Goal: Task Accomplishment & Management: Use online tool/utility

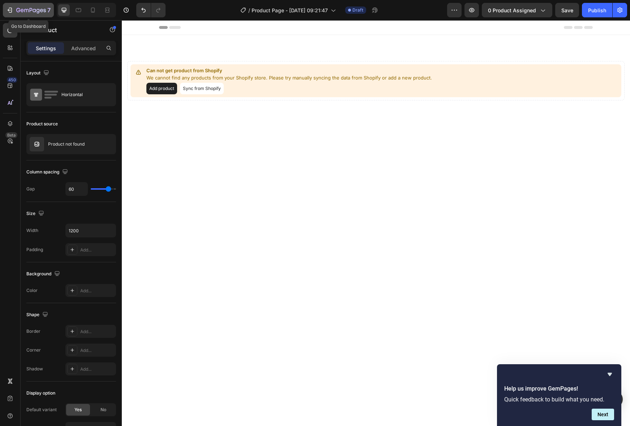
click at [14, 9] on div "7" at bounding box center [28, 10] width 44 height 9
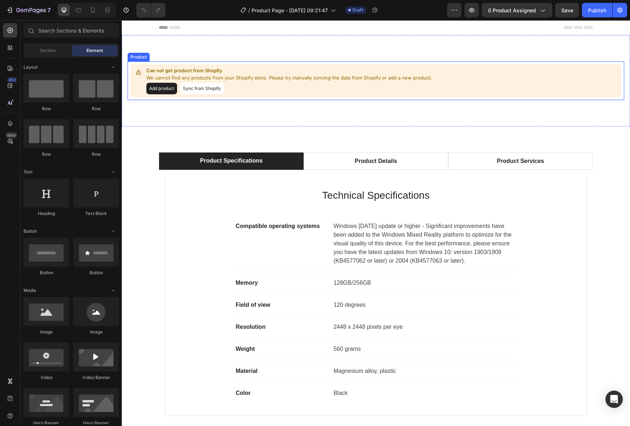
click at [165, 91] on button "Add product" at bounding box center [161, 89] width 31 height 12
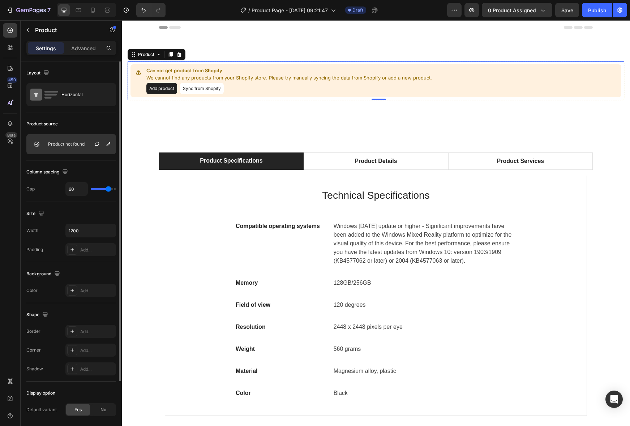
click at [64, 141] on div "Product not found" at bounding box center [71, 144] width 90 height 20
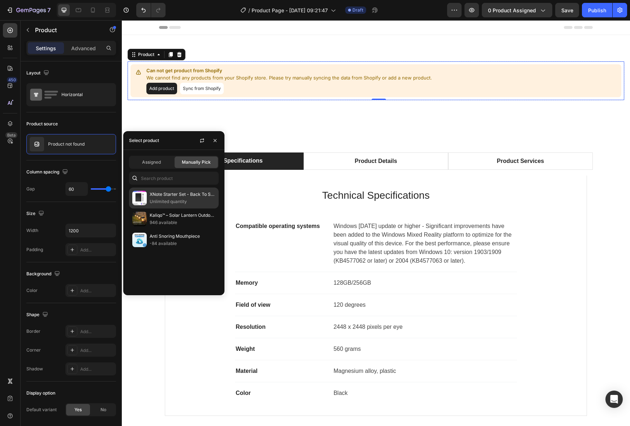
click at [168, 204] on p "Unlimited quantity" at bounding box center [183, 201] width 66 height 7
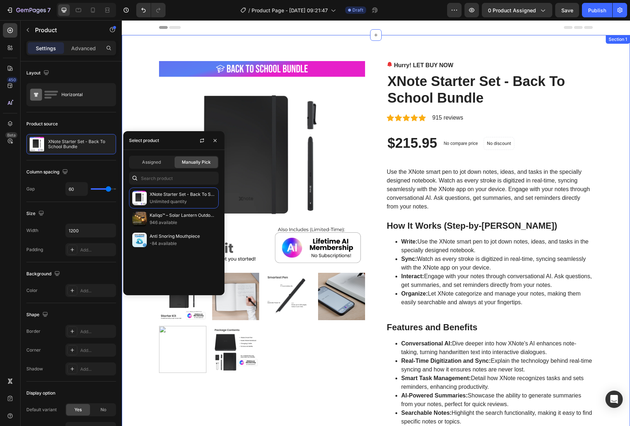
click at [610, 132] on div "Product Images Hurry! LET BUY NOW Stock Counter XNote Starter Set - Back To Sch…" at bounding box center [375, 367] width 497 height 612
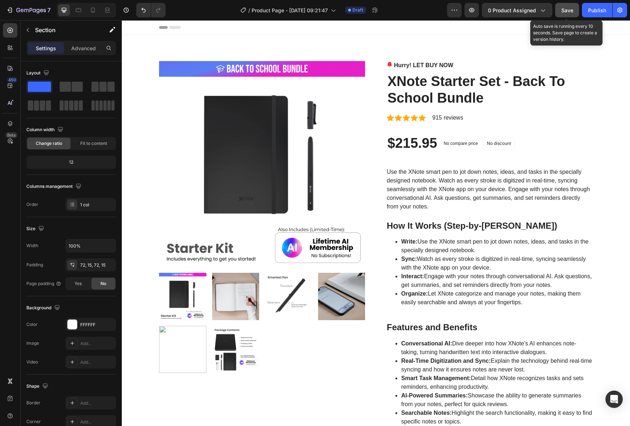
click at [564, 9] on span "Save" at bounding box center [567, 10] width 12 height 6
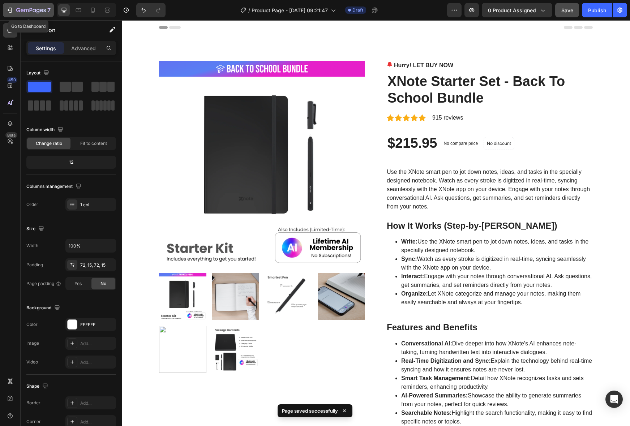
click at [18, 12] on icon "button" at bounding box center [18, 10] width 4 height 4
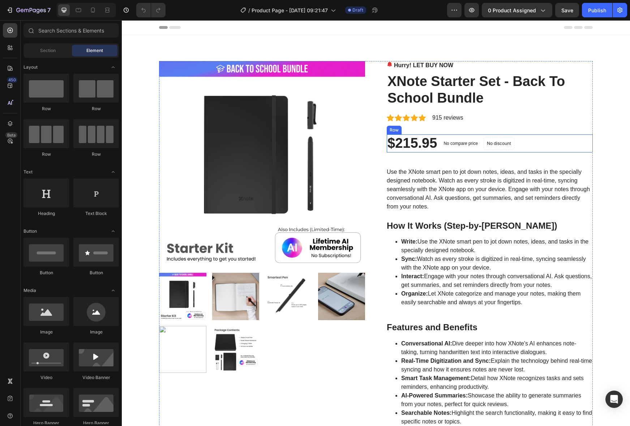
click at [481, 152] on div "$215.95 Product Price Product Price No compare price Compare Price No discount …" at bounding box center [489, 143] width 206 height 18
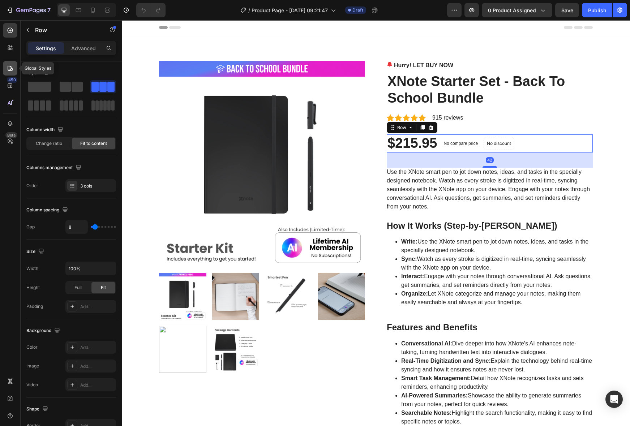
click at [8, 72] on div at bounding box center [10, 68] width 14 height 14
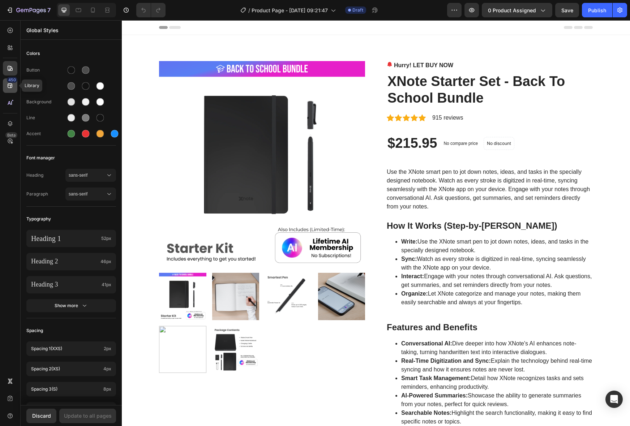
click at [7, 83] on icon at bounding box center [10, 85] width 7 height 7
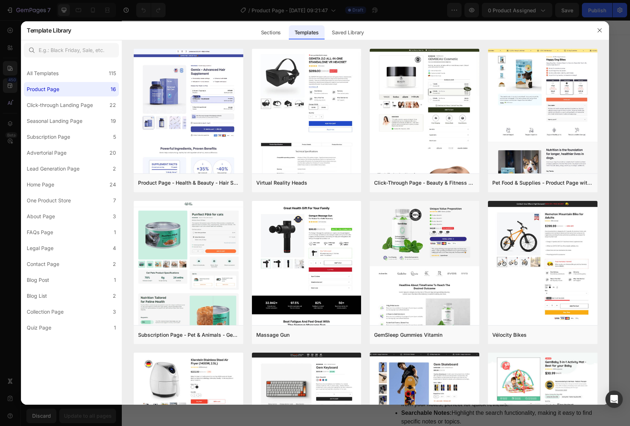
click at [10, 53] on div at bounding box center [315, 213] width 630 height 426
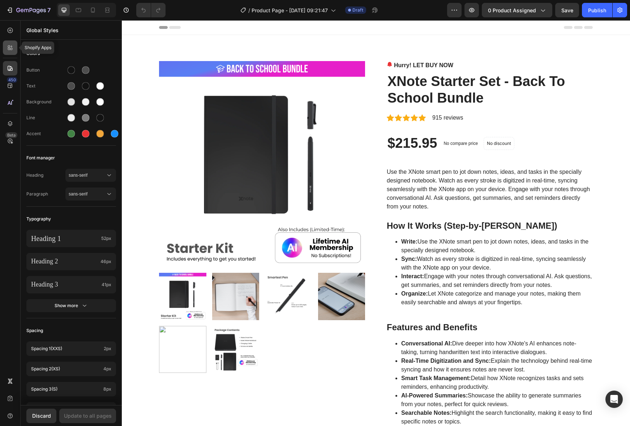
click at [12, 49] on icon at bounding box center [10, 47] width 7 height 7
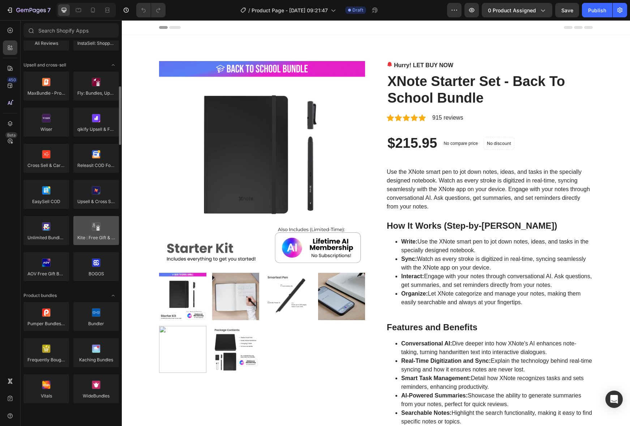
scroll to position [288, 0]
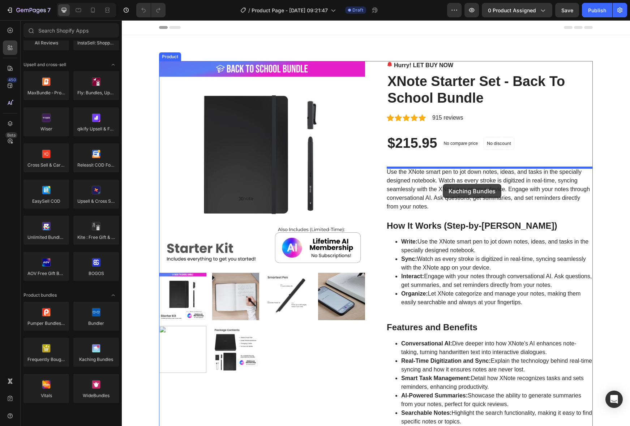
drag, startPoint x: 213, startPoint y: 376, endPoint x: 442, endPoint y: 185, distance: 298.3
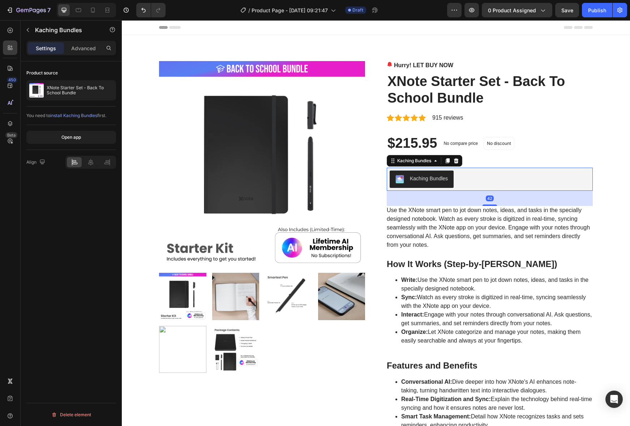
scroll to position [1, 0]
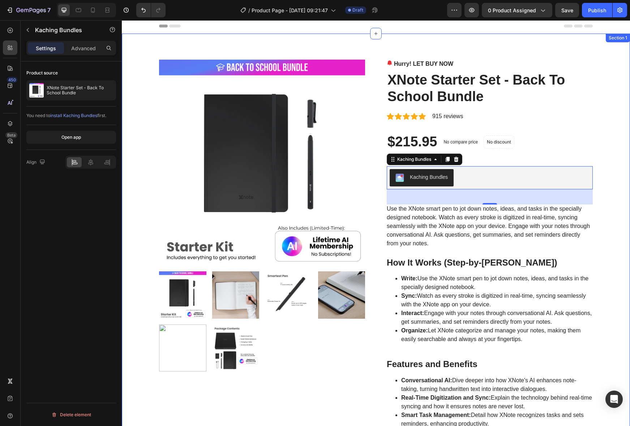
click at [606, 145] on div "Product Images Hurry! LET BUY NOW Stock Counter XNote Starter Set - Back To Sch…" at bounding box center [375, 385] width 497 height 650
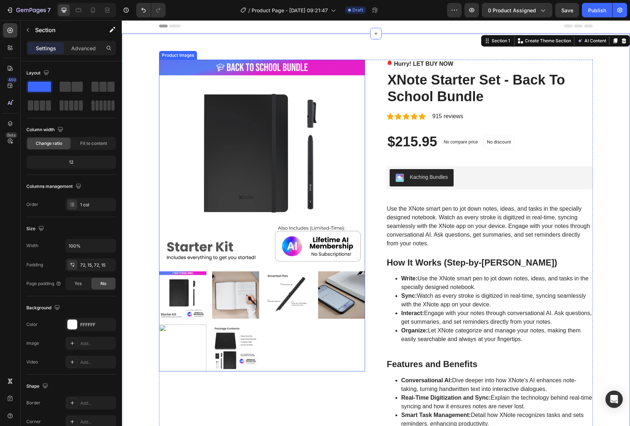
click at [331, 252] on img at bounding box center [262, 163] width 206 height 206
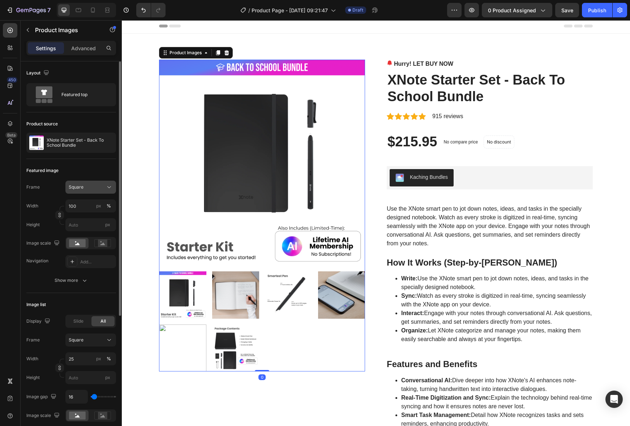
click at [97, 190] on div "Square" at bounding box center [86, 187] width 35 height 7
click at [94, 217] on div "Vertical" at bounding box center [89, 218] width 42 height 7
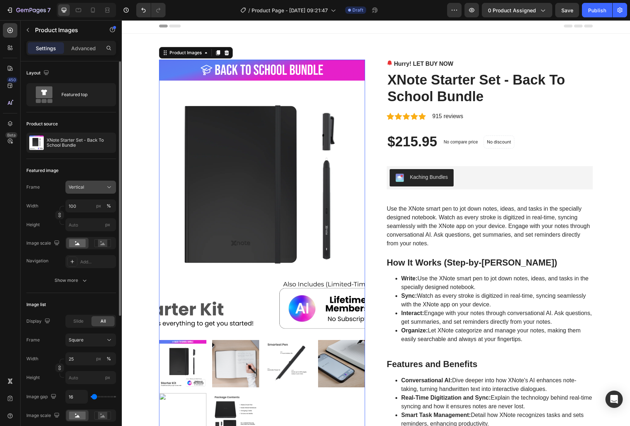
click at [86, 191] on button "Vertical" at bounding box center [90, 187] width 51 height 13
click at [85, 229] on span "Horizontal" at bounding box center [78, 232] width 21 height 7
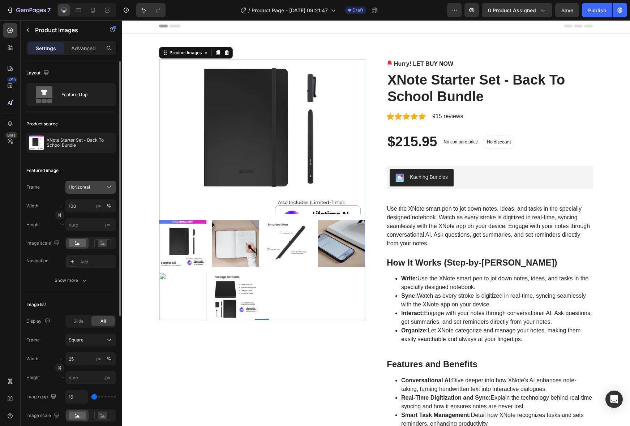
click at [87, 190] on span "Horizontal" at bounding box center [79, 187] width 21 height 7
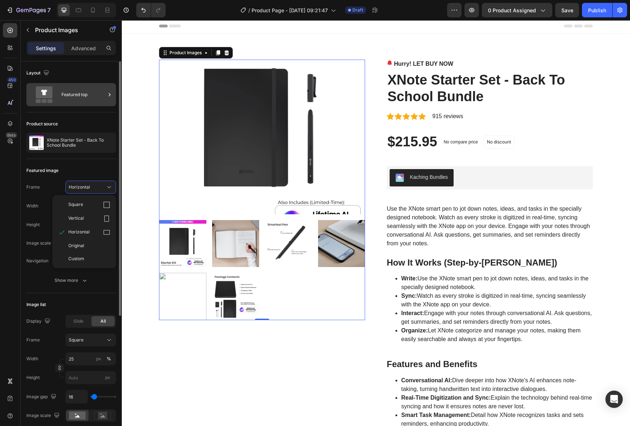
click at [72, 93] on div "Featured top" at bounding box center [83, 94] width 44 height 17
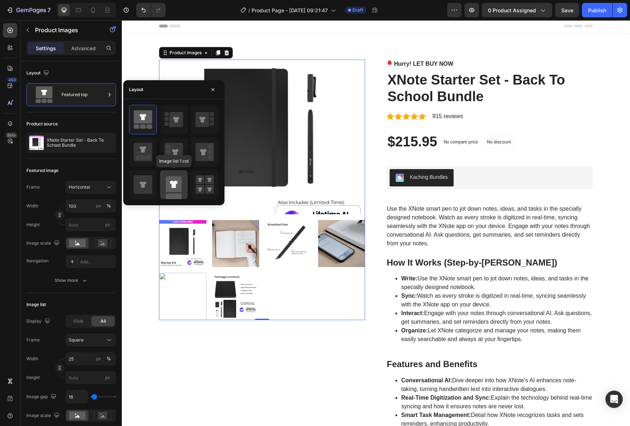
click at [173, 184] on icon at bounding box center [174, 184] width 8 height 7
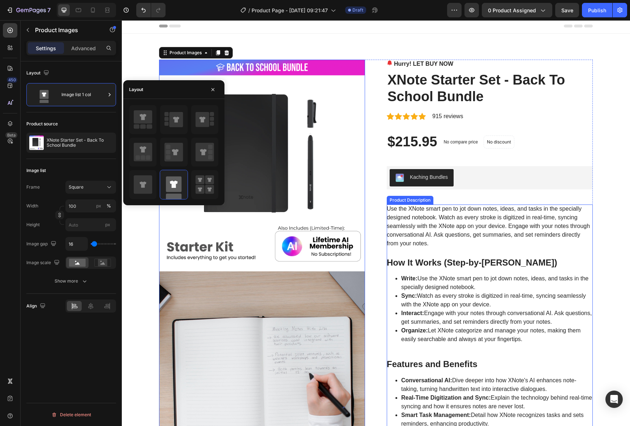
click at [427, 221] on div "Use the XNote smart pen to jot down notes, ideas, and tasks in the specially de…" at bounding box center [489, 344] width 206 height 281
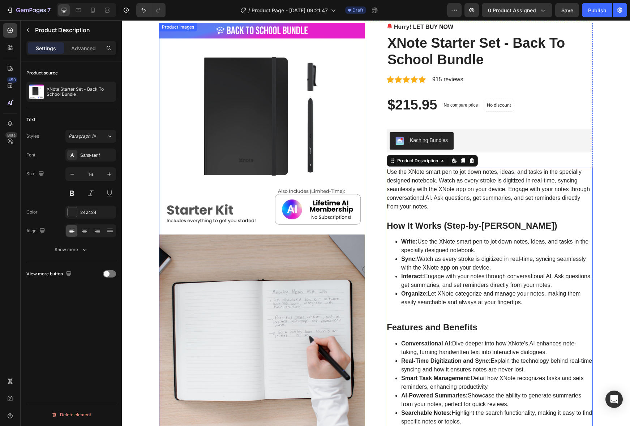
scroll to position [0, 0]
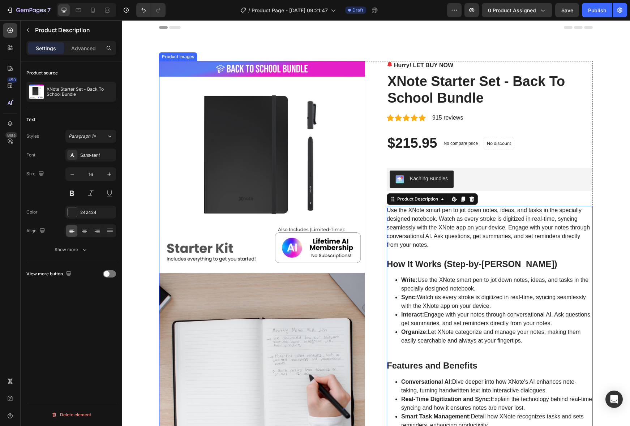
click at [232, 145] on img at bounding box center [262, 164] width 206 height 206
click at [270, 213] on img at bounding box center [262, 164] width 206 height 206
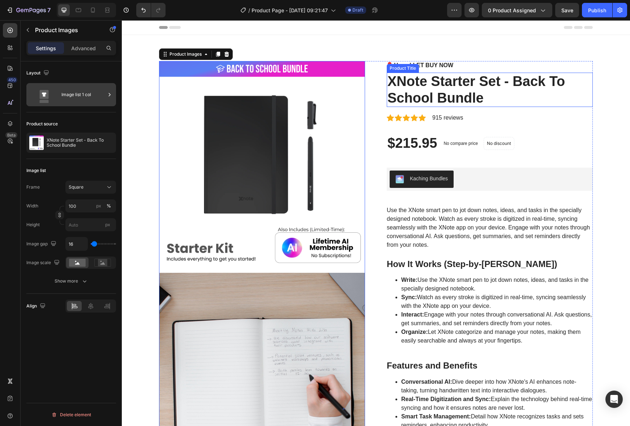
click at [269, 75] on img at bounding box center [262, 164] width 206 height 206
click at [77, 92] on div "Image list 1 col" at bounding box center [83, 94] width 44 height 17
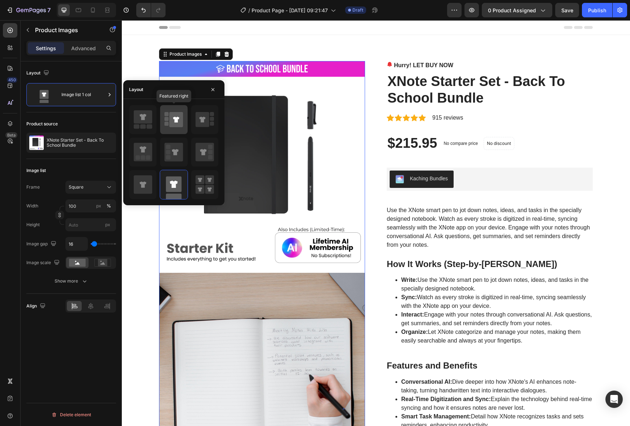
click at [165, 120] on rect at bounding box center [166, 119] width 4 height 4
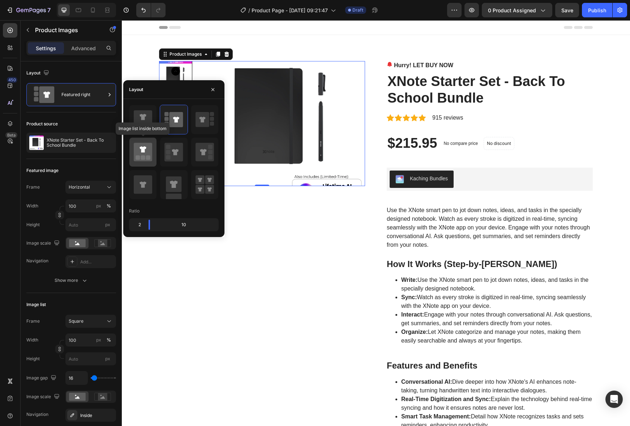
click at [144, 151] on icon at bounding box center [142, 149] width 7 height 6
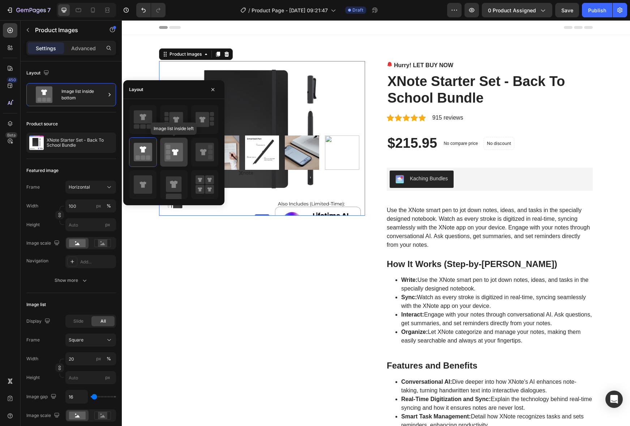
click at [183, 151] on div at bounding box center [173, 152] width 27 height 29
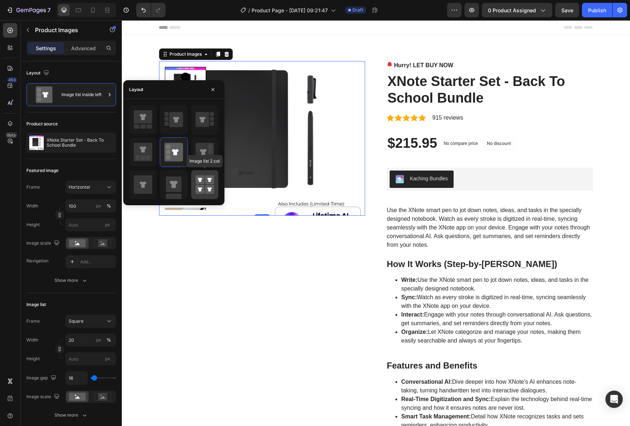
click at [204, 184] on icon at bounding box center [204, 184] width 18 height 20
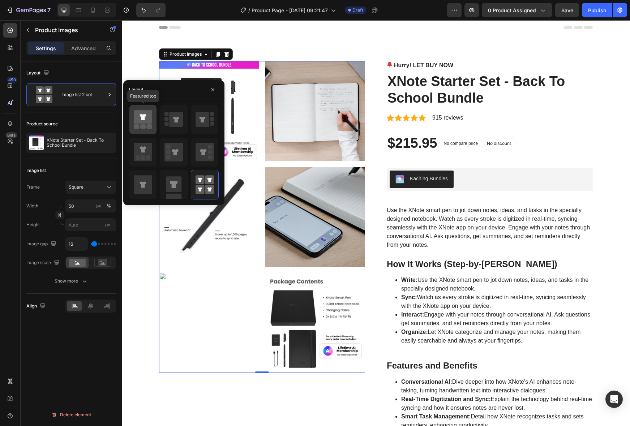
click at [143, 123] on icon at bounding box center [143, 116] width 18 height 13
type input "100"
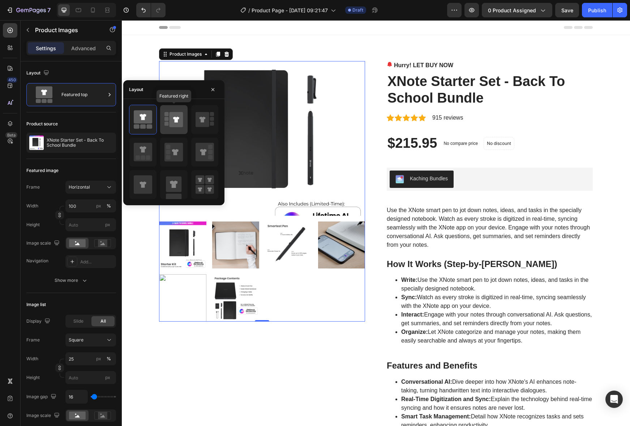
click at [173, 121] on icon at bounding box center [176, 119] width 14 height 15
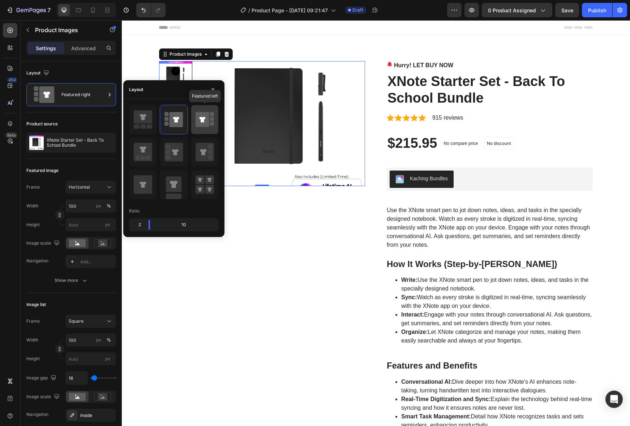
click at [202, 120] on icon at bounding box center [202, 120] width 6 height 6
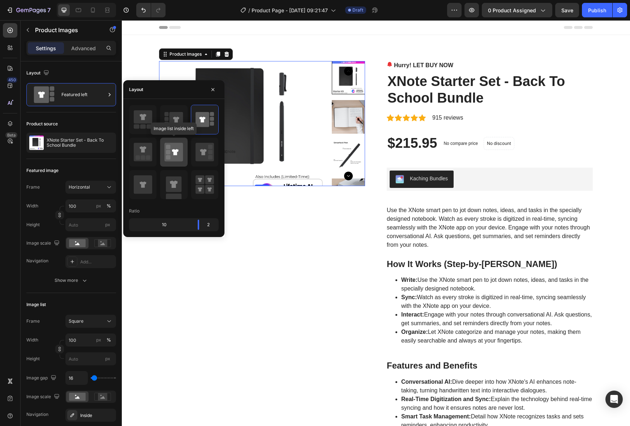
click at [169, 154] on rect at bounding box center [168, 152] width 4 height 4
type input "20"
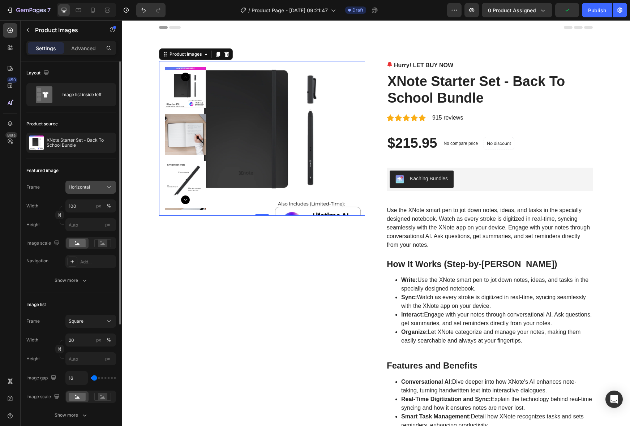
click at [87, 189] on span "Horizontal" at bounding box center [79, 187] width 21 height 7
click at [90, 206] on div "Square" at bounding box center [89, 204] width 42 height 7
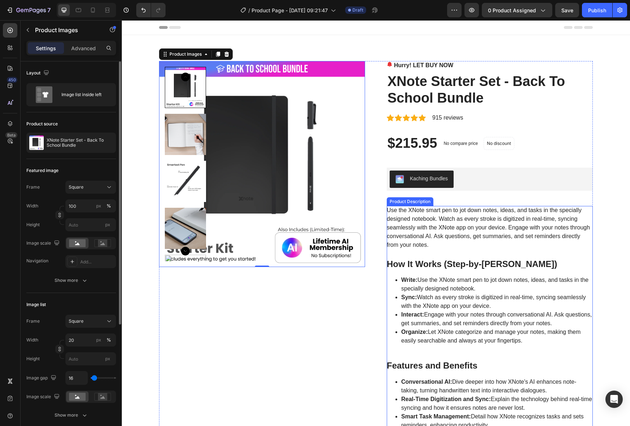
click at [448, 285] on li "Write: Use the XNote smart pen to jot down notes, ideas, and tasks in the speci…" at bounding box center [496, 284] width 191 height 17
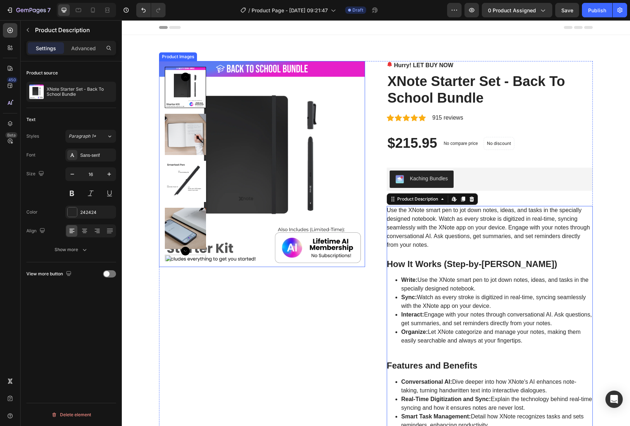
click at [236, 171] on img at bounding box center [262, 164] width 206 height 206
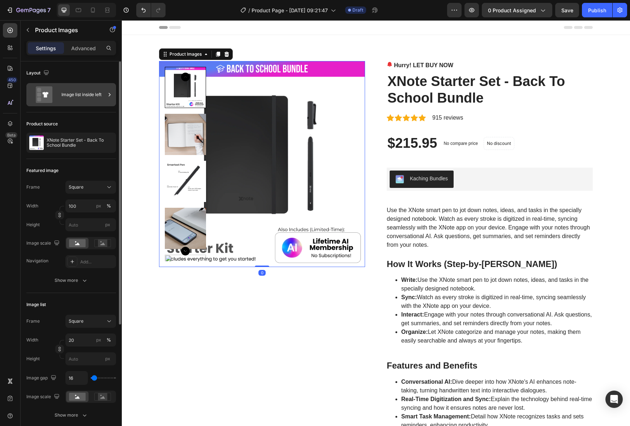
click at [85, 98] on div "Image list inside left" at bounding box center [83, 94] width 44 height 17
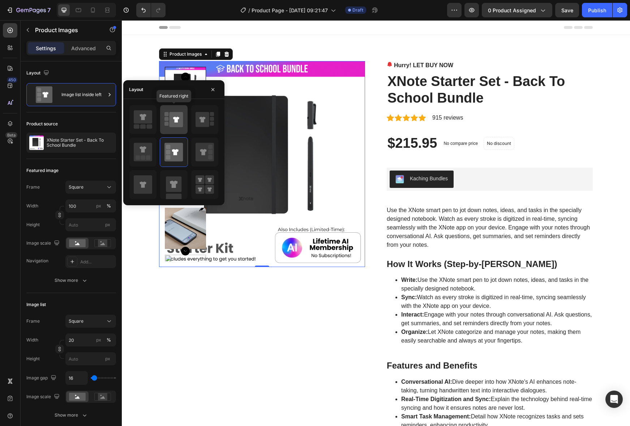
click at [169, 116] on icon at bounding box center [173, 119] width 18 height 20
type input "100"
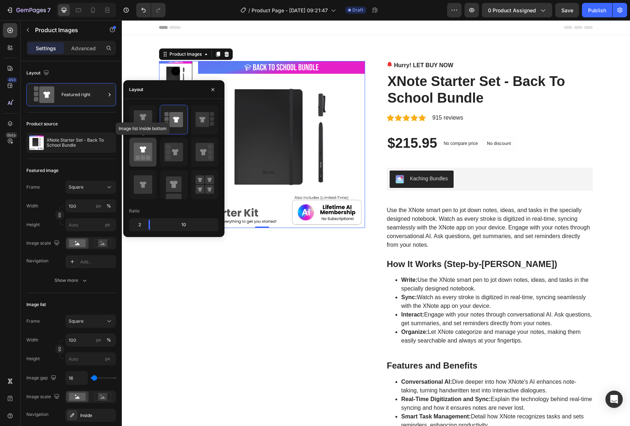
click at [143, 157] on rect at bounding box center [143, 157] width 4 height 4
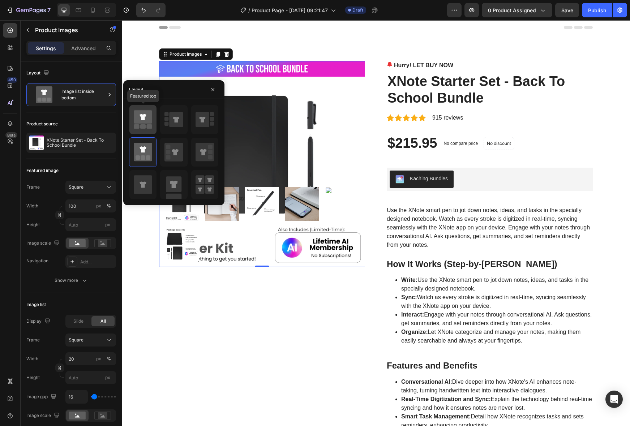
click at [142, 121] on icon at bounding box center [143, 116] width 18 height 13
type input "25"
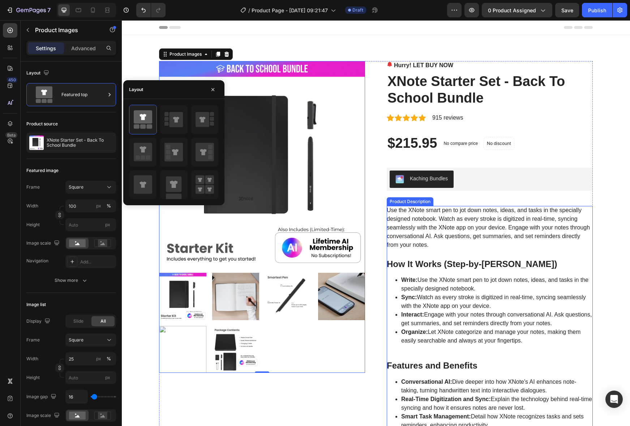
click at [528, 250] on div "Use the XNote smart pen to jot down notes, ideas, and tasks in the specially de…" at bounding box center [489, 346] width 206 height 281
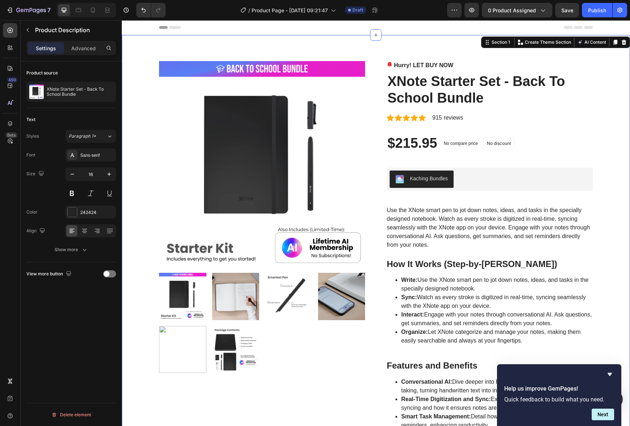
click at [614, 202] on div "Product Images Hurry! LET BUY NOW Stock Counter XNote Starter Set - Back To Sch…" at bounding box center [375, 386] width 497 height 650
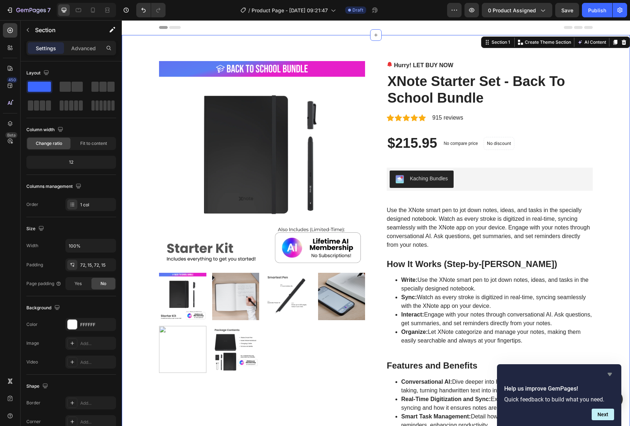
click at [610, 374] on icon "Hide survey" at bounding box center [609, 374] width 9 height 9
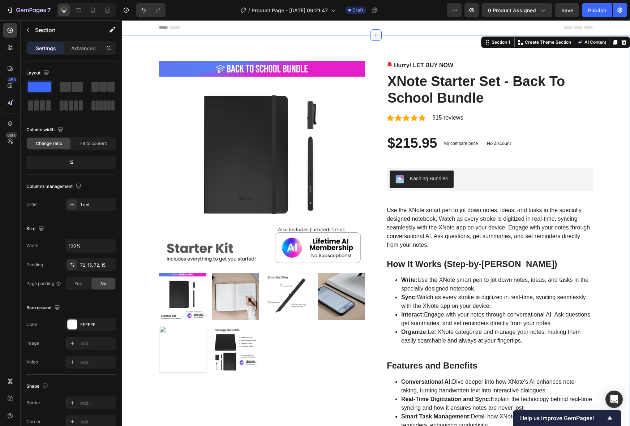
click at [374, 33] on icon at bounding box center [376, 35] width 6 height 6
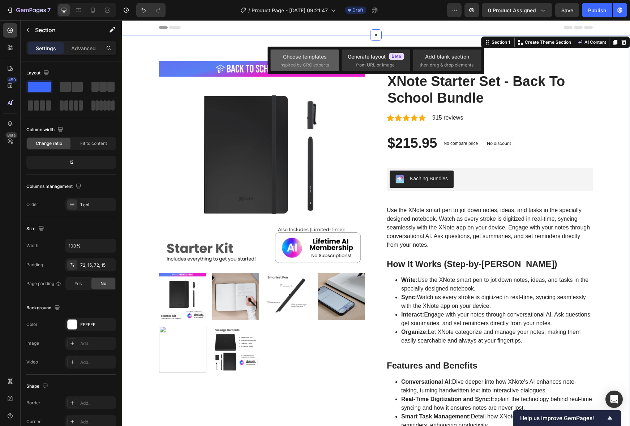
click at [304, 60] on div "Choose templates inspired by CRO experts" at bounding box center [304, 61] width 51 height 16
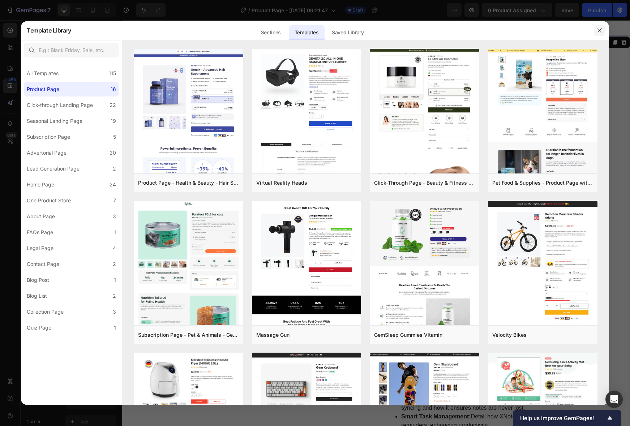
click at [602, 28] on icon "button" at bounding box center [599, 30] width 6 height 6
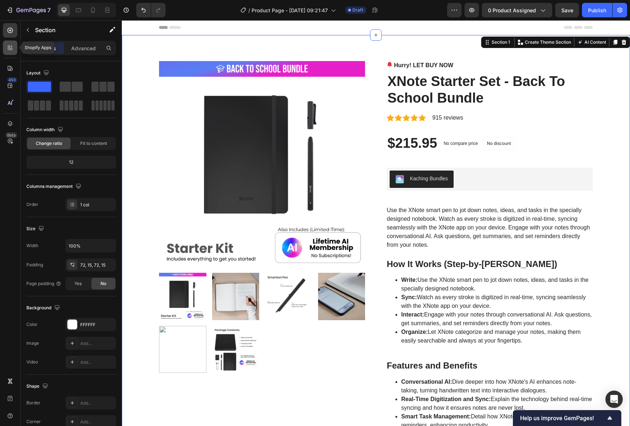
click at [8, 44] on icon at bounding box center [10, 47] width 7 height 7
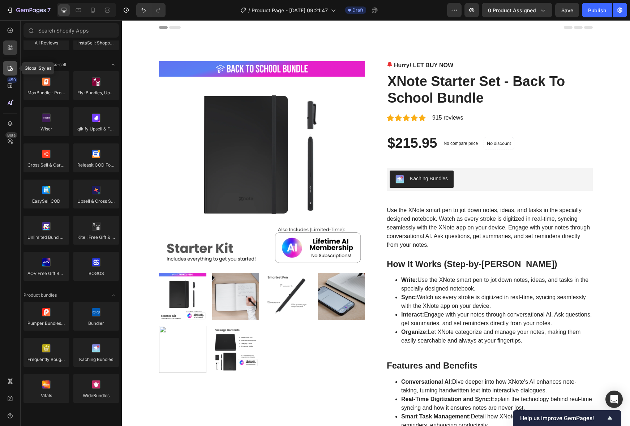
click at [13, 65] on icon at bounding box center [10, 68] width 7 height 7
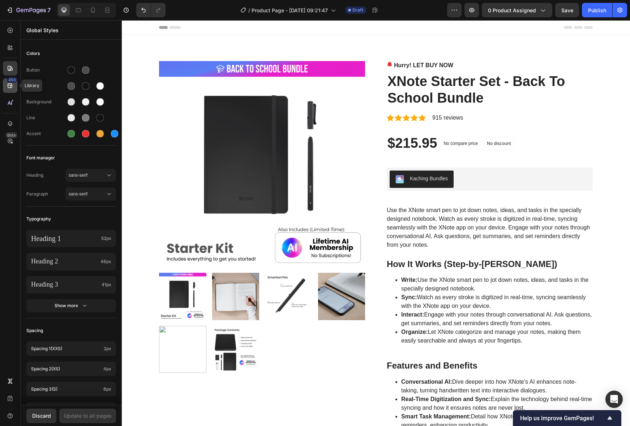
click at [12, 91] on div "450" at bounding box center [10, 85] width 14 height 14
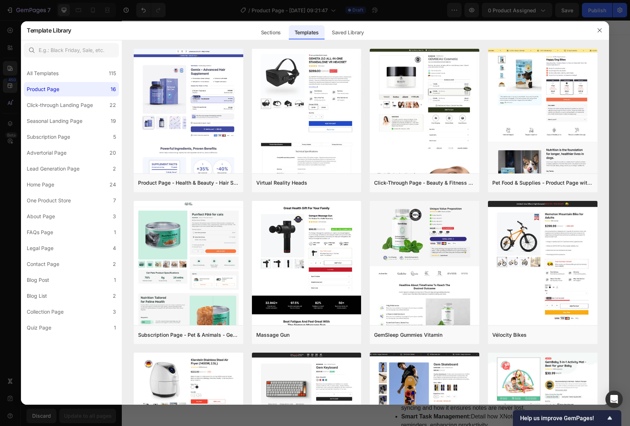
click at [9, 28] on div at bounding box center [315, 213] width 630 height 426
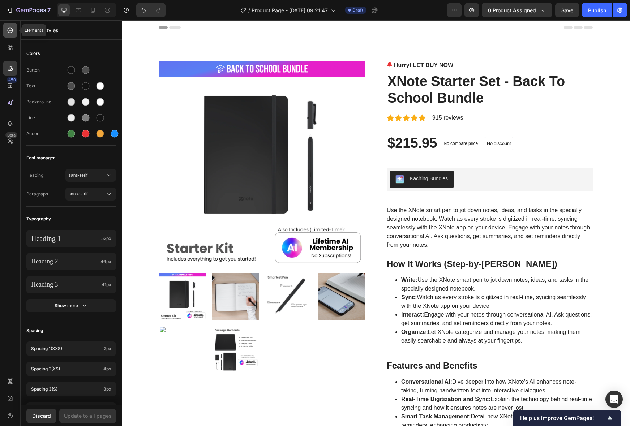
click at [12, 30] on icon at bounding box center [10, 30] width 7 height 7
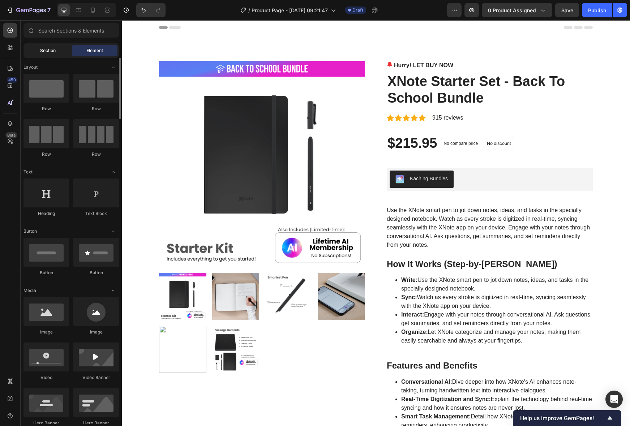
click at [51, 54] on div "Section" at bounding box center [48, 51] width 46 height 12
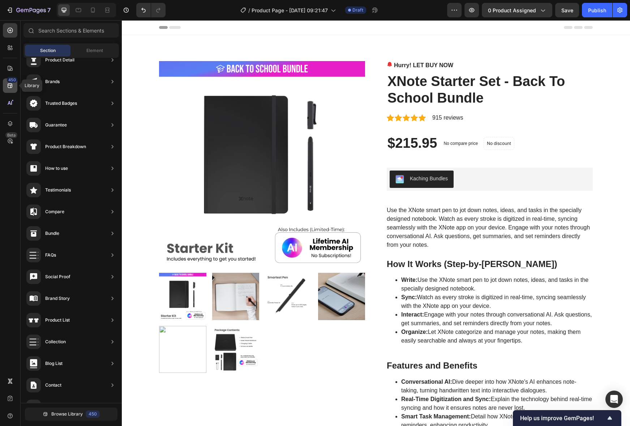
scroll to position [32, 0]
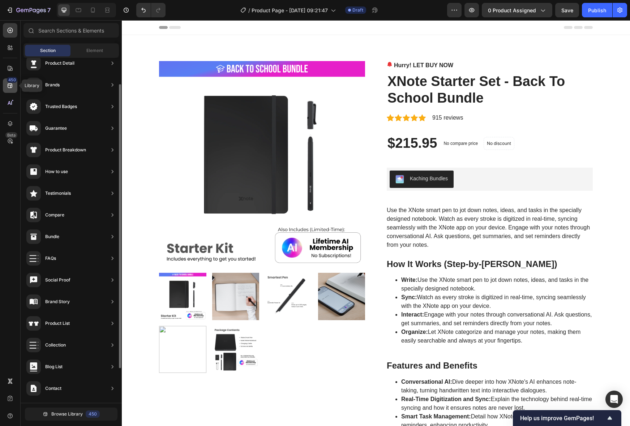
click at [10, 86] on icon at bounding box center [10, 85] width 5 height 5
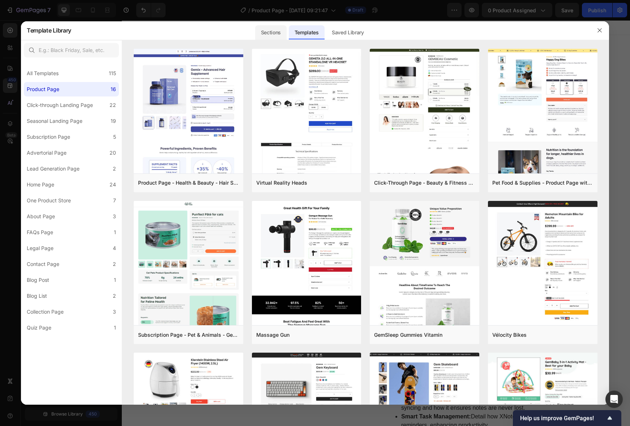
click at [275, 31] on div "Sections" at bounding box center [270, 32] width 31 height 14
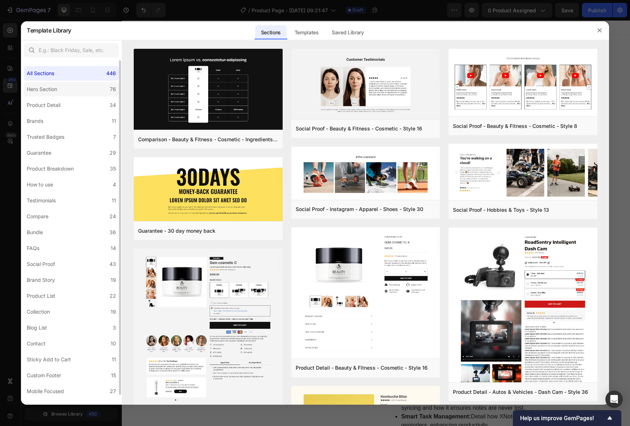
click at [57, 84] on label "Hero Section 76" at bounding box center [71, 89] width 95 height 14
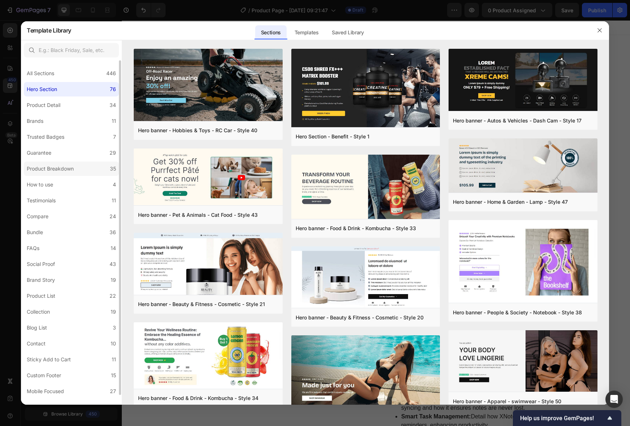
click at [57, 167] on div "Product Breakdown" at bounding box center [50, 168] width 47 height 9
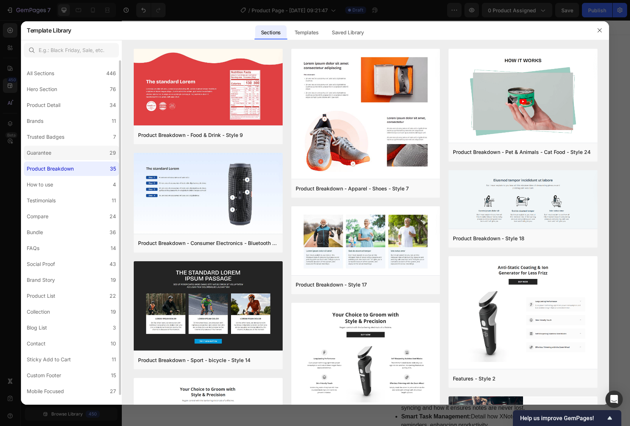
click at [68, 150] on label "Guarantee 29" at bounding box center [71, 153] width 95 height 14
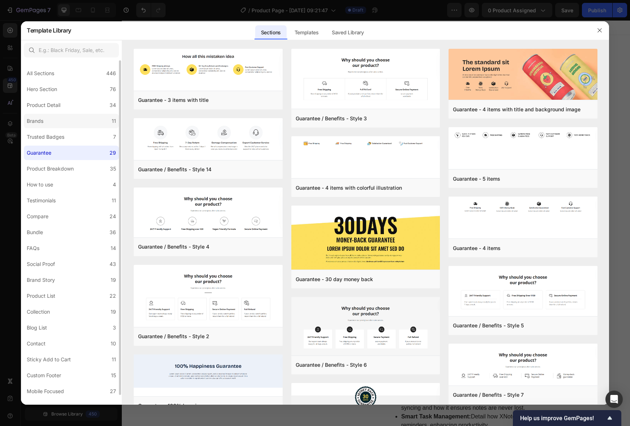
click at [57, 124] on label "Brands 11" at bounding box center [71, 121] width 95 height 14
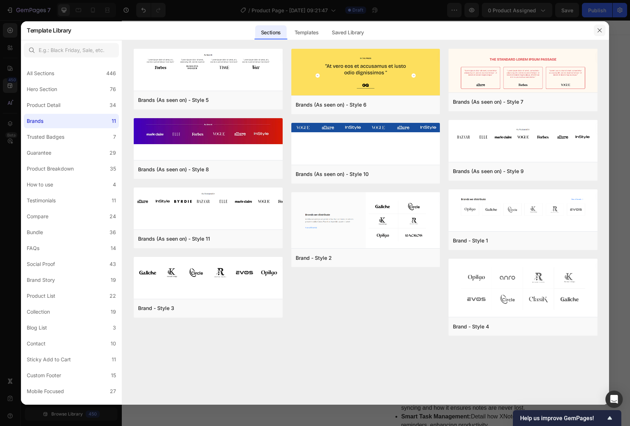
click at [599, 29] on icon "button" at bounding box center [599, 30] width 6 height 6
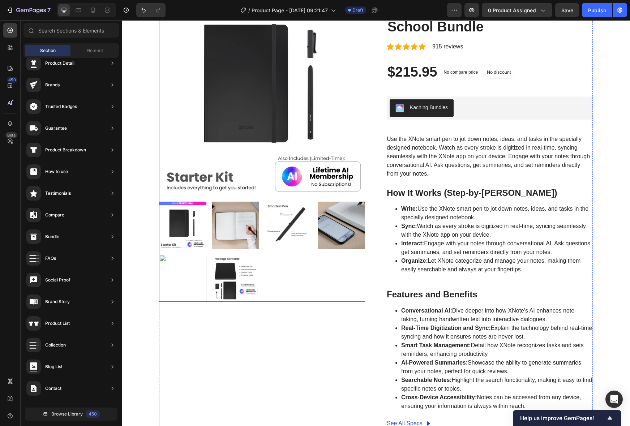
scroll to position [0, 0]
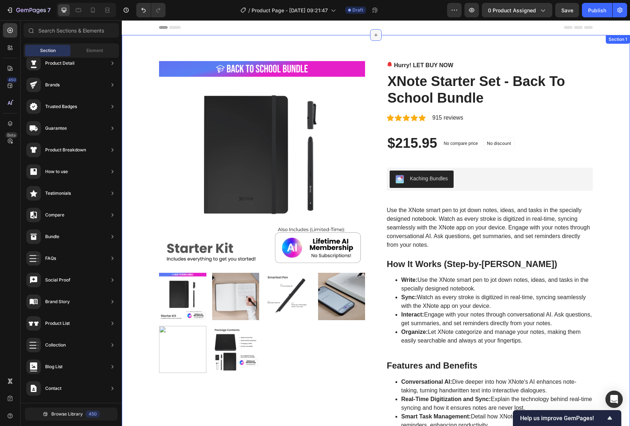
click at [376, 37] on icon at bounding box center [376, 35] width 6 height 6
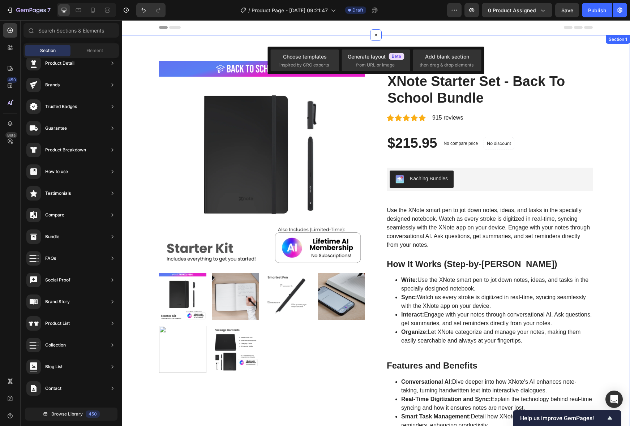
click at [518, 50] on div "Product Images Hurry! LET BUY NOW Stock Counter XNote Starter Set - Back To Sch…" at bounding box center [376, 386] width 508 height 702
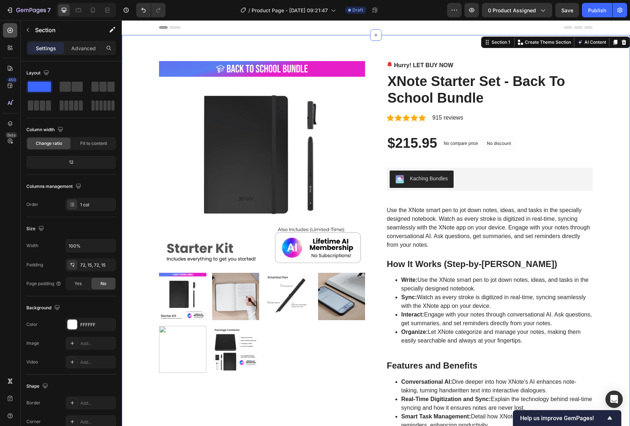
click at [7, 32] on icon at bounding box center [10, 30] width 7 height 7
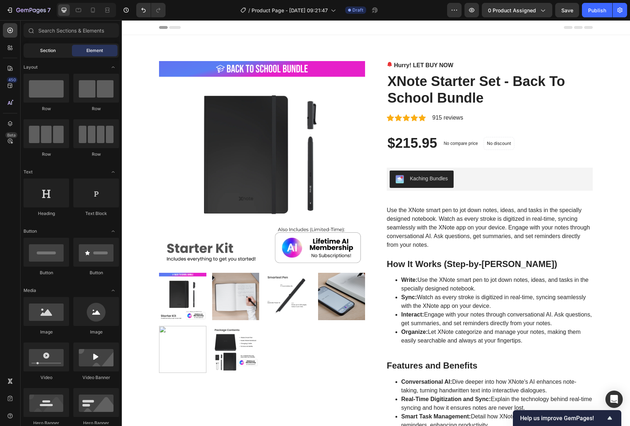
click at [56, 52] on div "Section" at bounding box center [48, 51] width 46 height 12
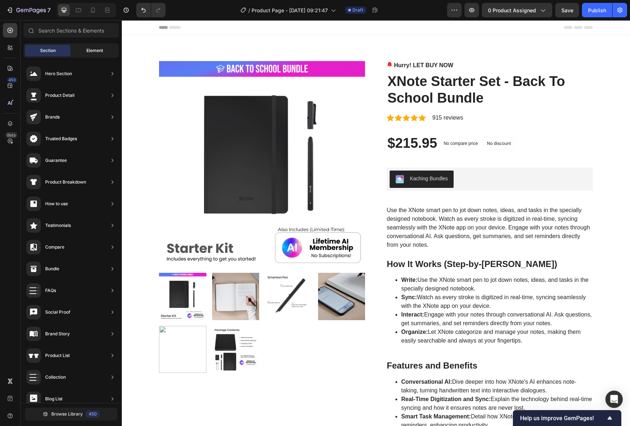
click at [85, 49] on div "Element" at bounding box center [95, 51] width 46 height 12
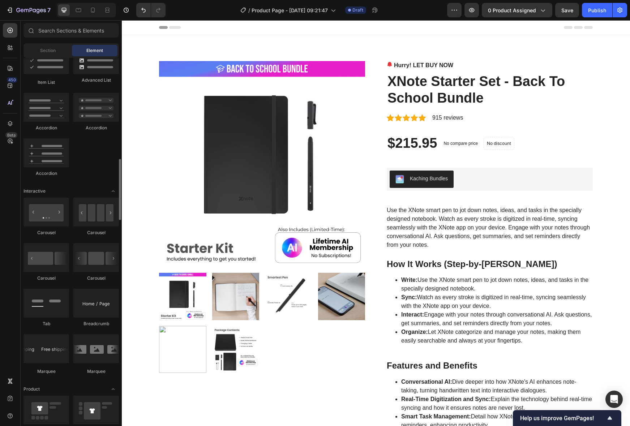
scroll to position [599, 0]
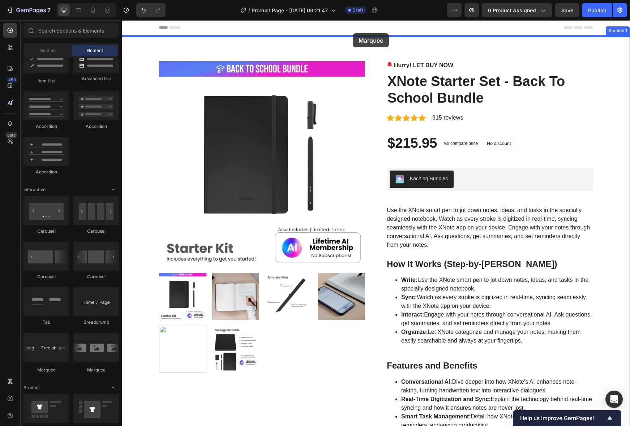
drag, startPoint x: 186, startPoint y: 355, endPoint x: 353, endPoint y: 33, distance: 362.8
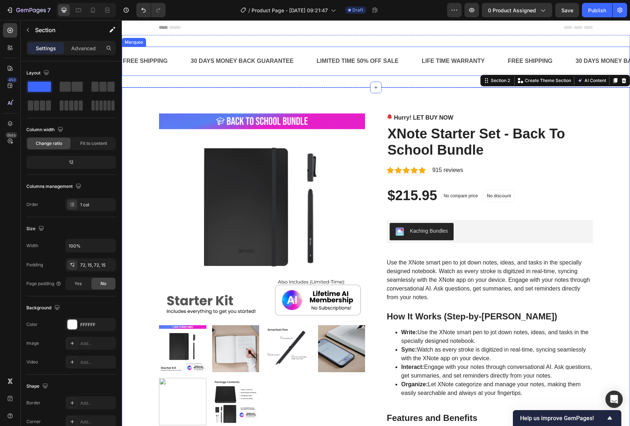
click at [301, 48] on div "FREE SHIPPING Text Block 30 DAYS MONEY BACK GUARANTEE Text Block LIMITED TIME 5…" at bounding box center [376, 61] width 508 height 29
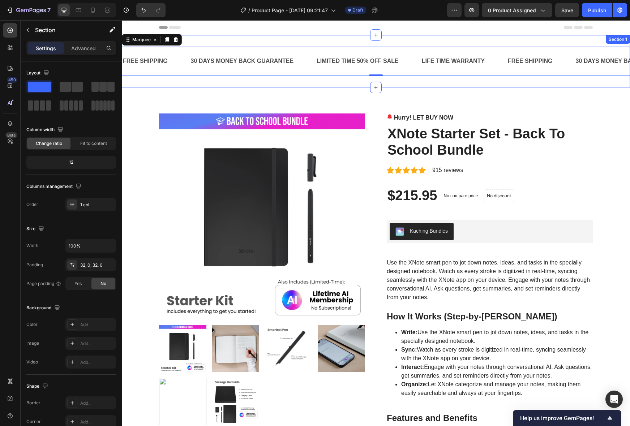
click at [320, 41] on div "FREE SHIPPING Text Block 30 DAYS MONEY BACK GUARANTEE Text Block LIMITED TIME 5…" at bounding box center [376, 61] width 508 height 52
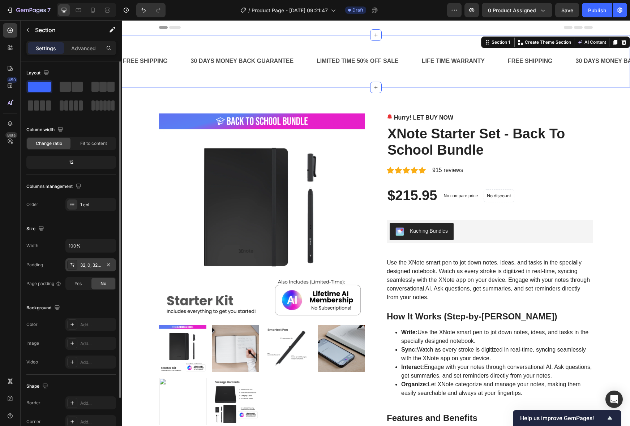
click at [74, 265] on icon at bounding box center [72, 265] width 6 height 6
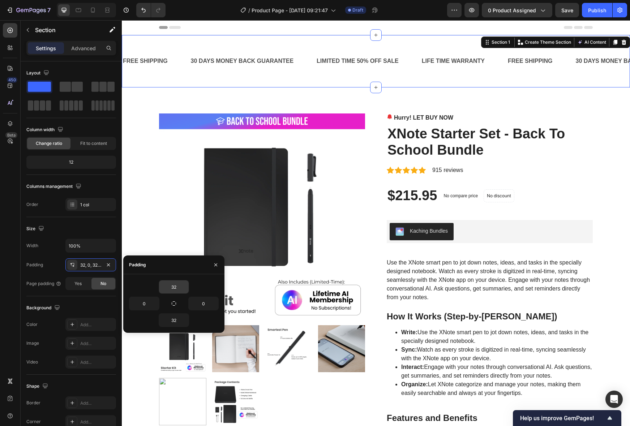
click at [172, 288] on input "32" at bounding box center [174, 286] width 30 height 13
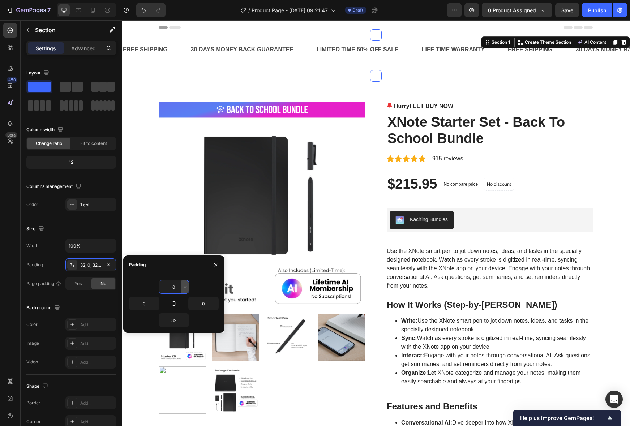
type input "0"
click at [176, 315] on input "32" at bounding box center [174, 320] width 30 height 13
type input "0"
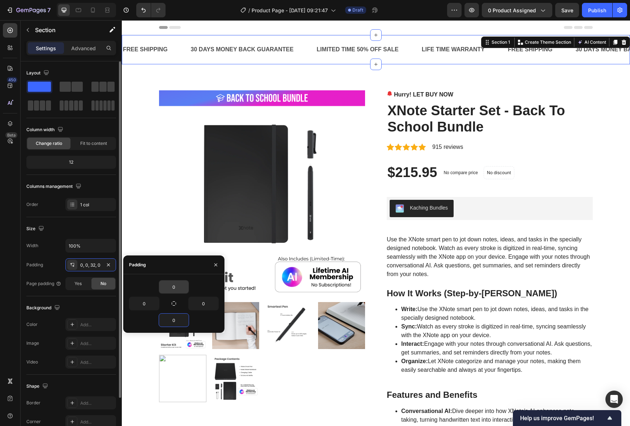
click at [50, 215] on div "Layout Column width Change ratio Fit to content 12 Columns management Order 1 c…" at bounding box center [71, 139] width 90 height 156
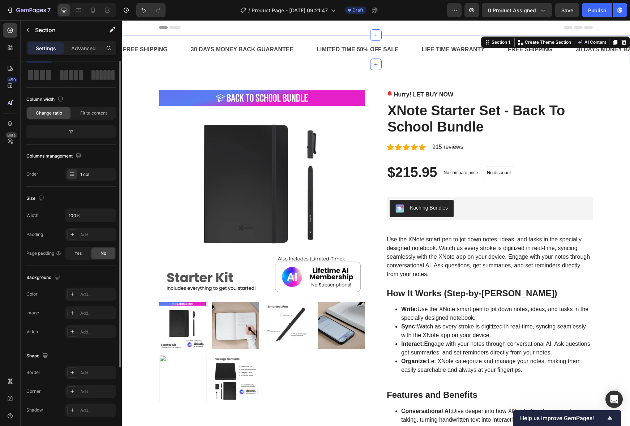
scroll to position [0, 0]
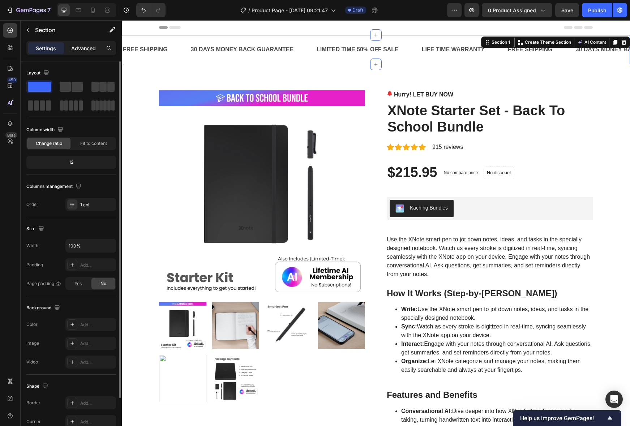
click at [89, 49] on p "Advanced" at bounding box center [83, 48] width 25 height 8
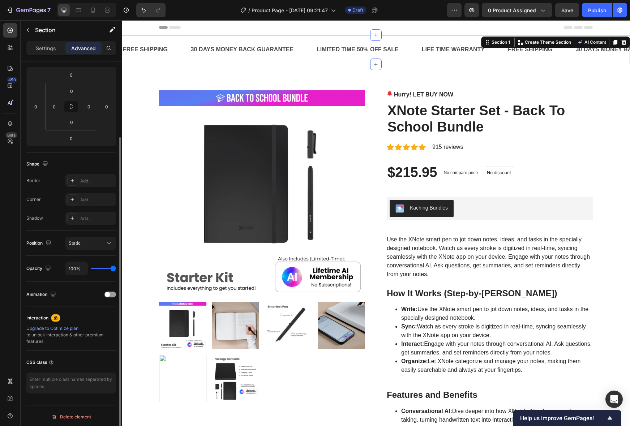
scroll to position [96, 0]
click at [112, 291] on div at bounding box center [110, 293] width 12 height 6
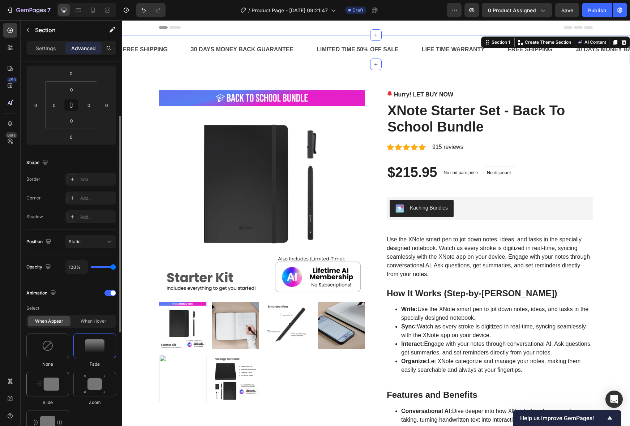
click at [50, 382] on img at bounding box center [47, 383] width 23 height 13
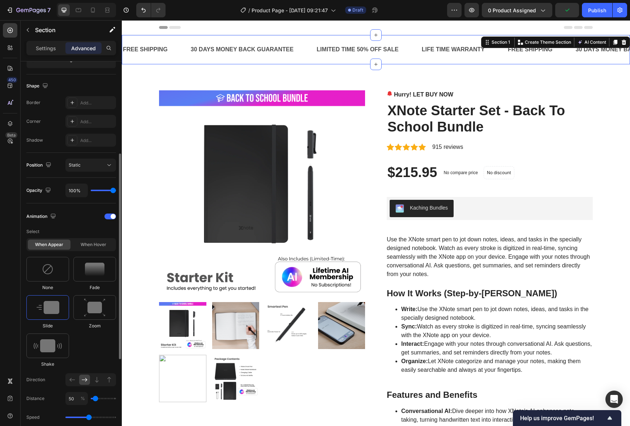
scroll to position [0, 0]
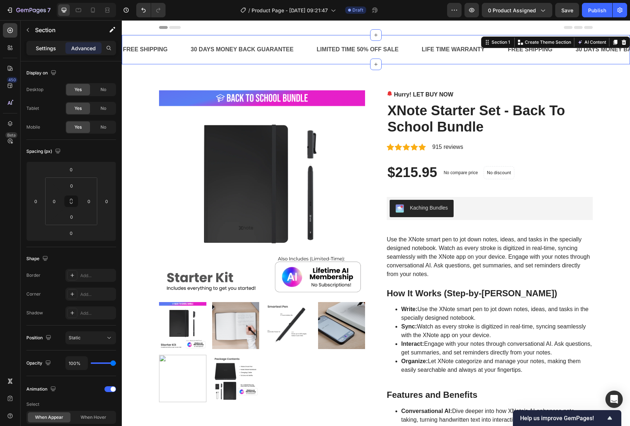
click at [46, 46] on p "Settings" at bounding box center [46, 48] width 20 height 8
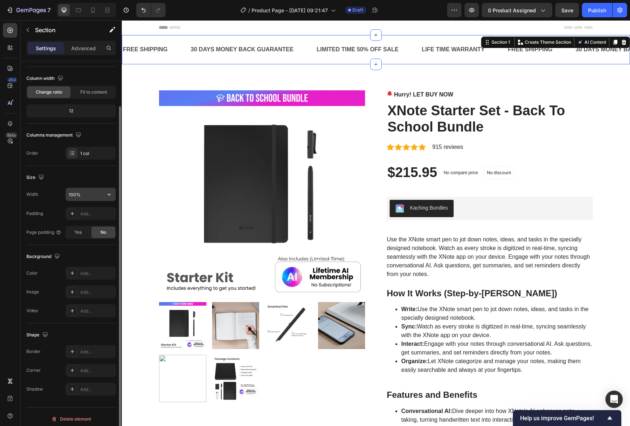
scroll to position [56, 0]
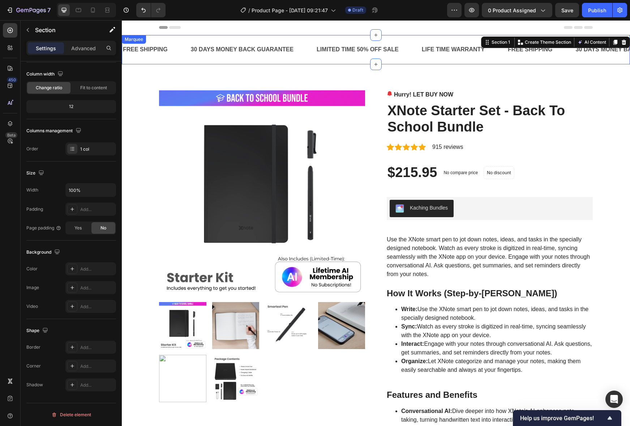
click at [181, 51] on div "FREE SHIPPING Text Block" at bounding box center [156, 50] width 68 height 18
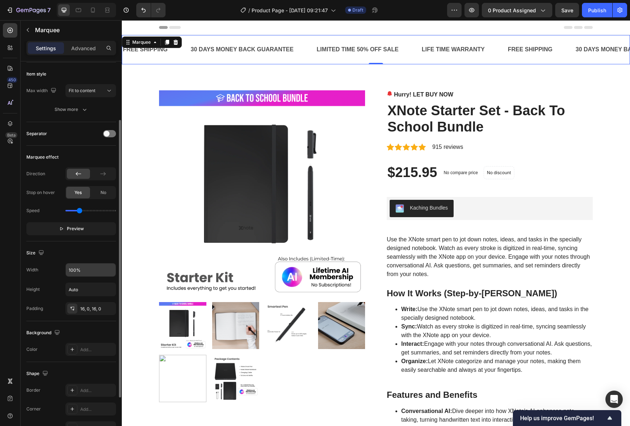
scroll to position [0, 0]
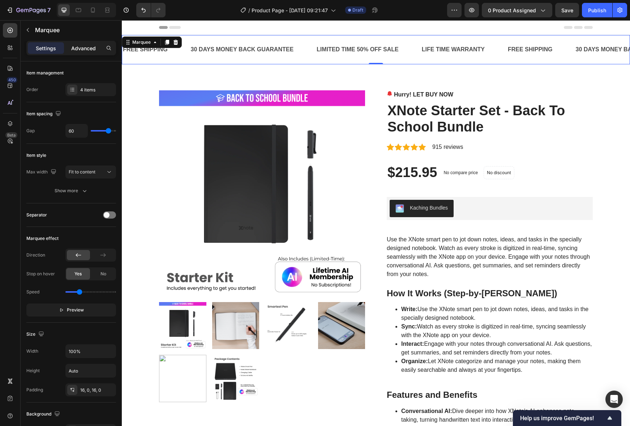
click at [82, 50] on p "Advanced" at bounding box center [83, 48] width 25 height 8
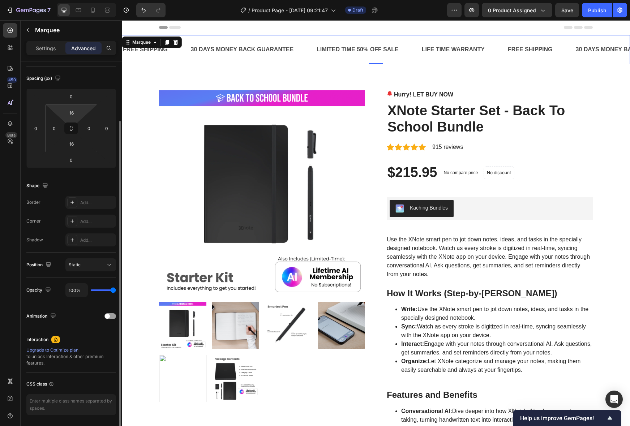
scroll to position [74, 0]
click at [153, 59] on div "FREE SHIPPING Text Block 30 DAYS MONEY BACK GUARANTEE Text Block LIMITED TIME 5…" at bounding box center [376, 49] width 508 height 29
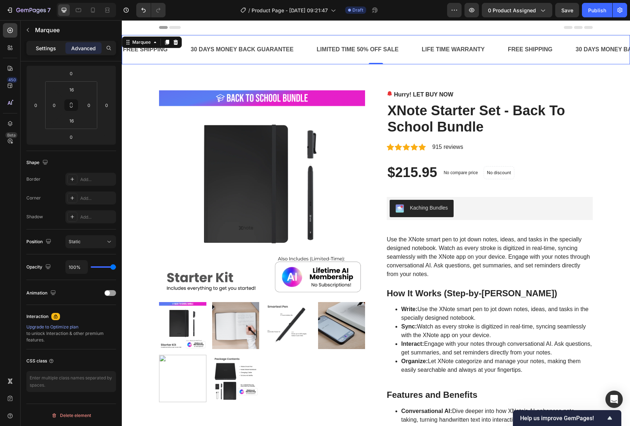
click at [51, 50] on p "Settings" at bounding box center [46, 48] width 20 height 8
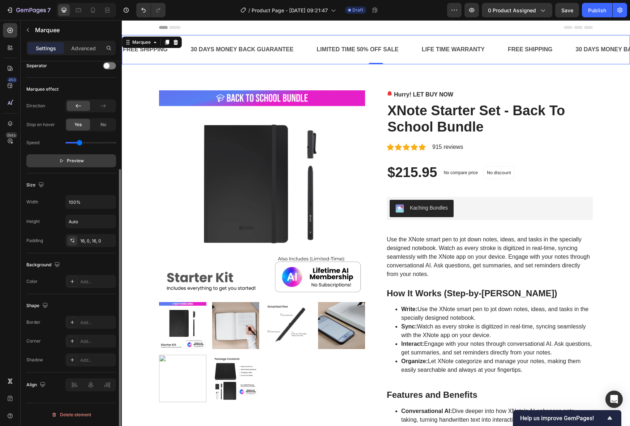
click at [69, 162] on span "Preview" at bounding box center [75, 160] width 17 height 7
click at [69, 162] on span "Pause" at bounding box center [75, 160] width 13 height 7
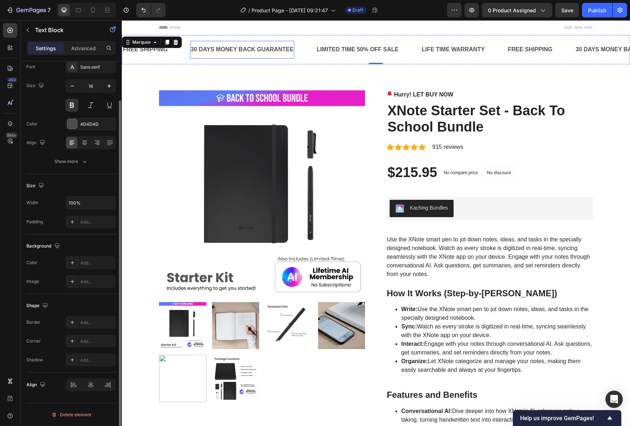
click at [138, 48] on div "30 DAYS MONEY BACK GUARANTEE" at bounding box center [85, 50] width 104 height 12
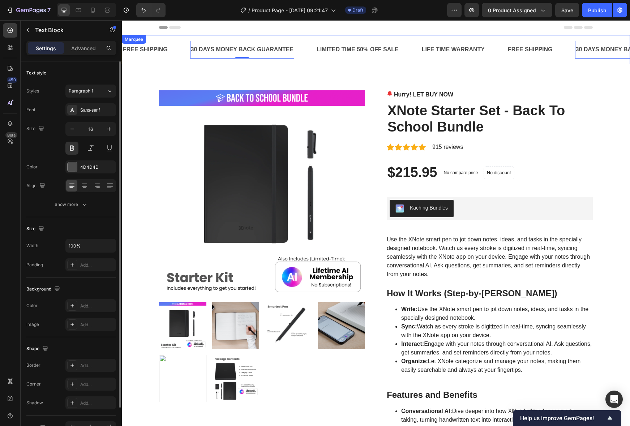
click at [160, 60] on div "FREE SHIPPING Text Block 30 DAYS MONEY BACK GUARANTEE Text Block 0 LIMITED TIME…" at bounding box center [376, 49] width 508 height 29
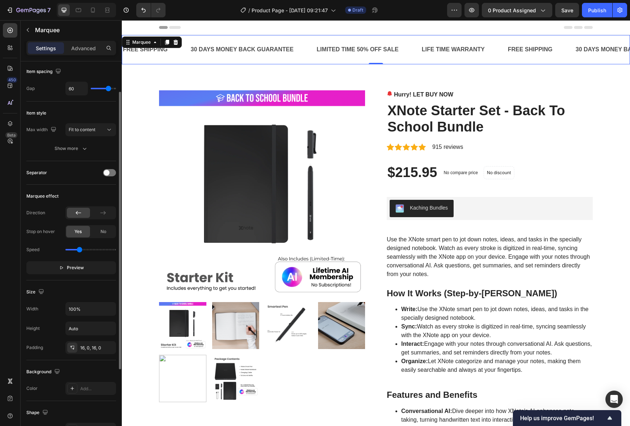
scroll to position [44, 0]
click at [101, 165] on div "Separator" at bounding box center [71, 171] width 90 height 12
click at [106, 168] on span at bounding box center [107, 171] width 6 height 6
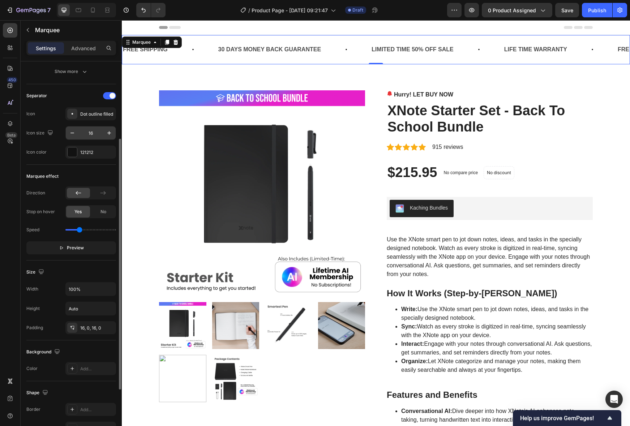
click at [98, 111] on div "Dot outline filled" at bounding box center [97, 114] width 34 height 7
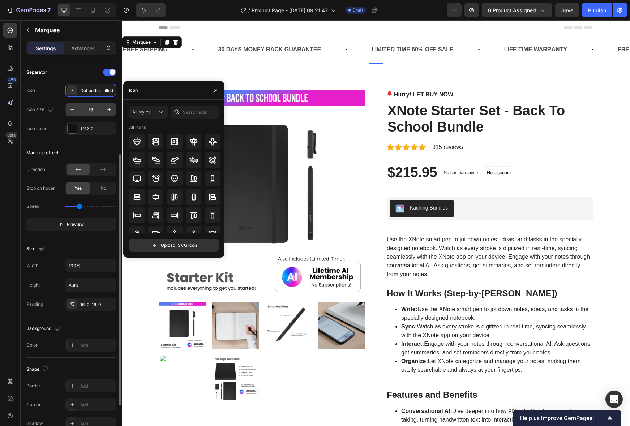
click at [92, 113] on input "16" at bounding box center [91, 109] width 24 height 13
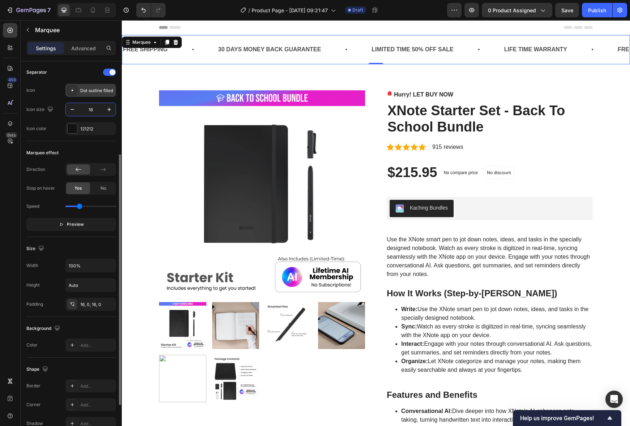
click at [91, 95] on div "Dot outline filled" at bounding box center [90, 90] width 51 height 13
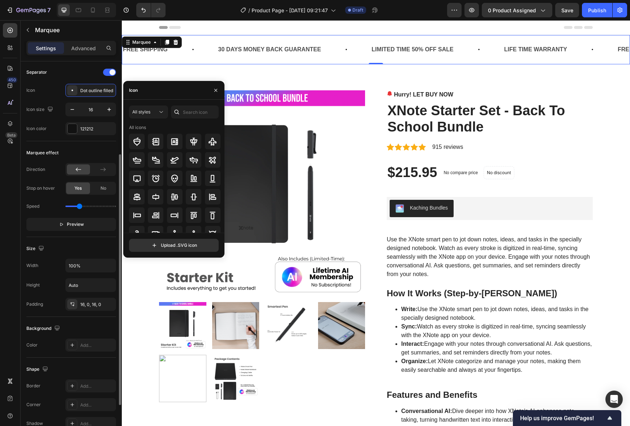
click at [58, 75] on div "Separator" at bounding box center [71, 72] width 90 height 12
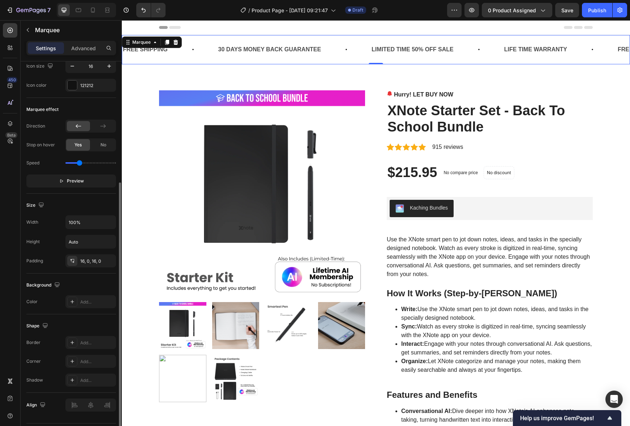
scroll to position [206, 0]
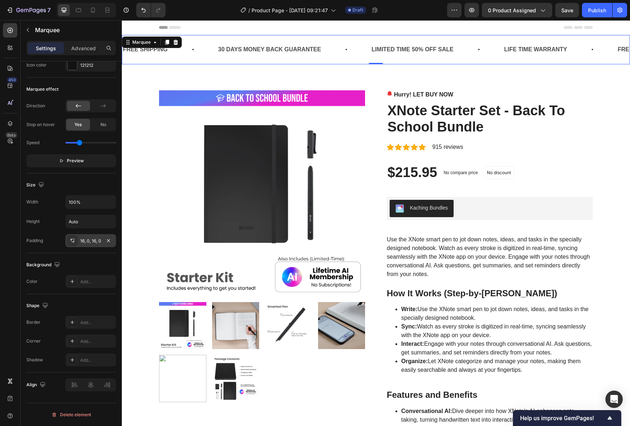
click at [90, 239] on div "16, 0, 16, 0" at bounding box center [90, 241] width 21 height 7
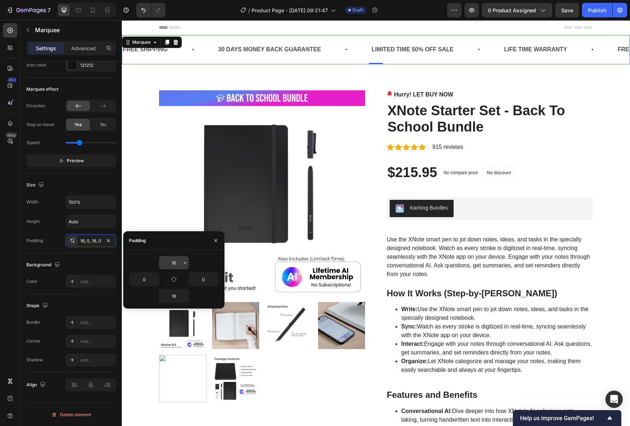
click at [164, 263] on input "16" at bounding box center [174, 262] width 30 height 13
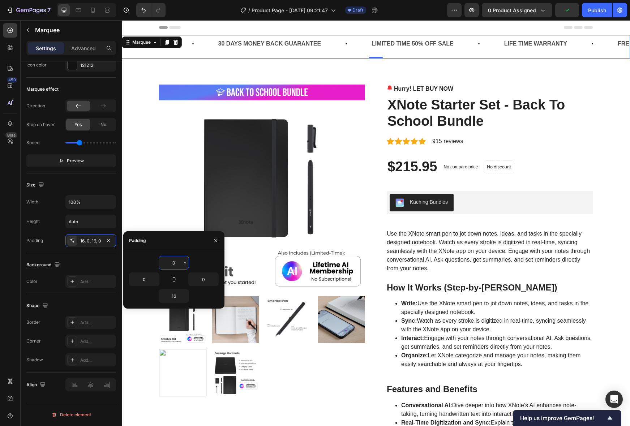
type input "0"
click at [176, 296] on input "16" at bounding box center [174, 295] width 30 height 13
type input "0"
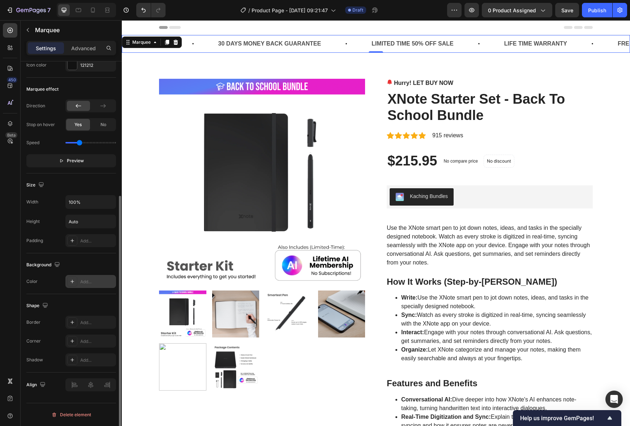
click at [86, 281] on div "Add..." at bounding box center [97, 281] width 34 height 7
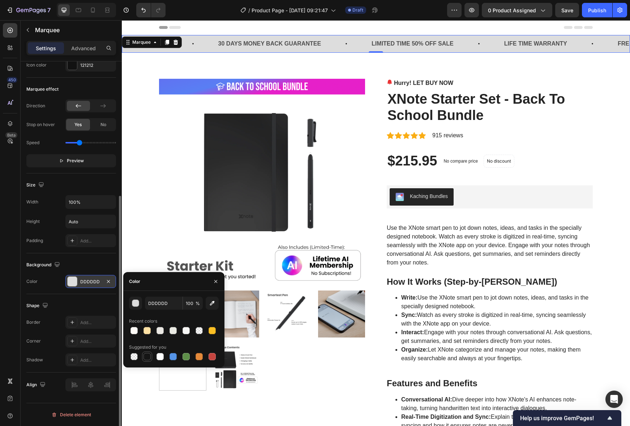
click at [146, 355] on div at bounding box center [146, 356] width 7 height 7
type input "151515"
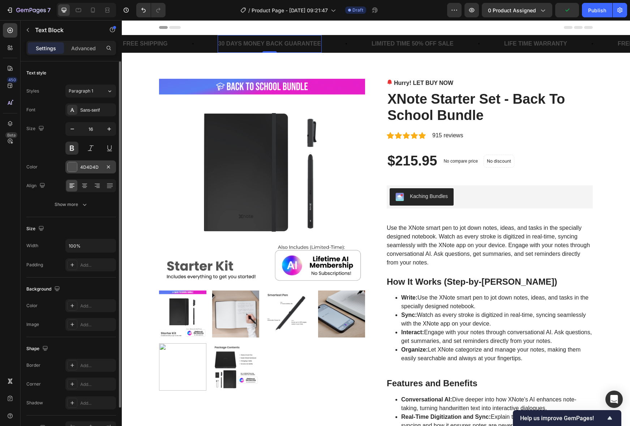
click at [91, 173] on div "4D4D4D" at bounding box center [90, 166] width 51 height 13
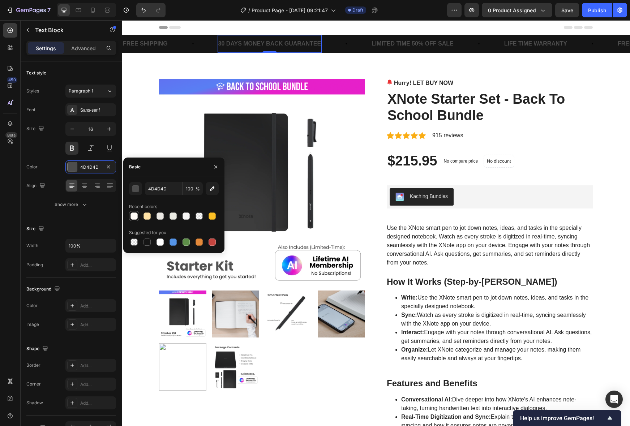
click at [134, 216] on div at bounding box center [133, 215] width 7 height 7
type input "FFFCF7"
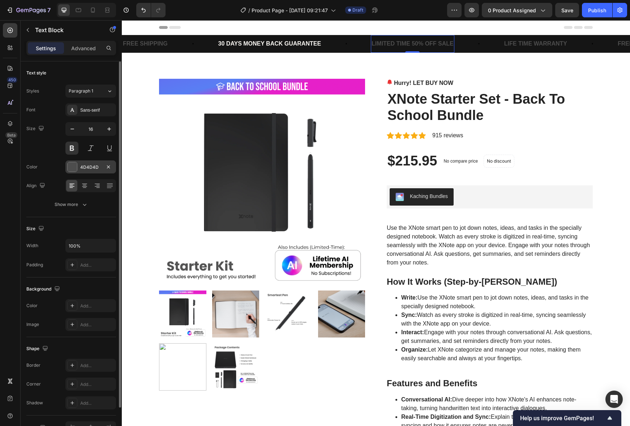
click at [88, 167] on div "4D4D4D" at bounding box center [90, 167] width 21 height 7
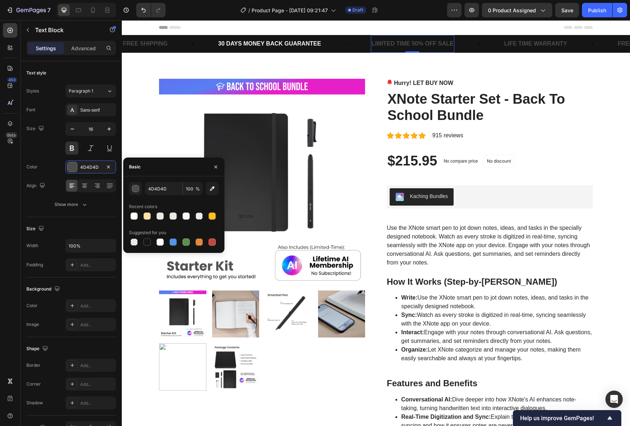
click at [137, 215] on div at bounding box center [133, 215] width 7 height 7
type input "FFFCF7"
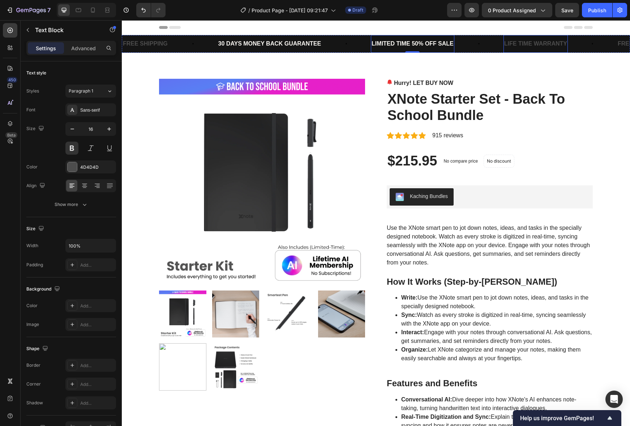
click at [133, 40] on div "LIFE TIME WARRANTY" at bounding box center [100, 44] width 64 height 12
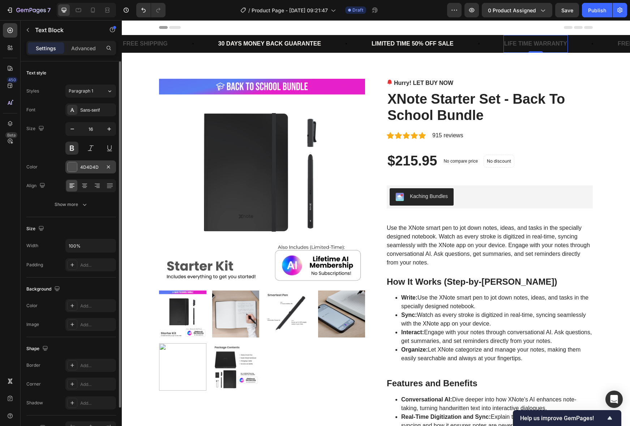
click at [82, 168] on div "4D4D4D" at bounding box center [90, 167] width 21 height 7
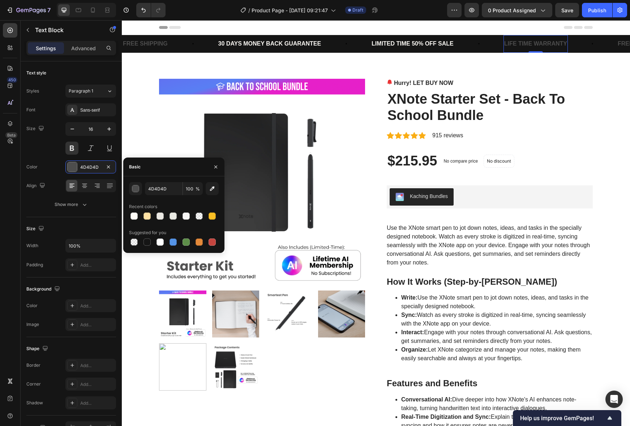
click at [134, 215] on div at bounding box center [133, 215] width 7 height 7
type input "FFFCF7"
click at [602, 41] on div "FREE SHIPPING" at bounding box center [579, 44] width 46 height 12
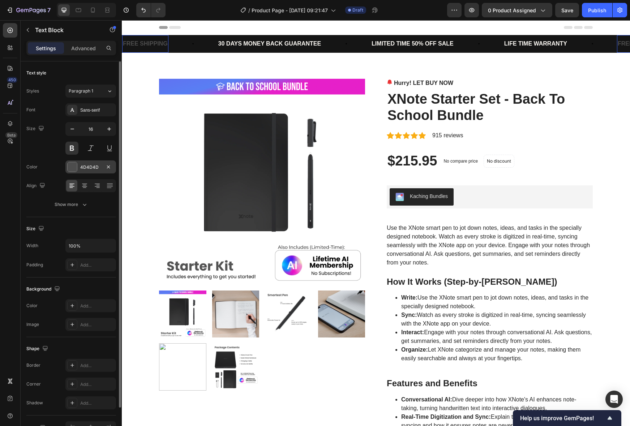
click at [102, 169] on div "4D4D4D" at bounding box center [90, 166] width 51 height 13
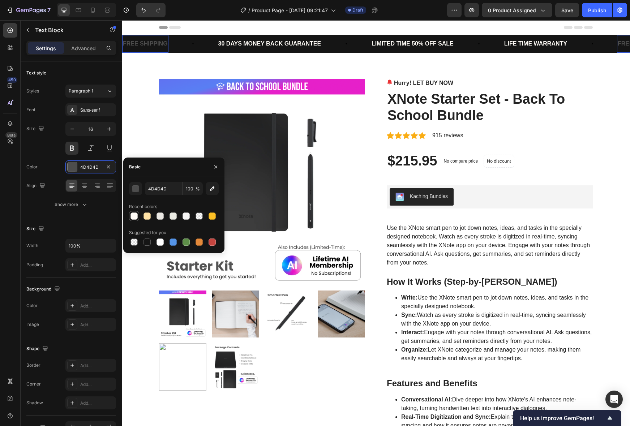
click at [137, 215] on div at bounding box center [133, 215] width 7 height 7
type input "FFFCF7"
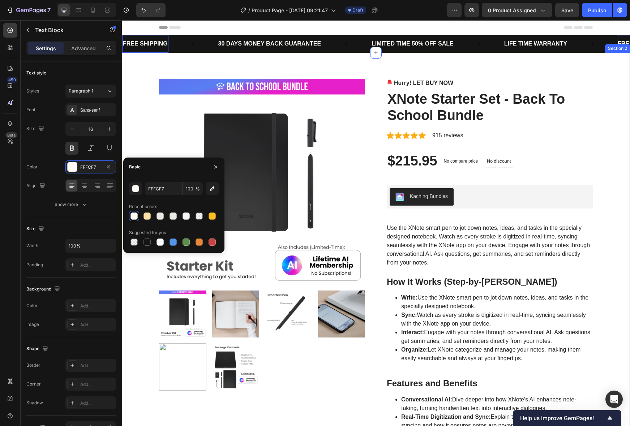
click at [317, 69] on div "Product Images Hurry! LET BUY NOW Stock Counter XNote Starter Set - Back To Sch…" at bounding box center [376, 404] width 508 height 702
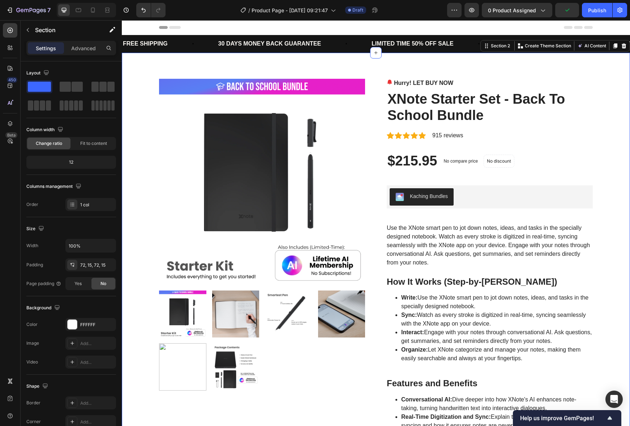
click at [602, 148] on div "Product Images Hurry! LET BUY NOW Stock Counter XNote Starter Set - Back To Sch…" at bounding box center [375, 404] width 497 height 650
click at [55, 41] on div "30 DAYS MONEY BACK GUARANTEE" at bounding box center [2, 44] width 104 height 12
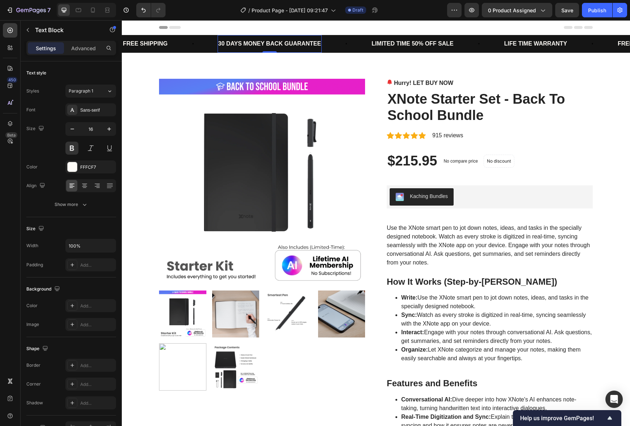
click at [222, 41] on p "30 DAYS MONEY BACK GUARANTEE" at bounding box center [172, 44] width 103 height 10
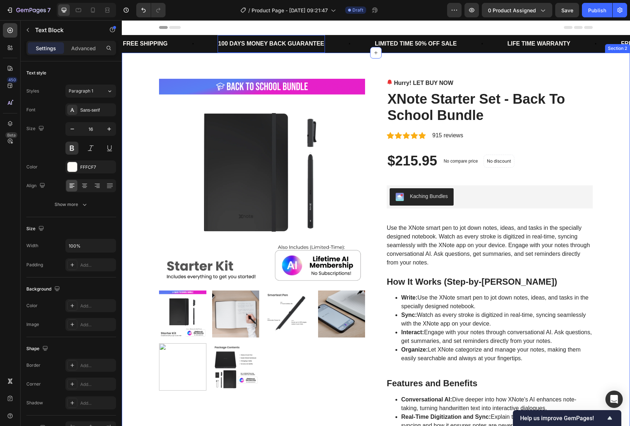
click at [608, 115] on div "Product Images Hurry! LET BUY NOW Stock Counter XNote Starter Set - Back To Sch…" at bounding box center [375, 404] width 497 height 650
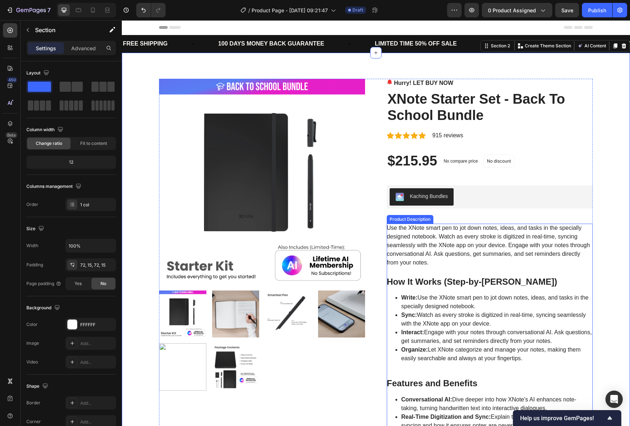
click at [420, 272] on div "Use the XNote smart pen to jot down notes, ideas, and tasks in the specially de…" at bounding box center [489, 364] width 206 height 281
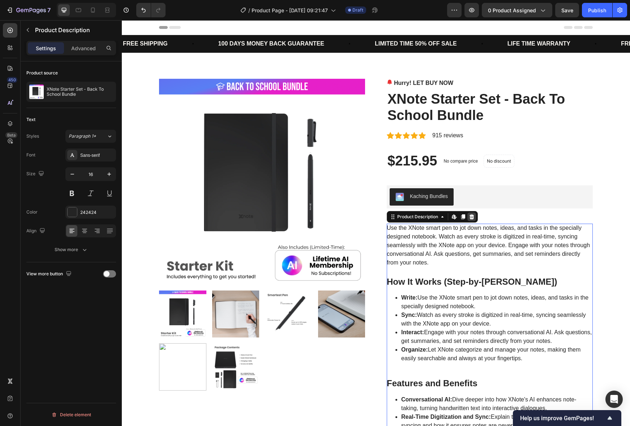
click at [474, 216] on icon at bounding box center [471, 217] width 6 height 6
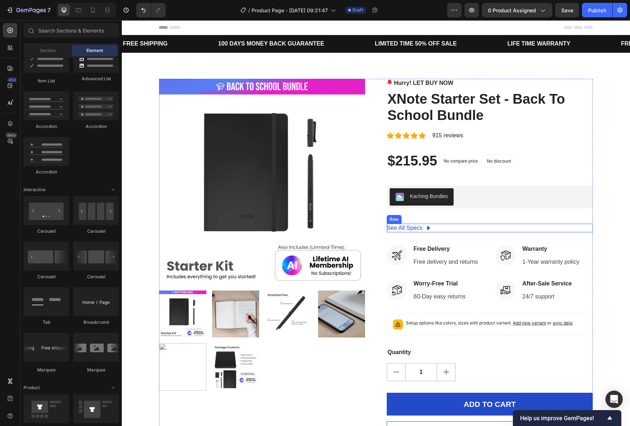
click at [448, 228] on div "See All Specs Button Row" at bounding box center [489, 228] width 206 height 9
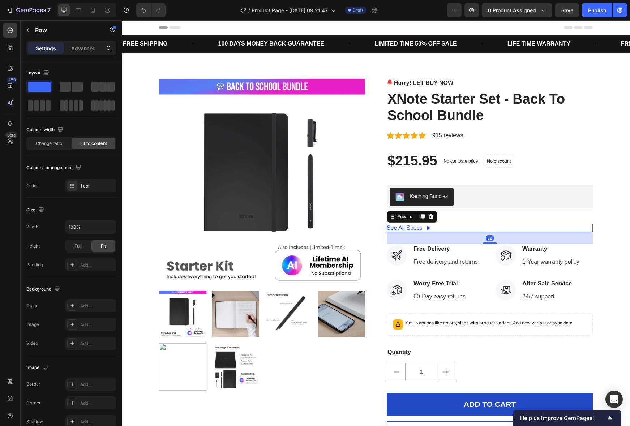
click at [430, 215] on icon at bounding box center [431, 217] width 6 height 6
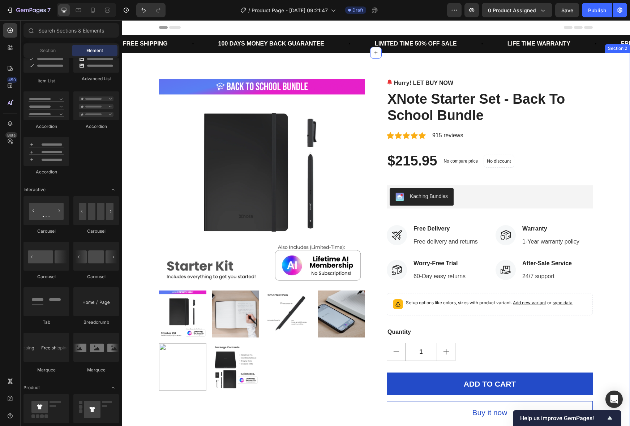
click at [615, 224] on div "Product Images Hurry! LET BUY NOW Stock Counter XNote Starter Set - Back To Sch…" at bounding box center [375, 251] width 497 height 345
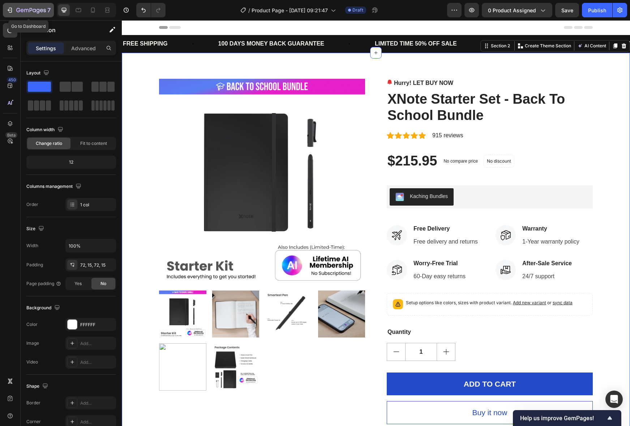
click at [19, 11] on icon "button" at bounding box center [18, 10] width 4 height 4
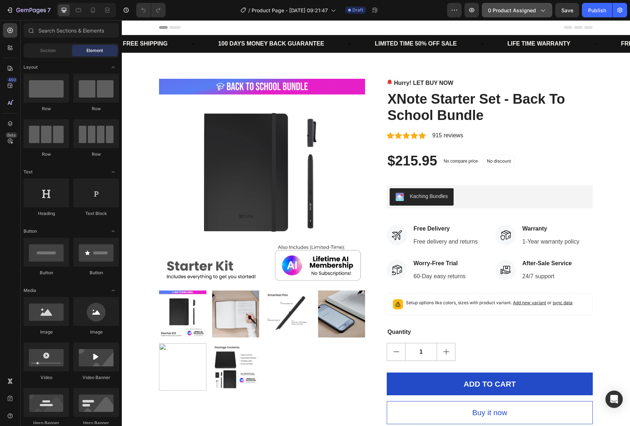
click at [528, 9] on span "0 product assigned" at bounding box center [512, 11] width 48 height 8
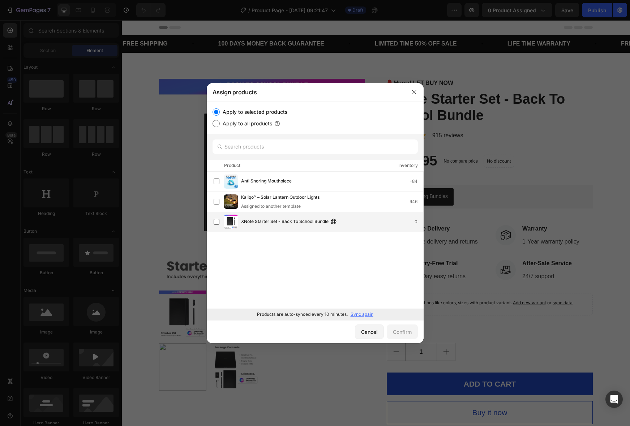
click at [284, 225] on span "XNote Starter Set - Back To School Bundle" at bounding box center [284, 222] width 87 height 8
click at [404, 334] on div "Confirm" at bounding box center [402, 332] width 19 height 8
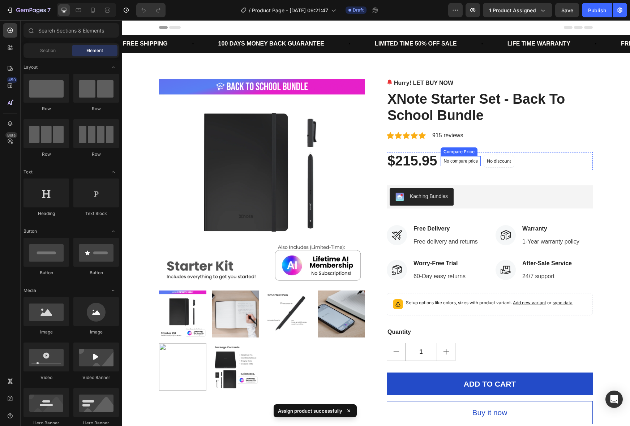
click at [463, 161] on p "No compare price" at bounding box center [460, 161] width 34 height 4
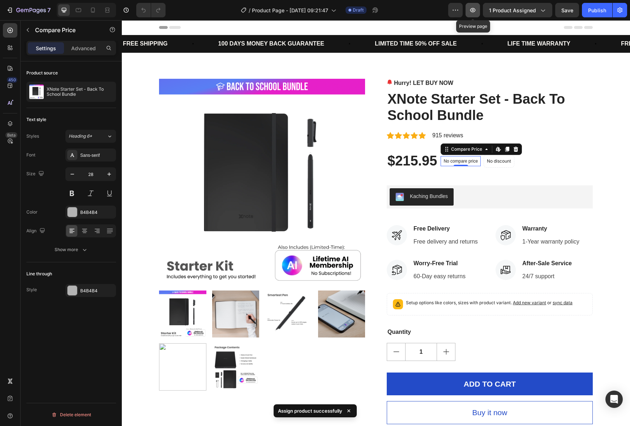
click at [474, 13] on icon "button" at bounding box center [472, 10] width 7 height 7
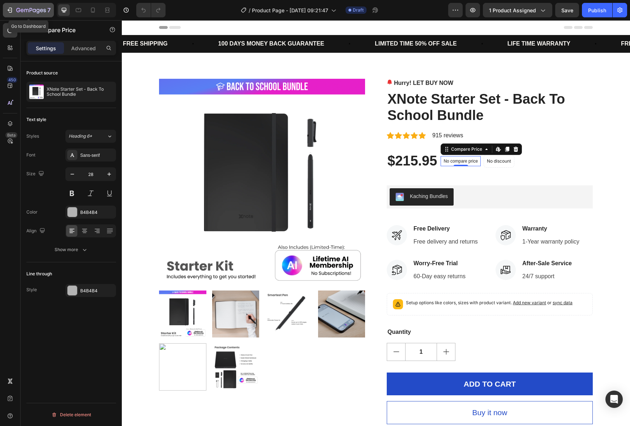
click at [23, 11] on icon "button" at bounding box center [31, 11] width 30 height 6
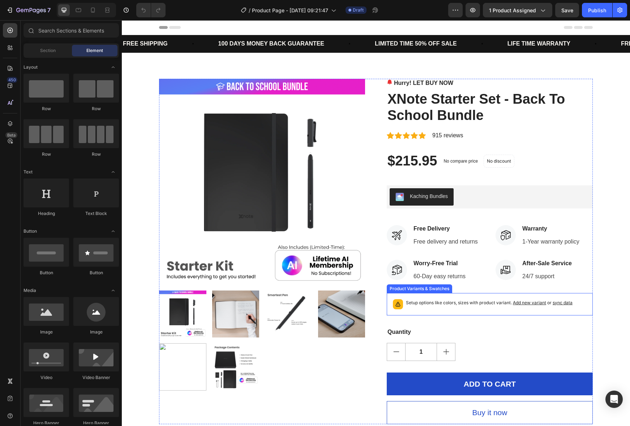
click at [473, 298] on div "Setup options like colors, sizes with product variant. Add new variant or sync …" at bounding box center [489, 304] width 199 height 16
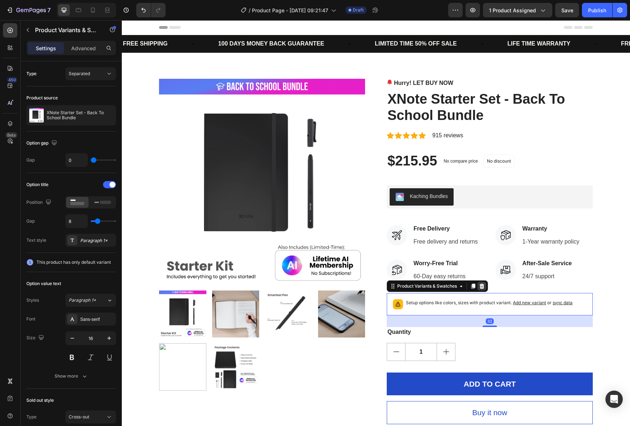
click at [481, 284] on icon at bounding box center [481, 285] width 5 height 5
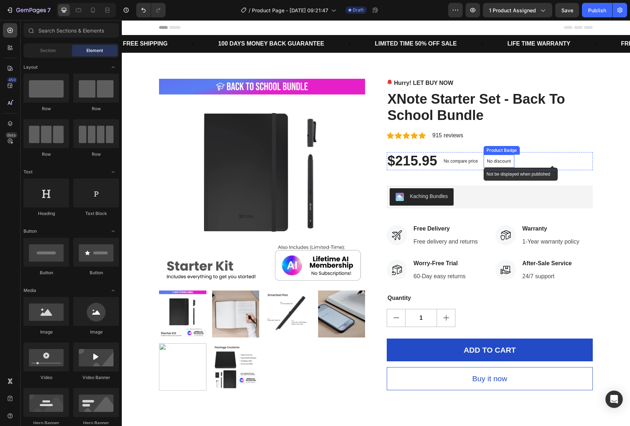
click at [507, 159] on p "No discount" at bounding box center [499, 161] width 24 height 7
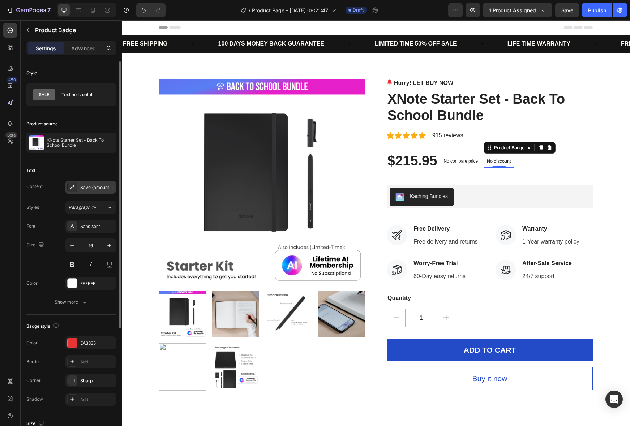
click at [92, 187] on div "Save {amount_discount}" at bounding box center [97, 187] width 34 height 7
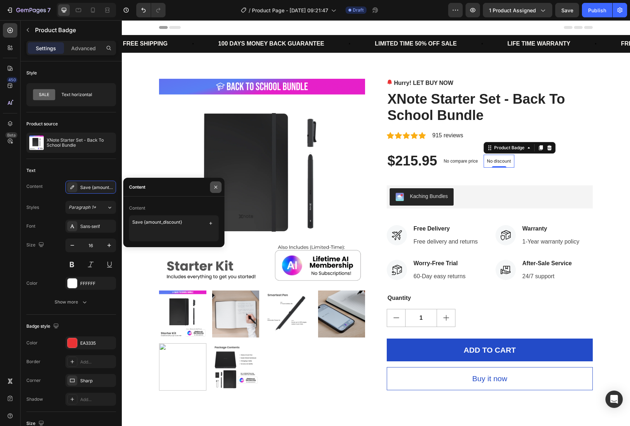
click at [217, 187] on icon "button" at bounding box center [216, 187] width 6 height 6
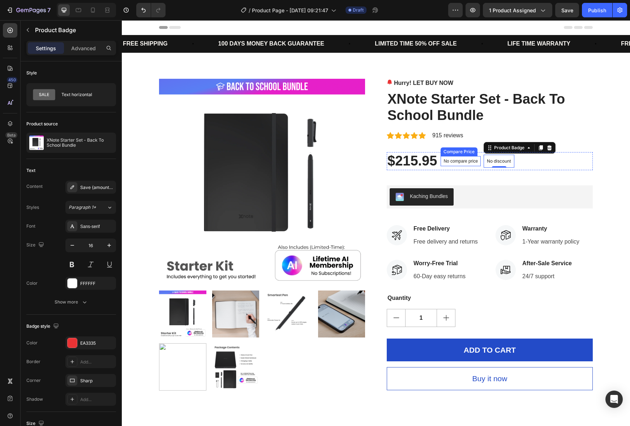
click at [458, 161] on p "No compare price" at bounding box center [460, 161] width 34 height 4
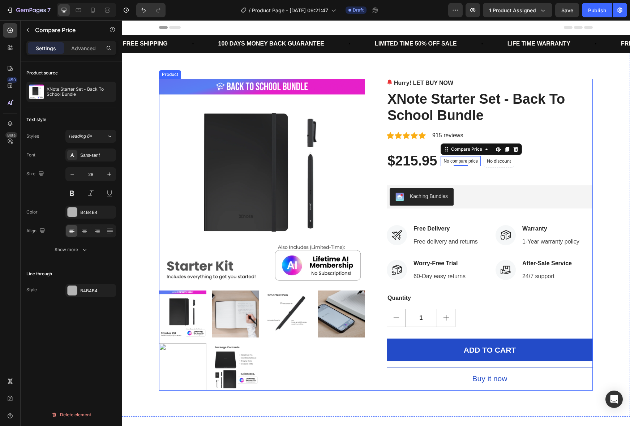
click at [458, 308] on div "Hurry! LET BUY NOW Stock Counter XNote Starter Set - Back To School Bundle Prod…" at bounding box center [489, 235] width 206 height 312
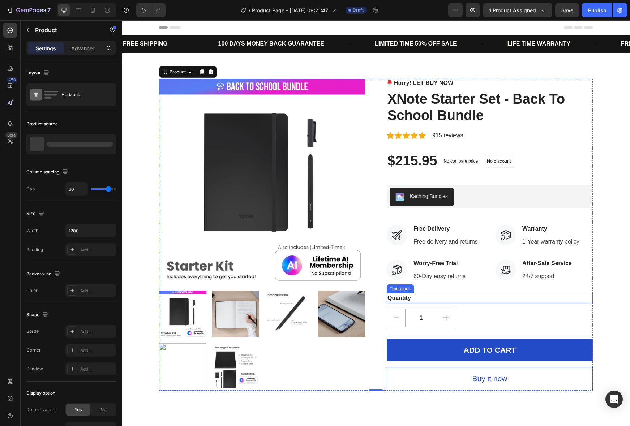
click at [415, 302] on div "Quantity" at bounding box center [489, 298] width 206 height 10
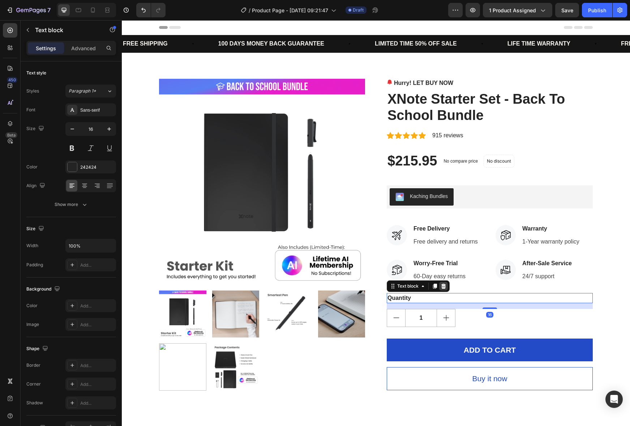
click at [442, 285] on icon at bounding box center [443, 285] width 5 height 5
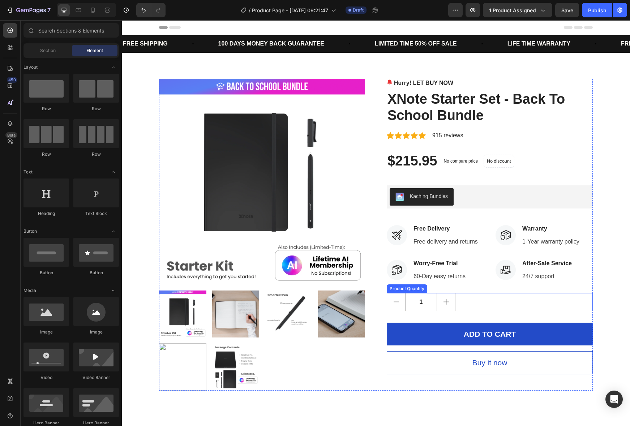
click at [459, 300] on div "1" at bounding box center [489, 302] width 206 height 18
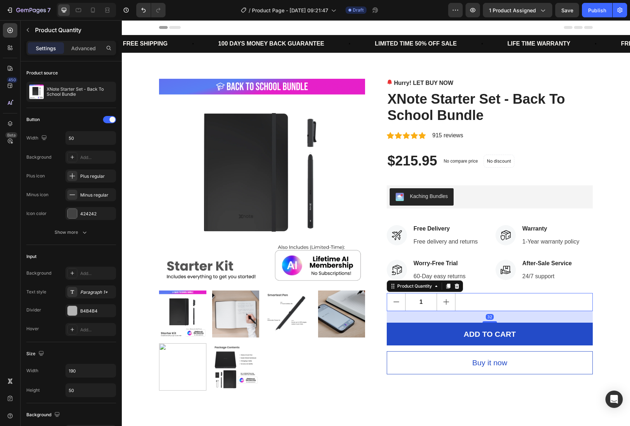
click at [462, 283] on div "Product Quantity" at bounding box center [424, 286] width 76 height 12
click at [458, 286] on icon at bounding box center [457, 286] width 6 height 6
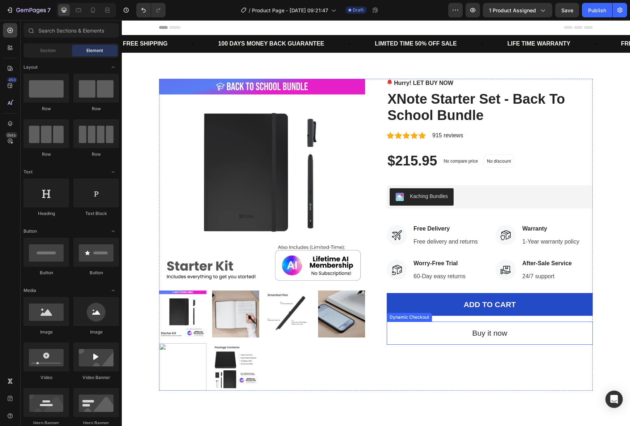
click at [436, 323] on button "Buy it now" at bounding box center [489, 332] width 206 height 23
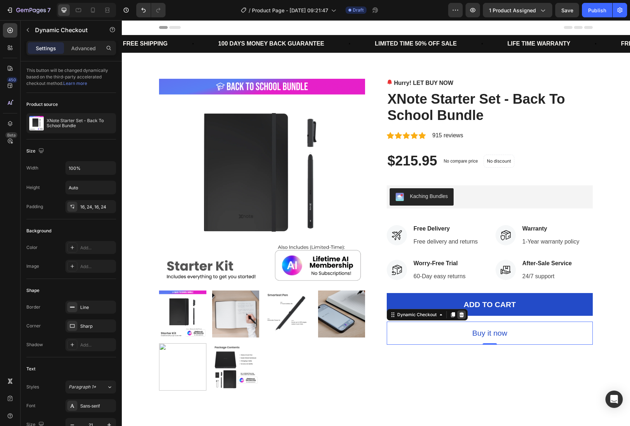
click at [462, 313] on icon at bounding box center [461, 314] width 5 height 5
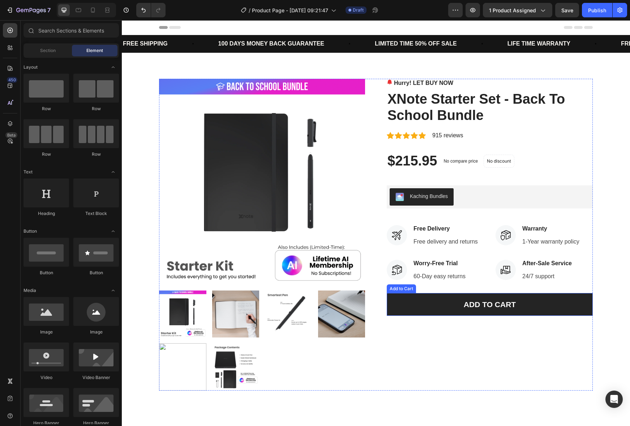
click at [437, 302] on button "ADD TO CART" at bounding box center [489, 304] width 206 height 23
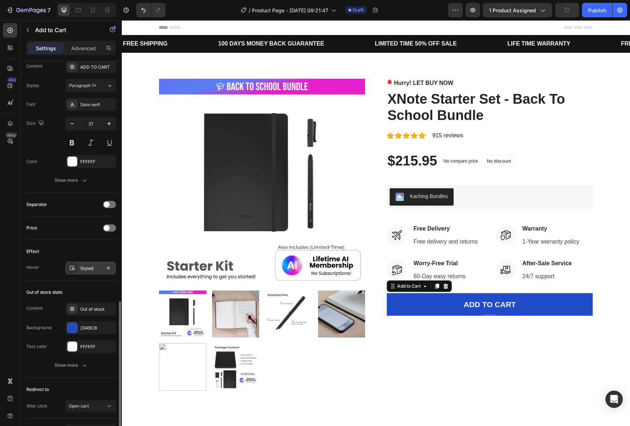
scroll to position [389, 0]
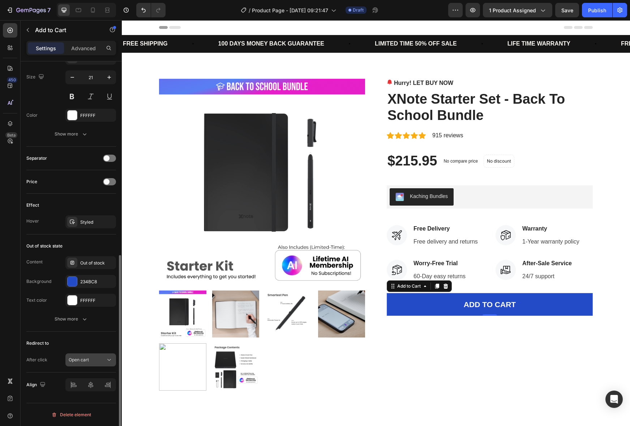
click at [92, 359] on div "Open cart" at bounding box center [87, 360] width 37 height 7
click at [104, 360] on div "Open cart" at bounding box center [87, 360] width 37 height 7
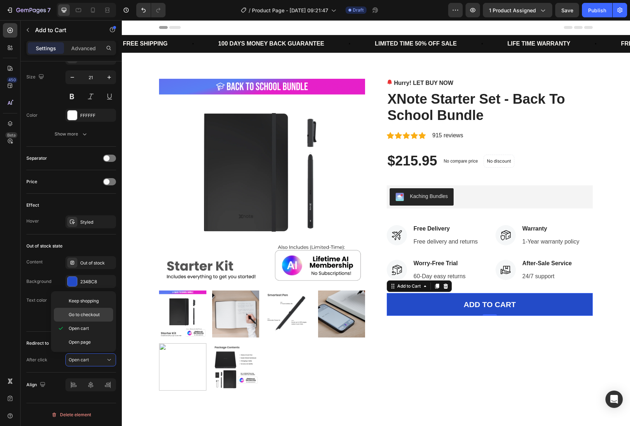
click at [95, 316] on span "Go to checkout" at bounding box center [84, 314] width 31 height 7
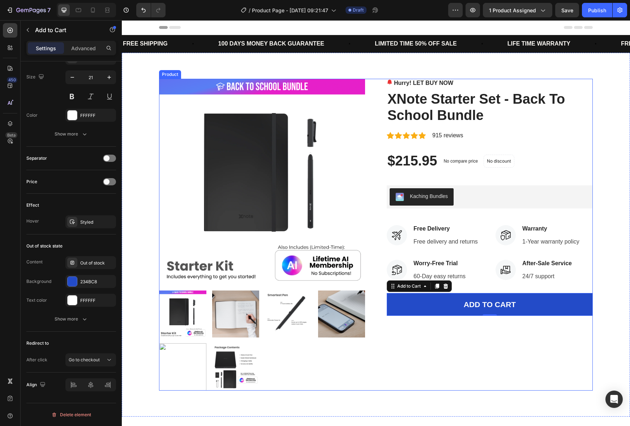
click at [416, 363] on div "Hurry! LET BUY NOW Stock Counter XNote Starter Set - Back To School Bundle Prod…" at bounding box center [489, 235] width 206 height 312
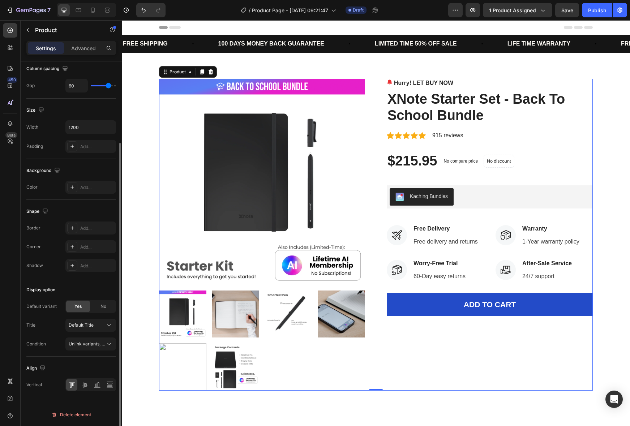
scroll to position [0, 0]
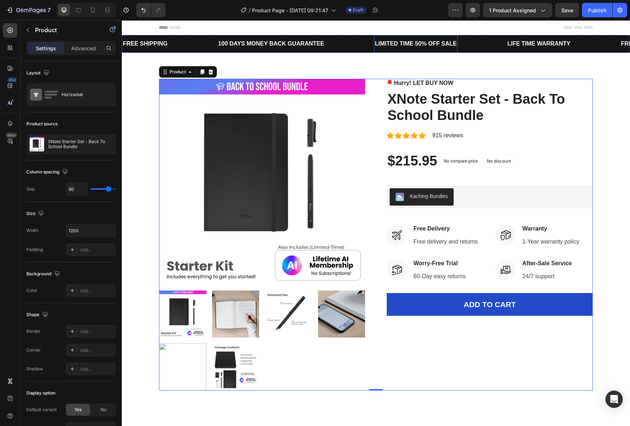
click at [424, 44] on div "LIMITED TIME 50% OFF SALE" at bounding box center [415, 44] width 83 height 12
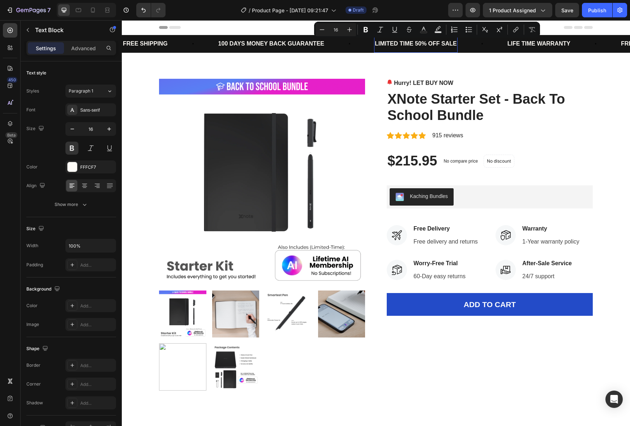
click at [418, 44] on p "LIMITED TIME 50% OFF SALE" at bounding box center [416, 44] width 82 height 10
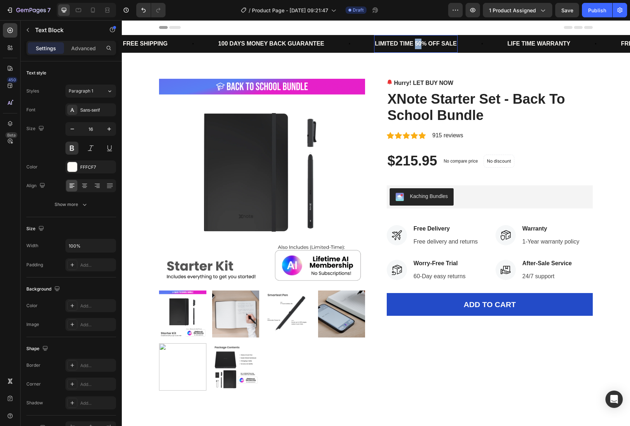
click at [418, 44] on p "LIMITED TIME 50% OFF SALE" at bounding box center [416, 44] width 82 height 10
click at [583, 117] on h2 "XNote Starter Set - Back To School Bundle" at bounding box center [489, 107] width 206 height 34
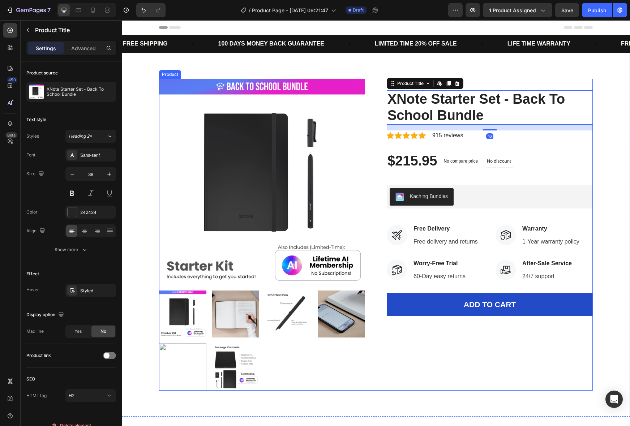
click at [497, 87] on div "Hurry! LET BUY NOW Stock Counter XNote Starter Set - Back To School Bundle Prod…" at bounding box center [489, 235] width 206 height 312
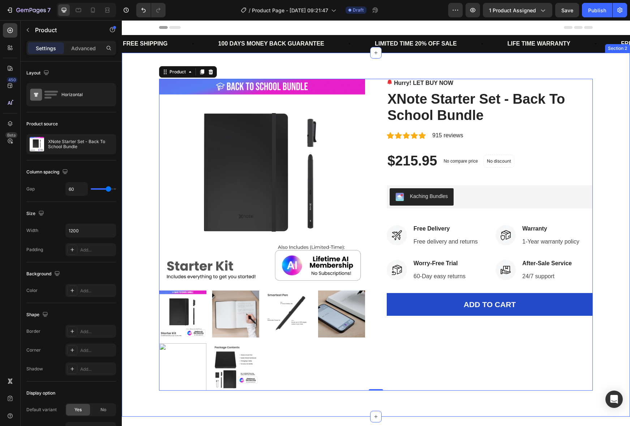
click at [612, 96] on div "Product Images Hurry! LET BUY NOW Stock Counter XNote Starter Set - Back To Sch…" at bounding box center [375, 235] width 497 height 312
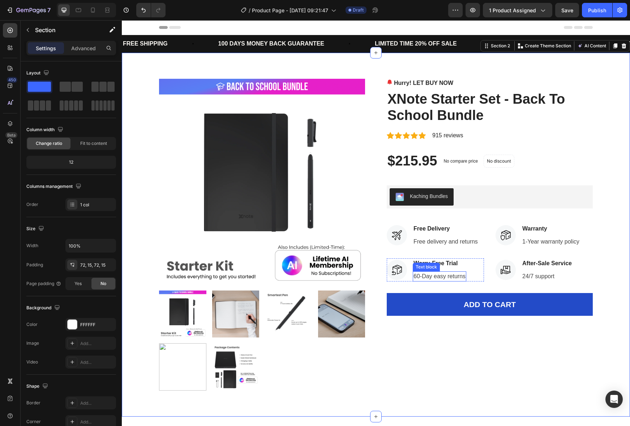
click at [414, 278] on p "60-Day easy returns" at bounding box center [439, 276] width 52 height 9
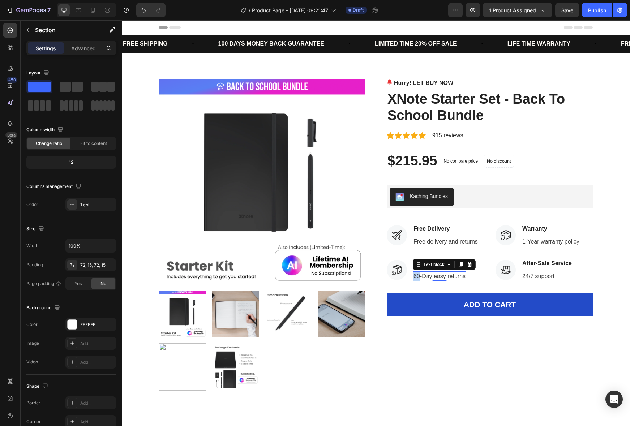
click at [414, 278] on p "60-Day easy returns" at bounding box center [439, 276] width 52 height 9
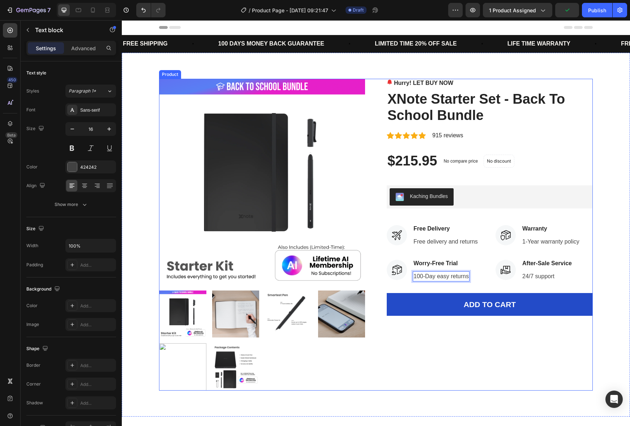
click at [494, 331] on div "Hurry! LET BUY NOW Stock Counter XNote Starter Set - Back To School Bundle Prod…" at bounding box center [489, 235] width 206 height 312
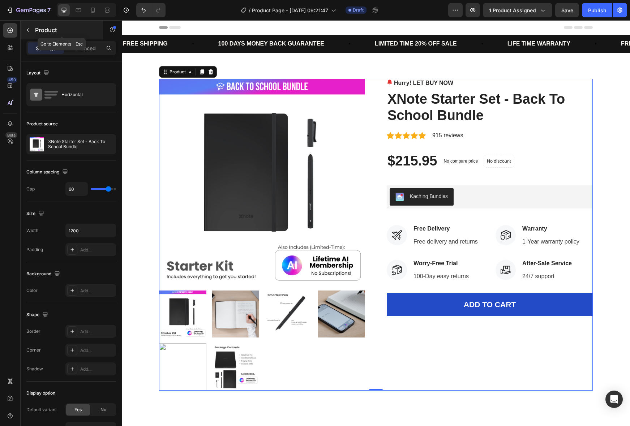
click at [29, 30] on icon "button" at bounding box center [28, 30] width 6 height 6
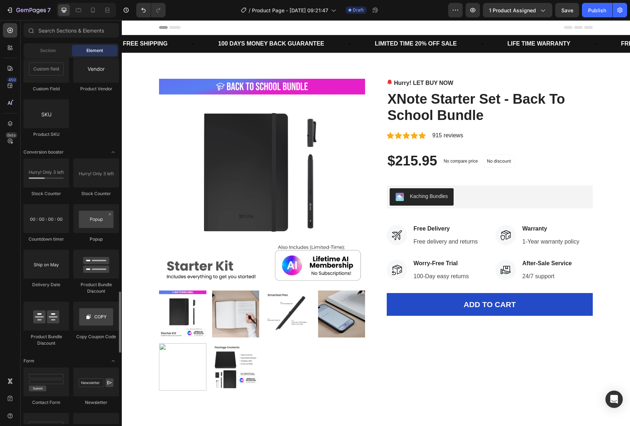
scroll to position [1398, 0]
click at [56, 29] on input "text" at bounding box center [70, 30] width 95 height 14
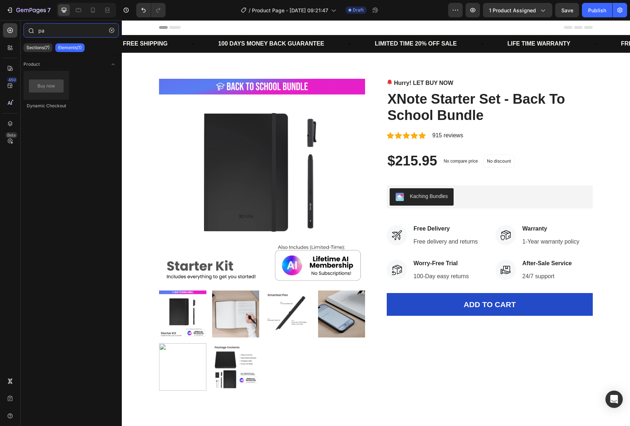
type input "p"
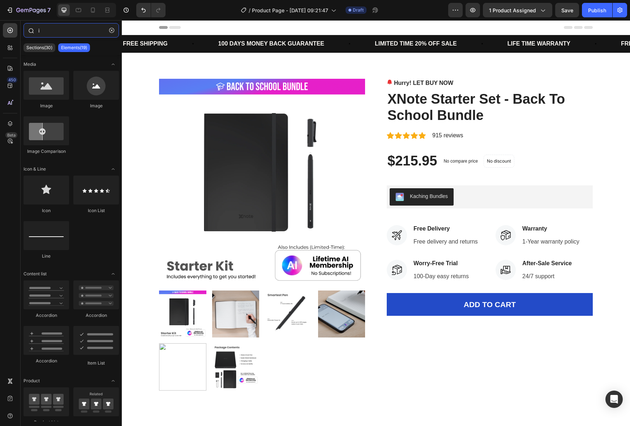
type input "ic"
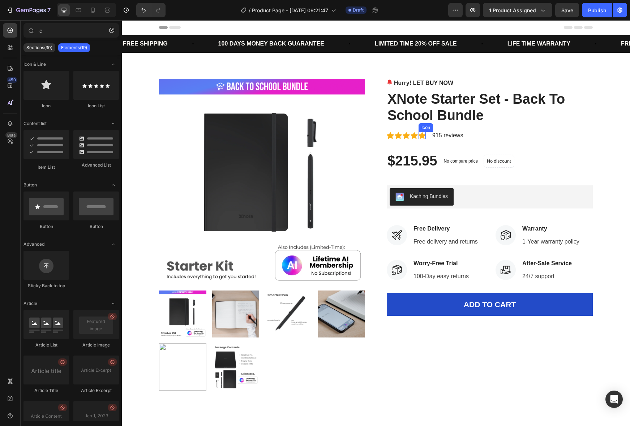
click at [422, 133] on icon at bounding box center [421, 135] width 7 height 7
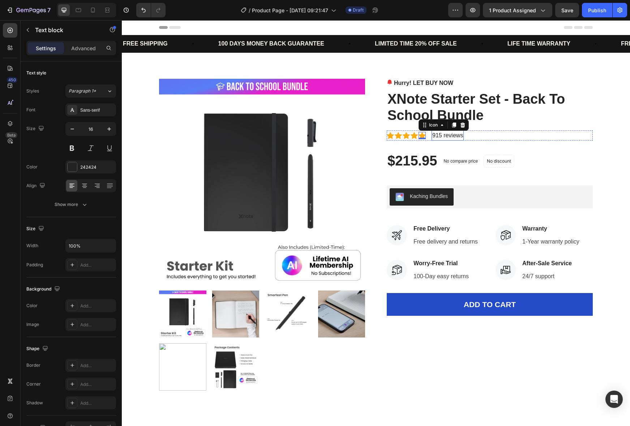
click at [448, 136] on p "915 reviews" at bounding box center [447, 135] width 31 height 9
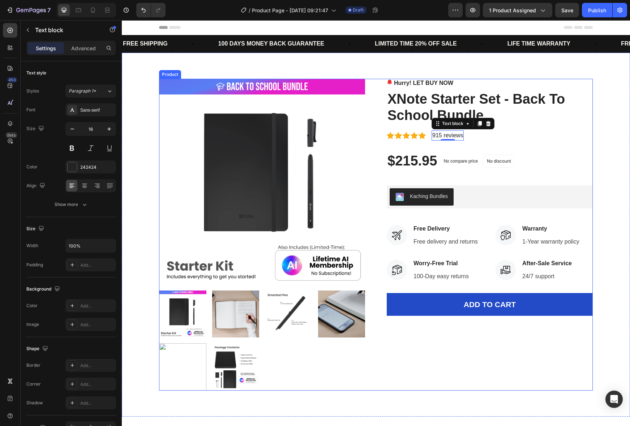
click at [494, 141] on div "Hurry! LET BUY NOW Stock Counter XNote Starter Set - Back To School Bundle Prod…" at bounding box center [489, 235] width 206 height 312
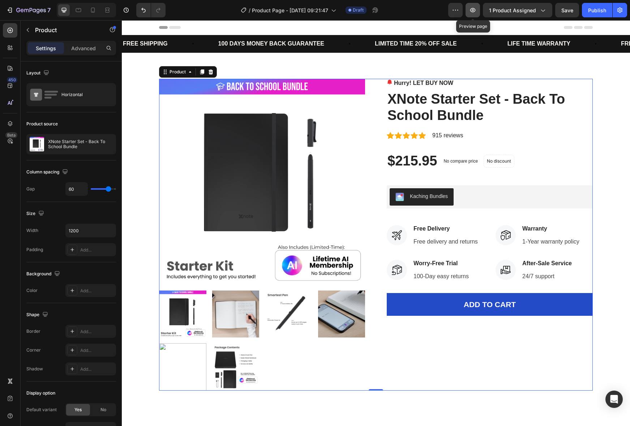
click at [476, 10] on icon "button" at bounding box center [472, 10] width 7 height 7
click at [560, 10] on button "Save" at bounding box center [567, 10] width 24 height 14
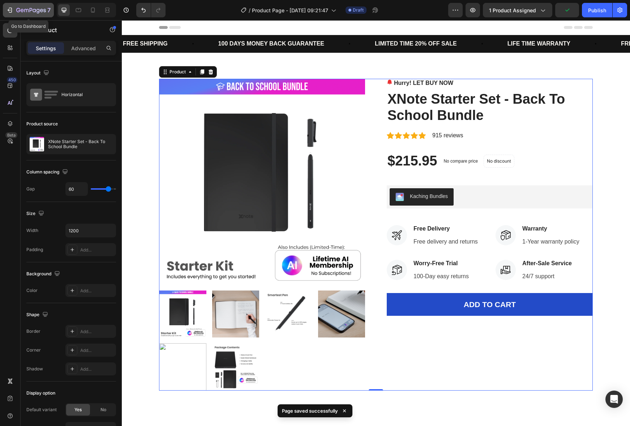
click at [15, 7] on div "7" at bounding box center [28, 10] width 44 height 9
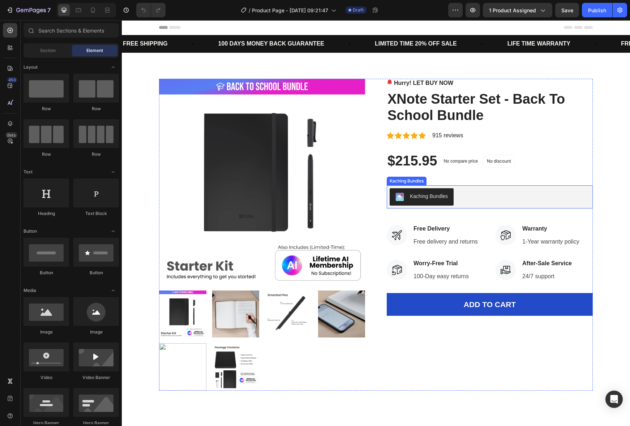
click at [460, 199] on div "Kaching Bundles" at bounding box center [489, 196] width 200 height 17
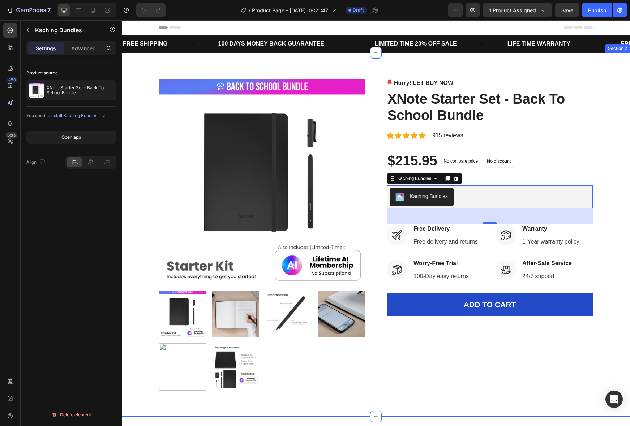
click at [610, 181] on div "Product Images Hurry! LET BUY NOW Stock Counter XNote Starter Set - Back To Sch…" at bounding box center [375, 235] width 497 height 312
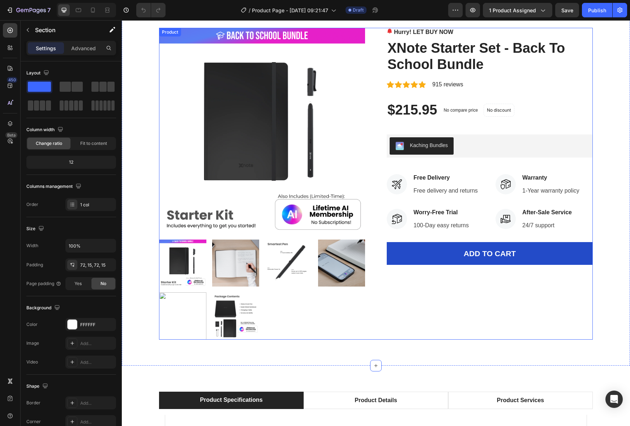
scroll to position [52, 0]
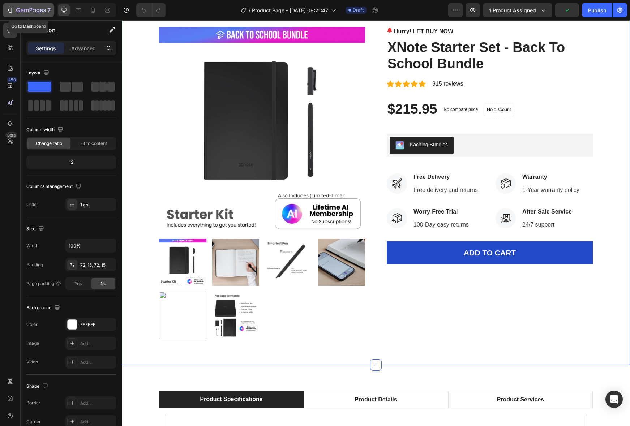
click at [17, 7] on div "7" at bounding box center [33, 10] width 34 height 9
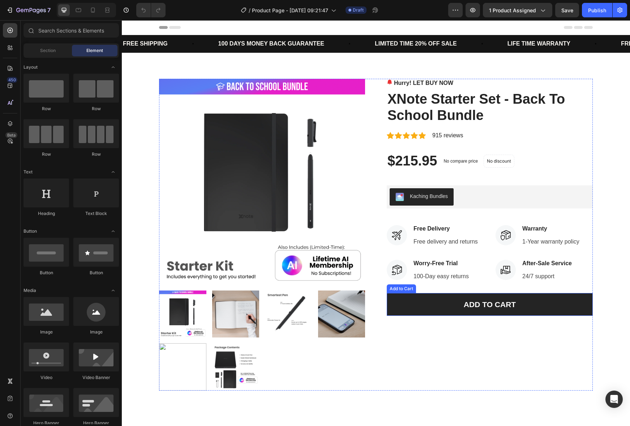
click at [422, 303] on button "ADD TO CART" at bounding box center [489, 304] width 206 height 23
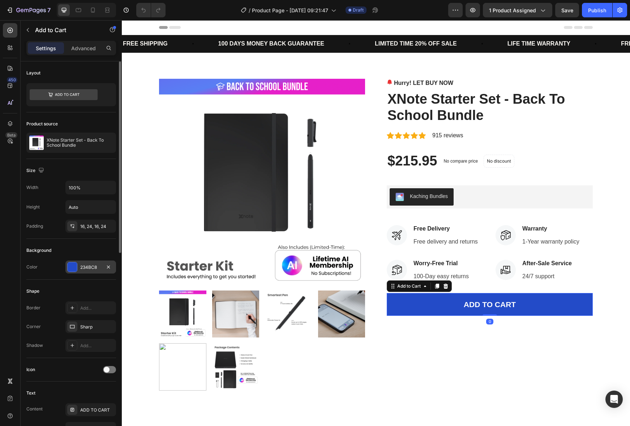
click at [100, 269] on div "234BC8" at bounding box center [90, 267] width 21 height 7
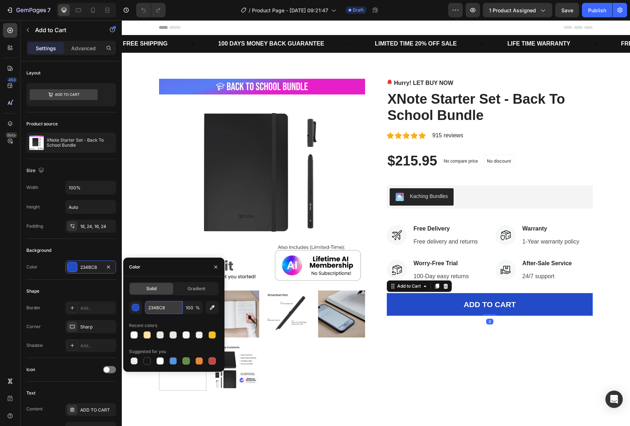
click at [160, 310] on input "234BC8" at bounding box center [164, 307] width 38 height 13
paste input "7C3AED"
type input "7C3AED"
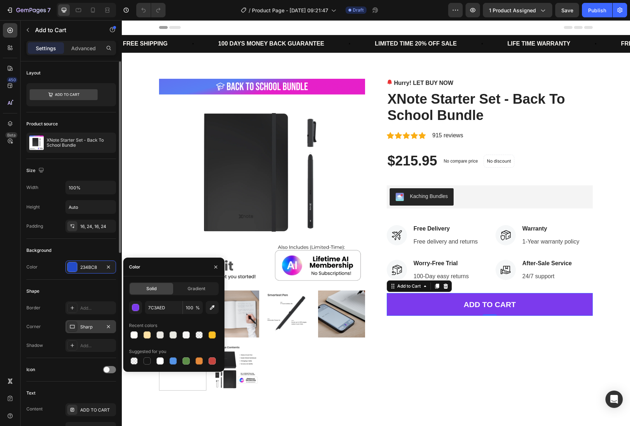
click at [78, 321] on div "Sharp" at bounding box center [90, 326] width 51 height 13
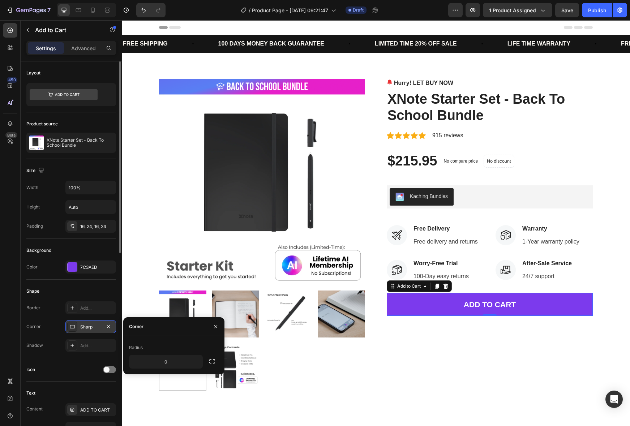
click at [87, 326] on div "Sharp" at bounding box center [90, 327] width 21 height 7
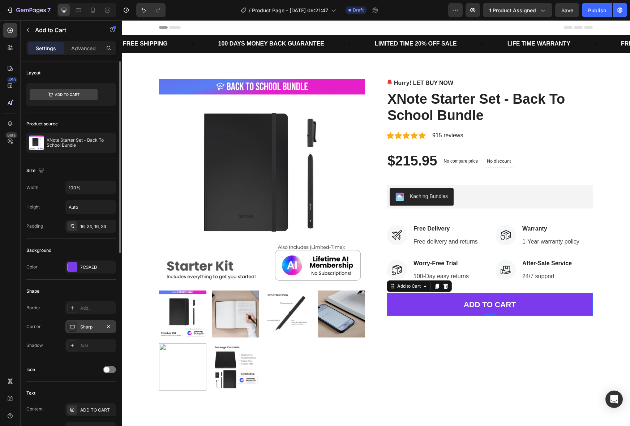
click at [88, 326] on div "Sharp" at bounding box center [90, 327] width 21 height 7
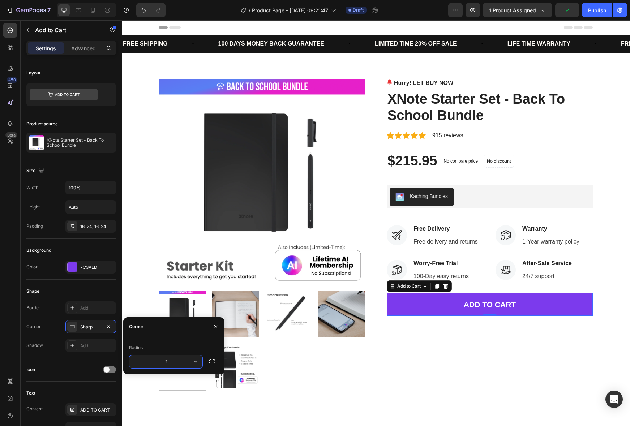
type input "25"
click at [381, 367] on div "Product Images Hurry! LET BUY NOW Stock Counter XNote Starter Set - Back To Sch…" at bounding box center [375, 235] width 433 height 312
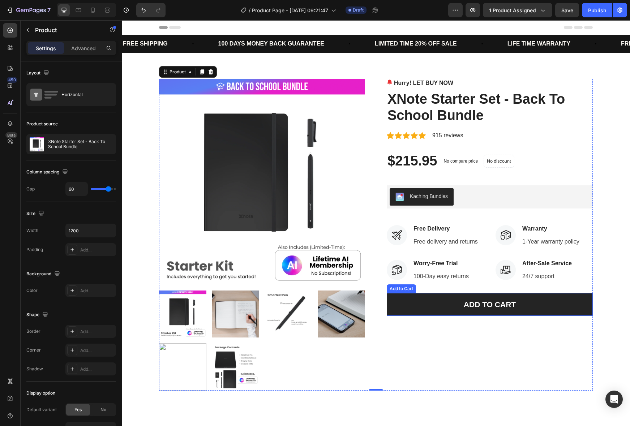
click at [438, 297] on button "ADD TO CART" at bounding box center [489, 304] width 206 height 23
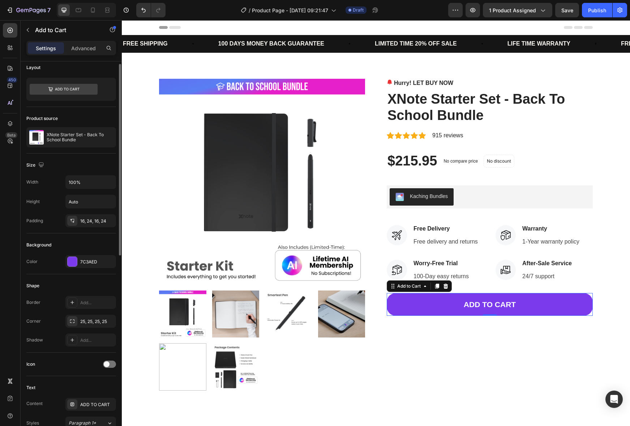
scroll to position [7, 0]
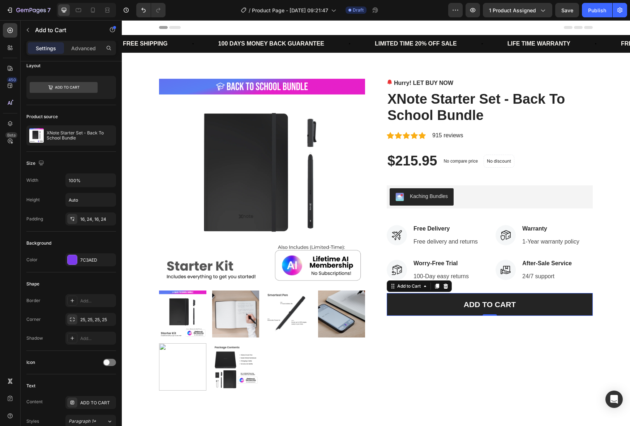
click at [399, 297] on button "ADD TO CART" at bounding box center [489, 304] width 206 height 23
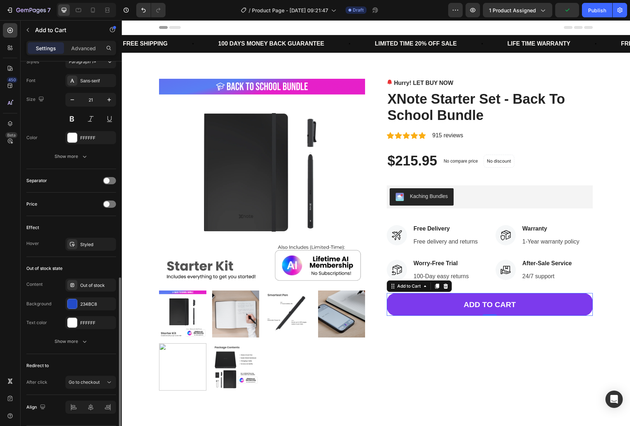
scroll to position [389, 0]
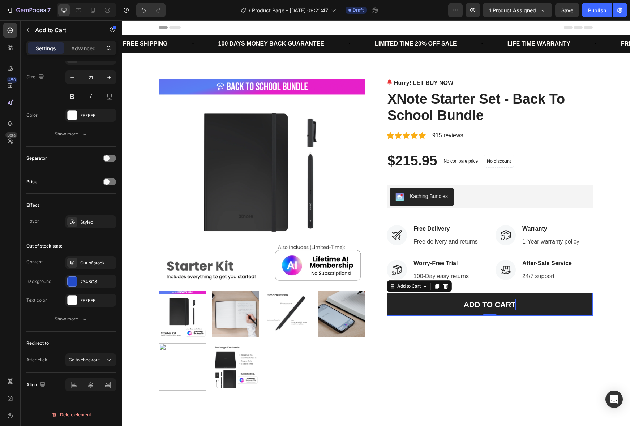
click at [470, 304] on div "ADD TO CART" at bounding box center [489, 305] width 52 height 12
click at [447, 304] on button "ADD TO CART" at bounding box center [489, 304] width 206 height 23
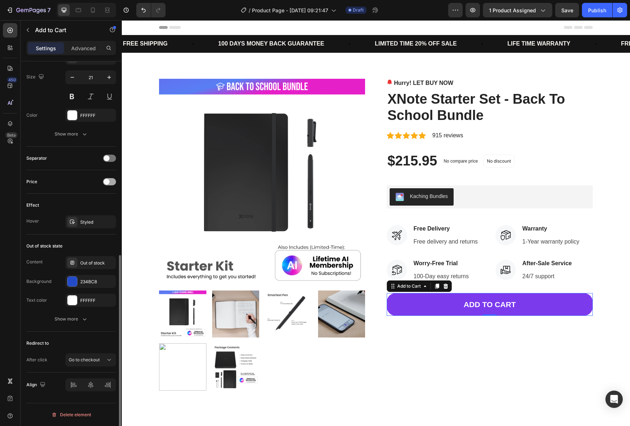
click at [107, 179] on span at bounding box center [107, 182] width 6 height 6
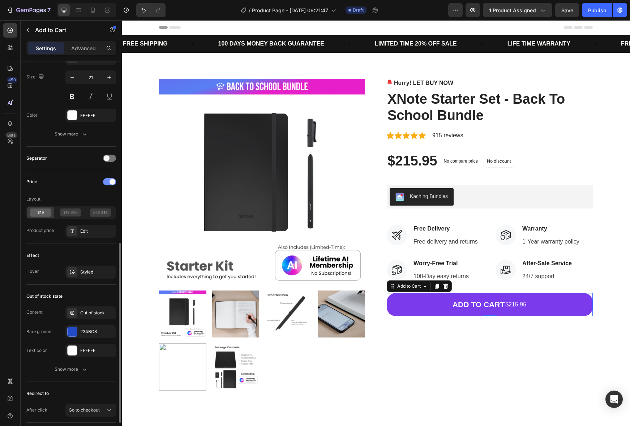
drag, startPoint x: 108, startPoint y: 183, endPoint x: 107, endPoint y: 180, distance: 3.7
click at [108, 183] on div at bounding box center [109, 181] width 13 height 7
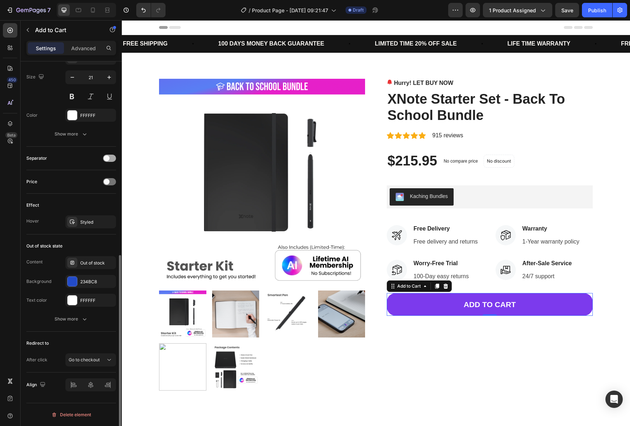
click at [110, 156] on div at bounding box center [109, 158] width 13 height 7
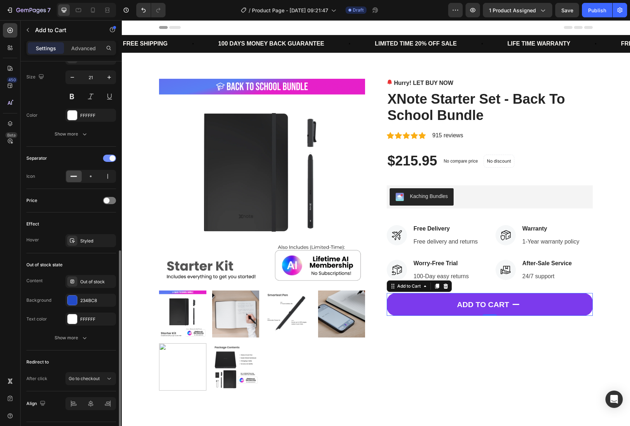
click at [110, 156] on span at bounding box center [112, 158] width 6 height 6
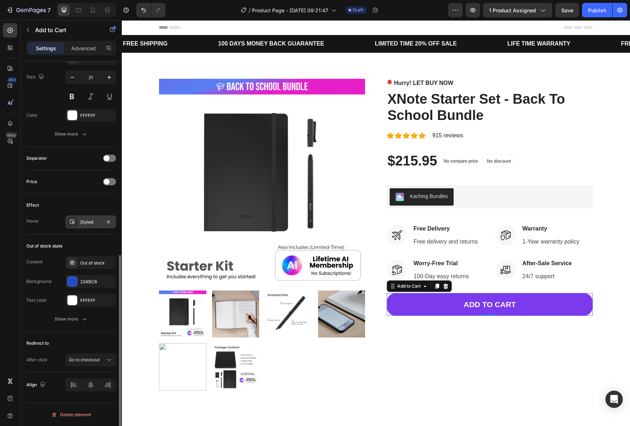
click at [86, 223] on div "Styled" at bounding box center [90, 222] width 21 height 7
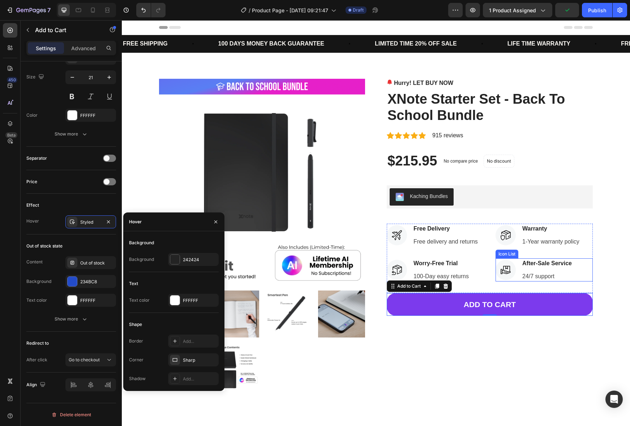
click at [596, 262] on div "Product Images Hurry! LET BUY NOW Stock Counter XNote Starter Set - Back To Sch…" at bounding box center [375, 235] width 497 height 312
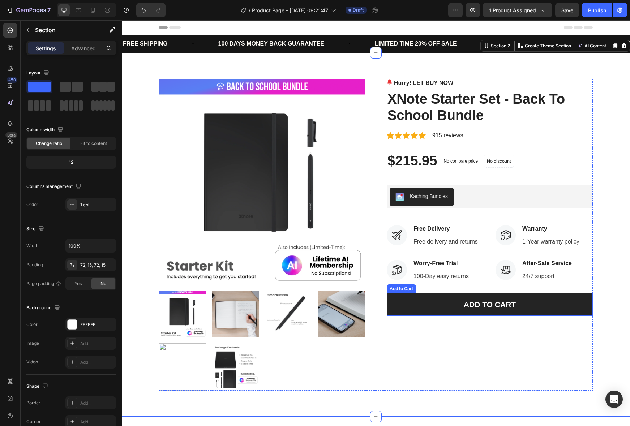
click at [428, 297] on button "ADD TO CART" at bounding box center [489, 304] width 206 height 23
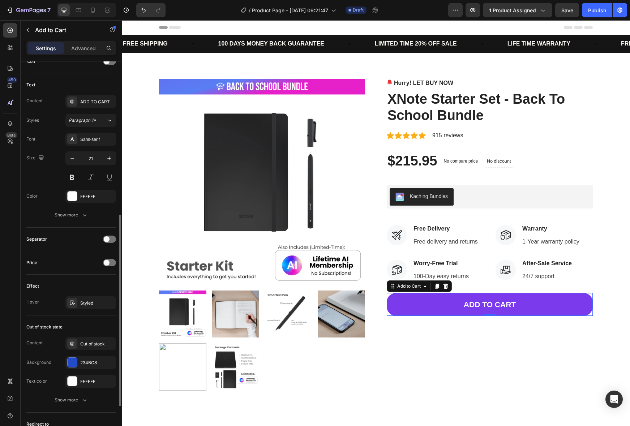
scroll to position [317, 0]
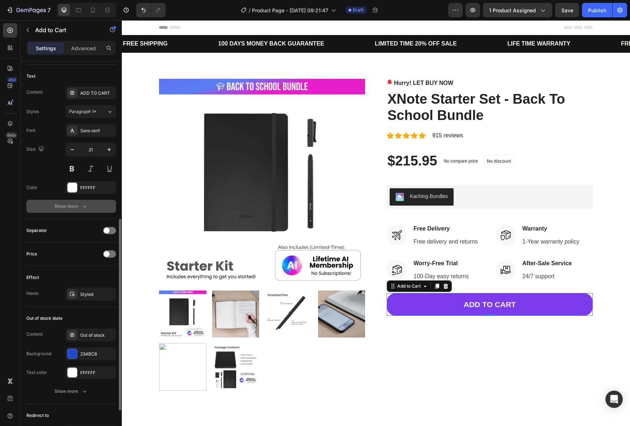
click at [79, 205] on div "Show more" at bounding box center [72, 206] width 34 height 7
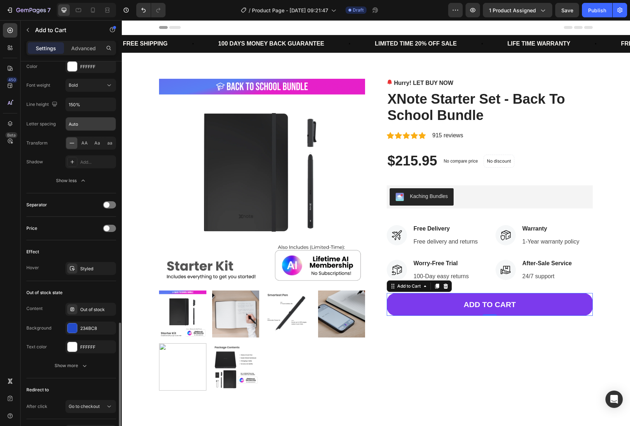
scroll to position [484, 0]
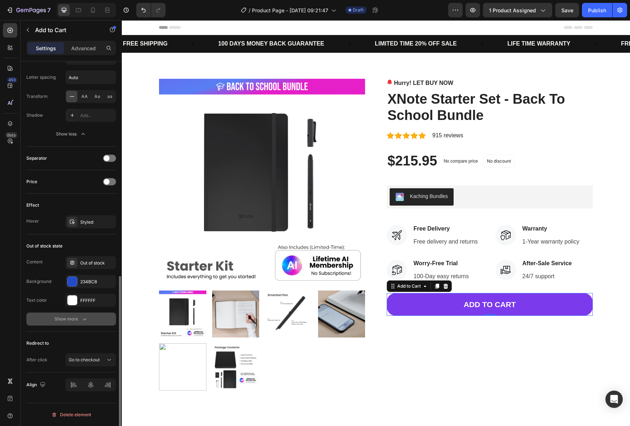
click at [81, 320] on icon "button" at bounding box center [84, 318] width 7 height 7
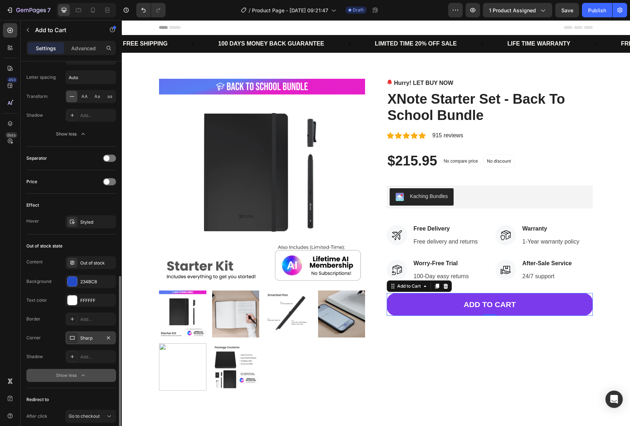
click at [91, 333] on div "Sharp" at bounding box center [90, 337] width 51 height 13
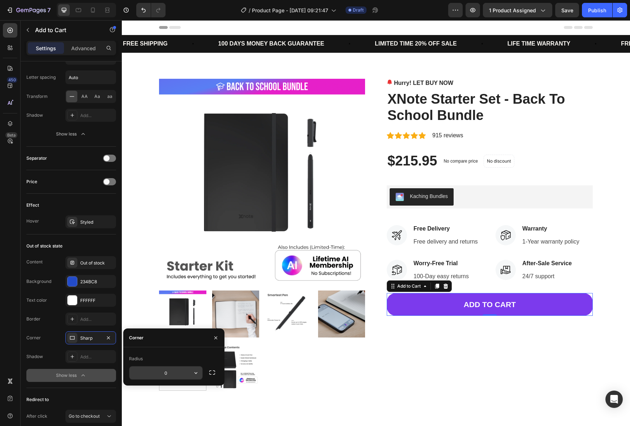
click at [169, 375] on input "0" at bounding box center [165, 372] width 73 height 13
type input "99"
click at [160, 363] on div "Radius" at bounding box center [174, 359] width 90 height 12
click at [386, 354] on div "Product Images Hurry! LET BUY NOW Stock Counter XNote Starter Set - Back To Sch…" at bounding box center [375, 235] width 433 height 312
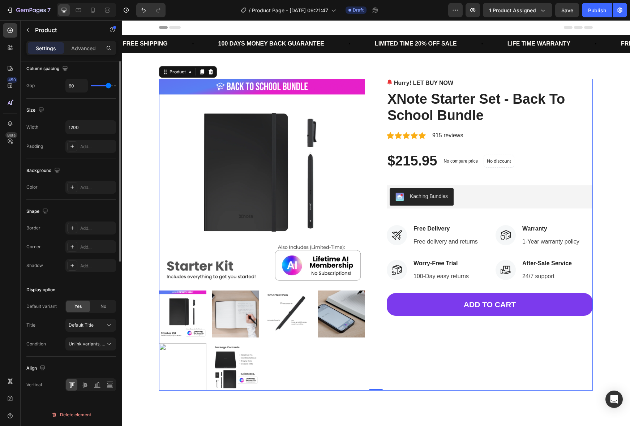
scroll to position [0, 0]
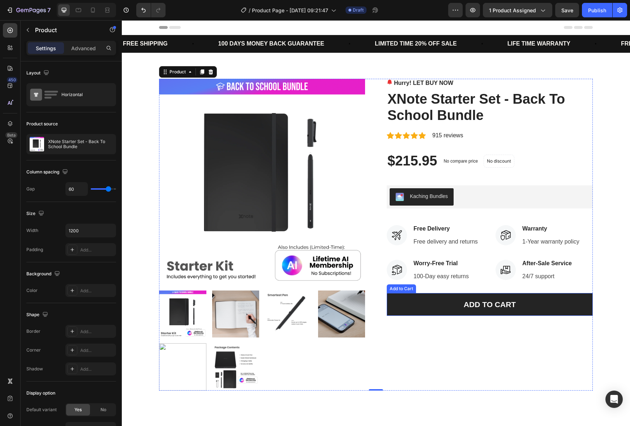
click at [572, 313] on button "ADD TO CART" at bounding box center [489, 304] width 206 height 23
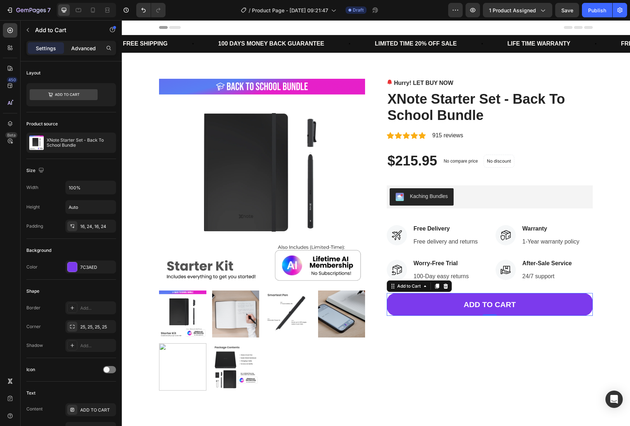
click at [86, 53] on div "Advanced" at bounding box center [83, 48] width 36 height 12
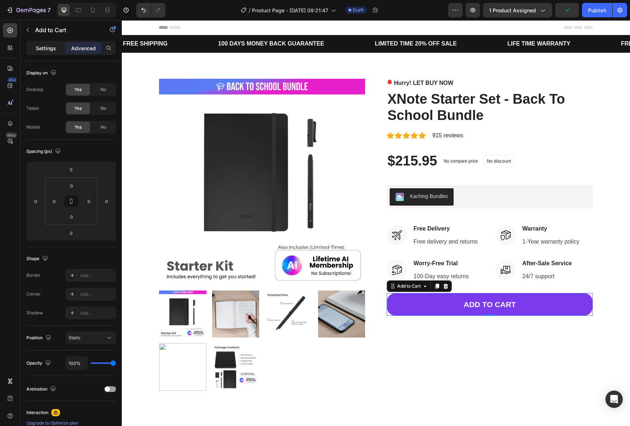
click at [48, 49] on p "Settings" at bounding box center [46, 48] width 20 height 8
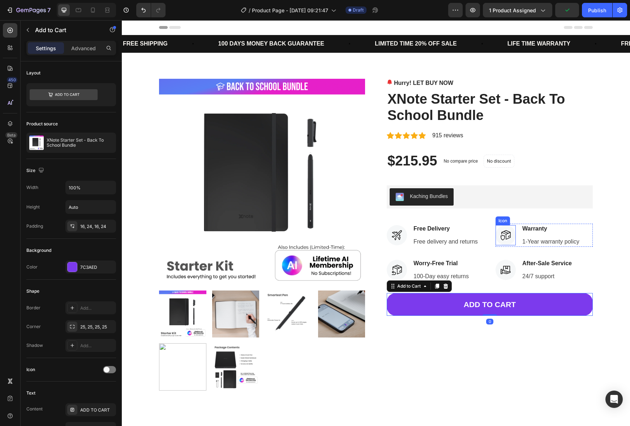
click at [512, 233] on div at bounding box center [505, 235] width 20 height 20
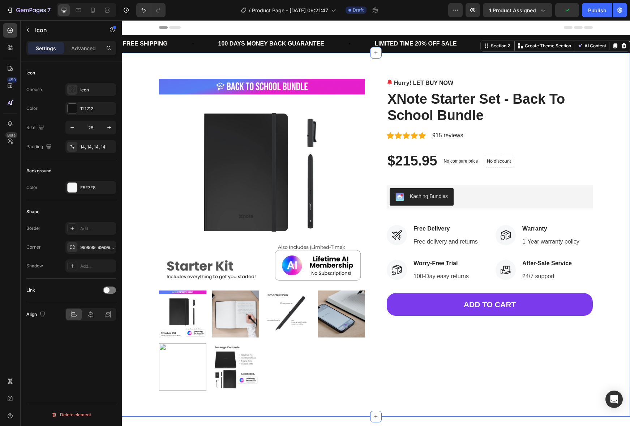
click at [593, 242] on div "Product Images Hurry! LET BUY NOW Stock Counter XNote Starter Set - Back To Sch…" at bounding box center [375, 235] width 497 height 312
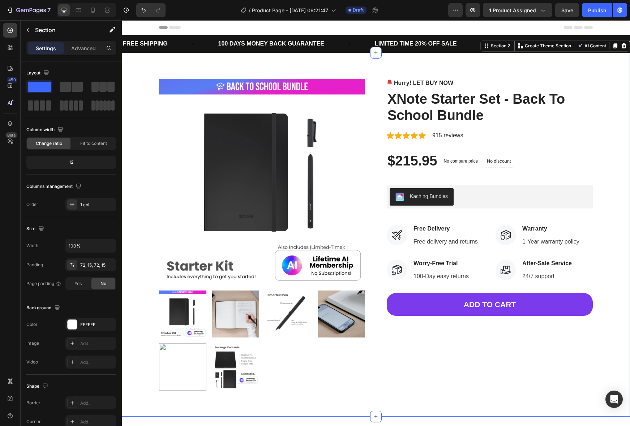
click at [600, 263] on div "Product Images Hurry! LET BUY NOW Stock Counter XNote Starter Set - Back To Sch…" at bounding box center [375, 235] width 497 height 312
click at [520, 133] on div "Icon Icon Icon Icon Icon Icon List Hoz 915 reviews Text block Row" at bounding box center [489, 135] width 206 height 10
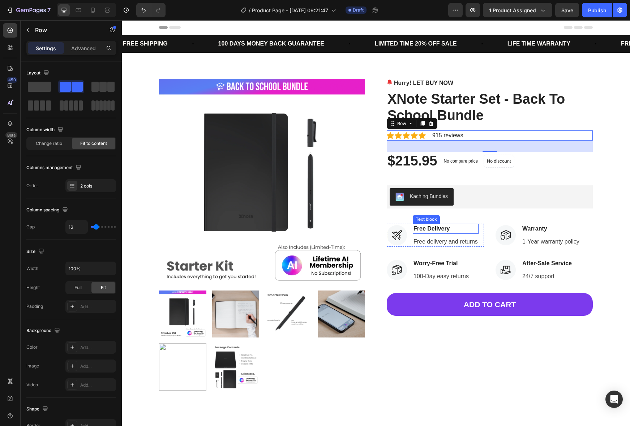
click at [455, 229] on p "Free Delivery" at bounding box center [445, 228] width 64 height 9
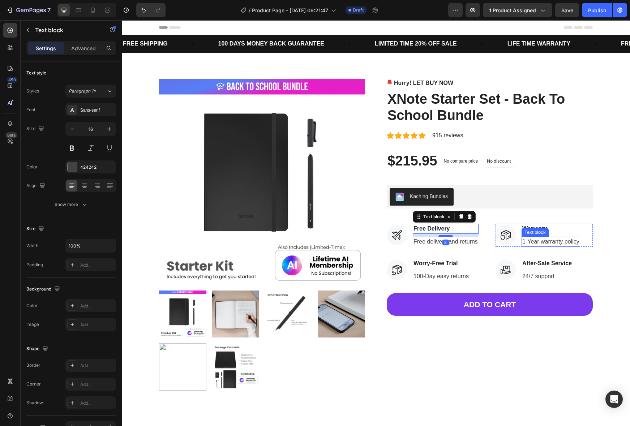
click at [560, 237] on div "1-Year warranty policy" at bounding box center [550, 242] width 59 height 10
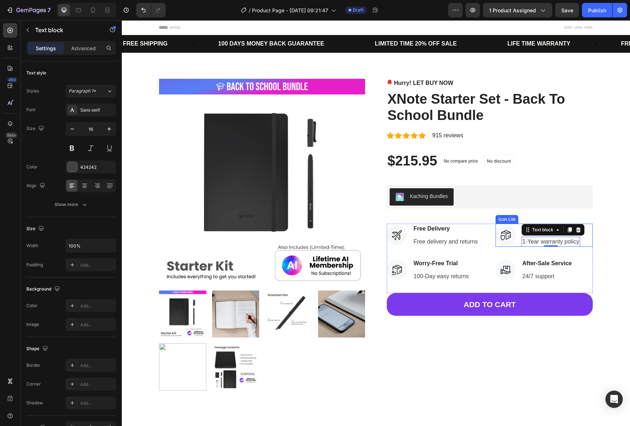
click at [591, 242] on div "Icon Warranty Text block 1-Year warranty policy Text block 0" at bounding box center [543, 235] width 97 height 23
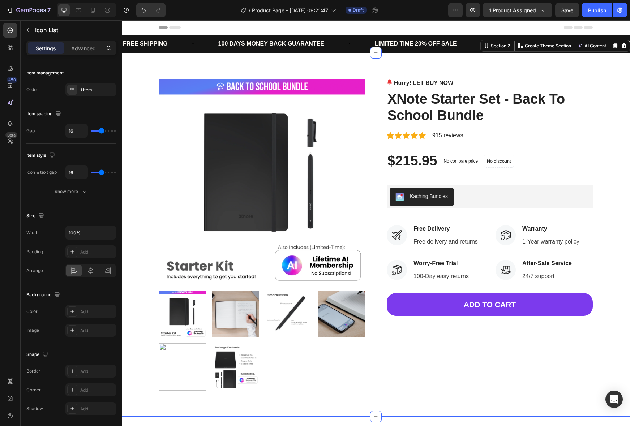
click at [607, 252] on div "Product Images Hurry! LET BUY NOW Stock Counter XNote Starter Set - Back To Sch…" at bounding box center [375, 235] width 497 height 312
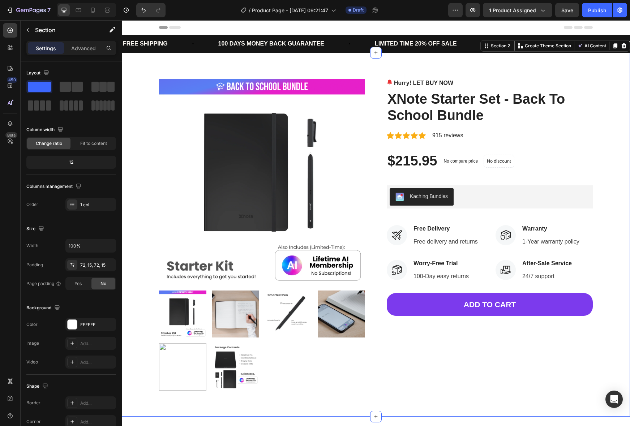
click at [466, 75] on div "Product Images Hurry! LET BUY NOW Stock Counter XNote Starter Set - Back To Sch…" at bounding box center [376, 235] width 508 height 364
click at [476, 28] on div "Header" at bounding box center [375, 27] width 433 height 14
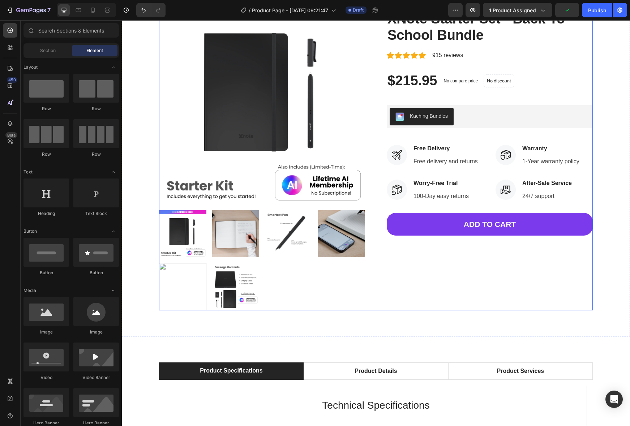
scroll to position [81, 0]
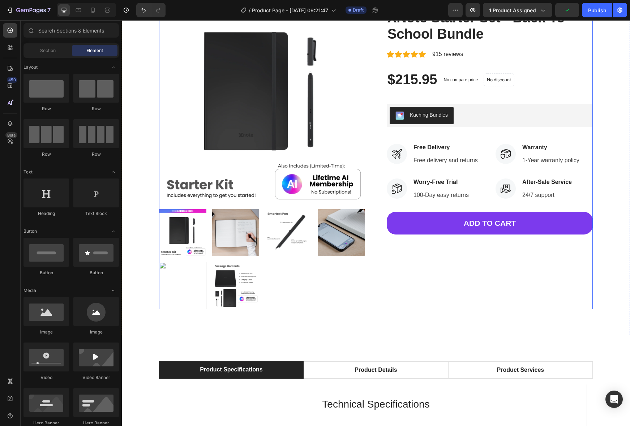
click at [456, 280] on div "Hurry! LET BUY NOW Stock Counter XNote Starter Set - Back To School Bundle Prod…" at bounding box center [489, 153] width 206 height 312
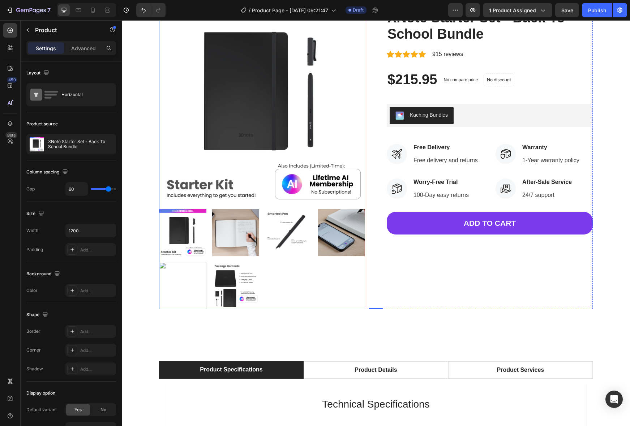
click at [176, 272] on img at bounding box center [182, 285] width 47 height 47
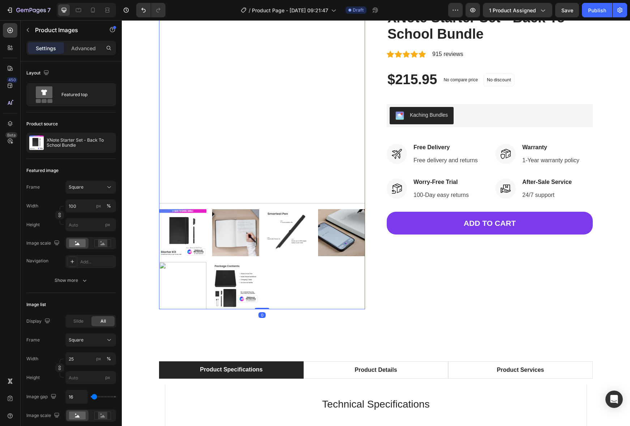
click at [213, 277] on img at bounding box center [235, 285] width 47 height 47
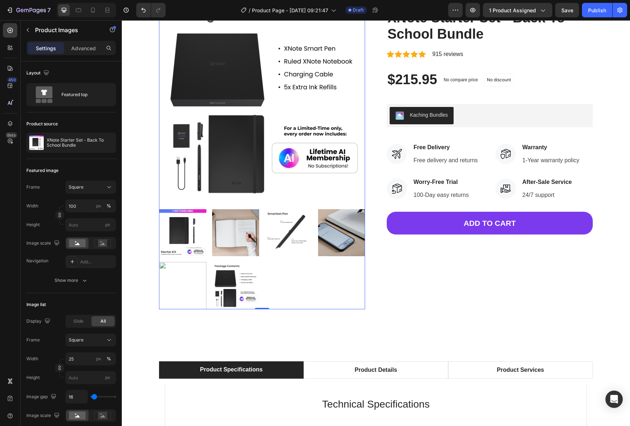
click at [239, 234] on img at bounding box center [235, 232] width 47 height 47
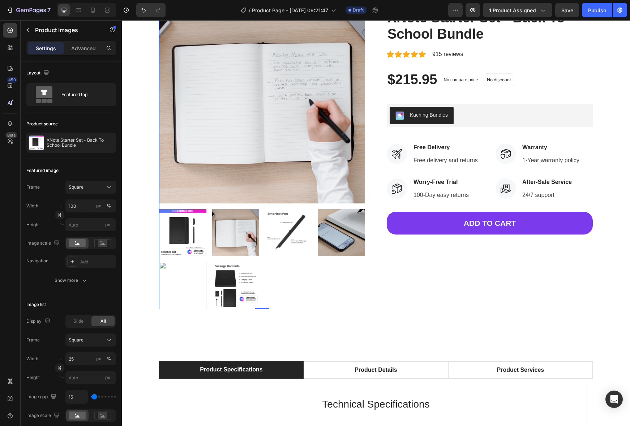
click at [294, 229] on img at bounding box center [288, 232] width 47 height 47
click at [337, 230] on img at bounding box center [341, 232] width 47 height 47
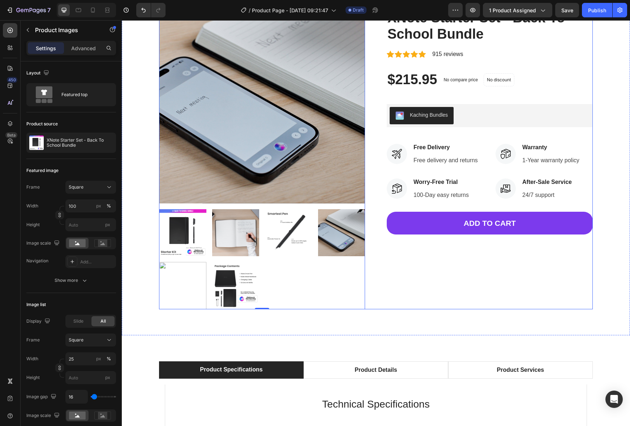
click at [464, 263] on div "Hurry! LET BUY NOW Stock Counter XNote Starter Set - Back To School Bundle Prod…" at bounding box center [489, 153] width 206 height 312
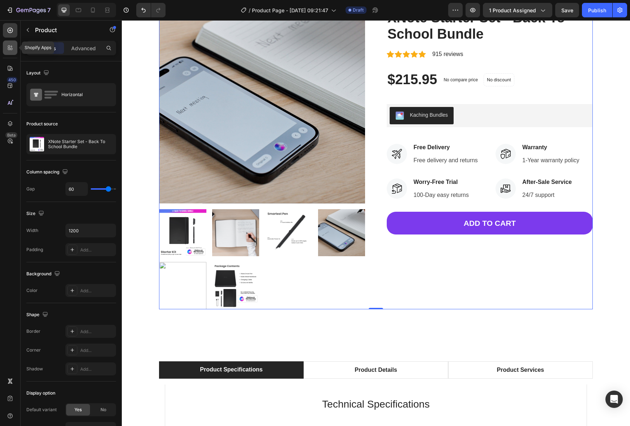
click at [8, 48] on icon at bounding box center [10, 47] width 7 height 7
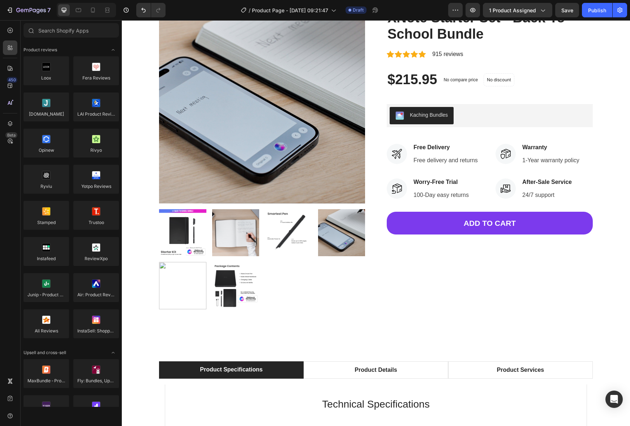
click at [8, 76] on div "450 Beta" at bounding box center [10, 198] width 14 height 351
click at [10, 70] on icon at bounding box center [10, 68] width 5 height 5
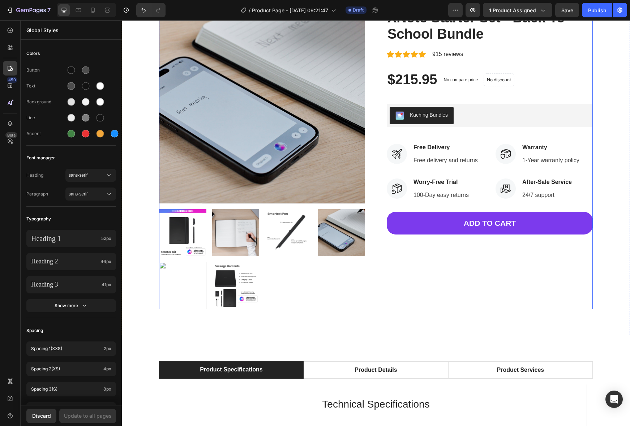
click at [493, 249] on div "Hurry! LET BUY NOW Stock Counter XNote Starter Set - Back To School Bundle Prod…" at bounding box center [489, 153] width 206 height 312
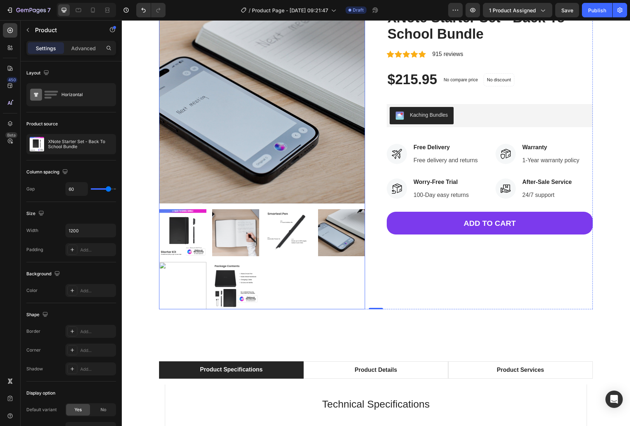
click at [223, 229] on img at bounding box center [235, 232] width 47 height 47
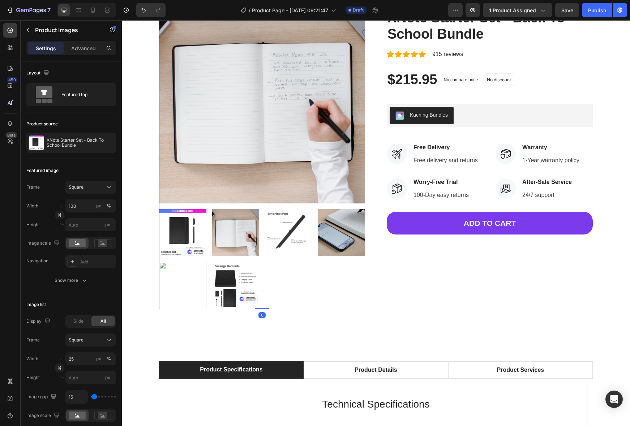
click at [192, 228] on img at bounding box center [182, 232] width 47 height 47
click at [271, 230] on img at bounding box center [288, 232] width 47 height 47
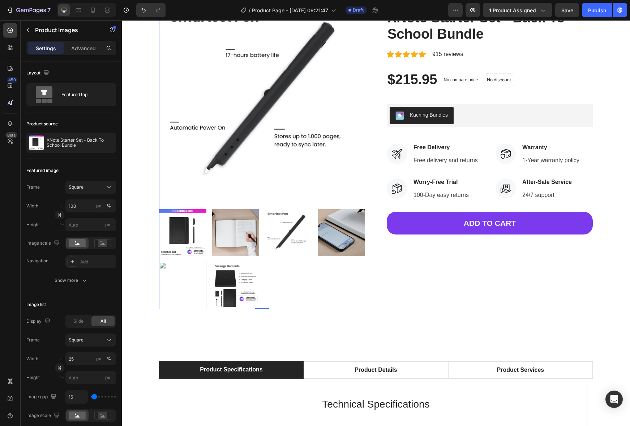
click at [327, 229] on img at bounding box center [341, 232] width 47 height 47
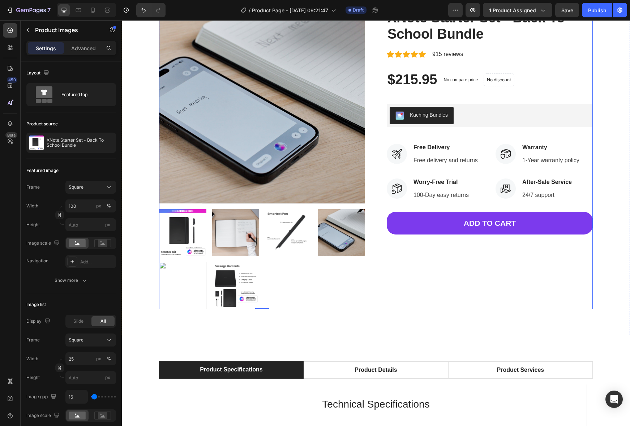
click at [496, 294] on div "Hurry! LET BUY NOW Stock Counter XNote Starter Set - Back To School Bundle Prod…" at bounding box center [489, 153] width 206 height 312
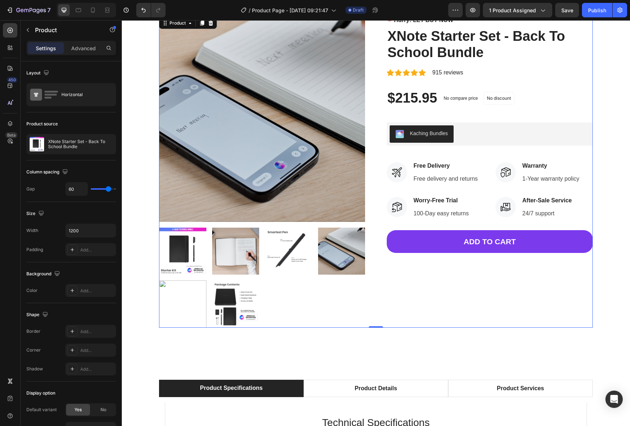
scroll to position [46, 0]
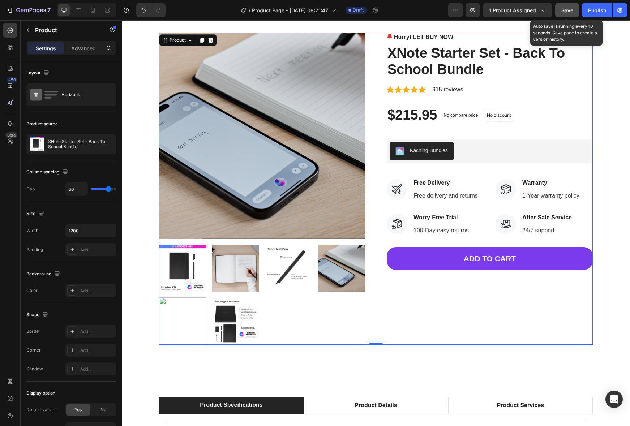
click at [570, 10] on span "Save" at bounding box center [567, 10] width 12 height 6
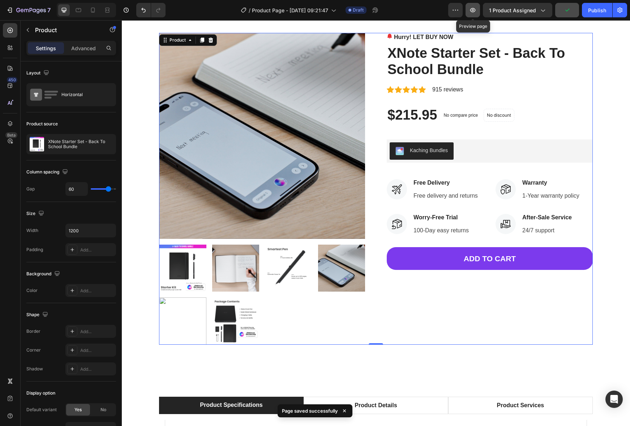
click at [474, 9] on icon "button" at bounding box center [472, 10] width 2 height 2
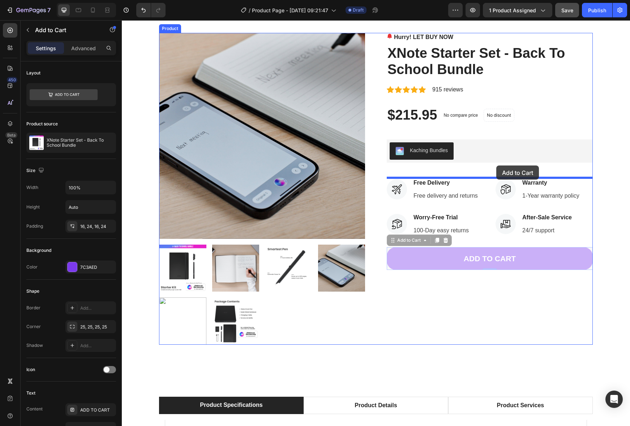
drag, startPoint x: 525, startPoint y: 255, endPoint x: 496, endPoint y: 165, distance: 94.2
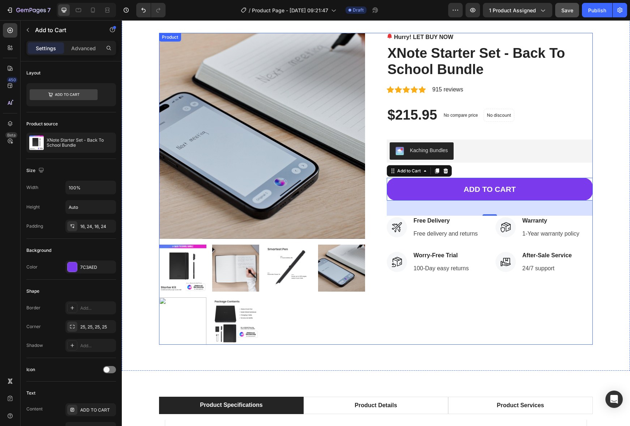
click at [524, 300] on div "Hurry! LET BUY NOW Stock Counter XNote Starter Set - Back To School Bundle Prod…" at bounding box center [489, 189] width 206 height 312
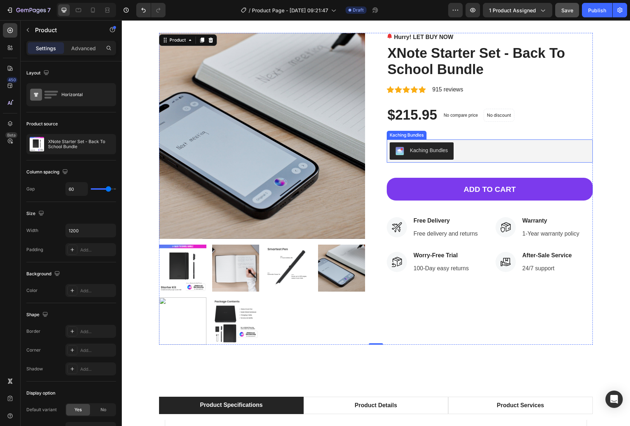
click at [472, 153] on div "Kaching Bundles" at bounding box center [489, 150] width 200 height 17
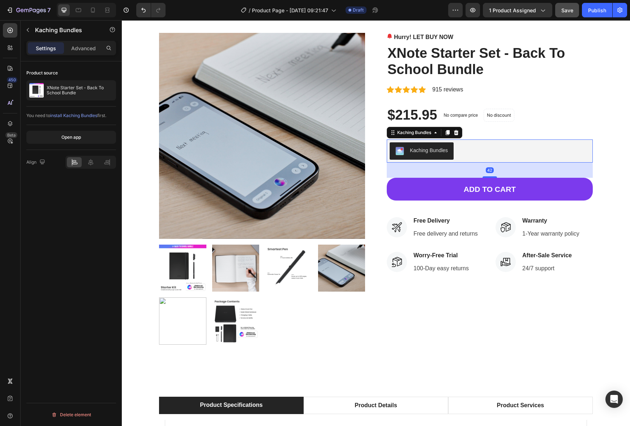
scroll to position [46, 0]
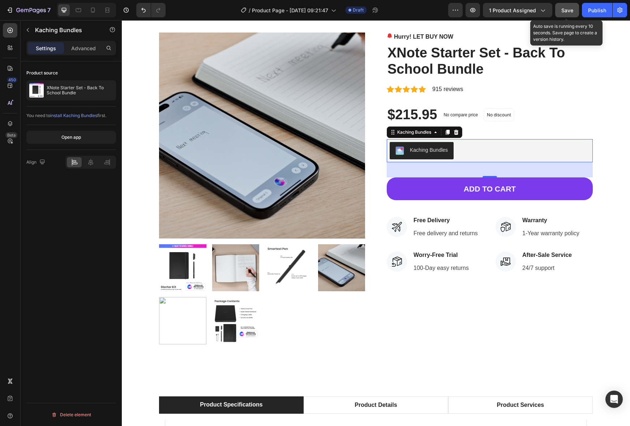
click at [565, 10] on span "Save" at bounding box center [567, 10] width 12 height 6
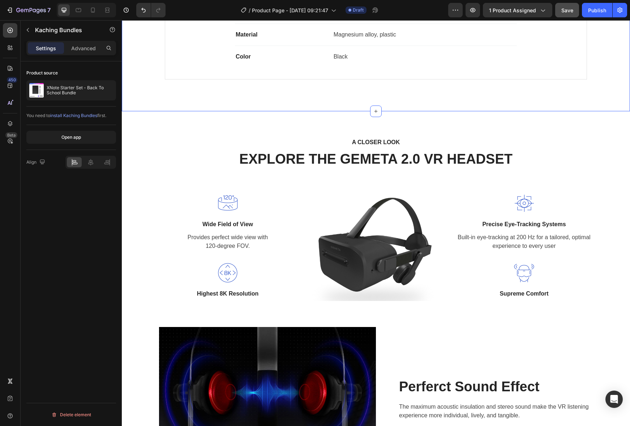
scroll to position [627, 0]
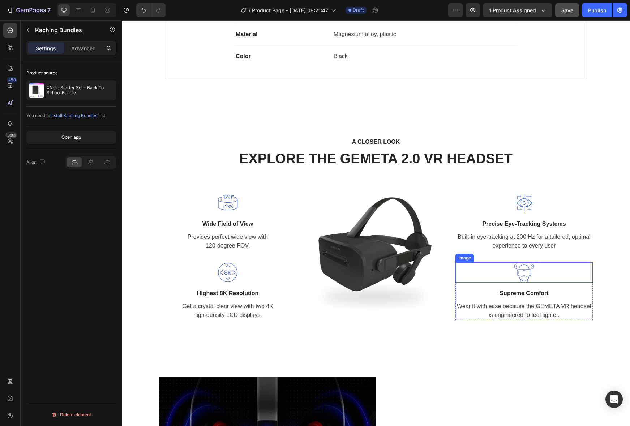
click at [522, 269] on img at bounding box center [524, 272] width 20 height 20
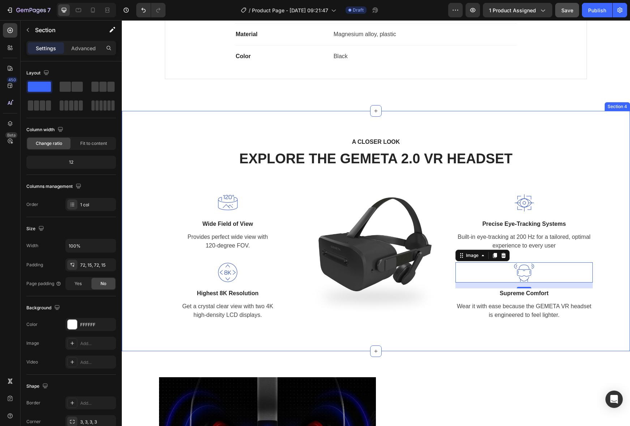
click at [604, 301] on div "A CLOSER LOOK Text block EXPLORE THE GEMETA 2.0 VR HEADSET Heading Row Image Wi…" at bounding box center [375, 231] width 497 height 189
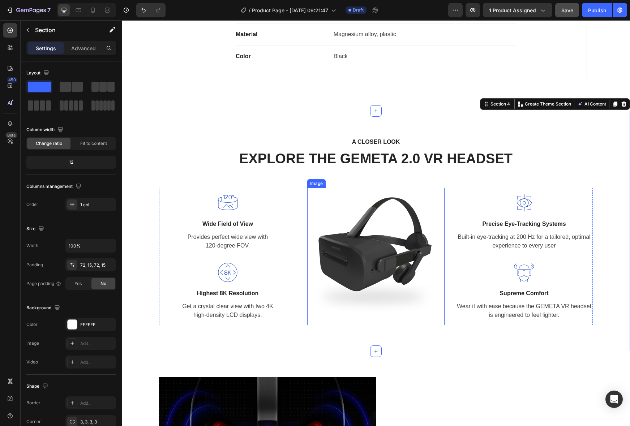
click at [407, 263] on img at bounding box center [375, 256] width 137 height 137
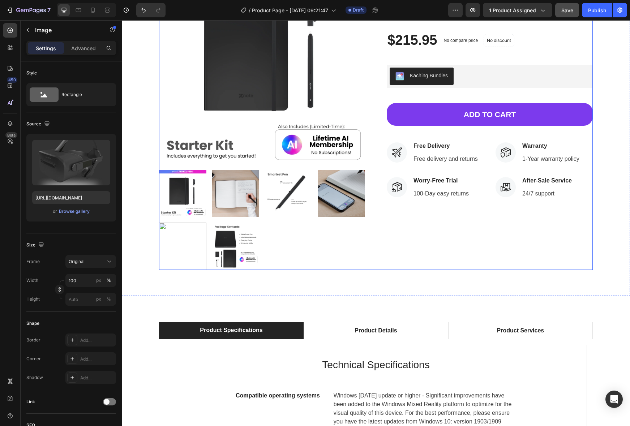
scroll to position [123, 0]
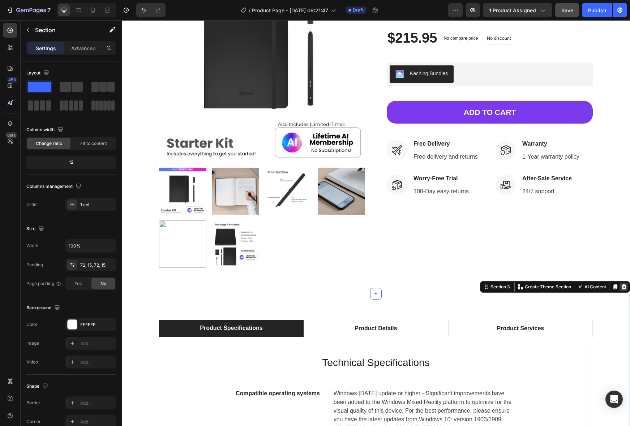
click at [622, 288] on icon at bounding box center [624, 287] width 6 height 6
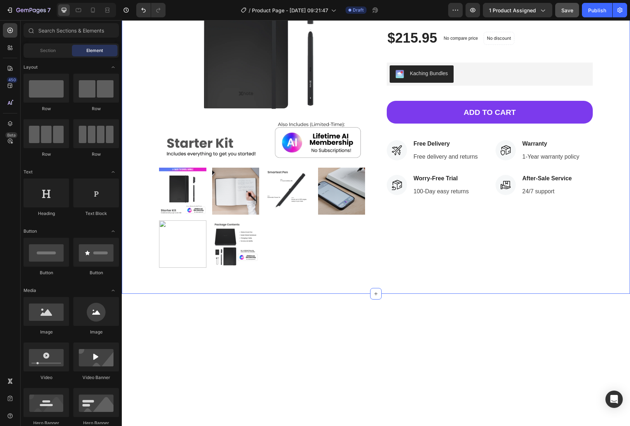
click at [424, 270] on div "Product Images Hurry! LET BUY NOW Stock Counter XNote Starter Set - Back To Sch…" at bounding box center [376, 112] width 508 height 364
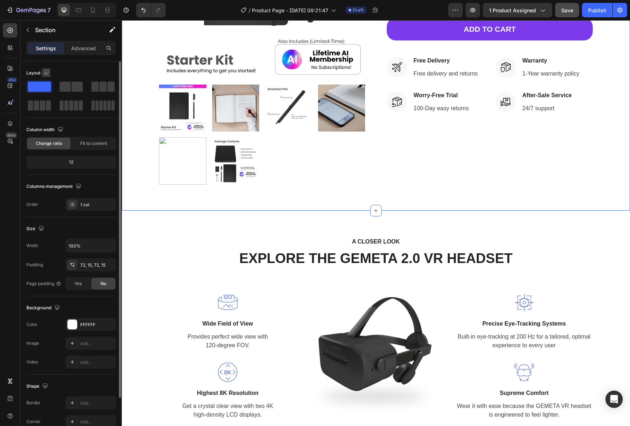
scroll to position [207, 0]
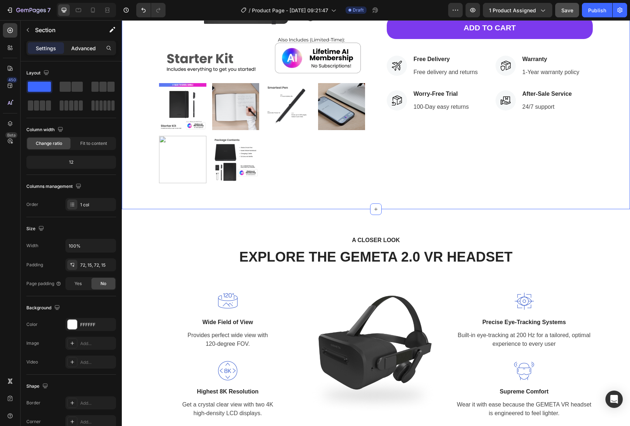
drag, startPoint x: 88, startPoint y: 51, endPoint x: 67, endPoint y: 51, distance: 21.3
click at [88, 51] on p "Advanced" at bounding box center [83, 48] width 25 height 8
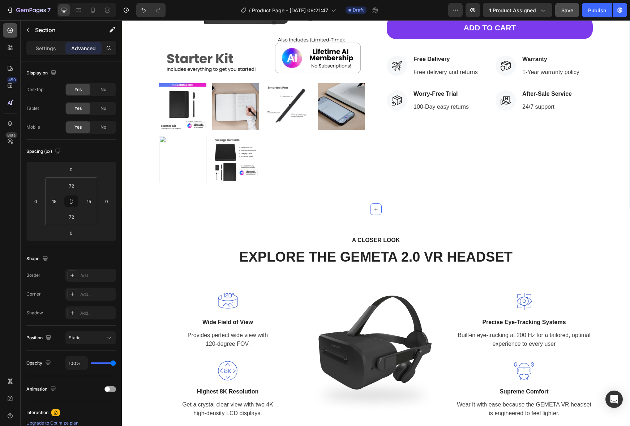
click at [11, 31] on icon at bounding box center [10, 30] width 7 height 7
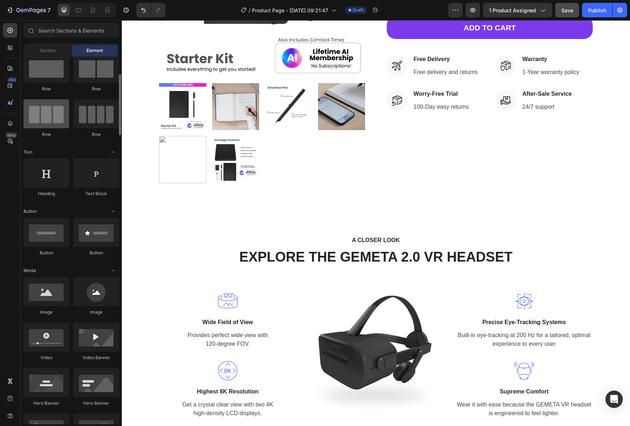
scroll to position [32, 0]
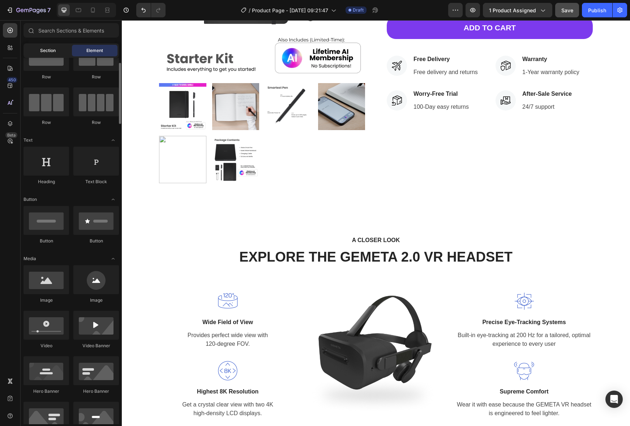
click at [56, 49] on div "Section" at bounding box center [48, 51] width 46 height 12
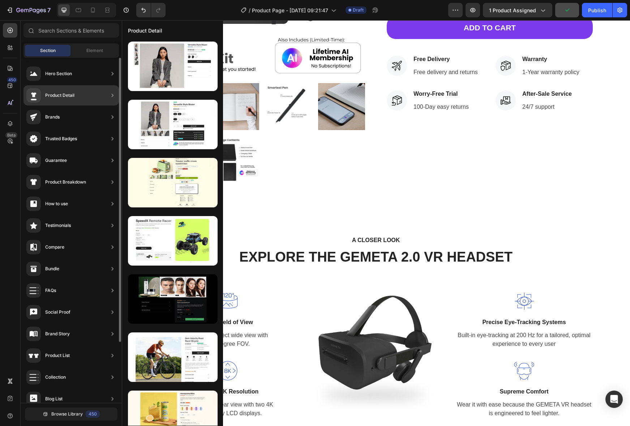
click at [59, 114] on div "Brands" at bounding box center [52, 116] width 14 height 7
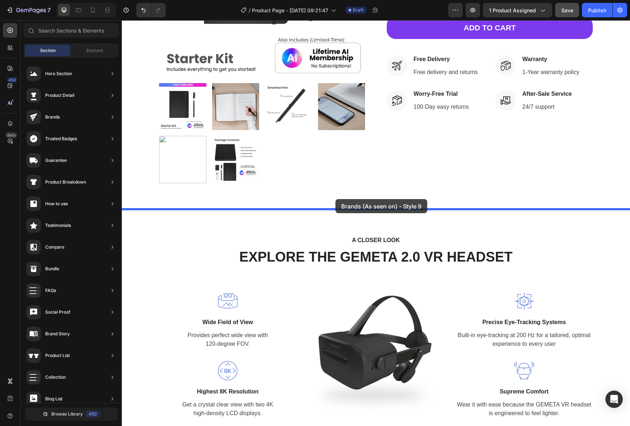
drag, startPoint x: 311, startPoint y: 311, endPoint x: 335, endPoint y: 199, distance: 114.1
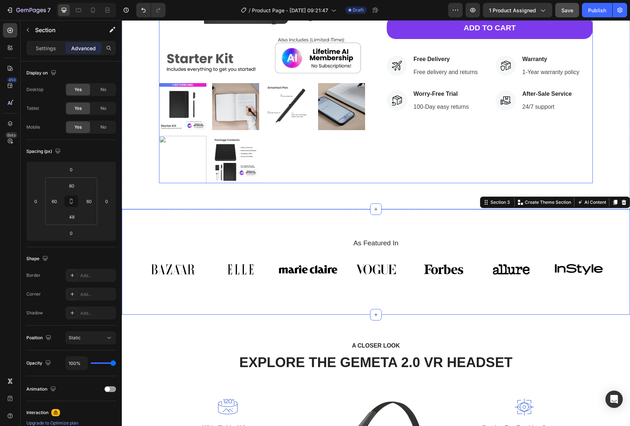
click at [432, 170] on div "Hurry! LET BUY NOW Stock Counter XNote Starter Set - Back To School Bundle Prod…" at bounding box center [489, 27] width 206 height 312
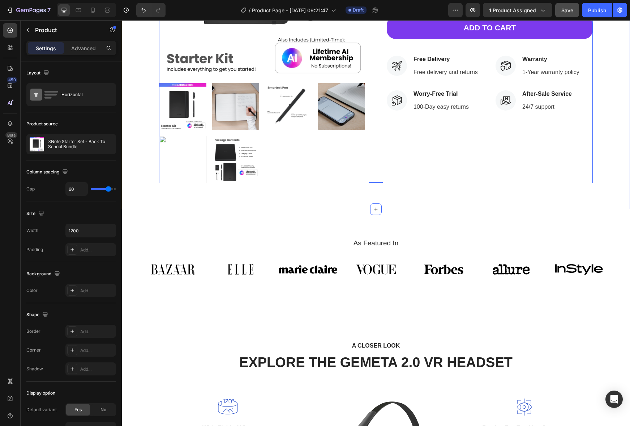
click at [603, 183] on div "Product Images Hurry! LET BUY NOW Stock Counter XNote Starter Set - Back To Sch…" at bounding box center [375, 27] width 497 height 312
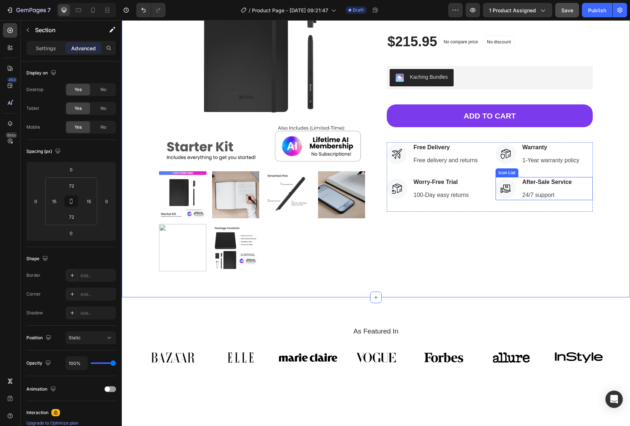
scroll to position [116, 0]
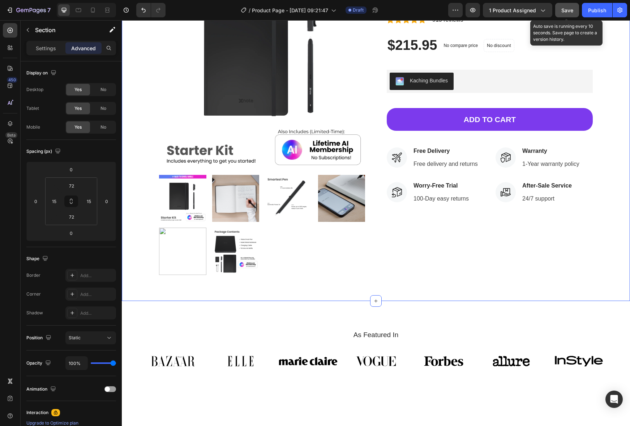
click at [561, 12] on span "Save" at bounding box center [567, 10] width 12 height 6
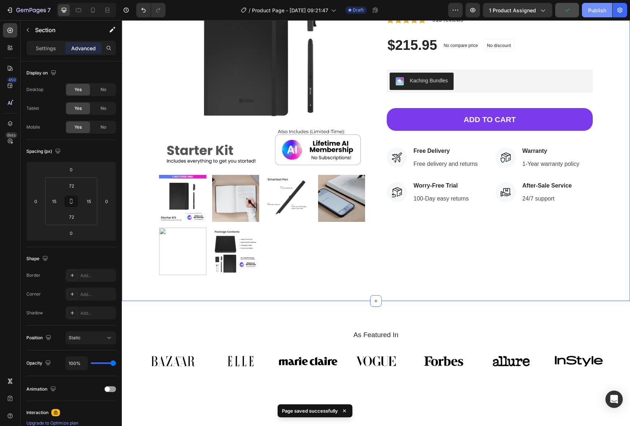
click at [594, 11] on div "Publish" at bounding box center [597, 11] width 18 height 8
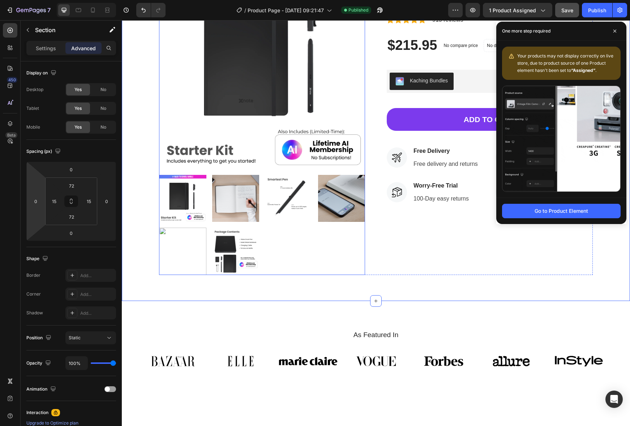
click at [184, 100] on img at bounding box center [262, 66] width 206 height 206
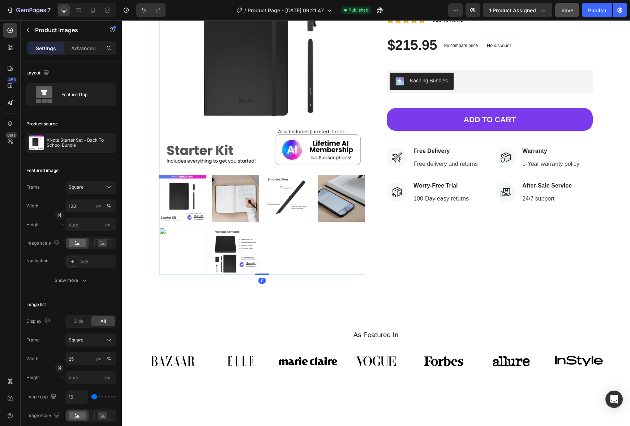
scroll to position [0, 0]
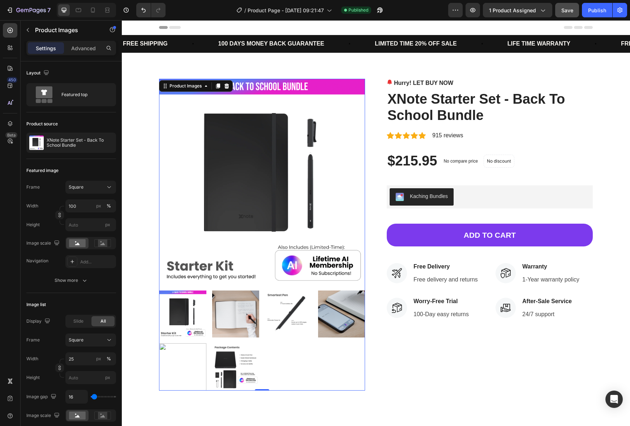
click at [352, 104] on img at bounding box center [262, 182] width 206 height 206
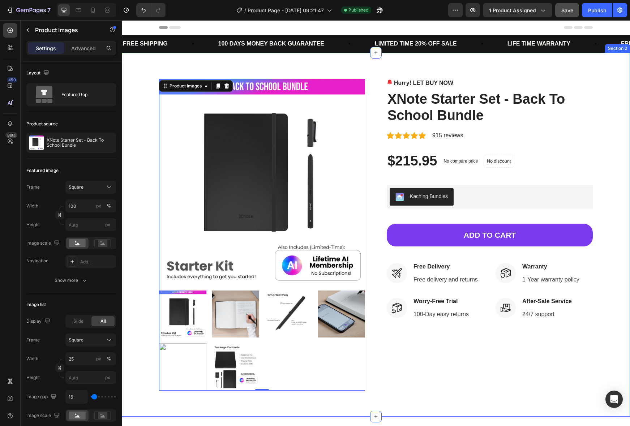
click at [140, 85] on div "Product Images 0 Hurry! LET BUY NOW Stock Counter XNote Starter Set - Back To S…" at bounding box center [375, 235] width 497 height 312
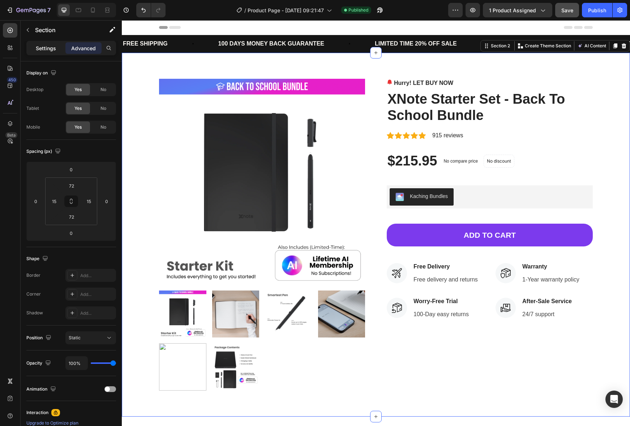
click at [39, 48] on p "Settings" at bounding box center [46, 48] width 20 height 8
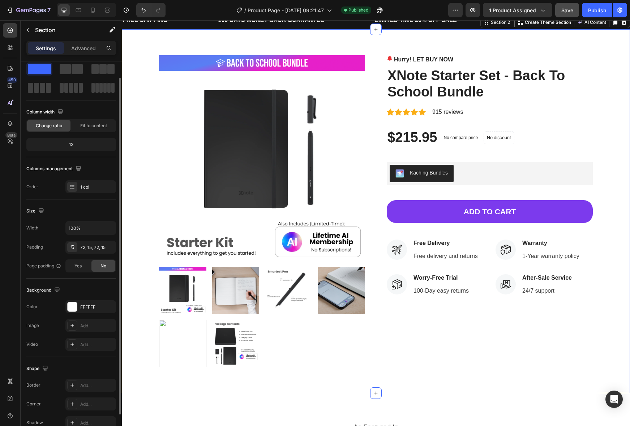
scroll to position [19, 0]
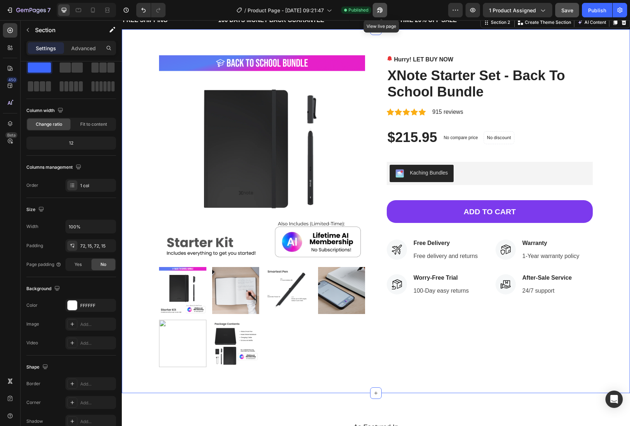
click at [380, 7] on icon "button" at bounding box center [379, 10] width 7 height 7
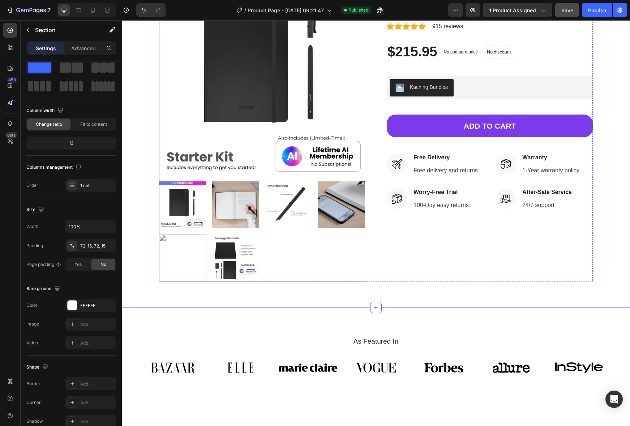
scroll to position [114, 0]
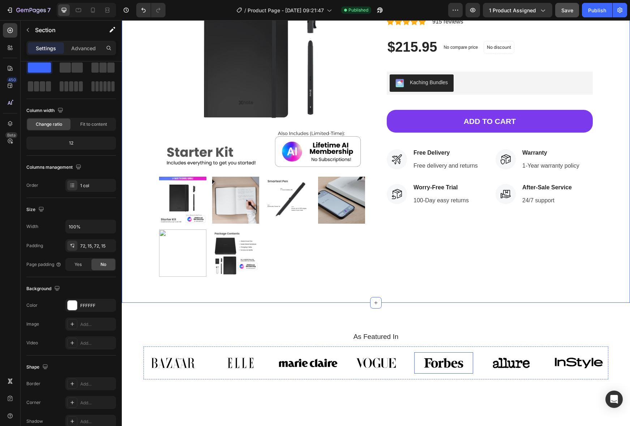
click at [416, 358] on img at bounding box center [443, 363] width 59 height 22
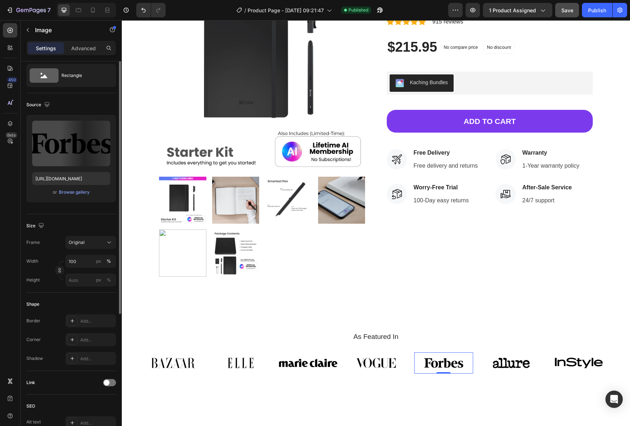
scroll to position [0, 0]
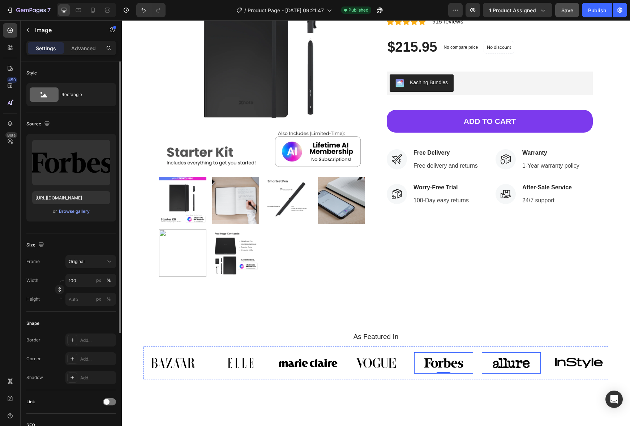
click at [496, 360] on img at bounding box center [510, 363] width 59 height 22
click at [74, 210] on div "Browse gallery" at bounding box center [74, 211] width 31 height 7
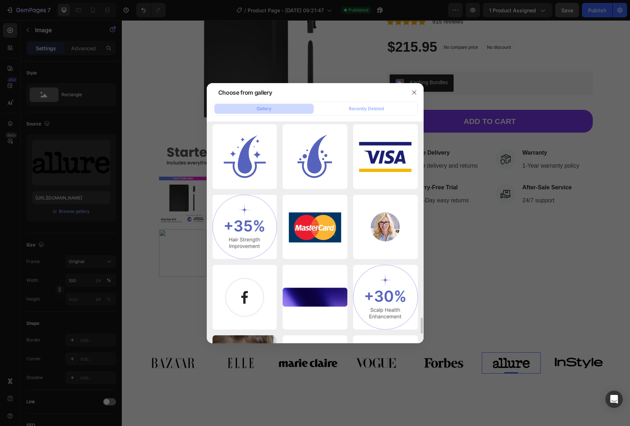
scroll to position [2665, 0]
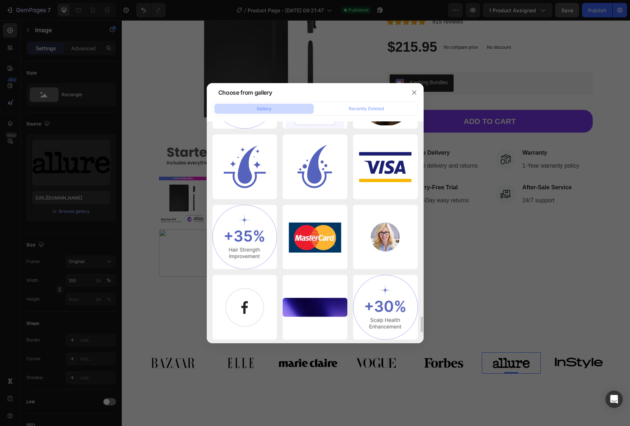
click at [470, 288] on div at bounding box center [315, 213] width 630 height 426
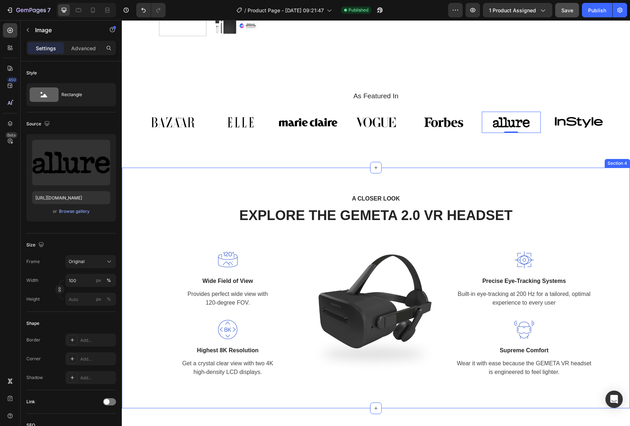
scroll to position [354, 0]
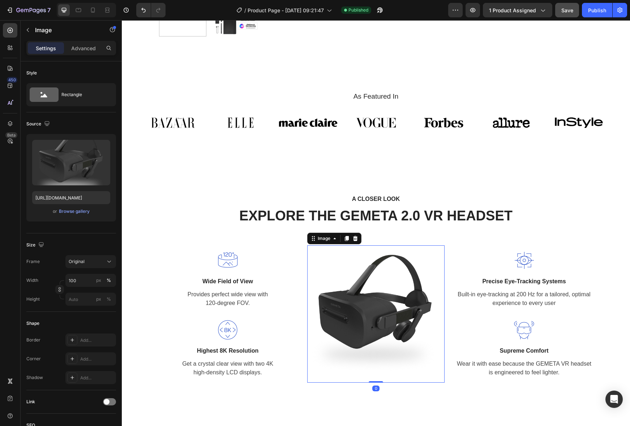
click at [377, 289] on img at bounding box center [375, 313] width 137 height 137
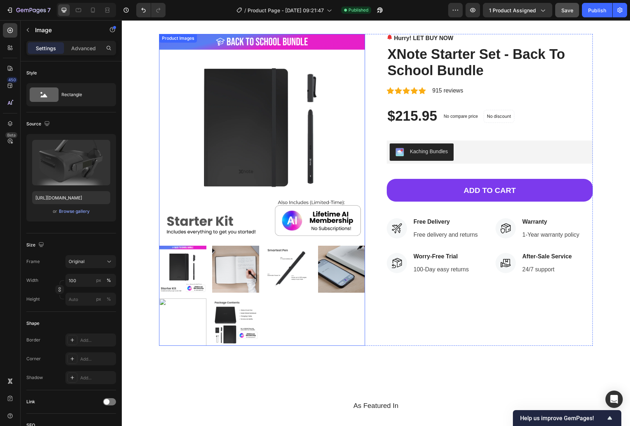
scroll to position [0, 0]
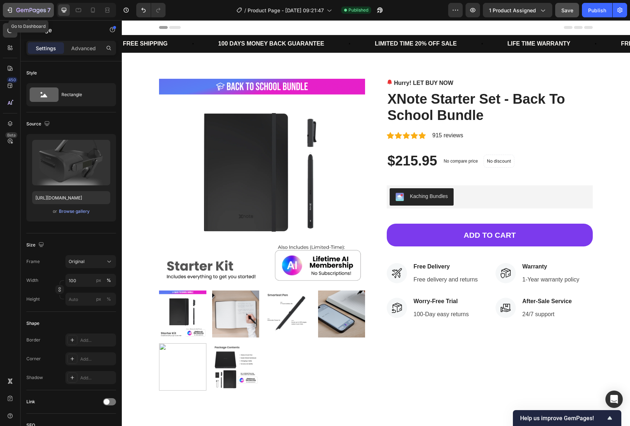
click at [14, 10] on div "7" at bounding box center [28, 10] width 44 height 9
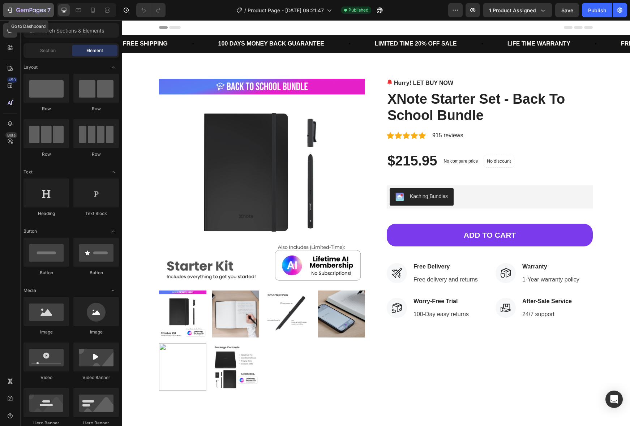
click at [19, 8] on icon "button" at bounding box center [18, 10] width 4 height 4
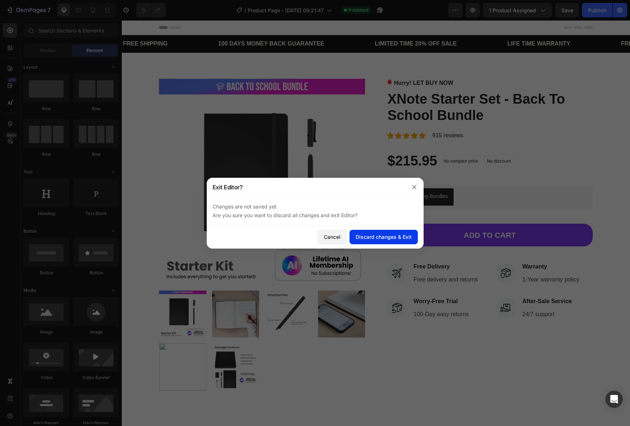
click at [388, 239] on div "Discard changes & Exit" at bounding box center [383, 237] width 56 height 8
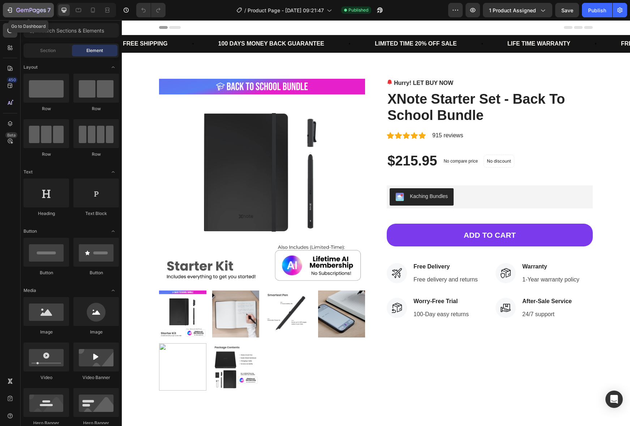
click at [25, 13] on icon "button" at bounding box center [31, 11] width 30 height 6
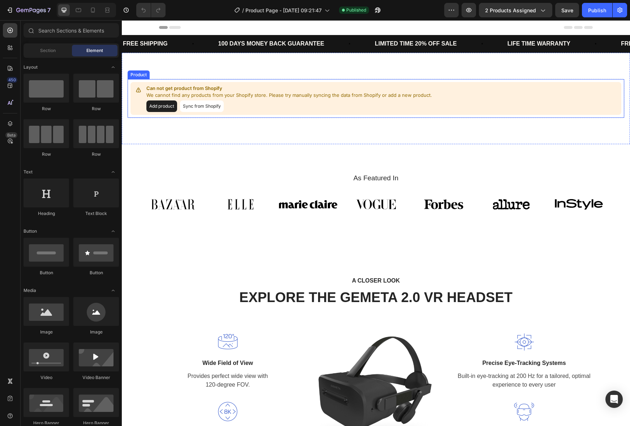
click at [165, 106] on button "Add product" at bounding box center [161, 106] width 31 height 12
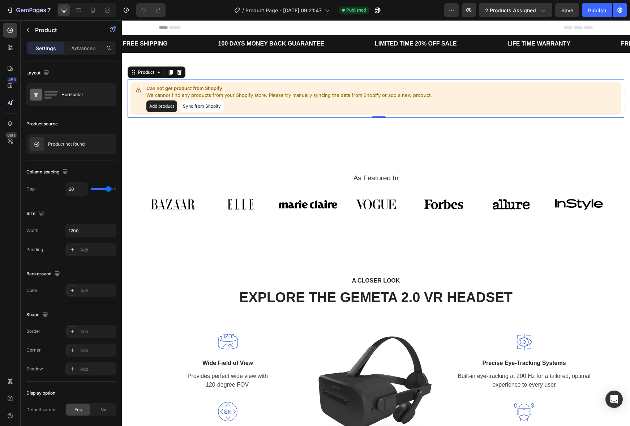
click at [226, 96] on p "We cannot find any products from your Shopify store. Please try manually syncin…" at bounding box center [288, 95] width 285 height 7
click at [66, 147] on div "Product not found" at bounding box center [71, 144] width 90 height 20
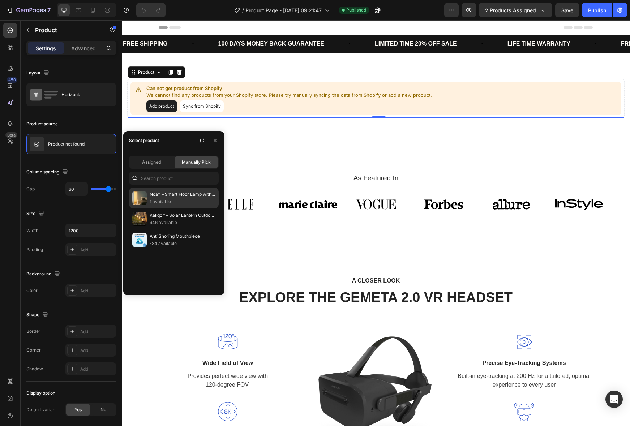
click at [172, 197] on p "Noa™ – Smart Floor Lamp with Infinite Colors & One-Touch Control" at bounding box center [183, 194] width 66 height 7
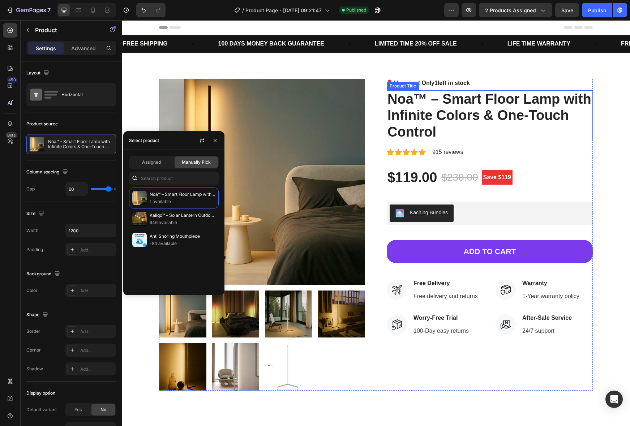
click at [579, 137] on h2 "Noa™ – Smart Floor Lamp with Infinite Colors & One-Touch Control" at bounding box center [489, 115] width 206 height 51
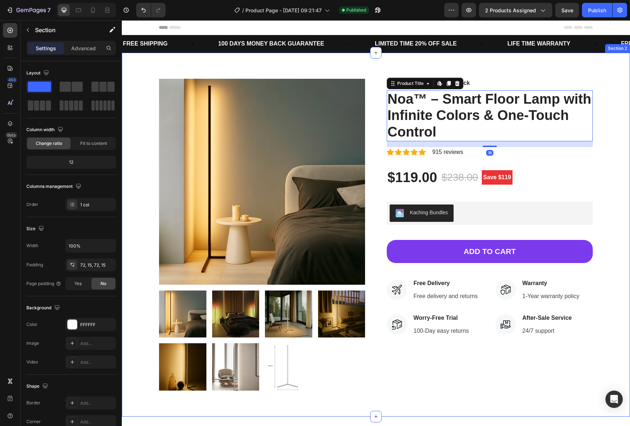
click at [615, 143] on div "Product Images Hurry up! Only 1 left in stock Stock Counter Noa™ – Smart Floor …" at bounding box center [375, 235] width 497 height 312
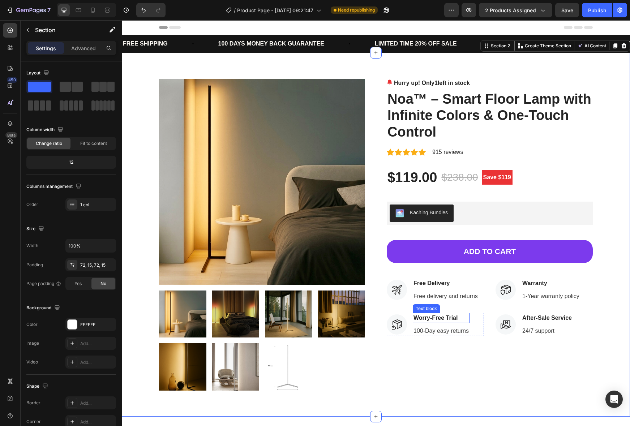
click at [431, 320] on p "Worry-Free Trial" at bounding box center [440, 318] width 55 height 9
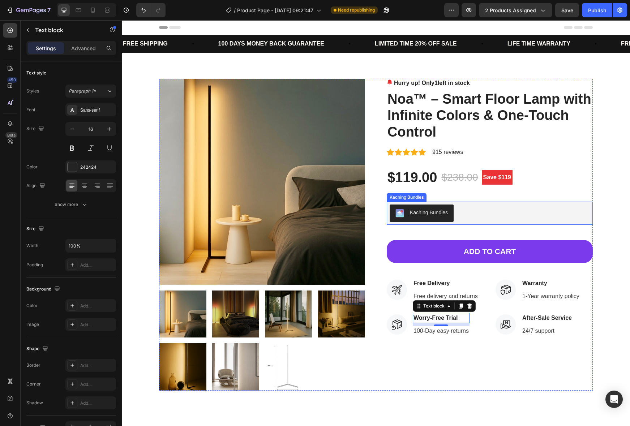
scroll to position [43, 0]
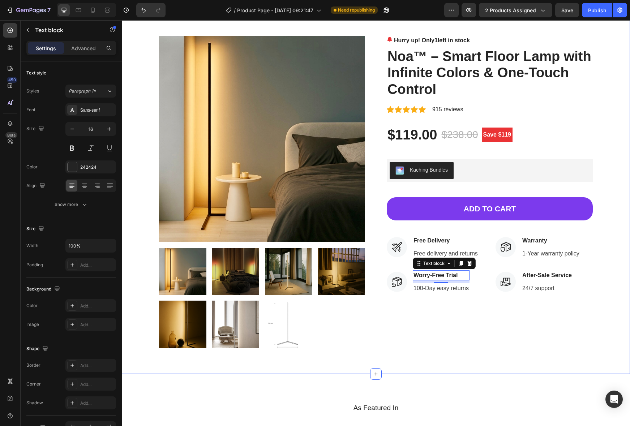
click at [599, 294] on div "Product Images Hurry up! Only 1 left in stock Stock Counter Noa™ – Smart Floor …" at bounding box center [375, 192] width 497 height 312
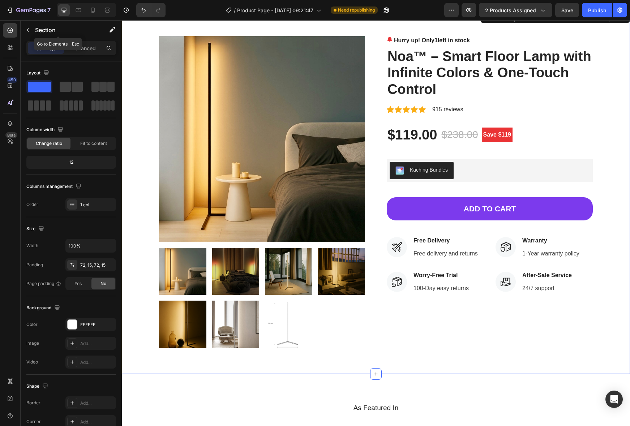
click at [27, 29] on icon "button" at bounding box center [28, 30] width 6 height 6
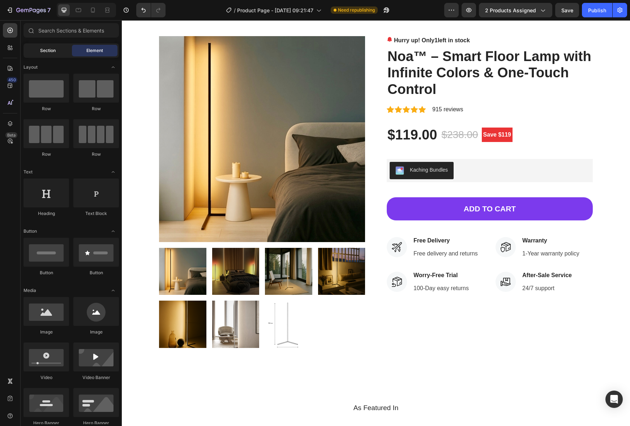
click at [38, 46] on div "Section" at bounding box center [48, 51] width 46 height 12
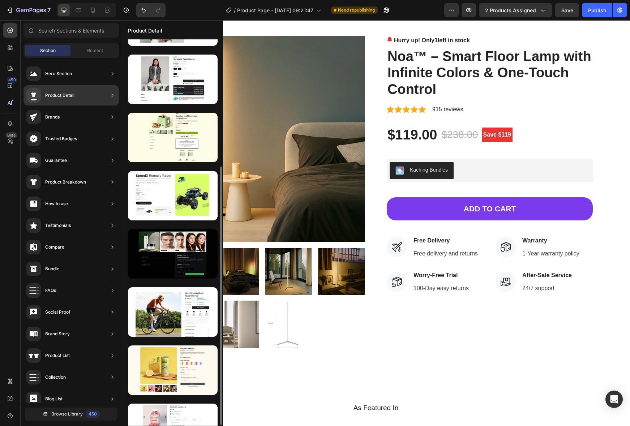
scroll to position [104, 0]
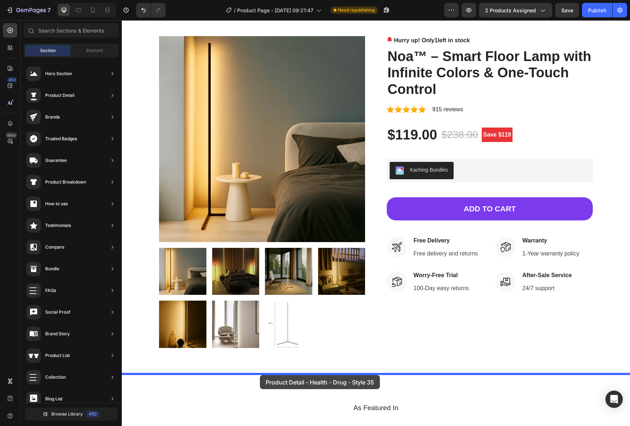
drag, startPoint x: 302, startPoint y: 400, endPoint x: 268, endPoint y: 374, distance: 42.8
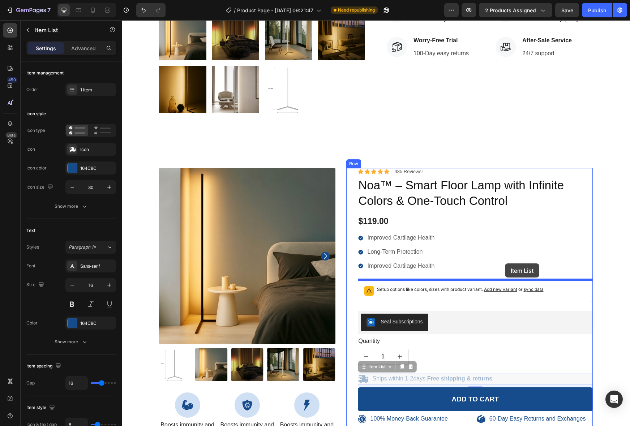
scroll to position [121, 0]
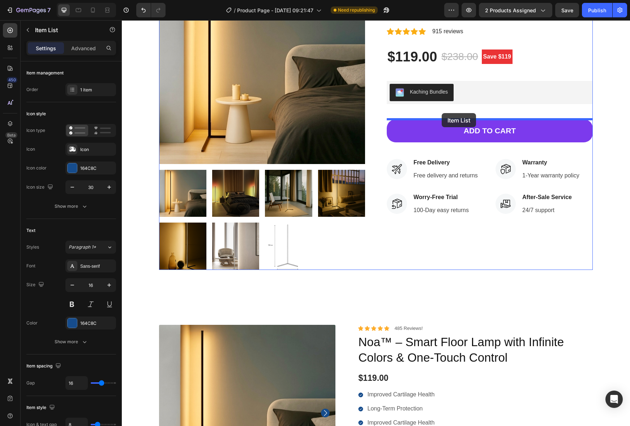
drag, startPoint x: 504, startPoint y: 271, endPoint x: 441, endPoint y: 113, distance: 170.2
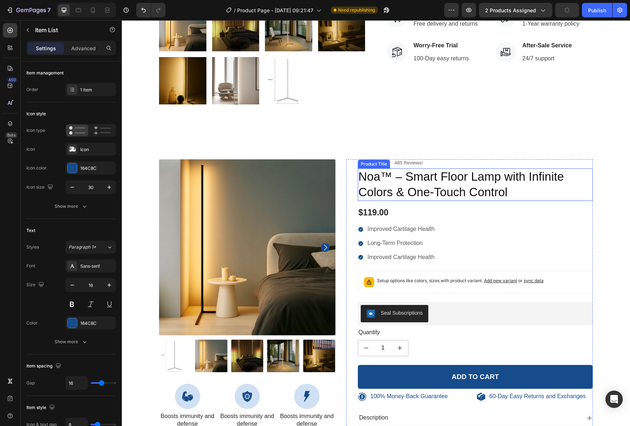
scroll to position [286, 0]
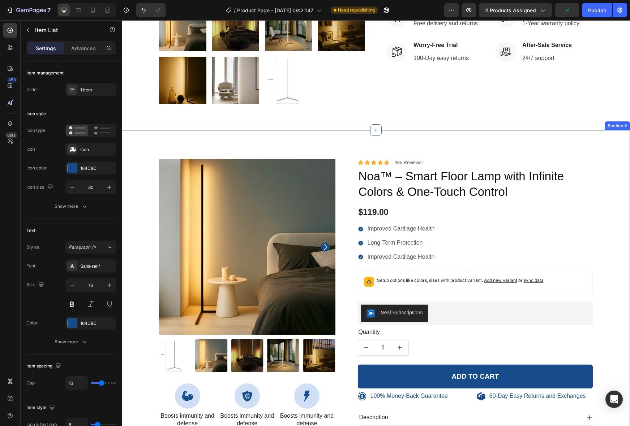
click at [315, 142] on div "100% Money-Back Guarantee Item List 60-Day Easy Returns Item List Row Product I…" at bounding box center [376, 326] width 508 height 392
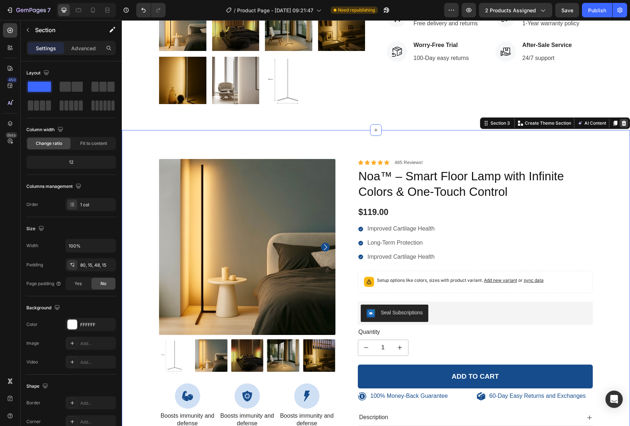
click at [622, 121] on icon at bounding box center [624, 123] width 6 height 6
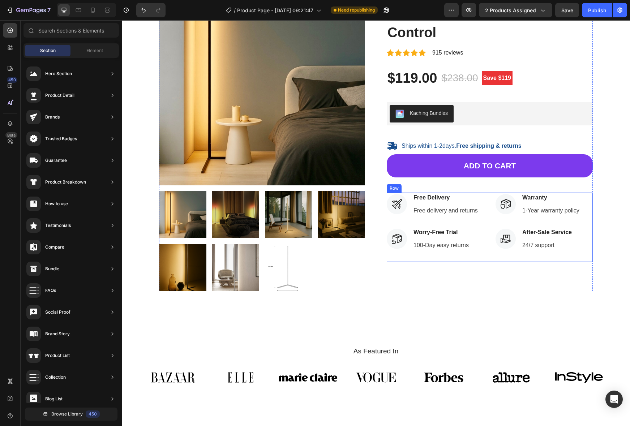
scroll to position [100, 0]
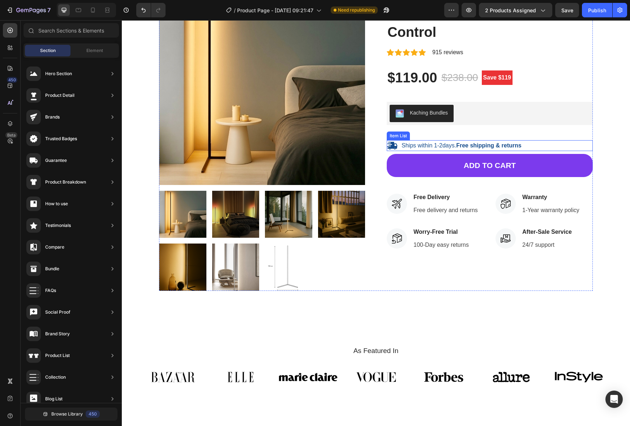
click at [440, 144] on p "Ships within 1-2days. Free shipping & returns" at bounding box center [461, 146] width 120 height 8
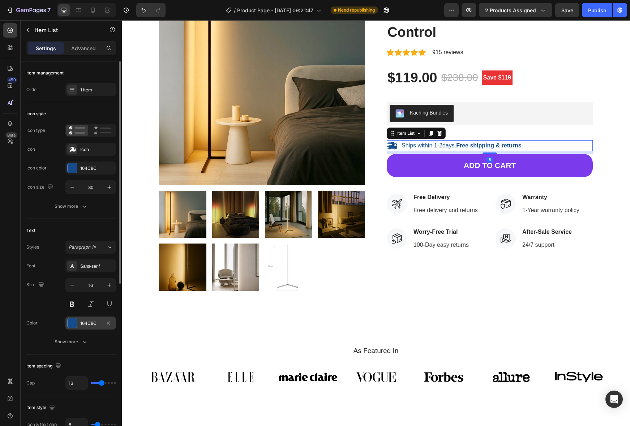
click at [91, 326] on div "164C8C" at bounding box center [90, 323] width 21 height 7
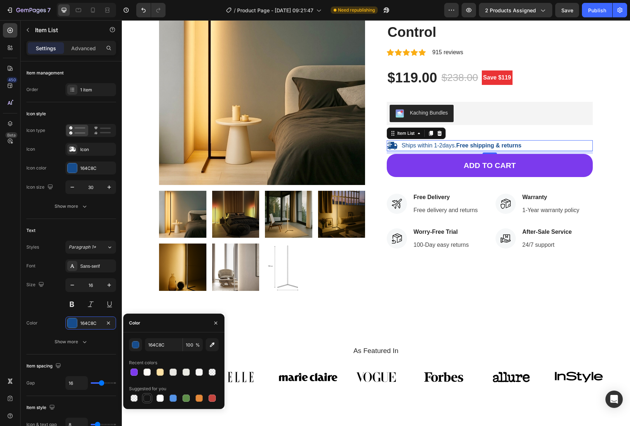
click at [144, 397] on div at bounding box center [146, 397] width 7 height 7
type input "151515"
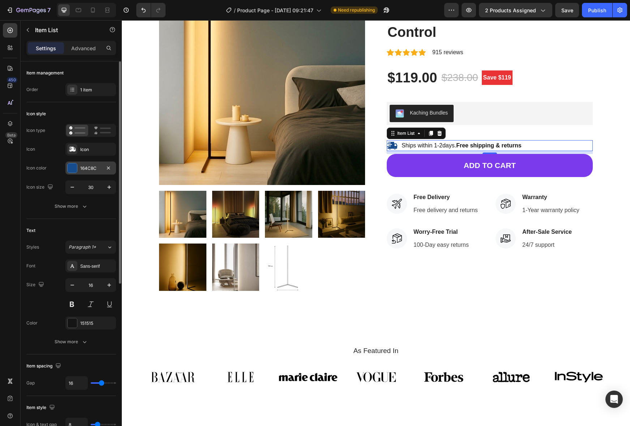
click at [85, 163] on div "164C8C" at bounding box center [90, 167] width 51 height 13
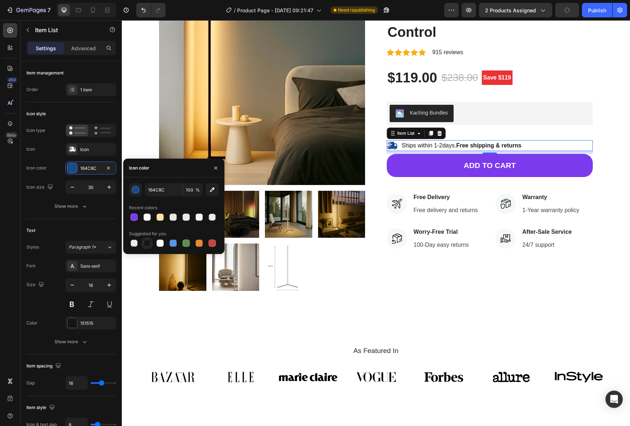
click at [148, 243] on div at bounding box center [146, 242] width 7 height 7
type input "151515"
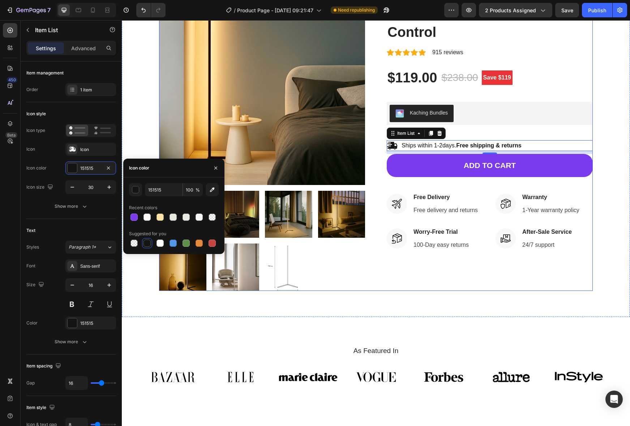
click at [492, 271] on div "Hurry up! Only 1 left in stock Stock Counter Noa™ – Smart Floor Lamp with Infin…" at bounding box center [489, 135] width 206 height 312
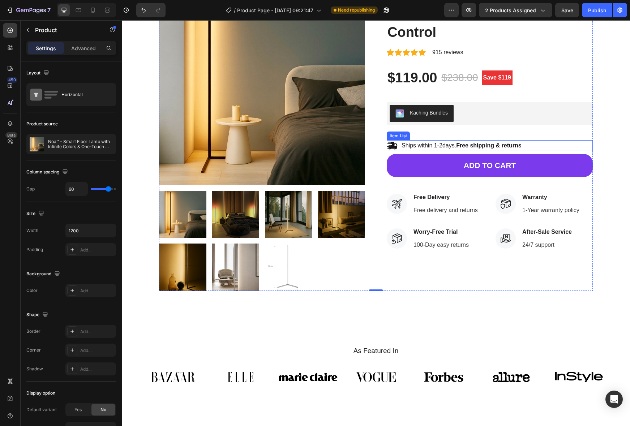
click at [439, 143] on p "Ships within 1-2days. Free shipping & returns" at bounding box center [461, 146] width 120 height 8
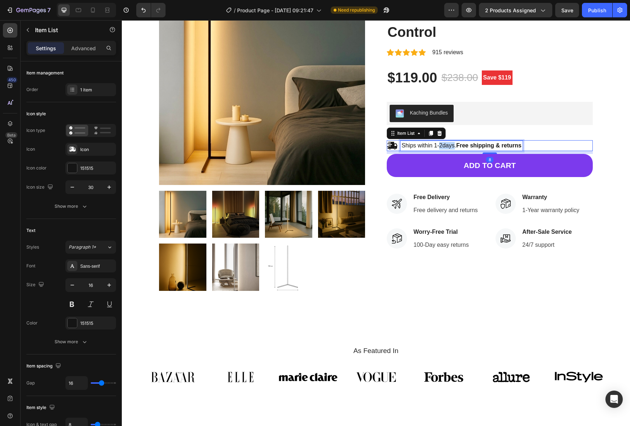
click at [439, 143] on p "Ships within 1-2days. Free shipping & returns" at bounding box center [461, 146] width 120 height 8
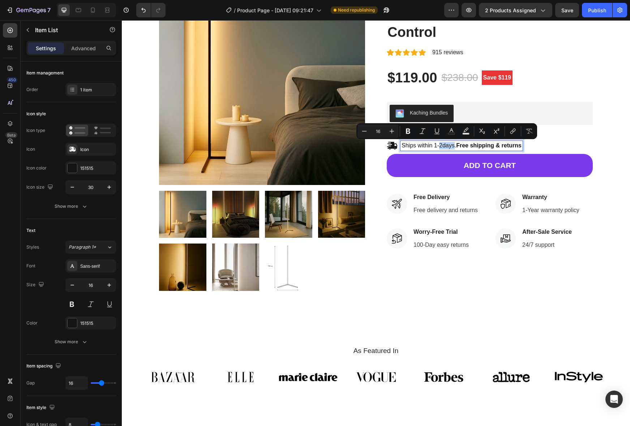
click at [443, 145] on p "Ships within 1-2days. Free shipping & returns" at bounding box center [461, 146] width 120 height 8
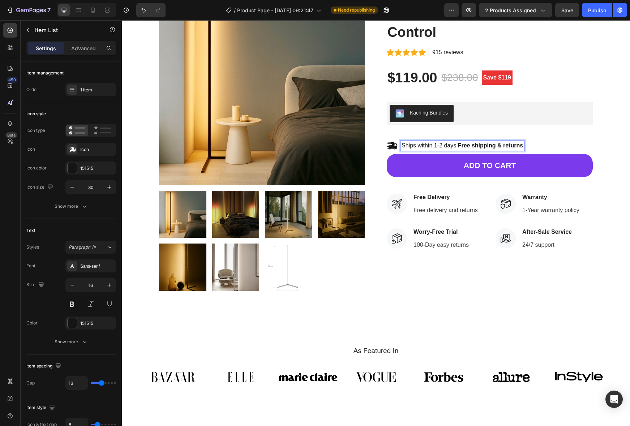
click at [558, 147] on div "Ships within 1-2 days. Free shipping & returns" at bounding box center [489, 145] width 206 height 11
click at [493, 144] on strong "Free shipping & returns" at bounding box center [490, 145] width 65 height 6
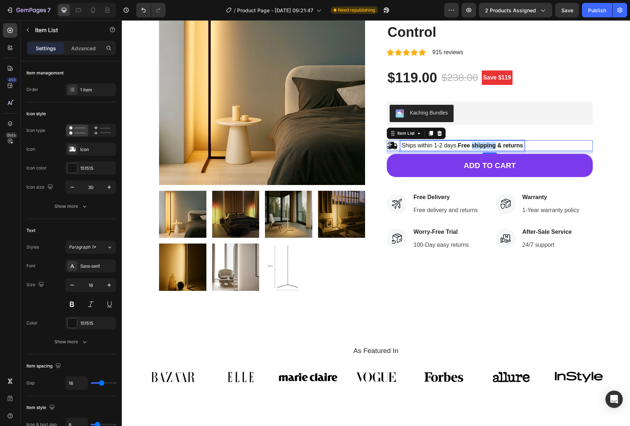
click at [493, 144] on strong "Free shipping & returns" at bounding box center [490, 145] width 65 height 6
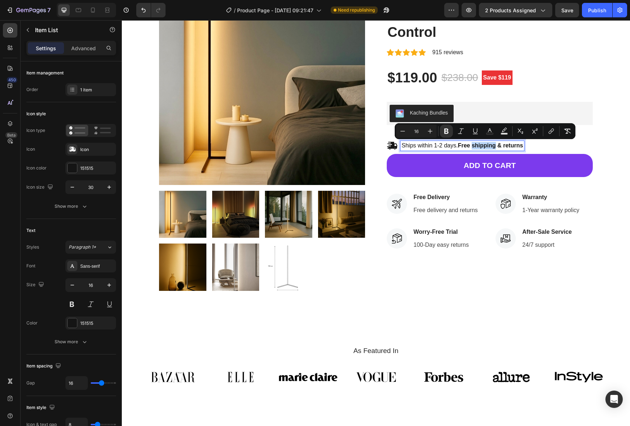
click at [473, 144] on strong "Free shipping & returns" at bounding box center [490, 145] width 65 height 6
click at [459, 145] on strong "Free shipping & returns" at bounding box center [490, 145] width 65 height 6
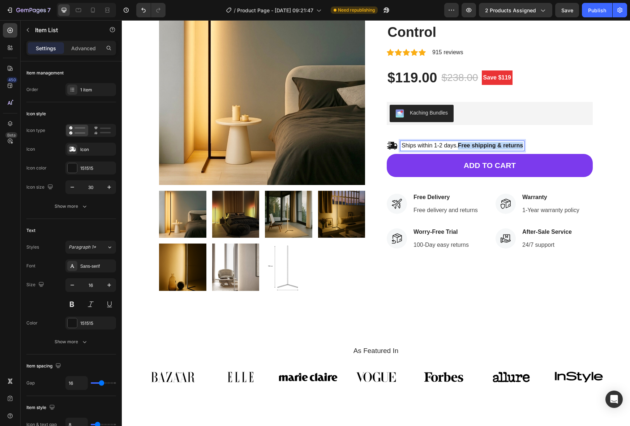
drag, startPoint x: 459, startPoint y: 145, endPoint x: 528, endPoint y: 147, distance: 69.0
click at [528, 147] on div "Ships within 1-2 days. Free shipping & returns" at bounding box center [489, 145] width 206 height 11
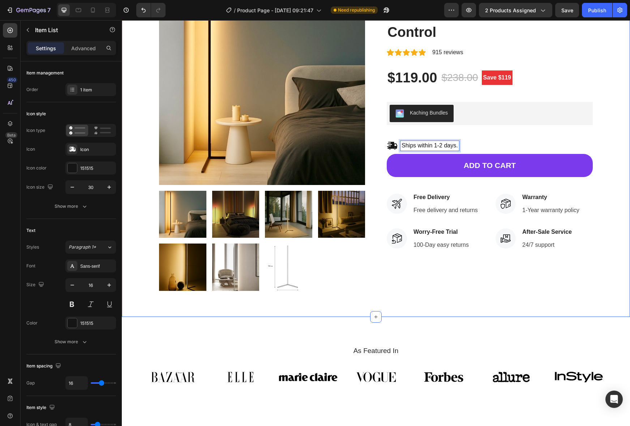
click at [608, 145] on div "Product Images Hurry up! Only 1 left in stock Stock Counter Noa™ – Smart Floor …" at bounding box center [375, 135] width 497 height 312
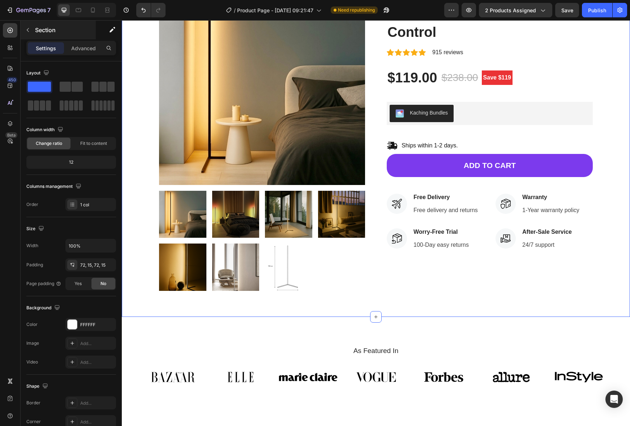
drag, startPoint x: 35, startPoint y: 48, endPoint x: 37, endPoint y: 33, distance: 14.9
click at [35, 48] on div "Settings" at bounding box center [46, 48] width 36 height 12
click at [31, 28] on button "button" at bounding box center [28, 30] width 12 height 12
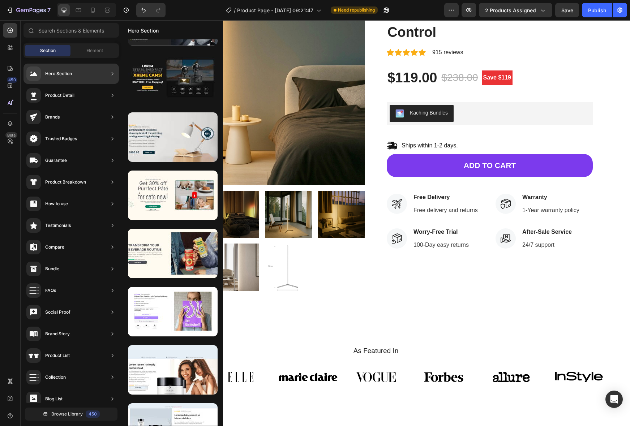
click at [66, 139] on div "Trusted Badges" at bounding box center [61, 138] width 32 height 7
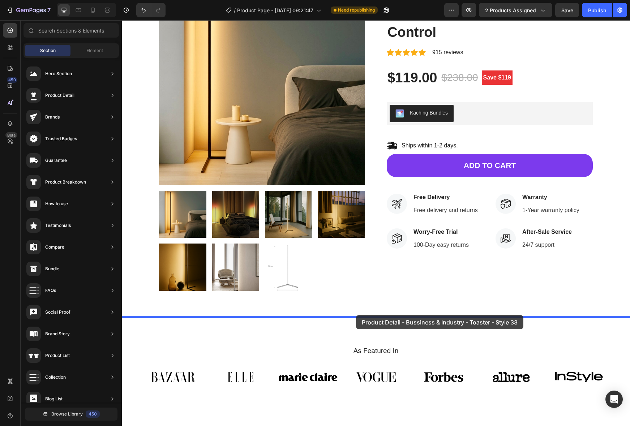
drag, startPoint x: 323, startPoint y: 229, endPoint x: 356, endPoint y: 315, distance: 91.9
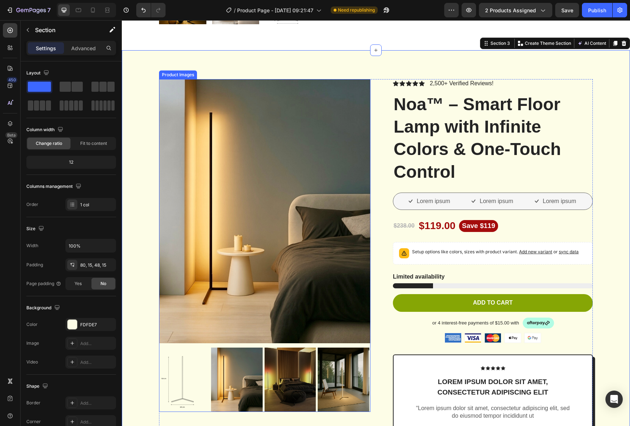
scroll to position [371, 0]
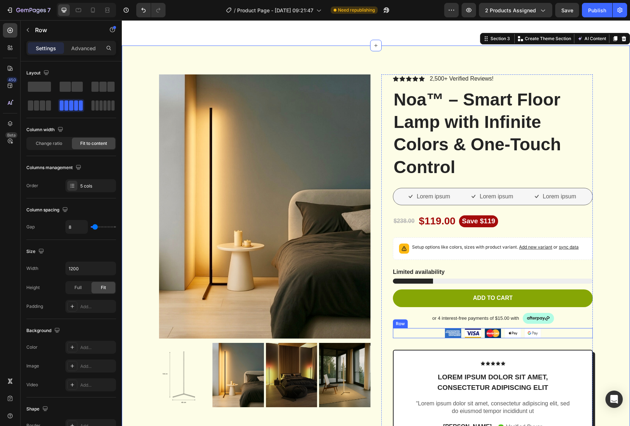
click at [548, 332] on div "Image Image Image Image Image Row" at bounding box center [493, 333] width 200 height 10
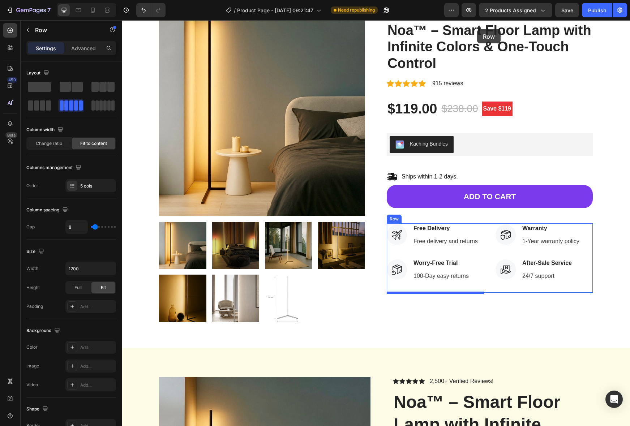
scroll to position [0, 0]
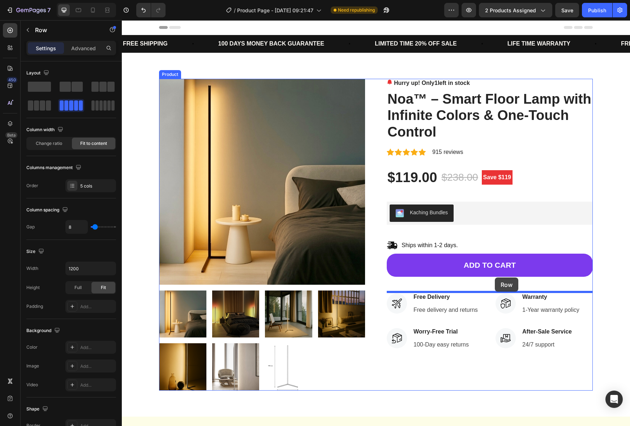
drag, startPoint x: 549, startPoint y: 332, endPoint x: 494, endPoint y: 277, distance: 77.1
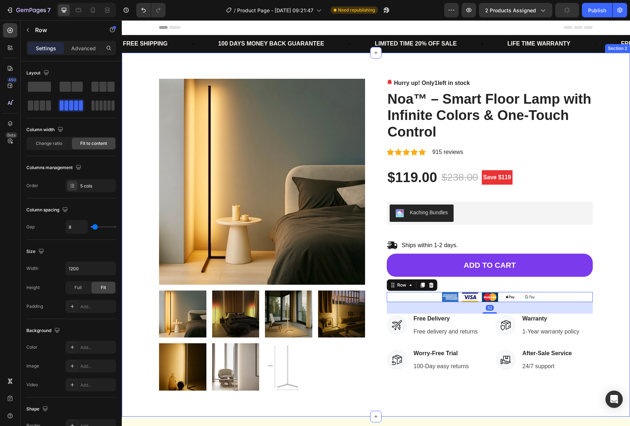
click at [601, 286] on div "Product Images Hurry up! Only 1 left in stock Stock Counter Noa™ – Smart Floor …" at bounding box center [375, 235] width 497 height 312
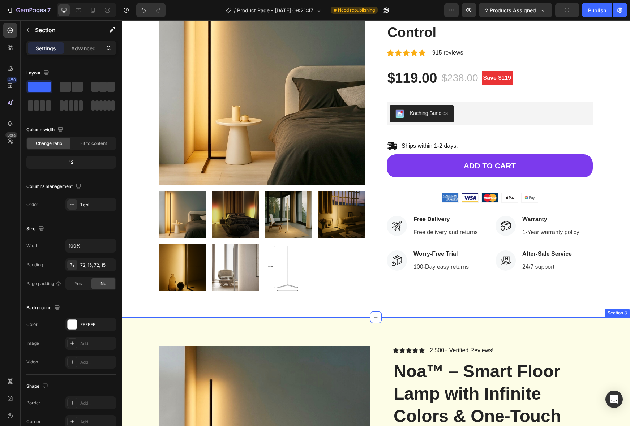
scroll to position [100, 0]
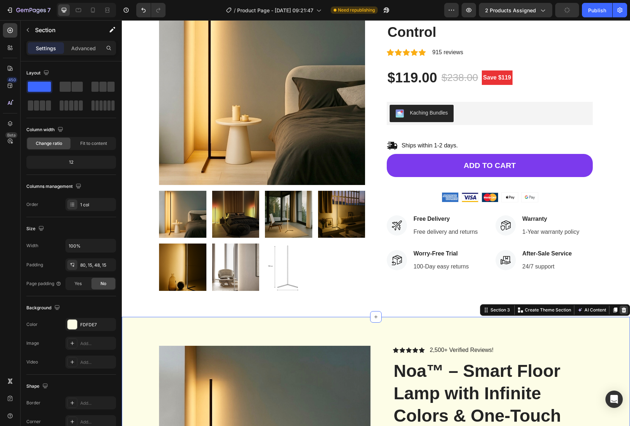
click at [622, 310] on icon at bounding box center [623, 309] width 5 height 5
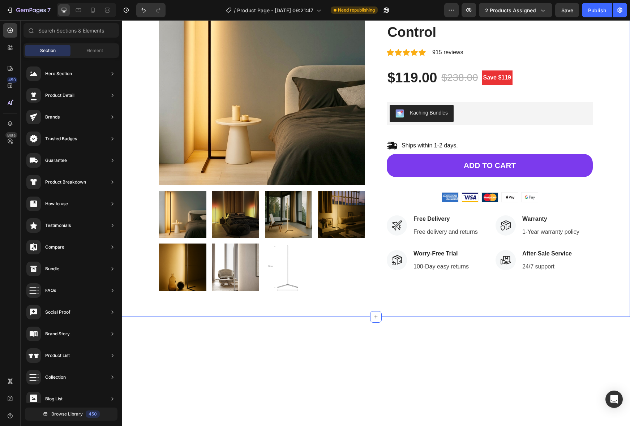
click at [379, 296] on div "Product Images Hurry up! Only 1 left in stock Stock Counter Noa™ – Smart Floor …" at bounding box center [376, 135] width 508 height 364
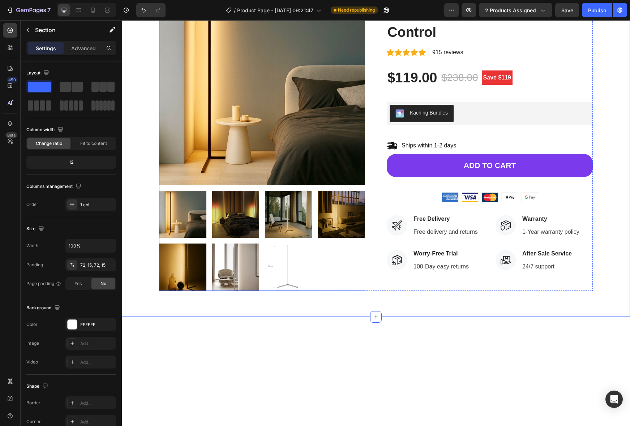
click at [286, 270] on img at bounding box center [288, 266] width 47 height 47
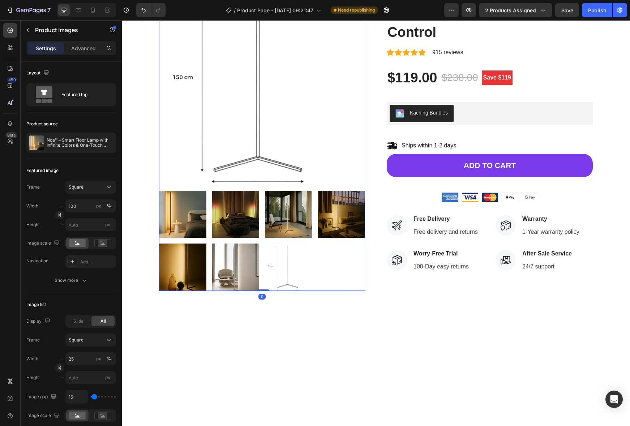
click at [239, 267] on img at bounding box center [235, 266] width 47 height 47
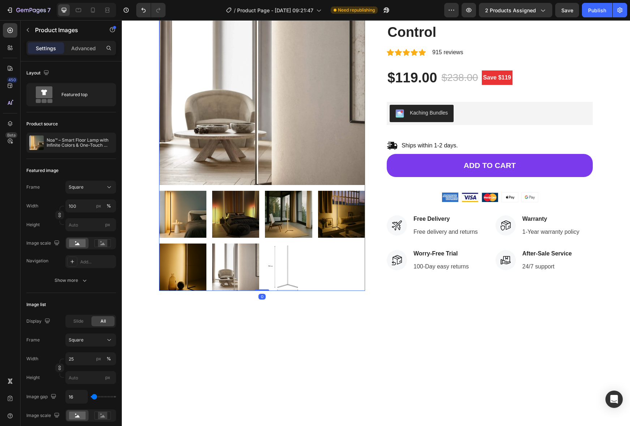
click at [191, 268] on img at bounding box center [182, 266] width 47 height 47
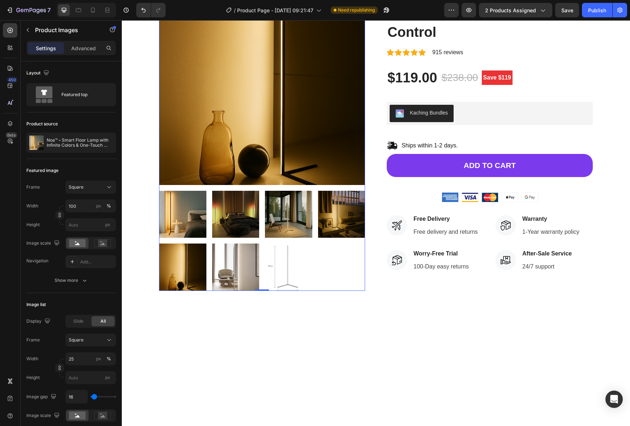
click at [186, 212] on img at bounding box center [182, 214] width 47 height 47
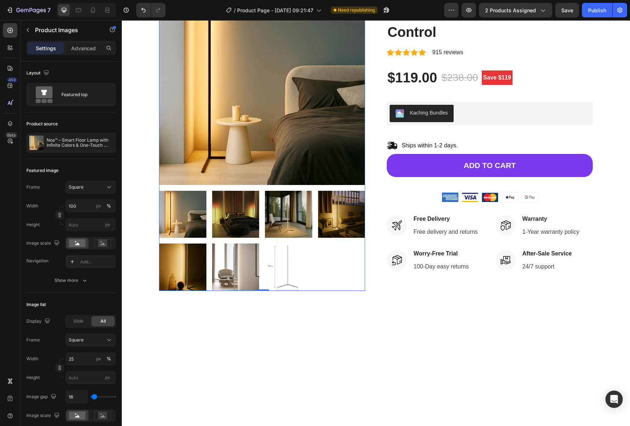
click at [213, 211] on img at bounding box center [235, 214] width 47 height 47
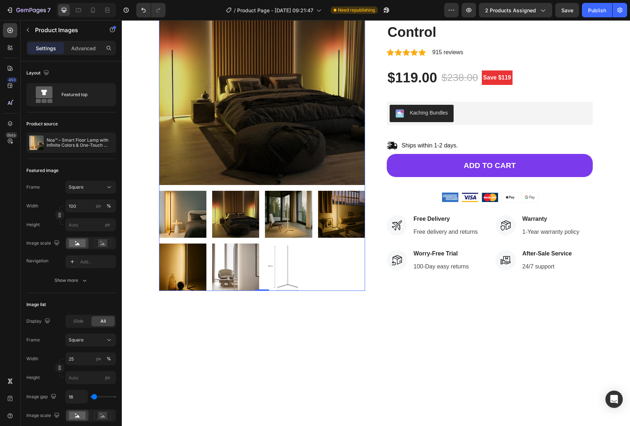
click at [283, 211] on img at bounding box center [288, 214] width 47 height 47
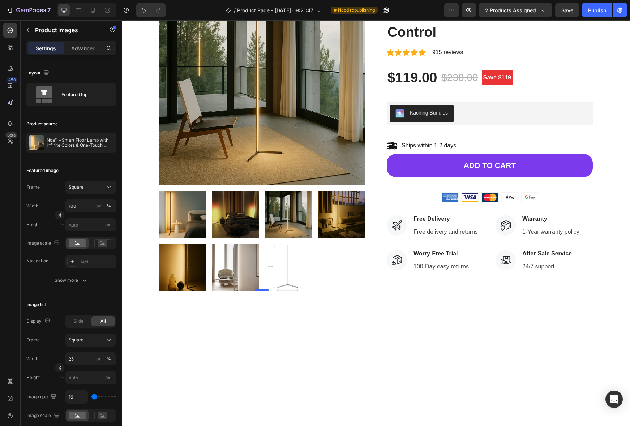
click at [350, 213] on img at bounding box center [341, 214] width 47 height 47
click at [340, 215] on img at bounding box center [341, 214] width 47 height 47
click at [276, 216] on img at bounding box center [288, 214] width 47 height 47
click at [241, 216] on img at bounding box center [235, 214] width 47 height 47
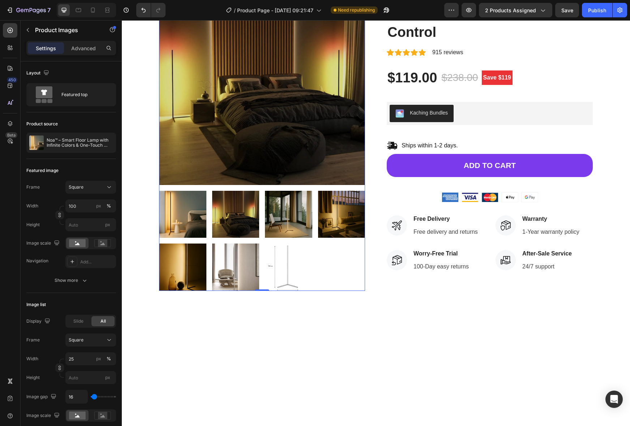
click at [192, 217] on img at bounding box center [182, 214] width 47 height 47
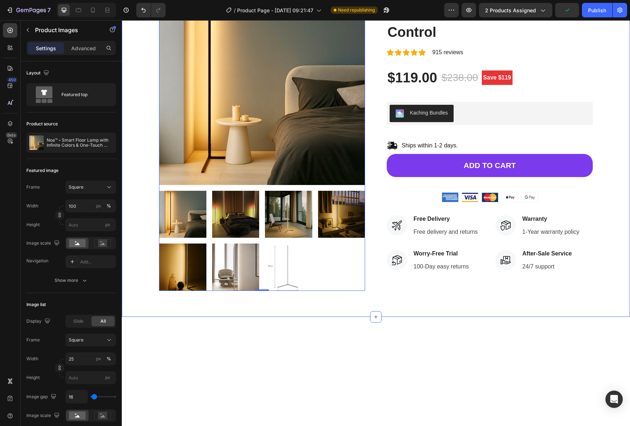
click at [606, 110] on div "Product Images 0 Hurry up! Only 1 left in stock Stock Counter Noa™ – Smart Floo…" at bounding box center [375, 135] width 497 height 312
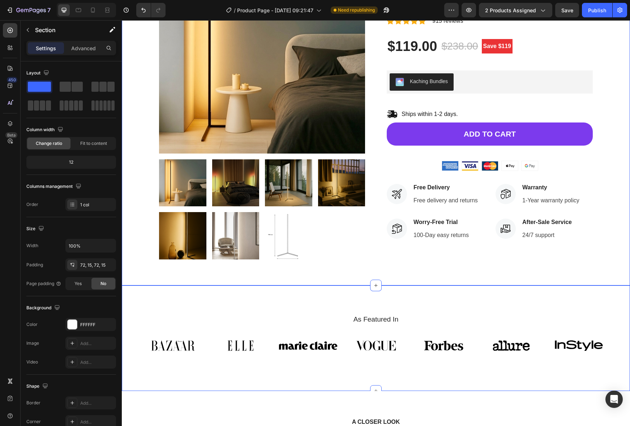
scroll to position [135, 0]
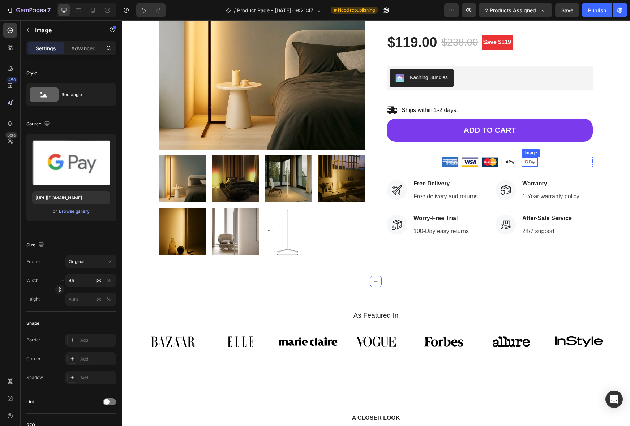
click at [523, 164] on img at bounding box center [529, 161] width 16 height 9
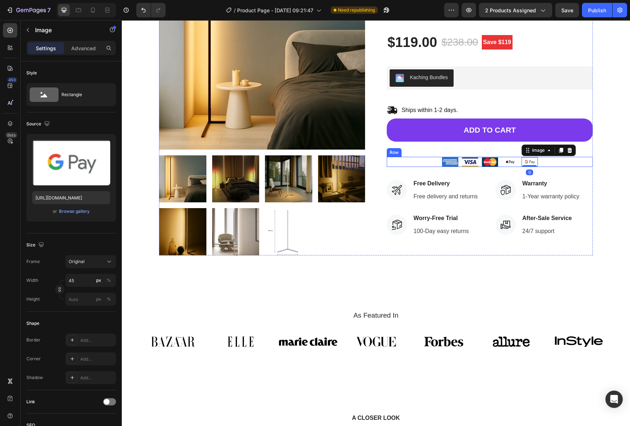
click at [544, 163] on div "Image Image Image Image Image 0 Row" at bounding box center [489, 162] width 206 height 10
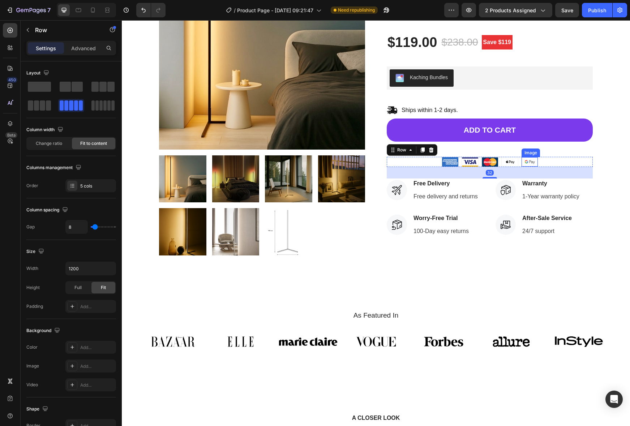
click at [523, 163] on img at bounding box center [529, 161] width 16 height 9
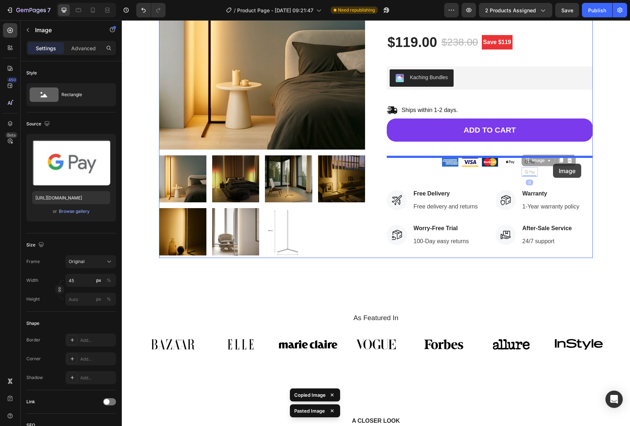
drag, startPoint x: 532, startPoint y: 172, endPoint x: 553, endPoint y: 164, distance: 22.3
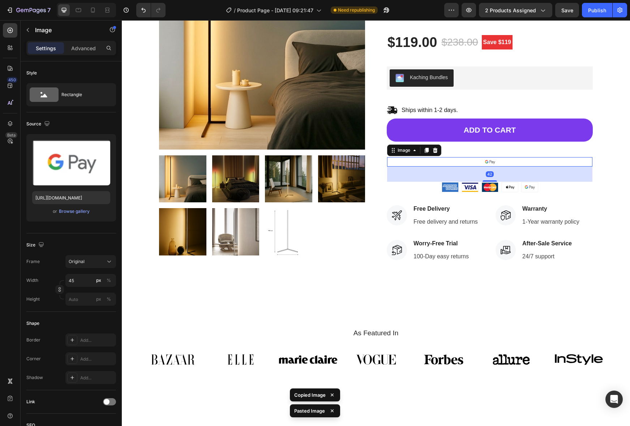
scroll to position [133, 0]
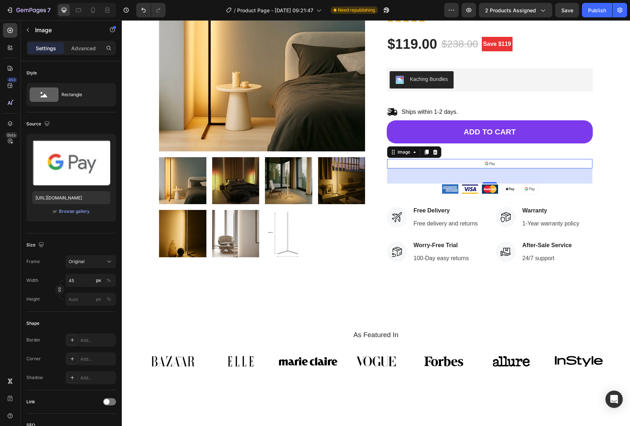
click at [437, 167] on div at bounding box center [489, 163] width 205 height 9
click at [439, 163] on div at bounding box center [489, 163] width 205 height 9
click at [437, 152] on icon at bounding box center [435, 152] width 6 height 6
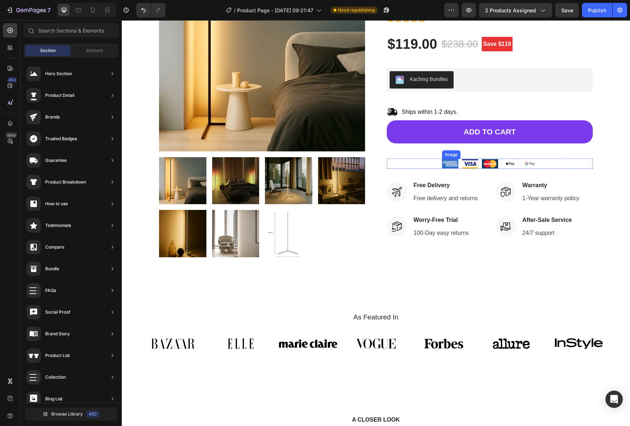
click at [454, 162] on img at bounding box center [450, 163] width 16 height 9
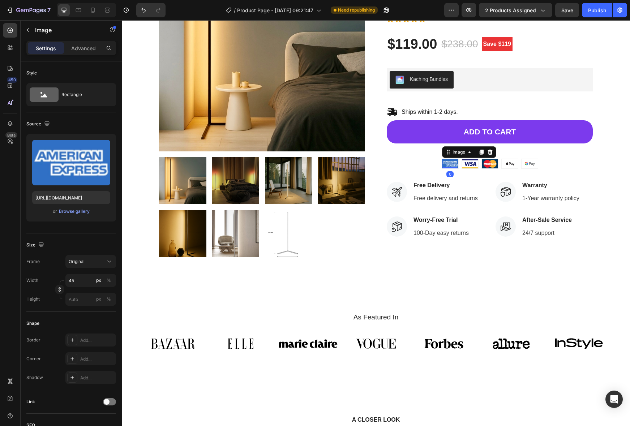
click at [451, 163] on img at bounding box center [450, 163] width 16 height 9
click at [406, 161] on div "Image 0 Image Image Image Image Row" at bounding box center [489, 164] width 206 height 10
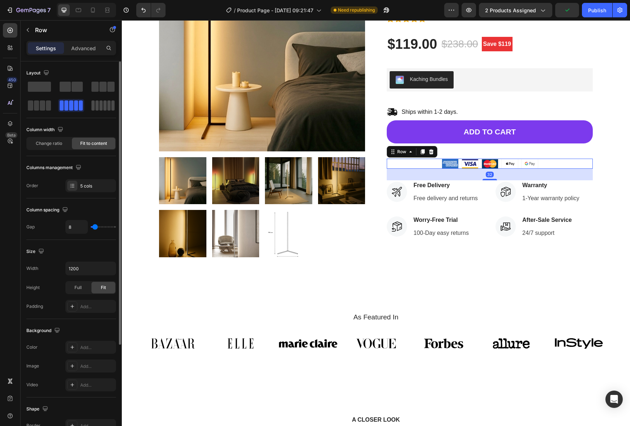
click at [105, 106] on span at bounding box center [104, 105] width 3 height 10
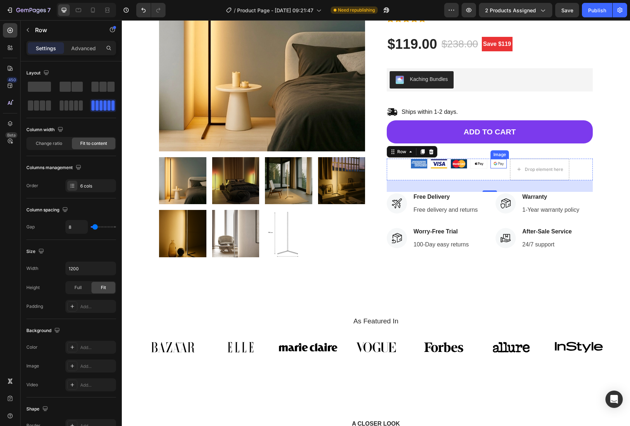
click at [501, 163] on img at bounding box center [498, 163] width 16 height 9
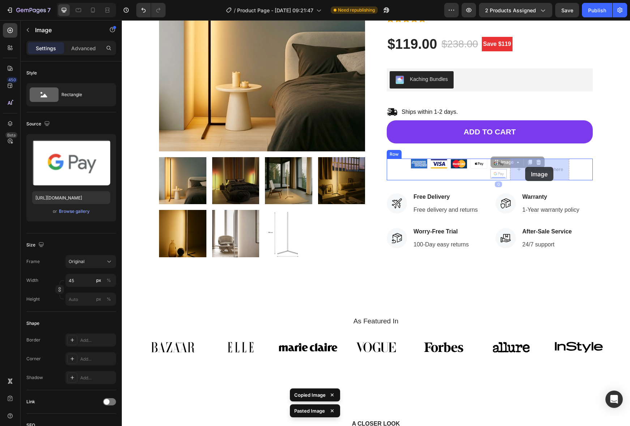
drag, startPoint x: 502, startPoint y: 172, endPoint x: 525, endPoint y: 167, distance: 23.8
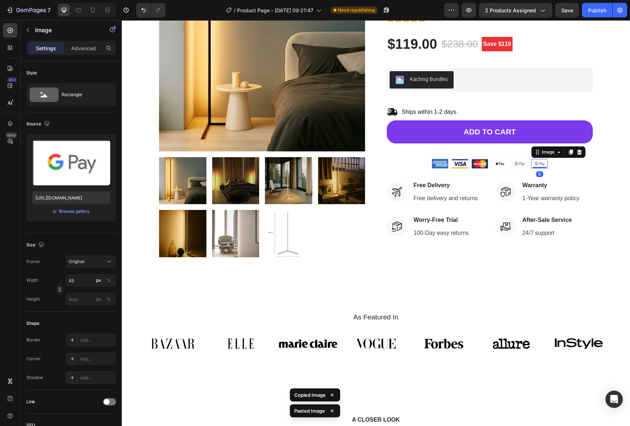
click at [536, 164] on img at bounding box center [539, 163] width 16 height 9
click at [72, 215] on button "Browse gallery" at bounding box center [74, 211] width 31 height 7
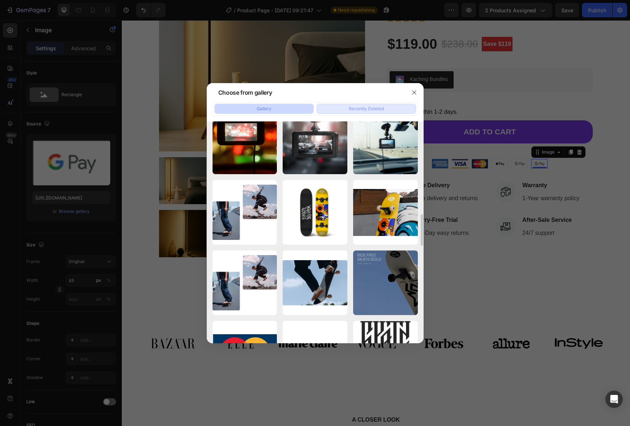
scroll to position [578, 0]
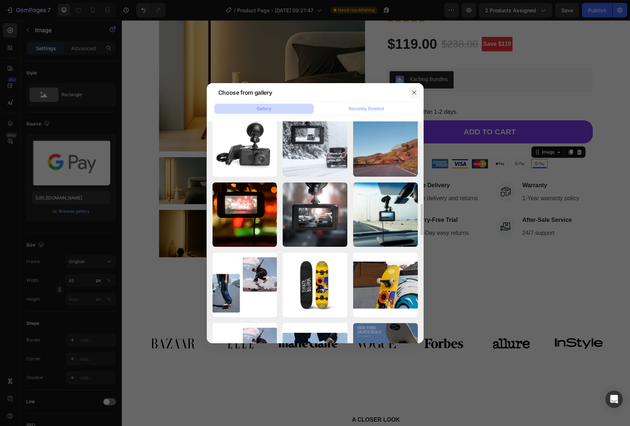
click at [412, 90] on icon "button" at bounding box center [414, 93] width 6 height 6
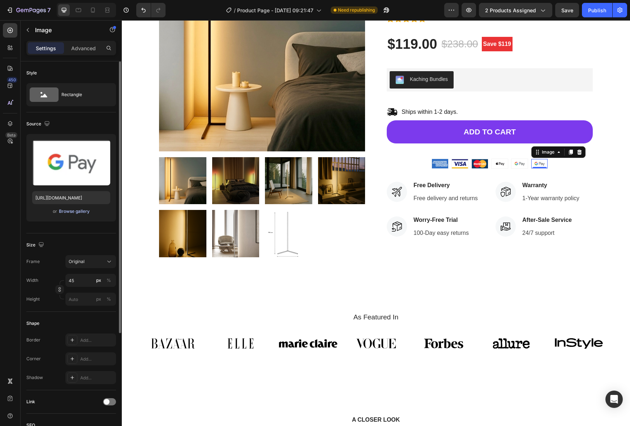
click at [68, 211] on div "Browse gallery" at bounding box center [74, 211] width 31 height 7
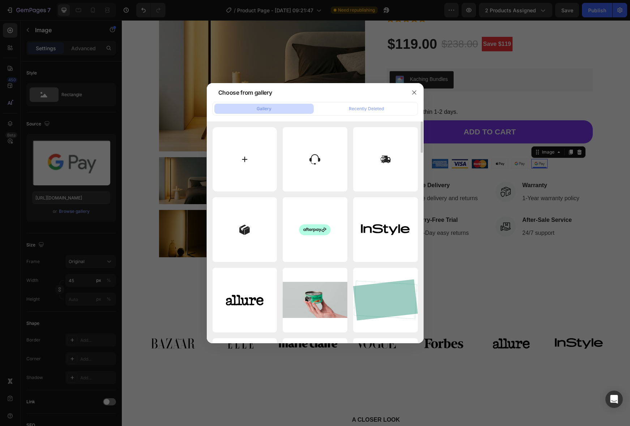
click at [222, 154] on input "file" at bounding box center [244, 159] width 65 height 65
type input "C:\fakepath\PayPal.svg.png"
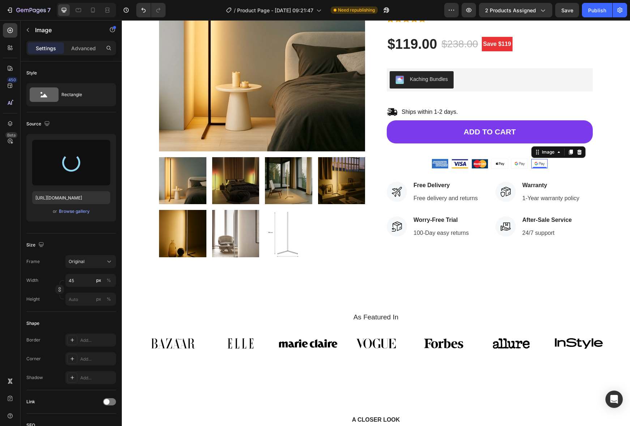
type input "[URL][DOMAIN_NAME]"
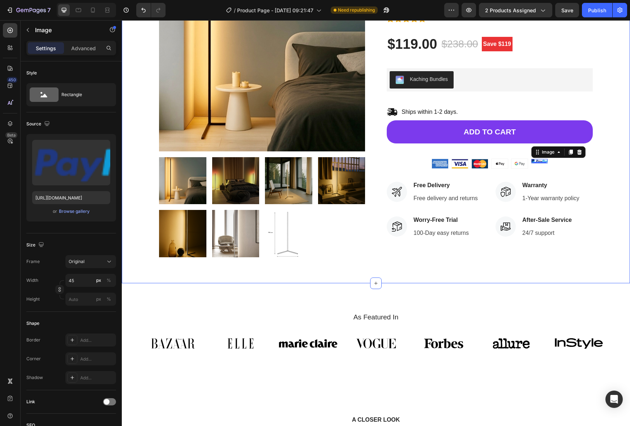
click at [605, 188] on div "Product Images Hurry up! Only 1 left in stock Stock Counter Noa™ – Smart Floor …" at bounding box center [375, 101] width 497 height 312
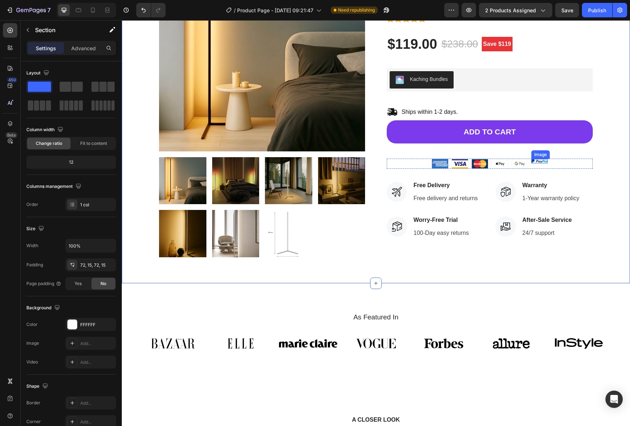
click at [541, 162] on img at bounding box center [539, 161] width 16 height 4
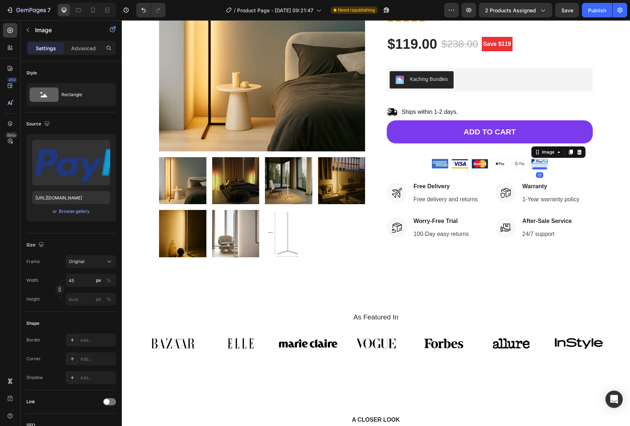
drag, startPoint x: 543, startPoint y: 163, endPoint x: 542, endPoint y: 168, distance: 5.1
click at [542, 168] on div at bounding box center [539, 168] width 14 height 2
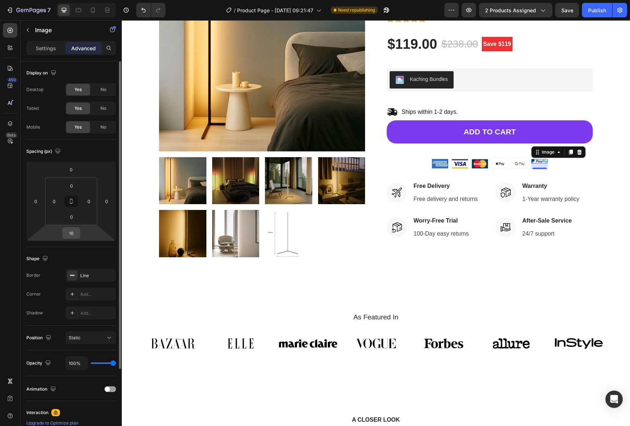
click at [72, 232] on input "16" at bounding box center [71, 233] width 14 height 11
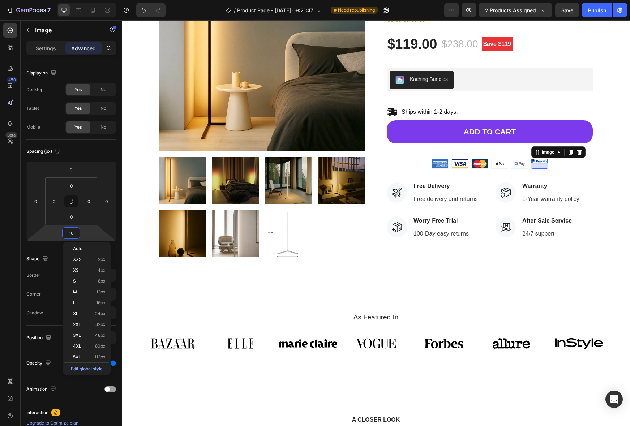
click at [14, 286] on div "450 Beta" at bounding box center [10, 198] width 14 height 351
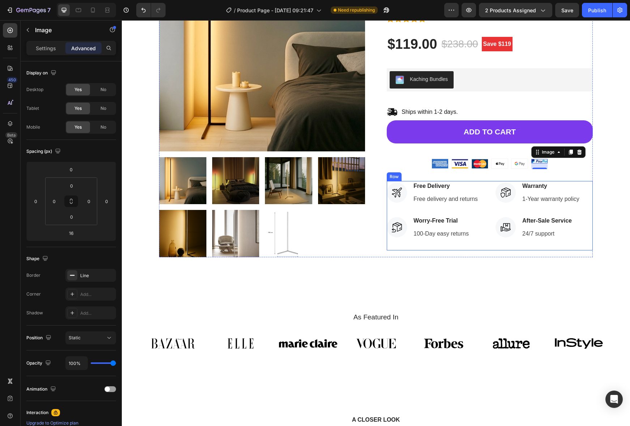
click at [549, 239] on div "Icon Warranty Text block 1-Year warranty policy Text block Icon List Icon After…" at bounding box center [543, 215] width 97 height 69
click at [541, 163] on div "Image" at bounding box center [539, 161] width 17 height 5
click at [540, 161] on img at bounding box center [539, 161] width 16 height 4
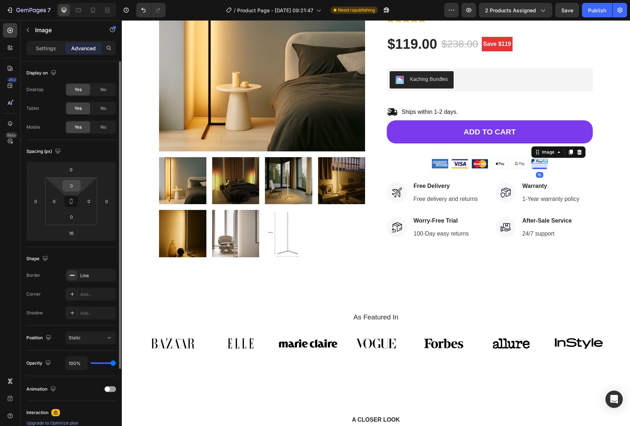
click at [72, 188] on input "0" at bounding box center [71, 185] width 14 height 11
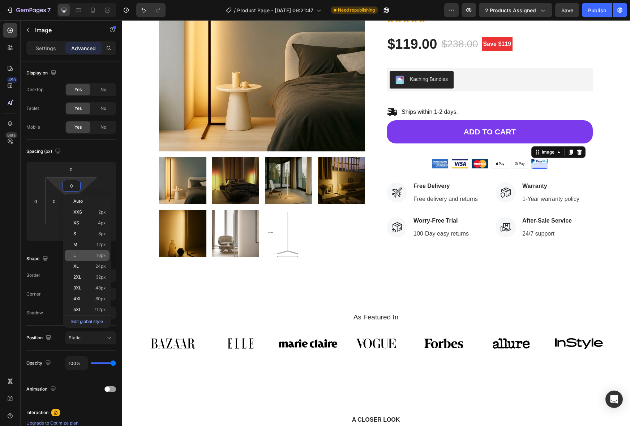
click at [90, 255] on p "L 16px" at bounding box center [89, 255] width 33 height 5
type input "16"
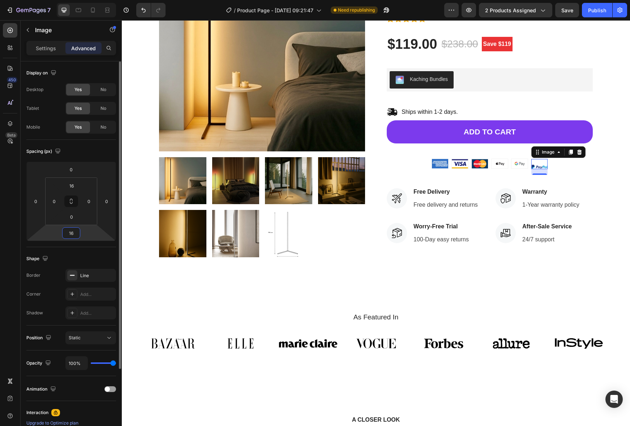
click at [72, 237] on input "16" at bounding box center [71, 233] width 14 height 11
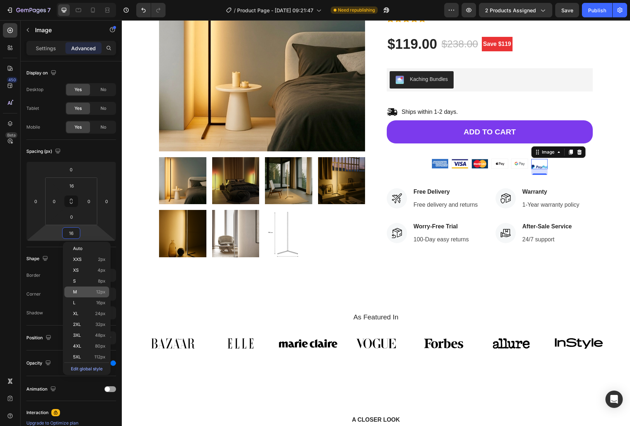
click at [95, 293] on p "M 12px" at bounding box center [89, 291] width 33 height 5
type input "12"
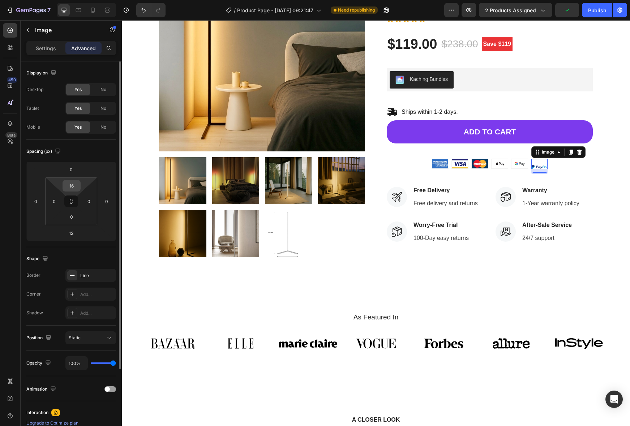
click at [70, 181] on input "16" at bounding box center [71, 185] width 14 height 11
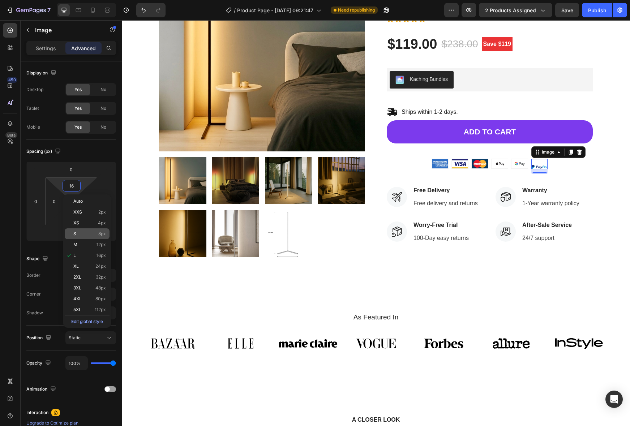
click at [101, 232] on span "8px" at bounding box center [102, 233] width 8 height 5
type input "8"
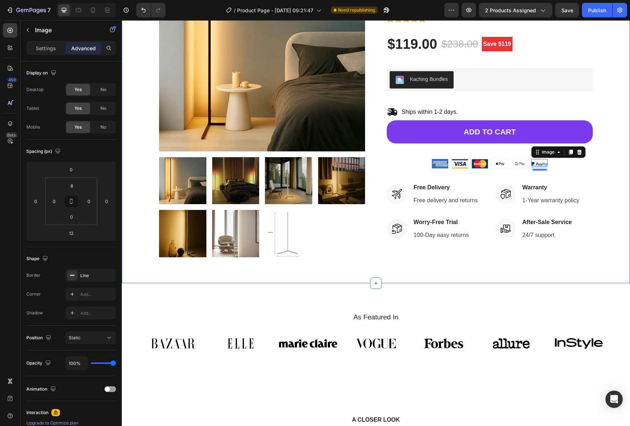
click at [594, 174] on div "Product Images Hurry up! Only 1 left in stock Stock Counter Noa™ – Smart Floor …" at bounding box center [375, 101] width 497 height 312
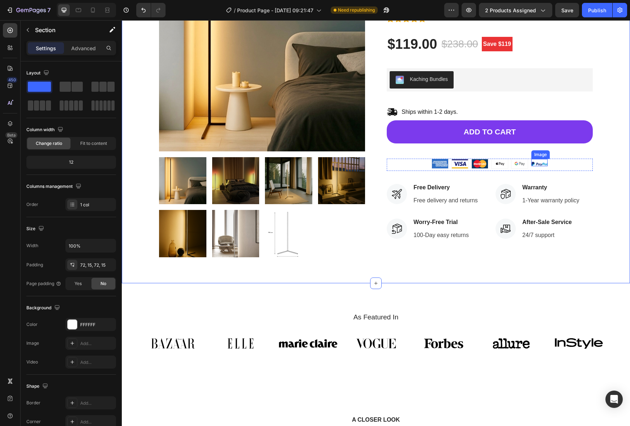
click at [542, 164] on img at bounding box center [539, 164] width 16 height 4
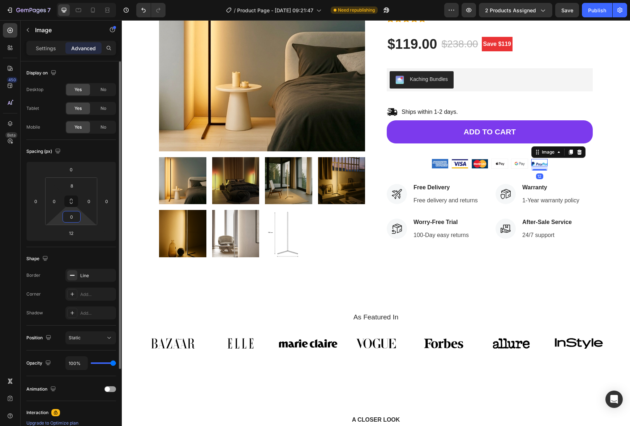
click at [68, 216] on input "0" at bounding box center [71, 216] width 14 height 11
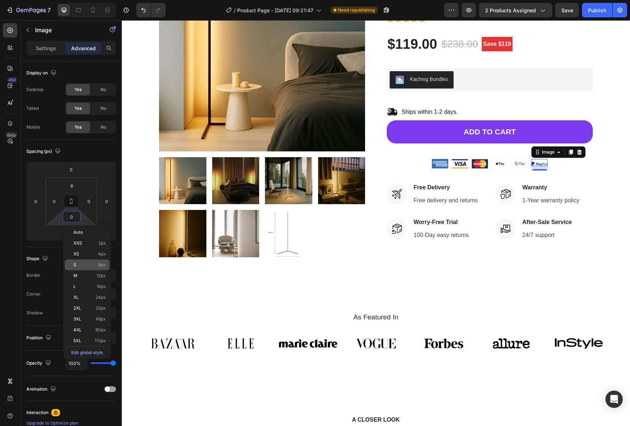
click at [98, 267] on p "S 8px" at bounding box center [89, 264] width 33 height 5
type input "8"
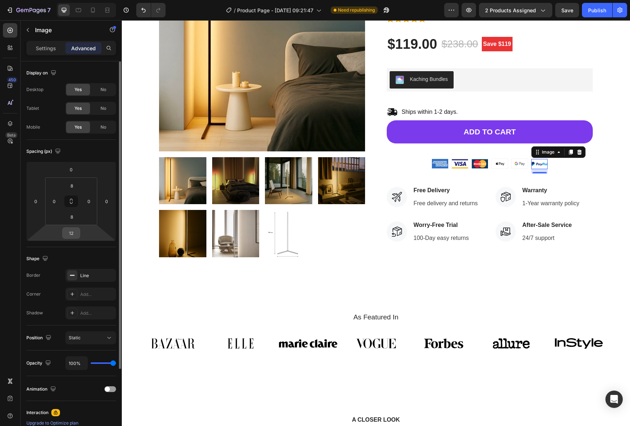
click at [73, 236] on input "12" at bounding box center [71, 233] width 14 height 11
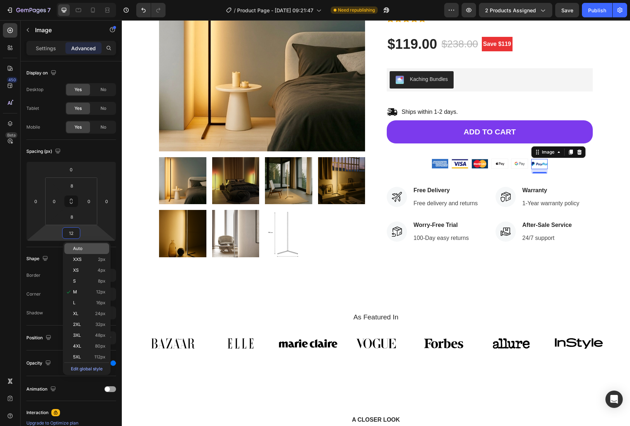
click at [79, 247] on span "Auto" at bounding box center [77, 248] width 9 height 5
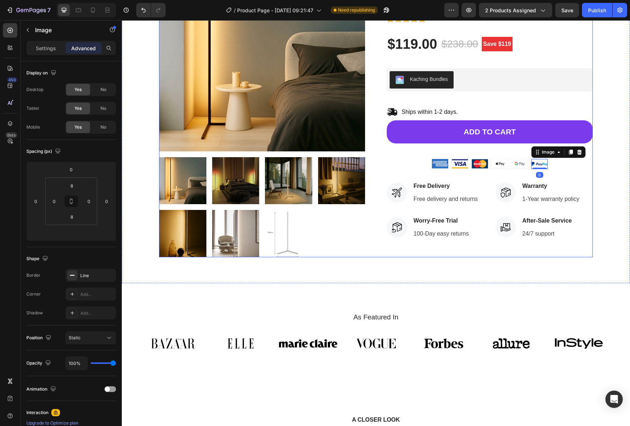
click at [594, 174] on div "Product Images Hurry up! Only 1 left in stock Stock Counter Noa™ – Smart Floor …" at bounding box center [375, 101] width 497 height 312
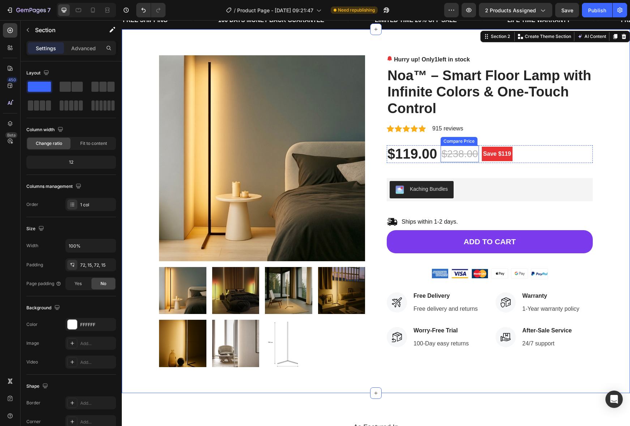
scroll to position [24, 0]
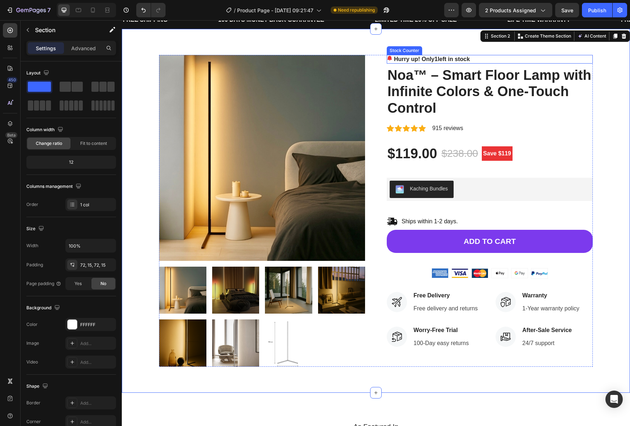
click at [440, 57] on p "Hurry up! Only 1 left in stock" at bounding box center [432, 59] width 76 height 9
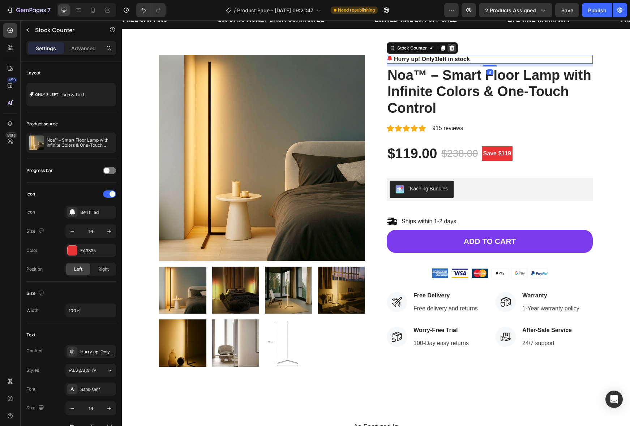
click at [454, 49] on icon at bounding box center [452, 48] width 6 height 6
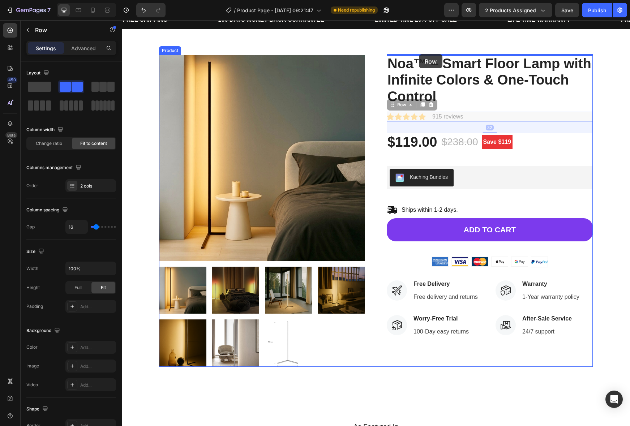
drag, startPoint x: 429, startPoint y: 118, endPoint x: 419, endPoint y: 54, distance: 64.5
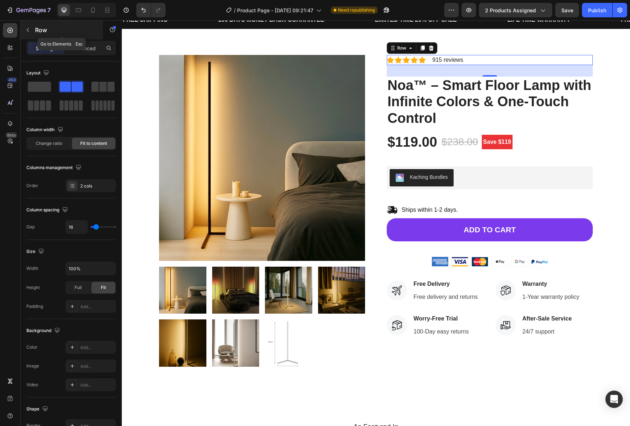
click at [26, 27] on icon "button" at bounding box center [28, 30] width 6 height 6
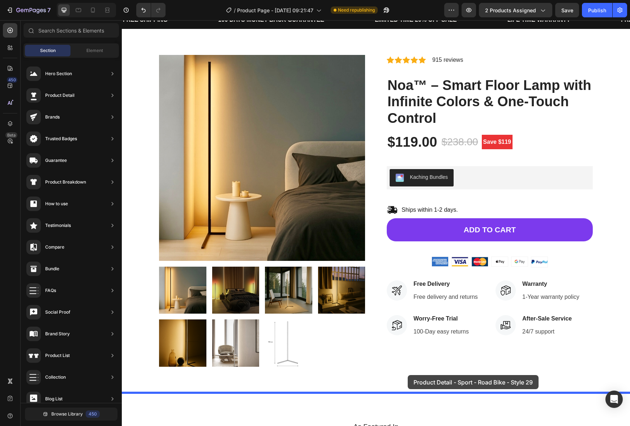
drag, startPoint x: 294, startPoint y: 372, endPoint x: 407, endPoint y: 375, distance: 113.5
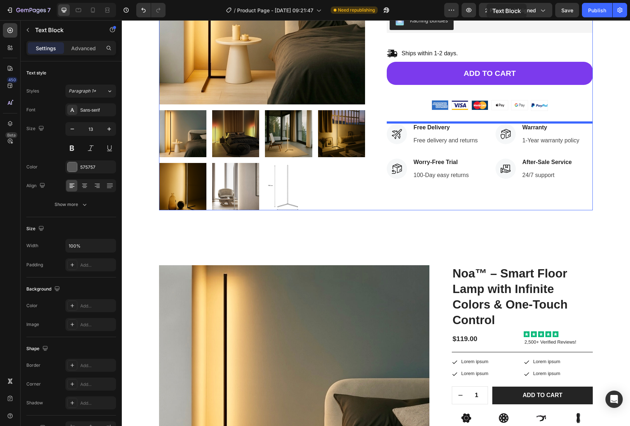
scroll to position [0, 0]
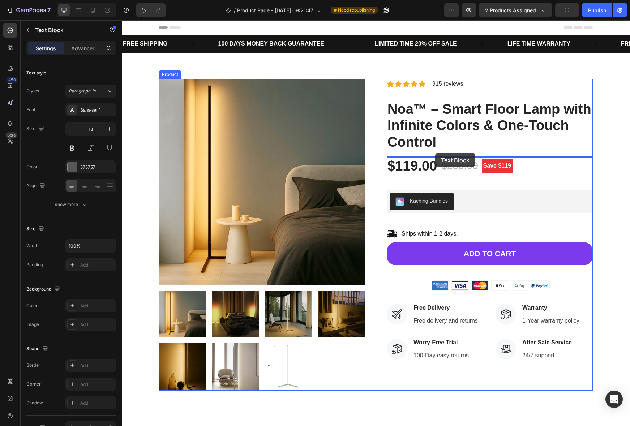
drag, startPoint x: 492, startPoint y: 278, endPoint x: 425, endPoint y: 161, distance: 134.8
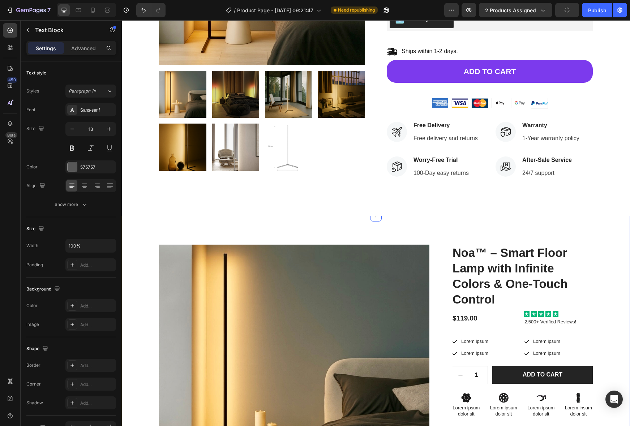
scroll to position [220, 0]
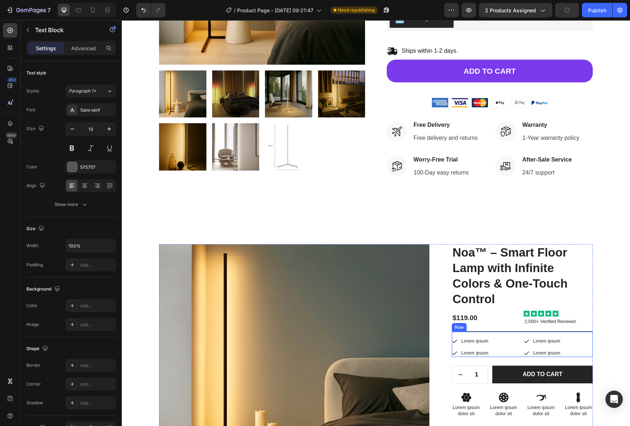
click at [507, 347] on div "Icon Lorem ipsum Text Block Row Icon Lorem ipsum Text Block Row Row Icon Lorem …" at bounding box center [522, 347] width 141 height 20
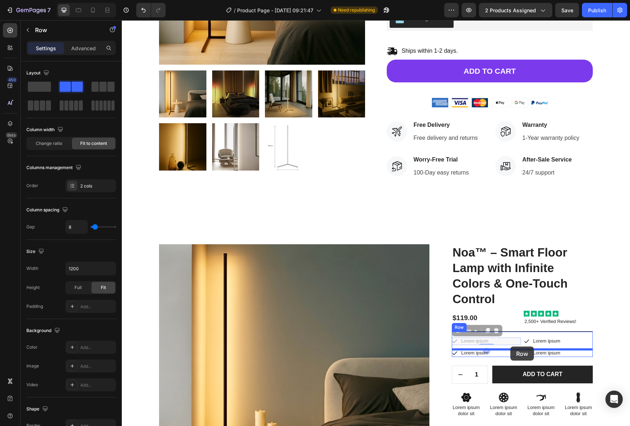
drag, startPoint x: 510, startPoint y: 343, endPoint x: 510, endPoint y: 346, distance: 3.6
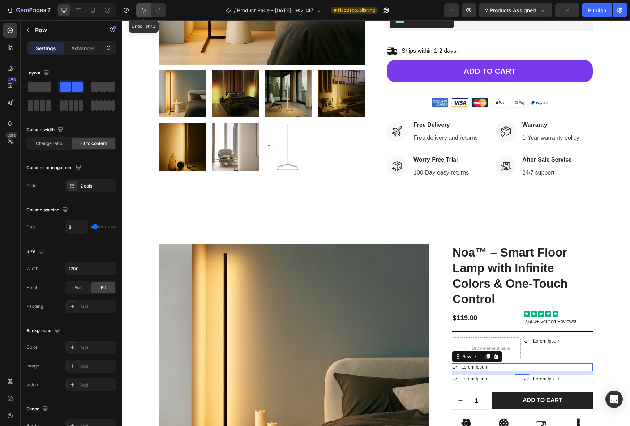
click at [143, 8] on icon "Undo/Redo" at bounding box center [143, 10] width 7 height 7
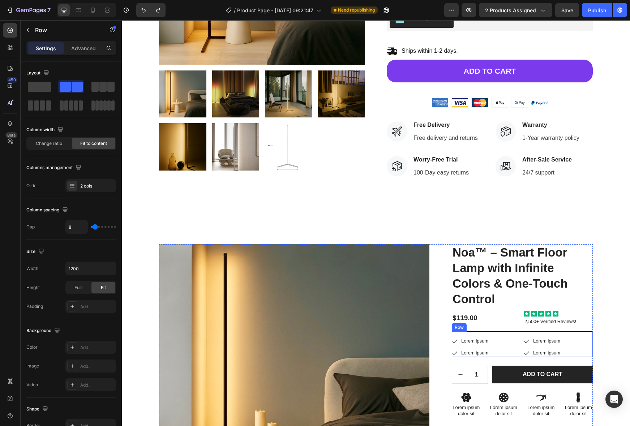
click at [511, 345] on div "Icon Lorem ipsum Text Block Row Icon Lorem ipsum Text Block Row Row Icon Lorem …" at bounding box center [522, 347] width 141 height 20
drag, startPoint x: 510, startPoint y: 349, endPoint x: 510, endPoint y: 345, distance: 4.0
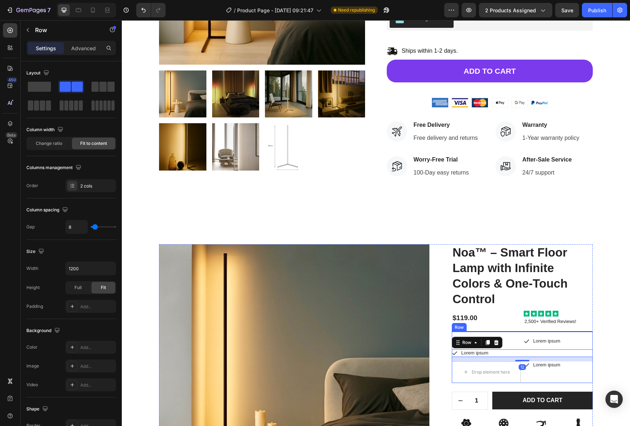
click at [510, 335] on div "Icon Lorem ipsum Text Block Row Icon Lorem ipsum Text Block Row Row Icon Lorem …" at bounding box center [522, 357] width 141 height 52
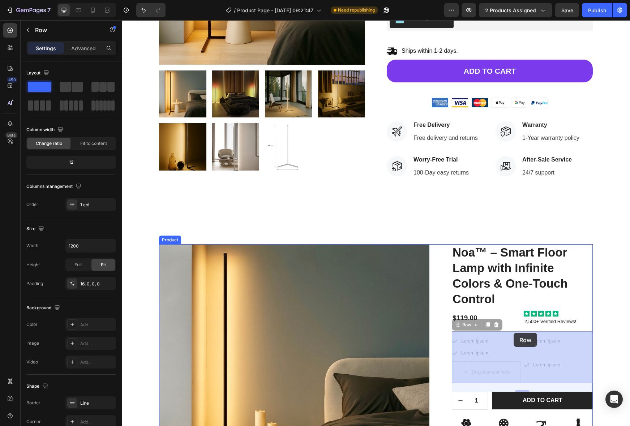
drag, startPoint x: 512, startPoint y: 337, endPoint x: 513, endPoint y: 333, distance: 4.1
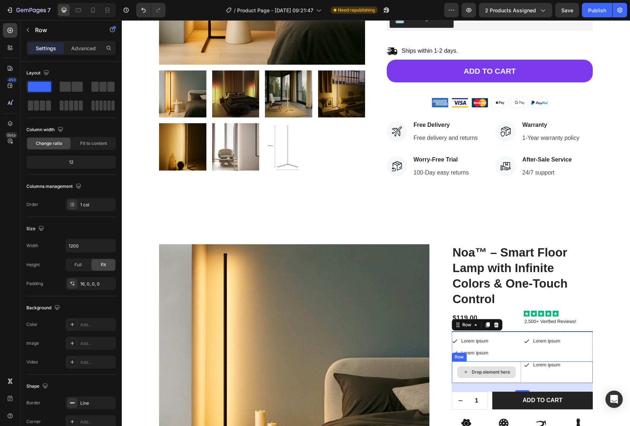
click at [501, 367] on div "Drop element here" at bounding box center [486, 372] width 59 height 12
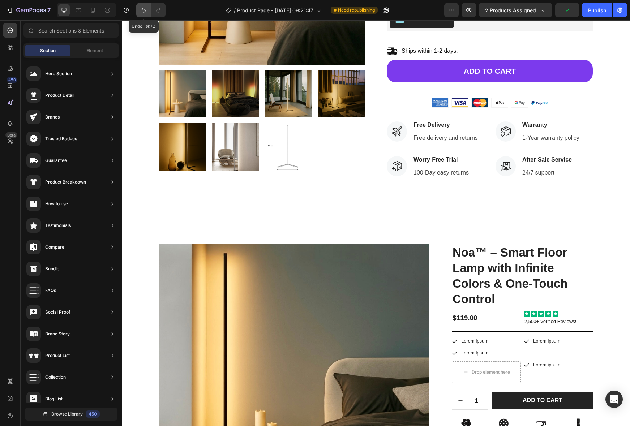
click at [141, 9] on icon "Undo/Redo" at bounding box center [143, 10] width 7 height 7
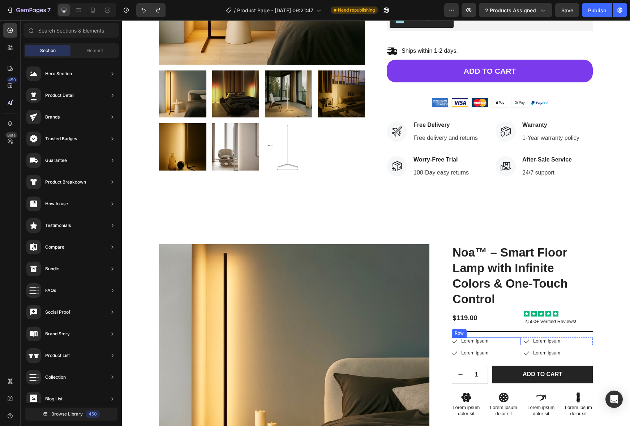
click at [506, 339] on div "Icon Lorem ipsum Text Block Row" at bounding box center [486, 341] width 69 height 8
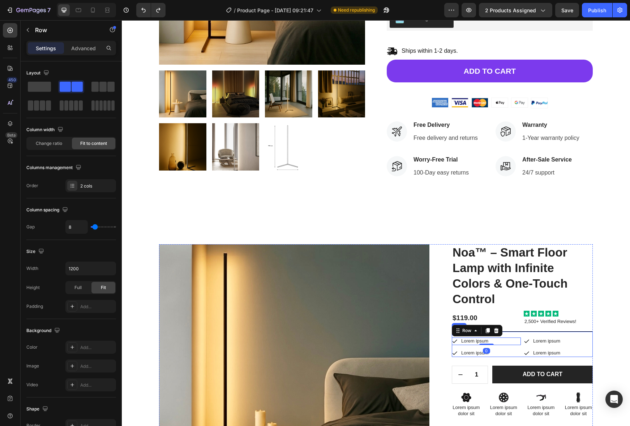
click at [509, 334] on div "Icon Lorem ipsum Text Block Row 0 Icon Lorem ipsum Text Block Row Row Icon Lore…" at bounding box center [522, 344] width 141 height 26
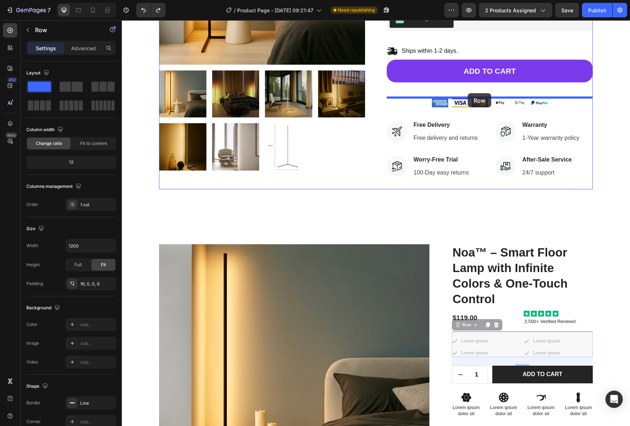
drag, startPoint x: 510, startPoint y: 334, endPoint x: 467, endPoint y: 93, distance: 244.7
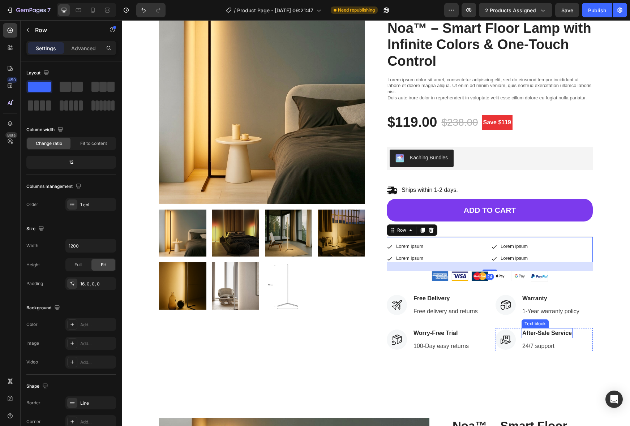
scroll to position [0, 0]
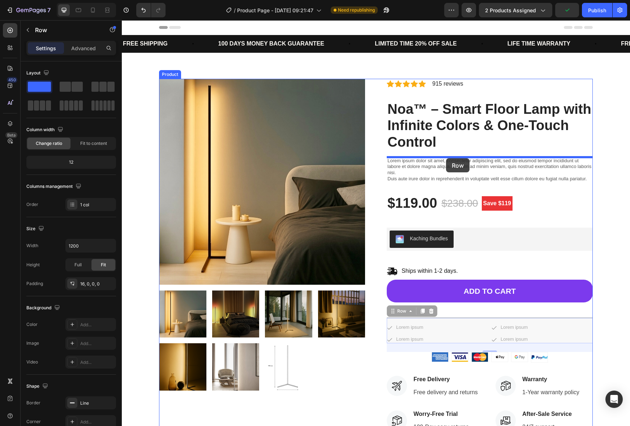
drag, startPoint x: 476, startPoint y: 319, endPoint x: 446, endPoint y: 157, distance: 165.4
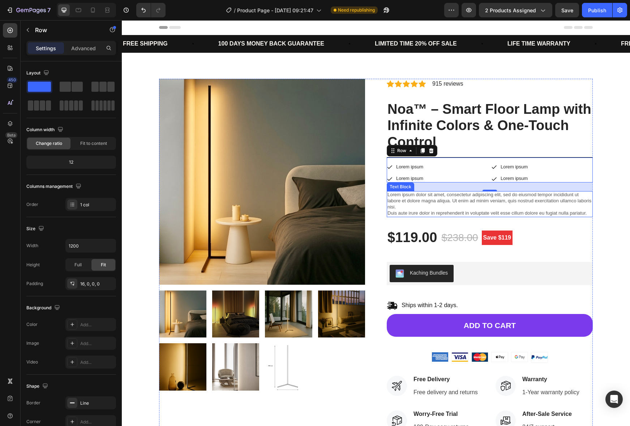
click at [465, 197] on p "Lorem ipsum dolor sit amet, consectetur adipiscing elit, sed do eiusmod tempor …" at bounding box center [489, 204] width 204 height 25
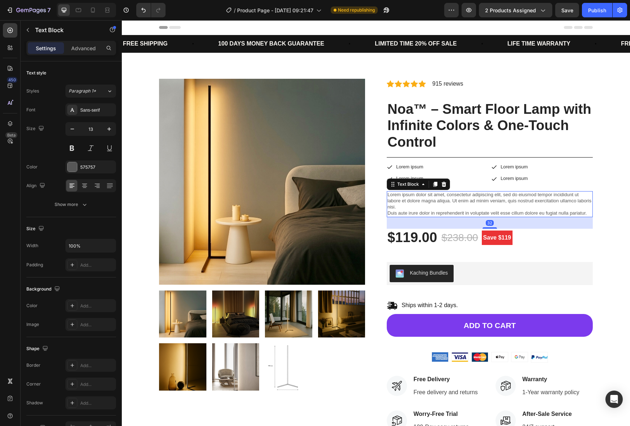
click at [442, 184] on icon at bounding box center [443, 184] width 5 height 5
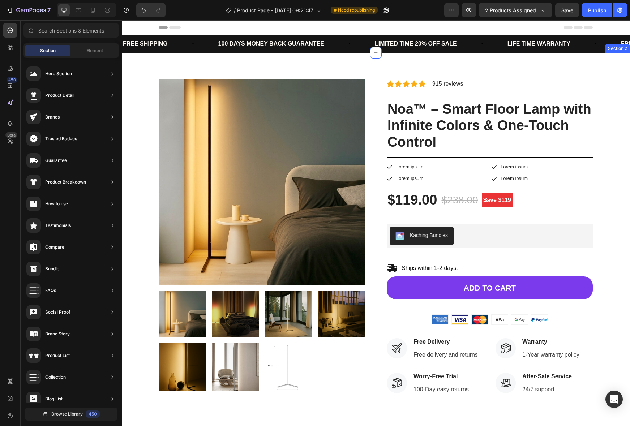
click at [612, 186] on div "Product Images Icon Icon Icon Icon Icon Icon List Hoz 915 reviews Text block Ro…" at bounding box center [375, 243] width 497 height 328
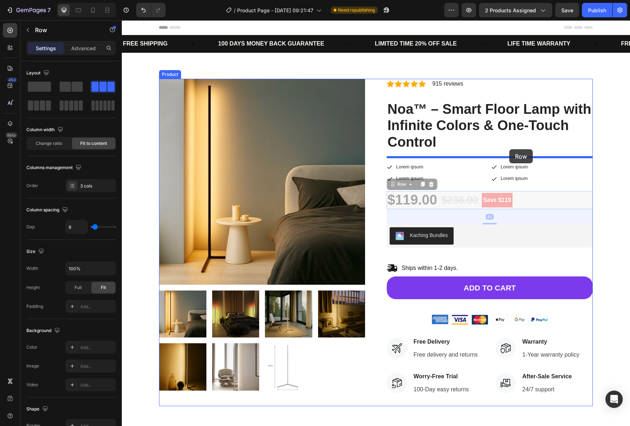
drag, startPoint x: 539, startPoint y: 202, endPoint x: 509, endPoint y: 149, distance: 61.2
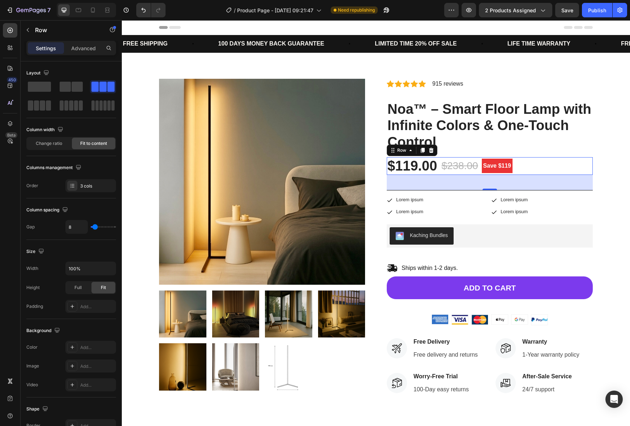
click at [575, 174] on div "$119.00 Product Price Product Price $238.00 Compare Price Compare Price Save $1…" at bounding box center [489, 166] width 206 height 18
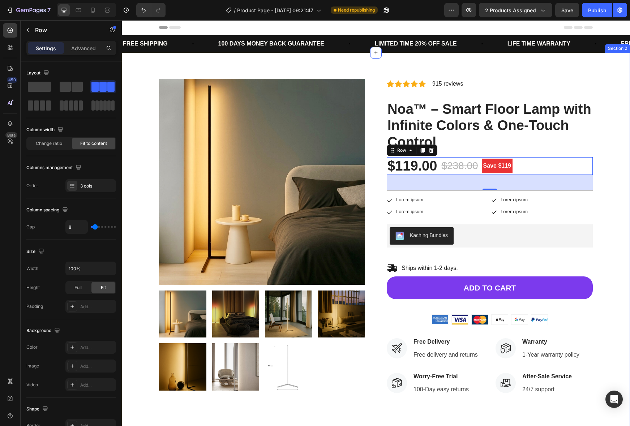
click at [618, 183] on div "Product Images Icon Icon Icon Icon Icon Icon List Hoz 915 reviews Text block Ro…" at bounding box center [375, 243] width 497 height 328
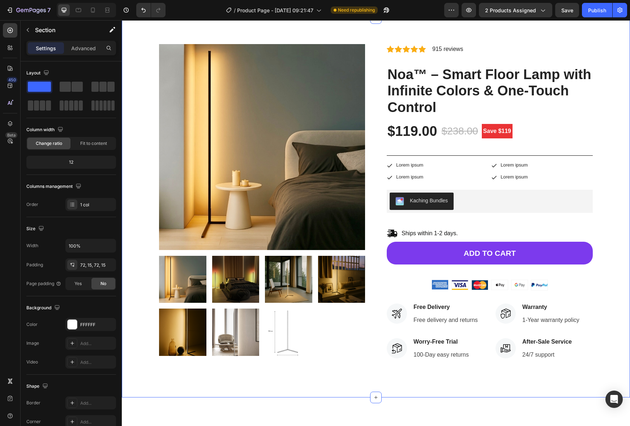
scroll to position [110, 0]
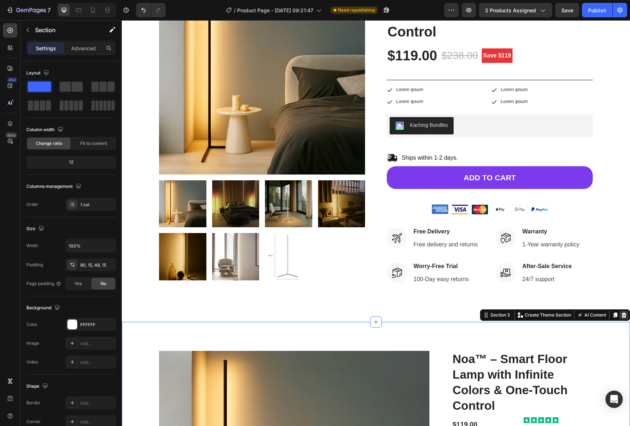
click at [621, 312] on div at bounding box center [623, 315] width 9 height 9
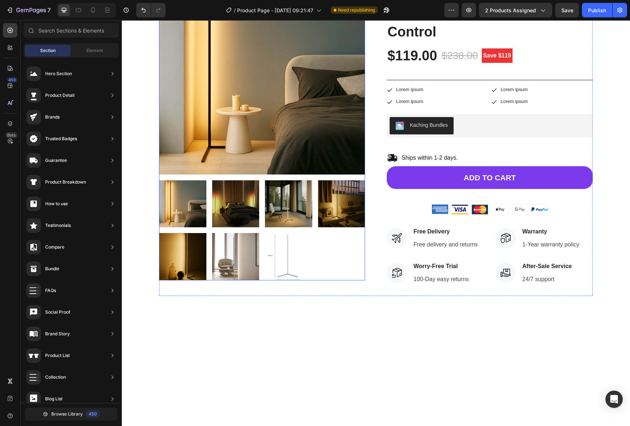
click at [304, 248] on img at bounding box center [288, 256] width 47 height 47
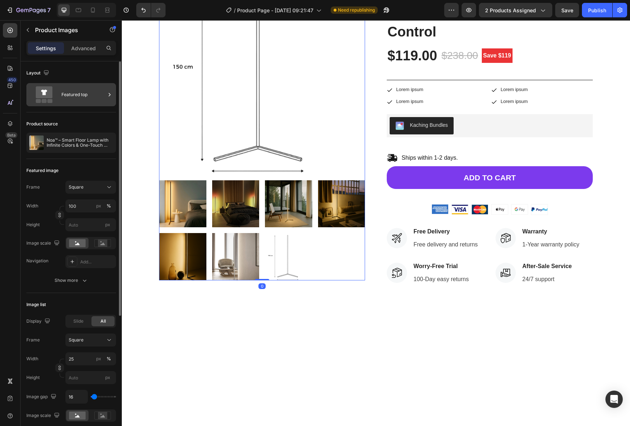
click at [74, 96] on div "Featured top" at bounding box center [83, 94] width 44 height 17
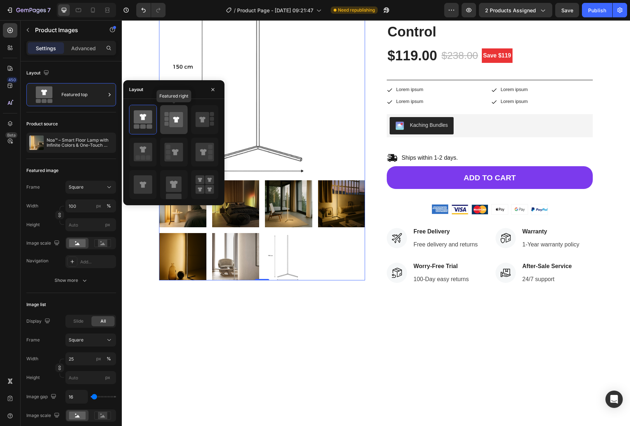
click at [180, 121] on icon at bounding box center [176, 119] width 14 height 15
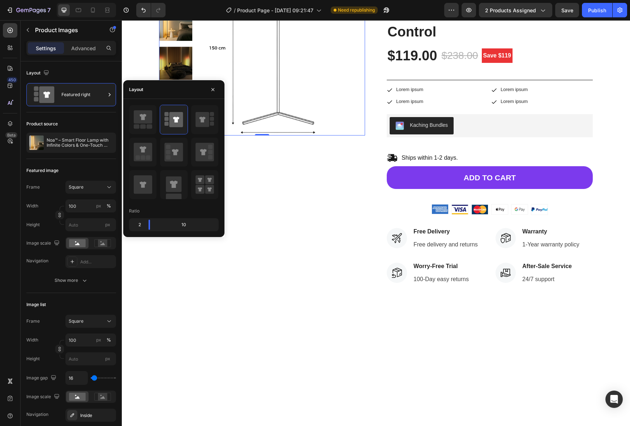
click at [467, 329] on div at bounding box center [376, 375] width 508 height 106
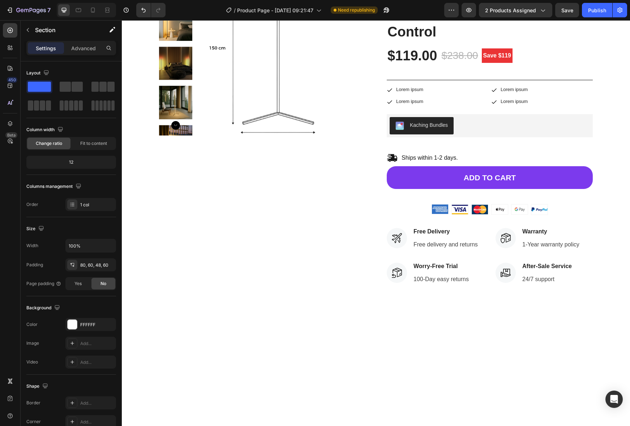
click at [415, 90] on p "Lorem ipsum" at bounding box center [409, 90] width 27 height 6
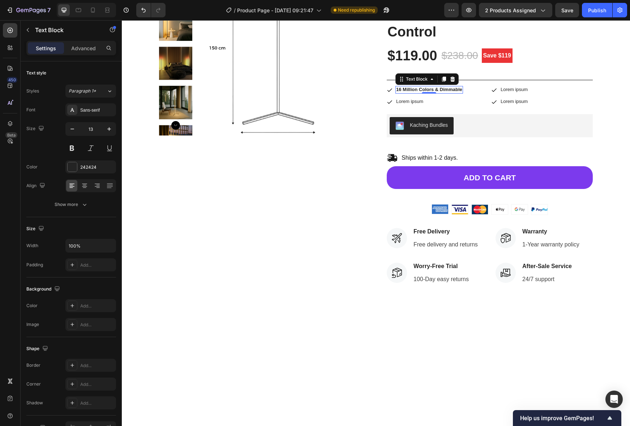
click at [514, 87] on p "Lorem ipsum" at bounding box center [513, 90] width 27 height 6
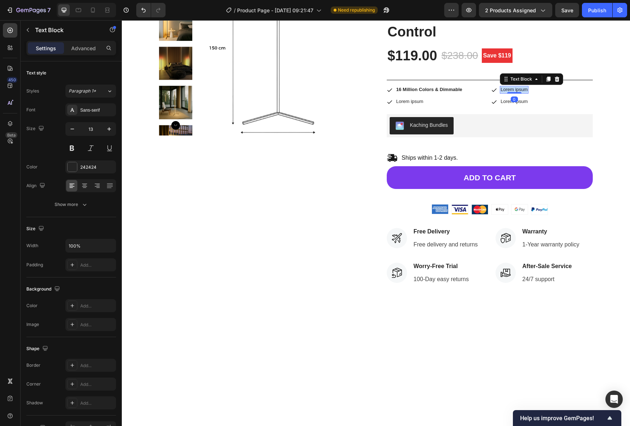
click at [514, 87] on p "Lorem ipsum" at bounding box center [513, 90] width 27 height 6
click at [416, 102] on p "Lorem ipsum" at bounding box center [409, 102] width 27 height 6
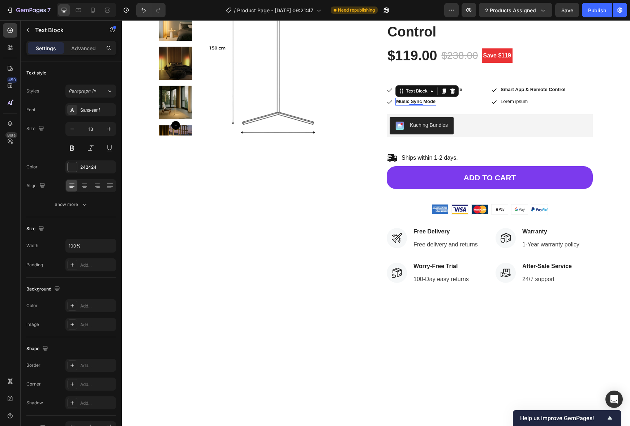
click at [514, 100] on p "Lorem ipsum" at bounding box center [513, 102] width 27 height 6
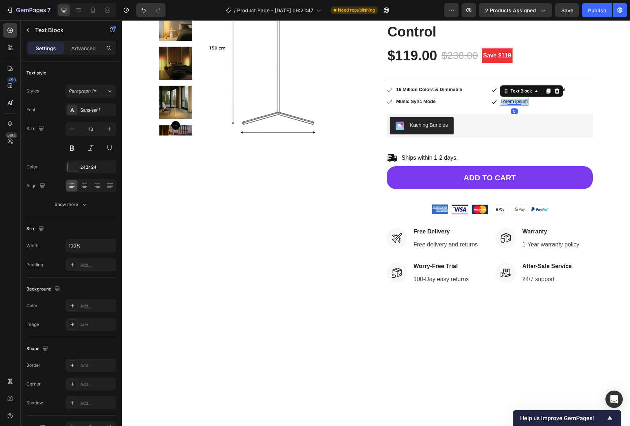
click at [514, 100] on p "Lorem ipsum" at bounding box center [513, 102] width 27 height 6
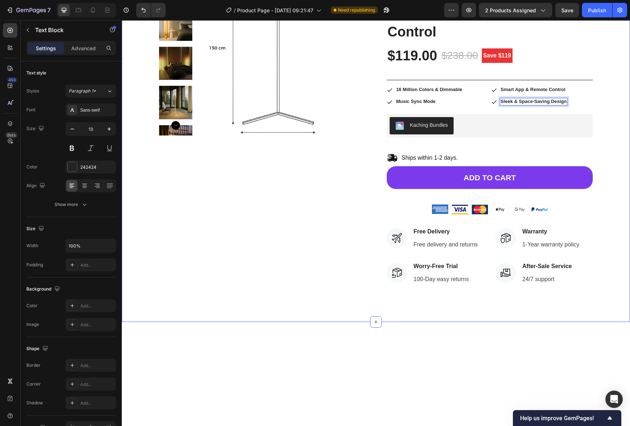
click at [610, 104] on div "Product Images Icon Icon Icon Icon Icon Icon List Hoz 915 reviews Text block Ro…" at bounding box center [375, 133] width 497 height 328
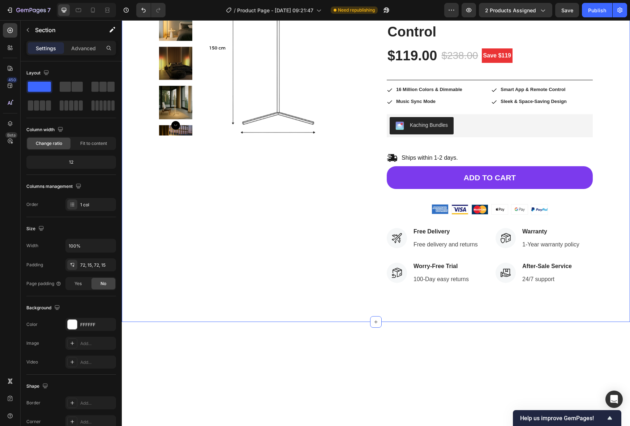
click at [612, 212] on div "Product Images Icon Icon Icon Icon Icon Icon List Hoz 915 reviews Text block Ro…" at bounding box center [375, 133] width 497 height 328
click at [28, 33] on icon "button" at bounding box center [28, 30] width 6 height 6
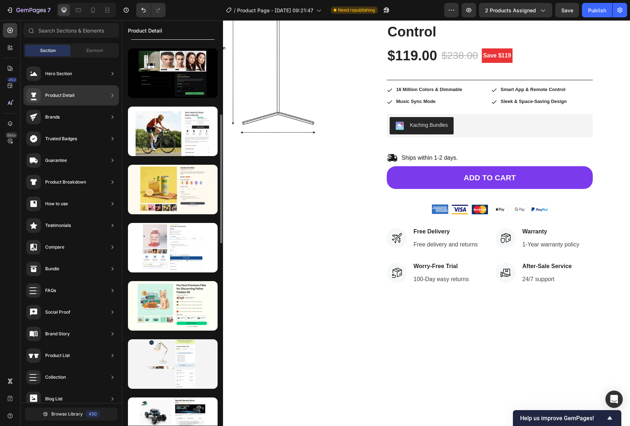
scroll to position [226, 0]
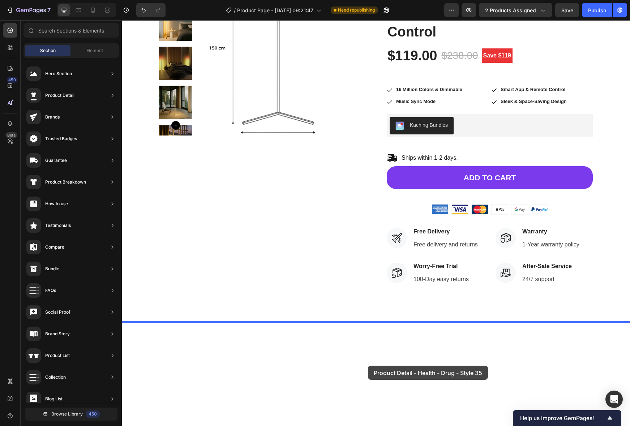
drag, startPoint x: 279, startPoint y: 259, endPoint x: 367, endPoint y: 366, distance: 138.6
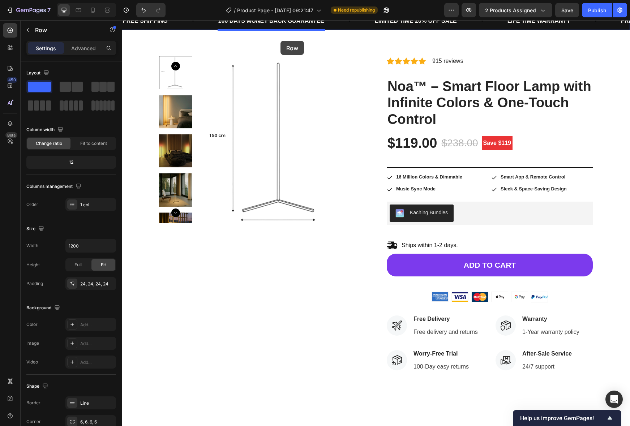
scroll to position [0, 0]
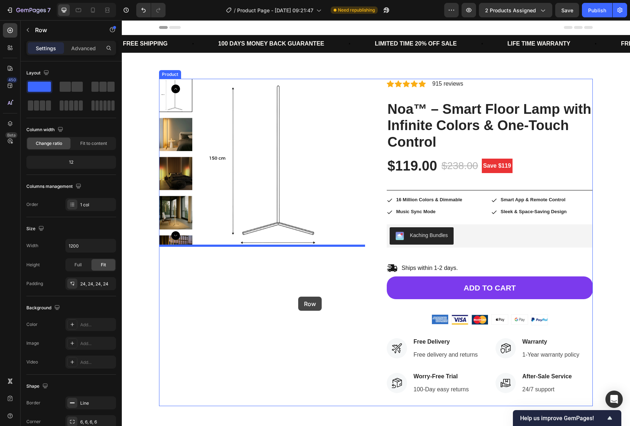
drag, startPoint x: 271, startPoint y: 361, endPoint x: 298, endPoint y: 297, distance: 70.1
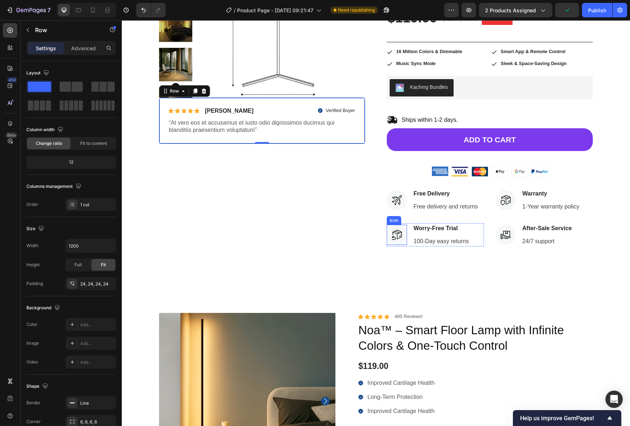
scroll to position [148, 0]
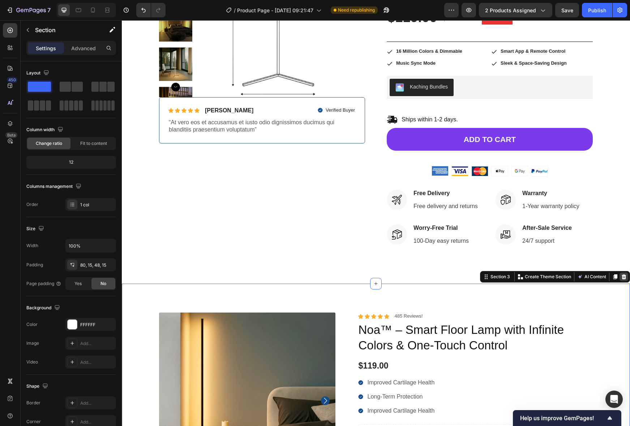
click at [626, 280] on div at bounding box center [623, 276] width 9 height 9
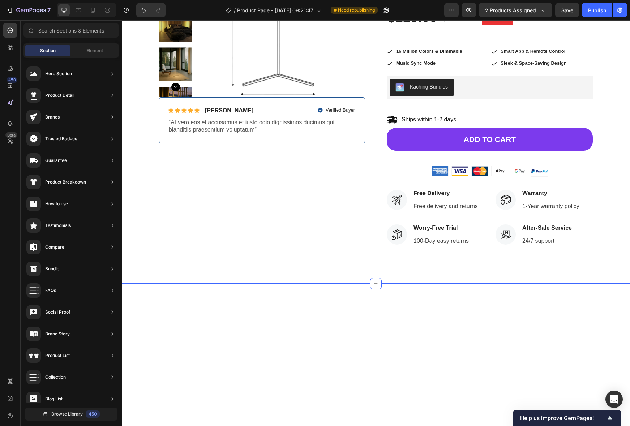
click at [458, 264] on div "Product Images Icon Icon Icon Icon Icon Icon List Briana M. Text Block Row Veri…" at bounding box center [376, 94] width 508 height 380
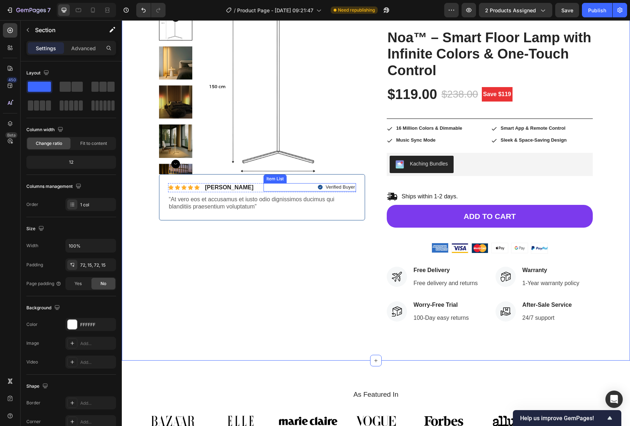
scroll to position [69, 0]
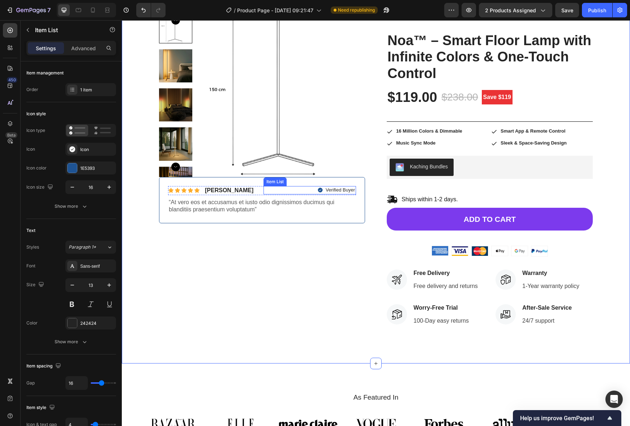
click at [264, 185] on div "Icon Icon Icon Icon Icon Icon List Briana M. Text Block Row Verified Buyer Item…" at bounding box center [262, 200] width 206 height 46
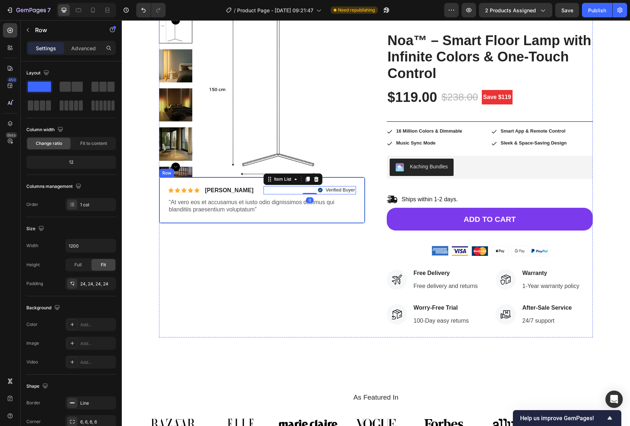
click at [249, 181] on div "Icon Icon Icon Icon Icon Icon List Briana M. Text Block Row Verified Buyer Item…" at bounding box center [262, 200] width 206 height 46
click at [278, 155] on img at bounding box center [281, 93] width 167 height 167
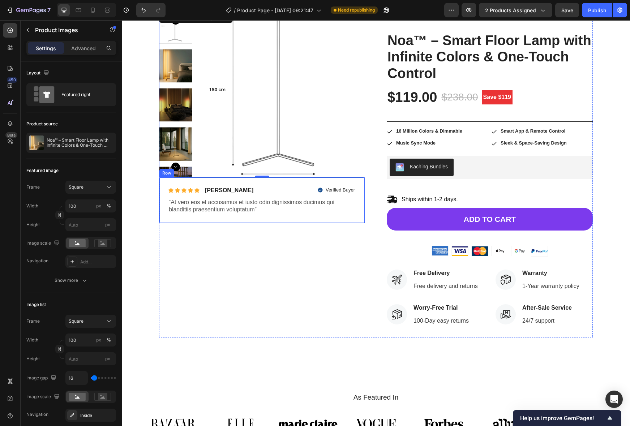
click at [349, 216] on div "Icon Icon Icon Icon Icon Icon List Briana M. Text Block Row Verified Buyer Item…" at bounding box center [262, 200] width 206 height 46
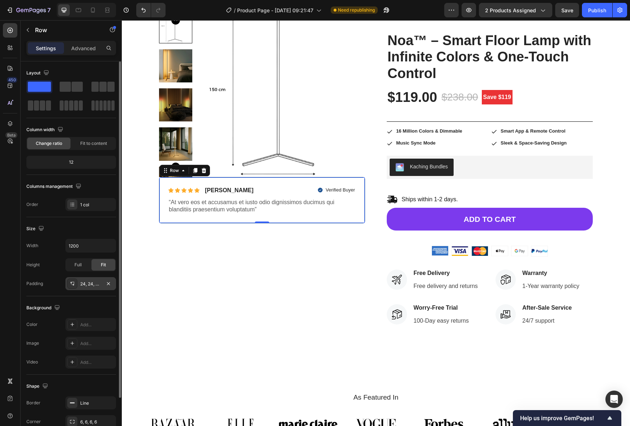
click at [72, 282] on icon at bounding box center [72, 284] width 6 height 6
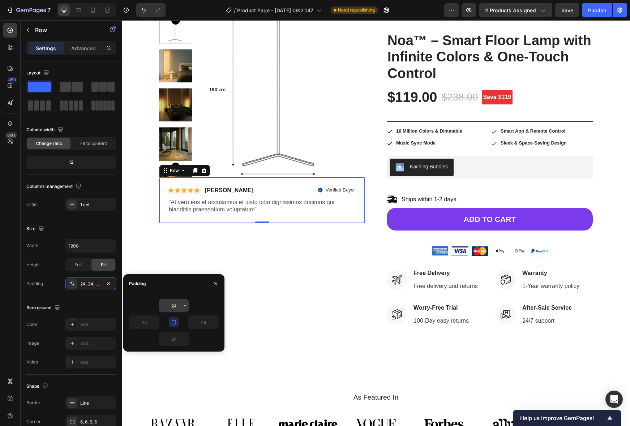
click at [172, 300] on input "24" at bounding box center [174, 305] width 30 height 13
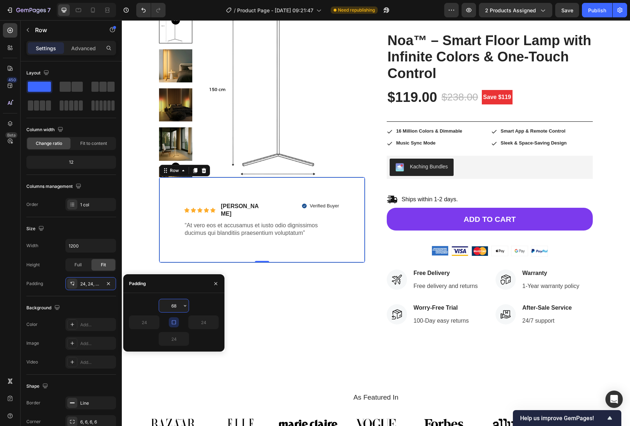
type input "24"
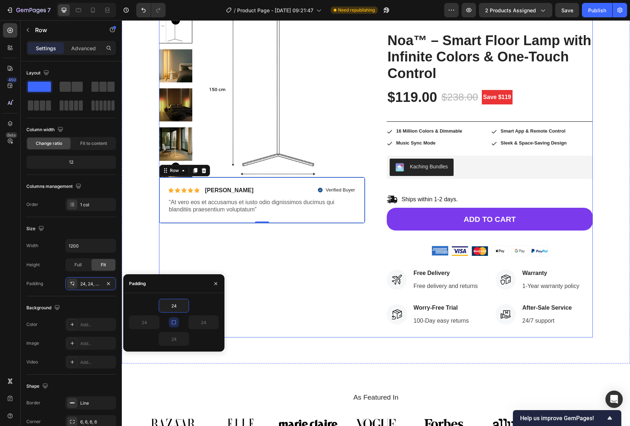
click at [310, 286] on div "Product Images Icon Icon Icon Icon Icon Icon List Briana M. Text Block Row Veri…" at bounding box center [262, 174] width 206 height 328
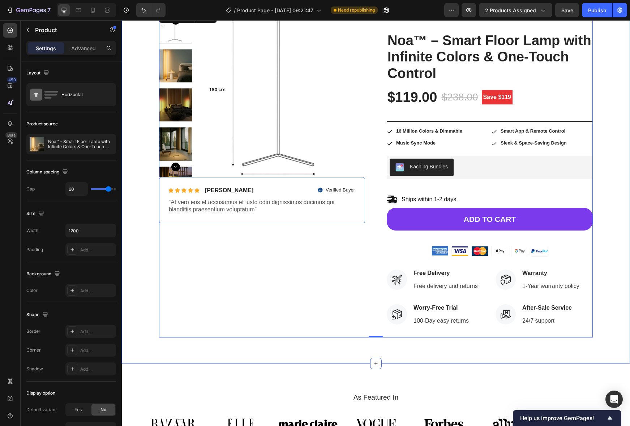
click at [612, 257] on div "Product Images Icon Icon Icon Icon Icon Icon List Briana M. Text Block Row Veri…" at bounding box center [375, 174] width 497 height 328
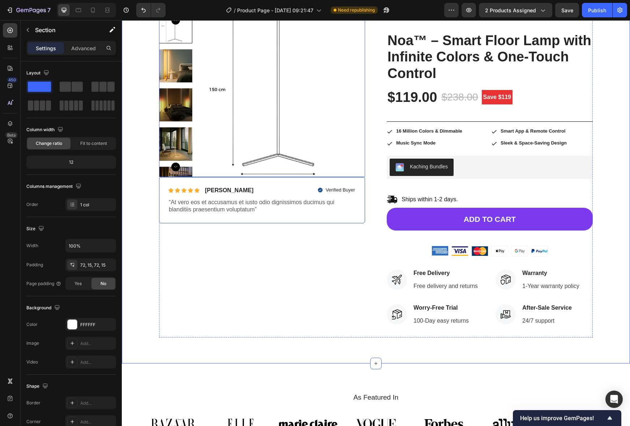
click at [216, 149] on img at bounding box center [281, 93] width 167 height 167
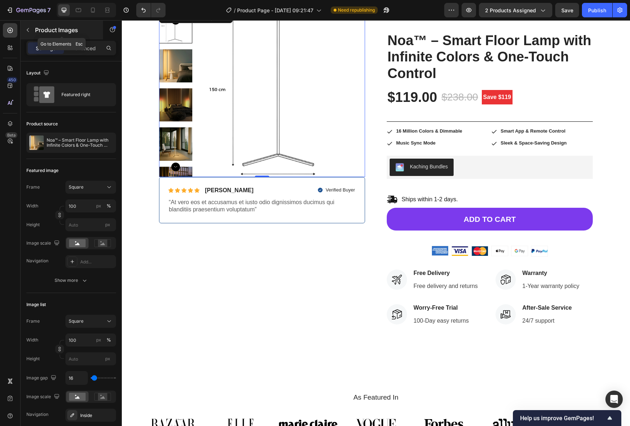
click at [28, 29] on icon "button" at bounding box center [28, 30] width 2 height 4
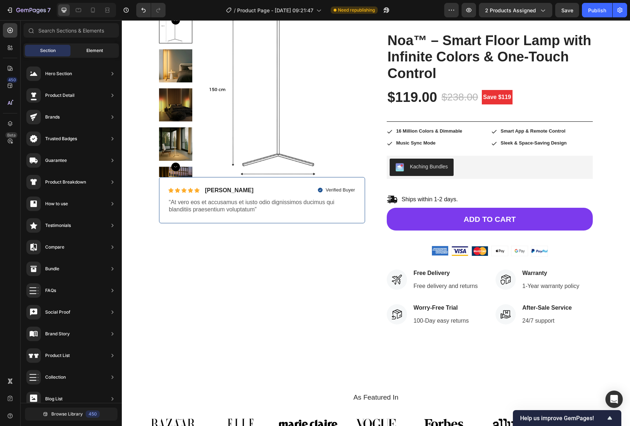
click at [83, 50] on div "Element" at bounding box center [95, 51] width 46 height 12
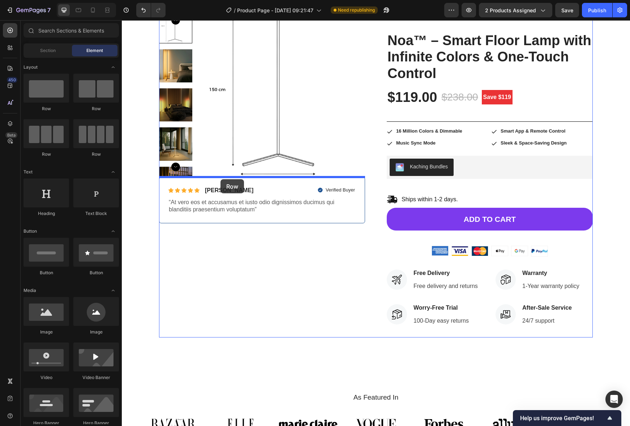
drag, startPoint x: 173, startPoint y: 115, endPoint x: 220, endPoint y: 179, distance: 80.1
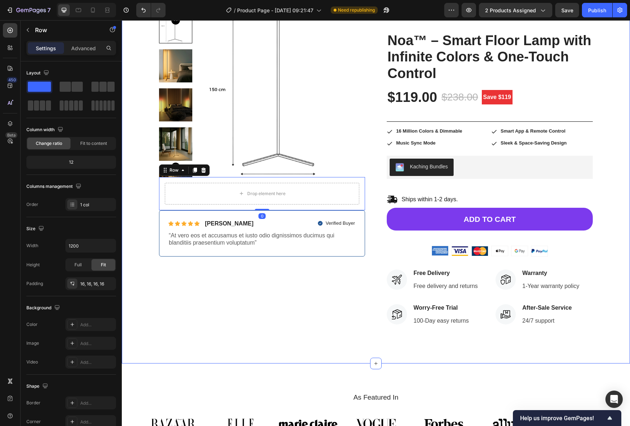
click at [617, 201] on div "Product Images Drop element here Row 0 Icon Icon Icon Icon Icon Icon List Brian…" at bounding box center [375, 174] width 497 height 328
click at [217, 237] on p "“At vero eos et accusamus et iusto odio dignissimos ducimus qui blanditiis prae…" at bounding box center [262, 239] width 186 height 15
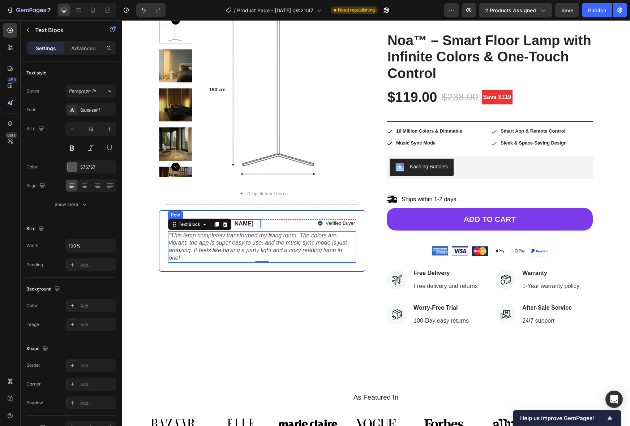
click at [240, 228] on div "Icon Icon Icon Icon Icon Icon List Briana M. Text Block Row" at bounding box center [214, 223] width 92 height 9
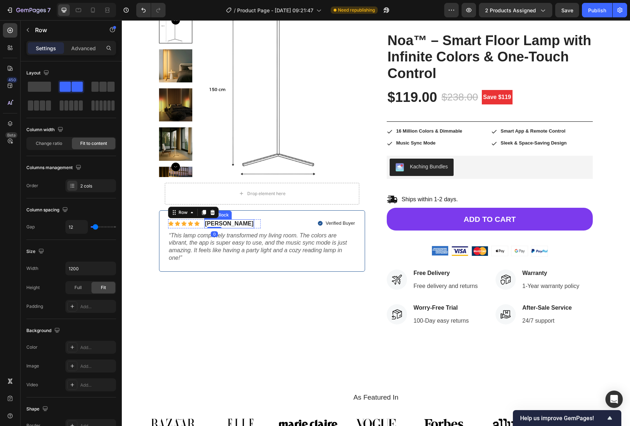
click at [226, 224] on p "Briana M." at bounding box center [229, 224] width 48 height 8
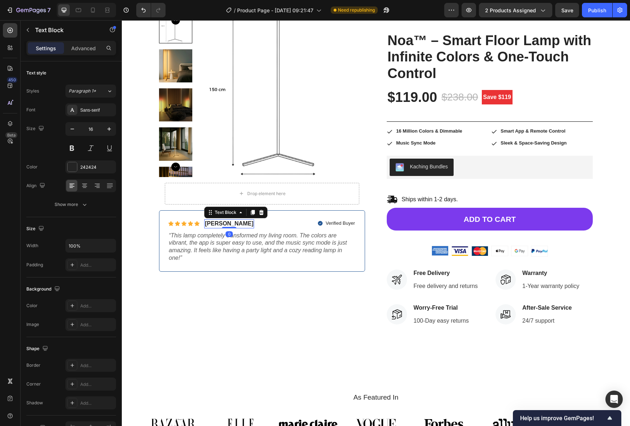
click at [226, 224] on p "Briana M." at bounding box center [229, 224] width 48 height 8
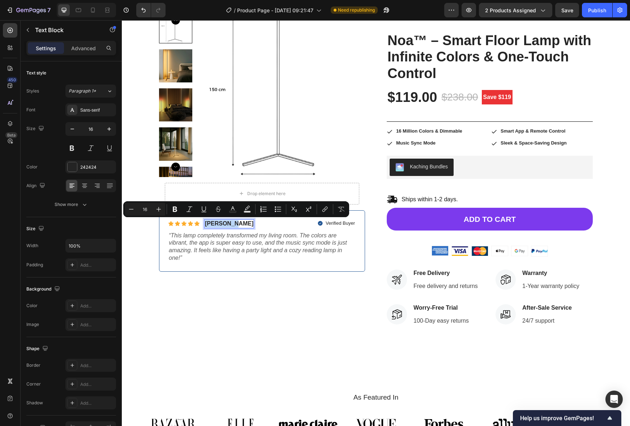
click at [226, 224] on p "Briana M." at bounding box center [229, 224] width 48 height 8
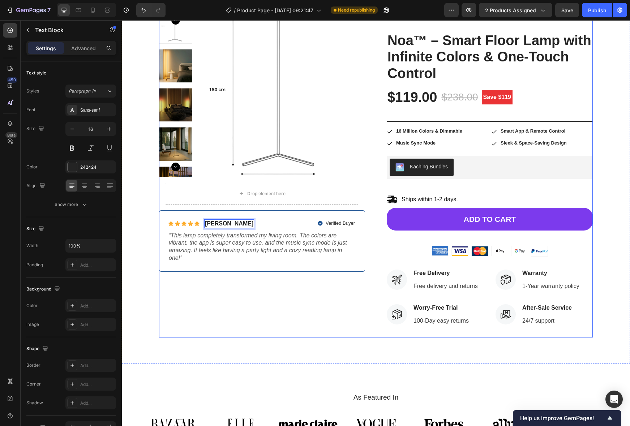
click at [351, 280] on div "Product Images Drop element here Row Icon Icon Icon Icon Icon Icon List Sophie …" at bounding box center [262, 174] width 206 height 328
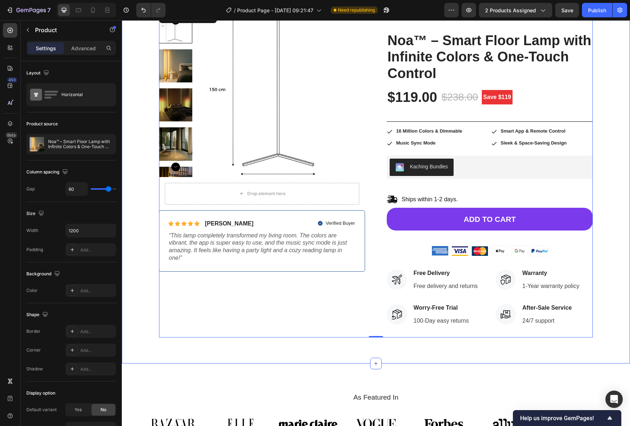
click at [613, 281] on div "Product Images Drop element here Row Icon Icon Icon Icon Icon Icon List [PERSON…" at bounding box center [375, 174] width 497 height 328
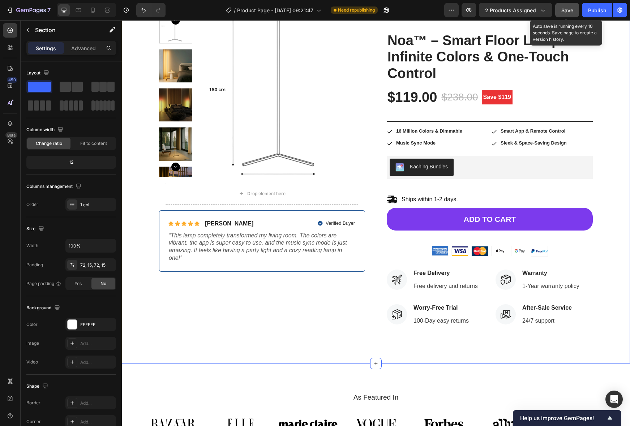
click at [571, 10] on span "Save" at bounding box center [567, 10] width 12 height 6
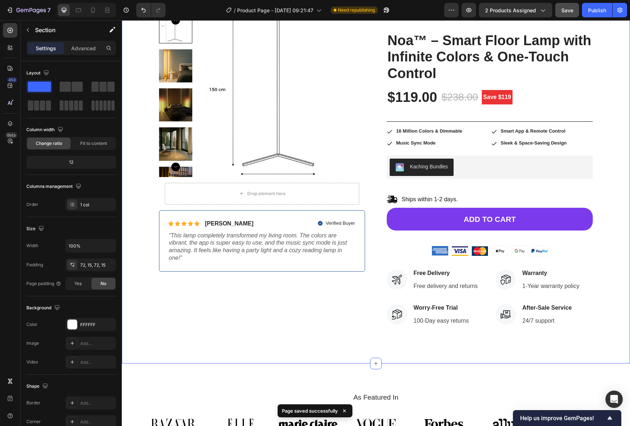
click at [596, 321] on div "Product Images Drop element here Row Icon Icon Icon Icon Icon Icon List [PERSON…" at bounding box center [375, 174] width 497 height 328
click at [604, 297] on div "Product Images Drop element here Row Icon Icon Icon Icon Icon Icon List [PERSON…" at bounding box center [375, 174] width 497 height 328
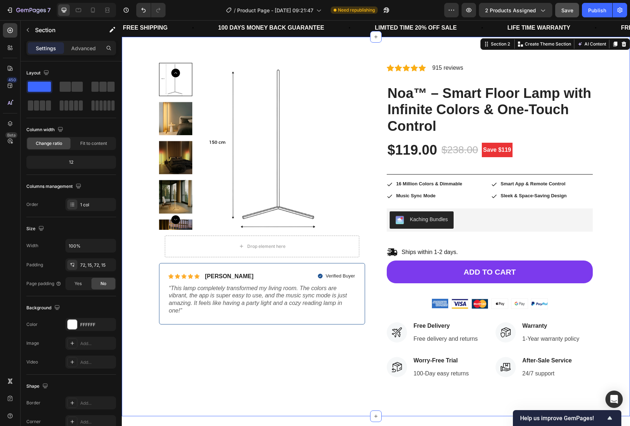
scroll to position [0, 0]
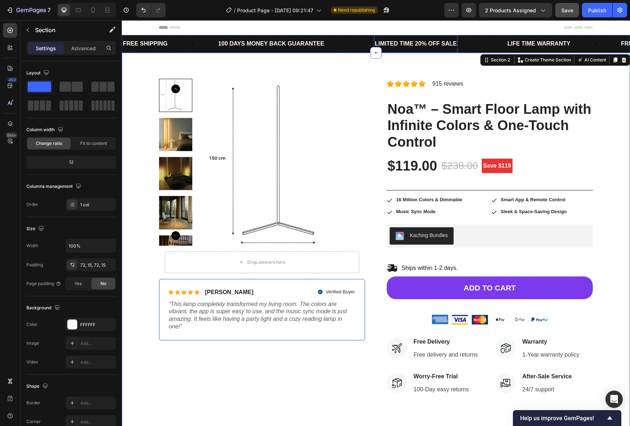
click at [419, 40] on p "LIMITED TIME 20% OFF SALE" at bounding box center [416, 44] width 82 height 10
click at [419, 42] on p "LIMITED TIME 20% OFF SALE" at bounding box center [416, 44] width 82 height 10
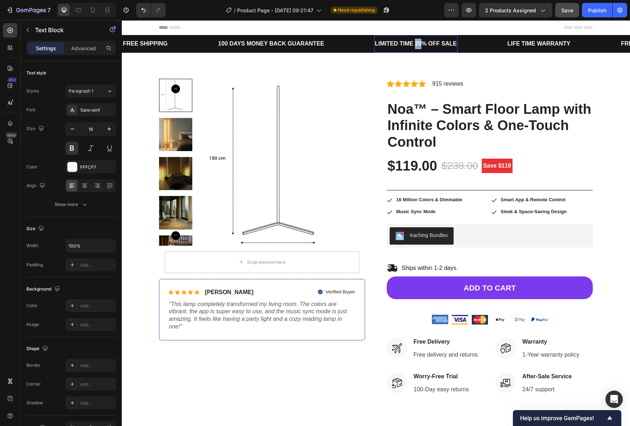
click at [419, 42] on p "LIMITED TIME 20% OFF SALE" at bounding box center [416, 44] width 82 height 10
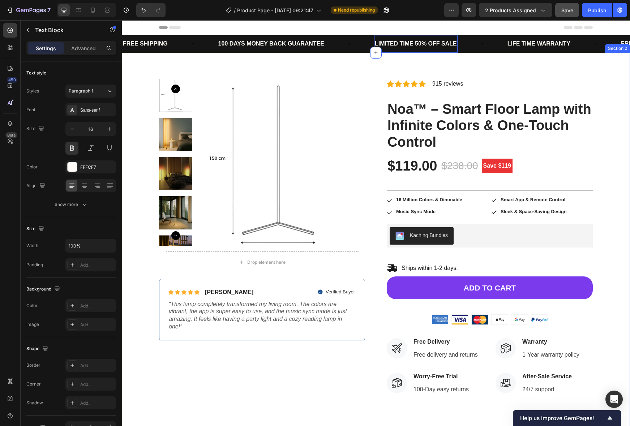
click at [573, 63] on div "Product Images Drop element here Row Icon Icon Icon Icon Icon Icon List [PERSON…" at bounding box center [376, 243] width 508 height 380
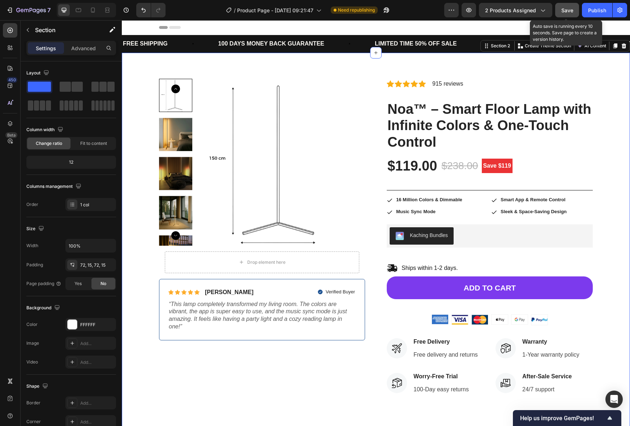
click at [567, 13] on span "Save" at bounding box center [567, 10] width 12 height 6
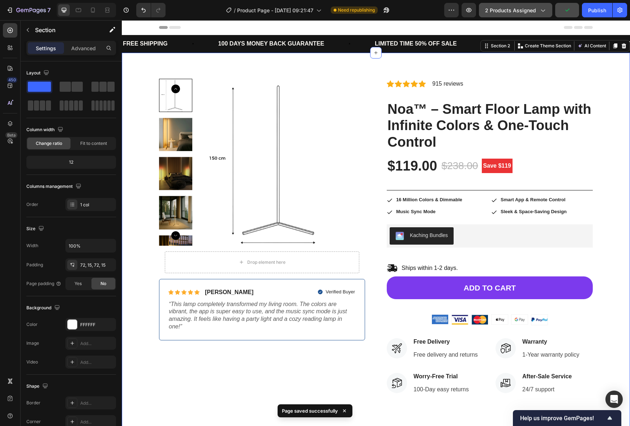
click at [510, 10] on span "2 products assigned" at bounding box center [510, 11] width 51 height 8
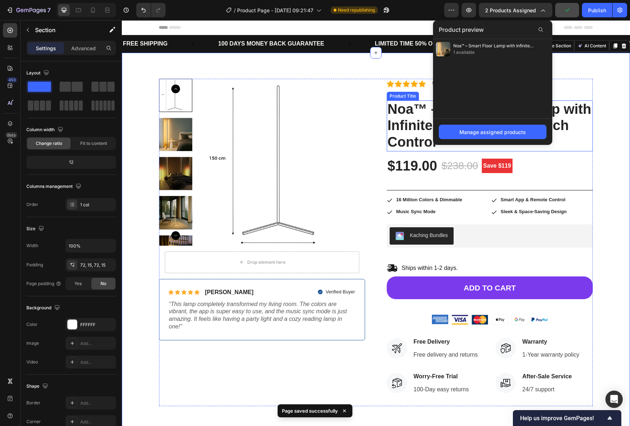
click at [584, 115] on h2 "Noa™ – Smart Floor Lamp with Infinite Colors & One-Touch Control" at bounding box center [489, 125] width 206 height 51
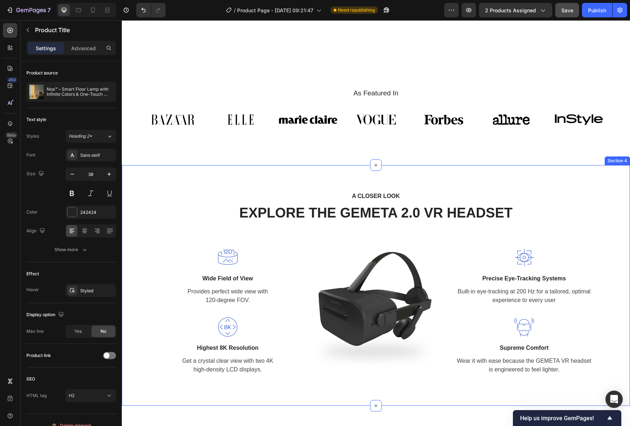
scroll to position [376, 0]
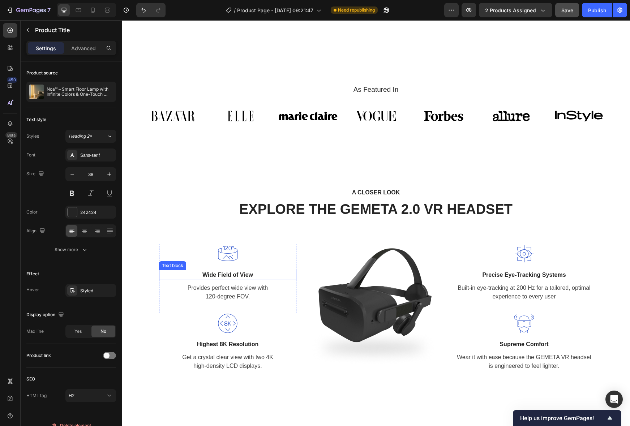
click at [229, 275] on p "Wide Field of View" at bounding box center [228, 275] width 136 height 9
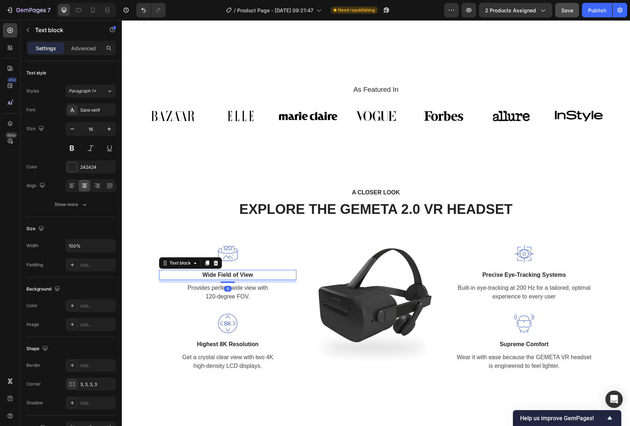
click at [229, 275] on p "Wide Field of View" at bounding box center [228, 275] width 136 height 9
click at [221, 296] on p "Provides perfect wide view with 120-degree FOV." at bounding box center [228, 292] width 136 height 17
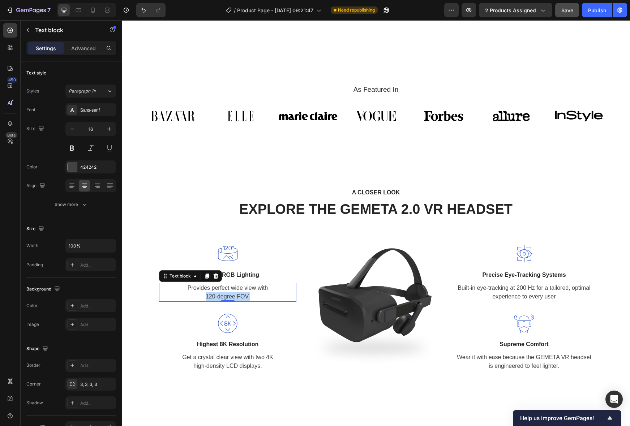
click at [221, 296] on p "Provides perfect wide view with 120-degree FOV." at bounding box center [228, 292] width 136 height 17
click at [505, 271] on p "Precise Eye-Tracking Systems" at bounding box center [524, 275] width 136 height 9
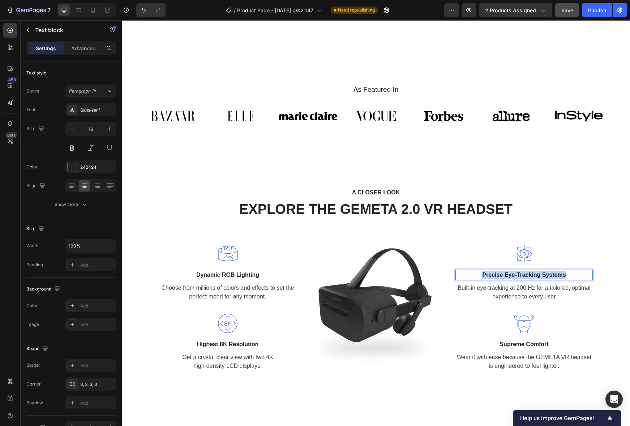
click at [505, 271] on p "Precise Eye-Tracking Systems" at bounding box center [524, 275] width 136 height 9
click at [549, 294] on p "Built-in eye-tracking at 200 Hz for a tailored, optimal experience to every user" at bounding box center [524, 292] width 136 height 17
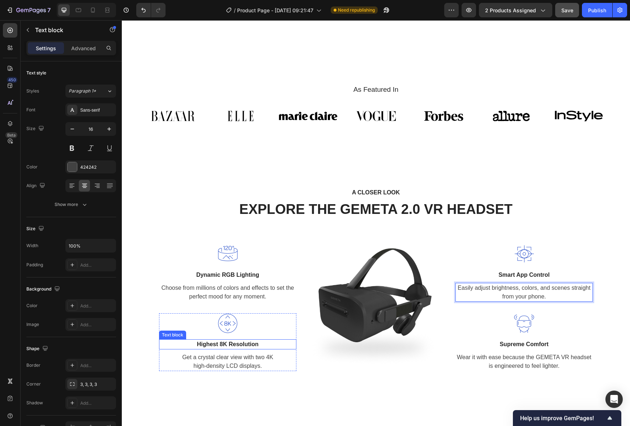
click at [221, 342] on p "Highest 8K Resolution" at bounding box center [228, 344] width 136 height 9
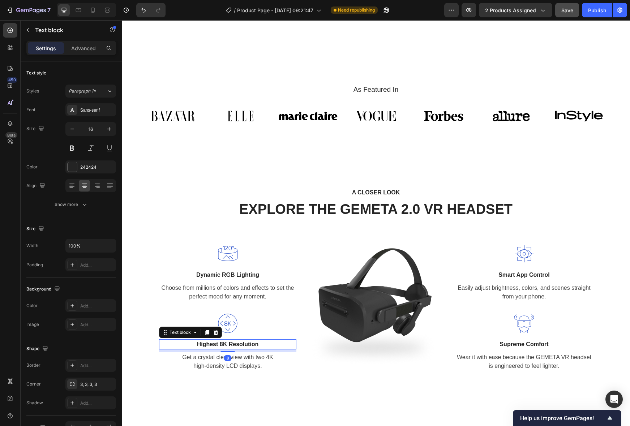
click at [221, 342] on p "Highest 8K Resolution" at bounding box center [228, 344] width 136 height 9
click at [237, 357] on p "Get a crystal clear view with two 4K high-density LCD displays." at bounding box center [228, 361] width 136 height 17
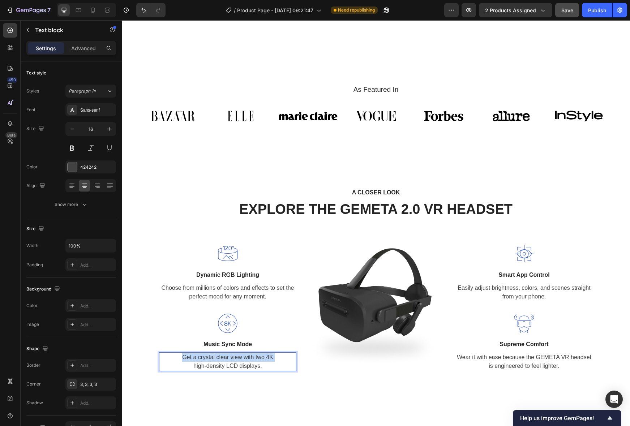
click at [237, 357] on p "Get a crystal clear view with two 4K high-density LCD displays." at bounding box center [228, 361] width 136 height 17
click at [541, 362] on p "Wear it with ease because the GEMETA VR headset is engineered to feel lighter." at bounding box center [524, 361] width 136 height 17
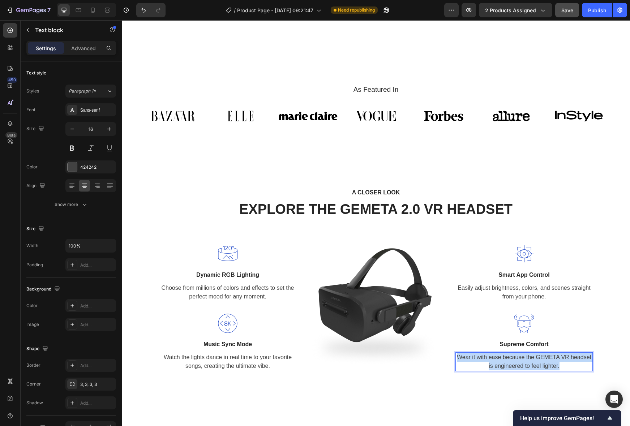
click at [541, 362] on p "Wear it with ease because the GEMETA VR headset is engineered to feel lighter." at bounding box center [524, 361] width 136 height 17
click at [534, 343] on p "Supreme Comfort" at bounding box center [524, 344] width 136 height 9
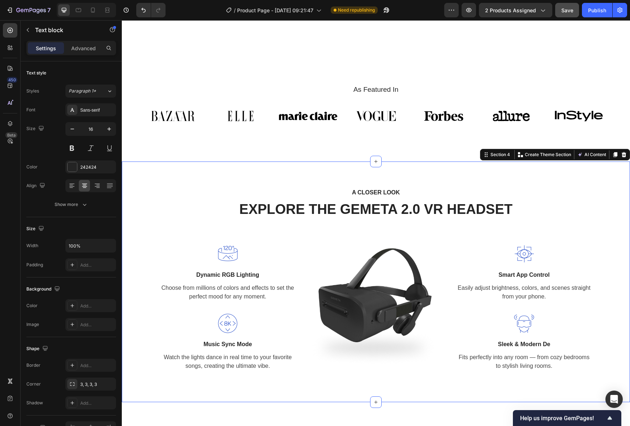
click at [605, 317] on div "A CLOSER LOOK Text block EXPLORE THE GEMETA 2.0 VR HEADSET Heading Row Image Dy…" at bounding box center [375, 281] width 497 height 189
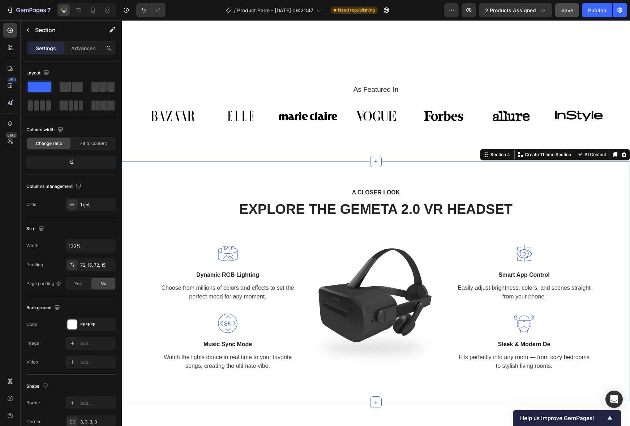
click at [543, 344] on strong "Sleek & Modern De" at bounding box center [524, 344] width 52 height 6
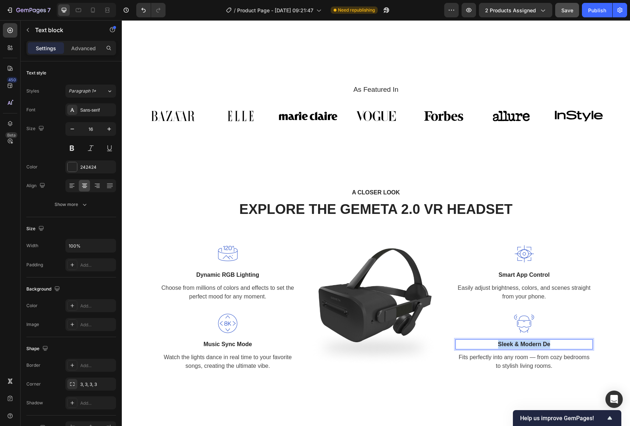
click at [543, 344] on strong "Sleek & Modern De" at bounding box center [524, 344] width 52 height 6
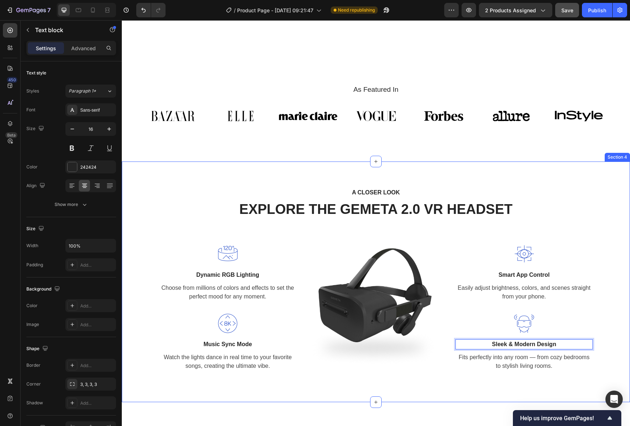
click at [607, 300] on div "A CLOSER LOOK Text block EXPLORE THE GEMETA 2.0 VR HEADSET Heading Row Image Dy…" at bounding box center [375, 281] width 497 height 189
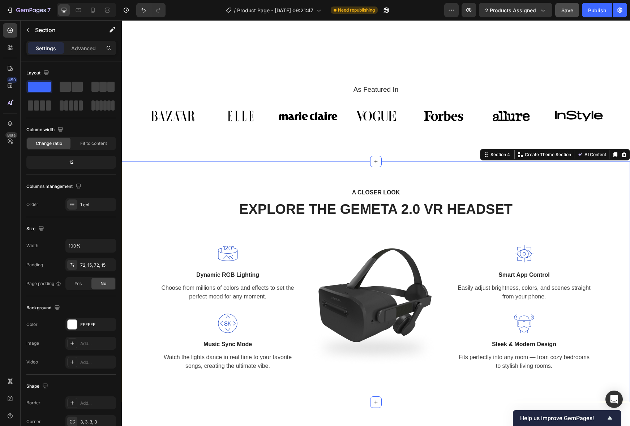
click at [379, 211] on p "EXPLORE THE GEMETA 2.0 VR HEADSET" at bounding box center [376, 209] width 288 height 17
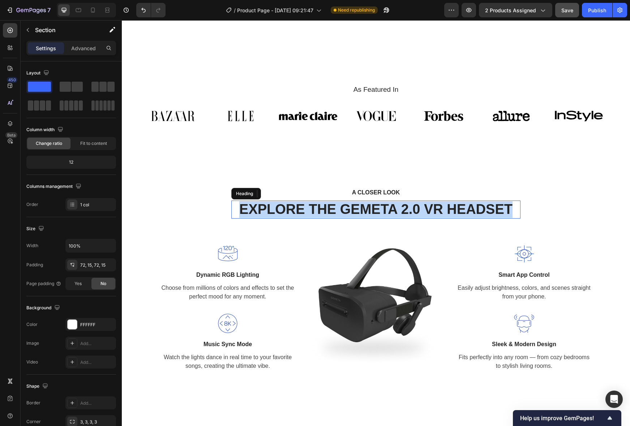
click at [379, 211] on p "EXPLORE THE GEMETA 2.0 VR HEADSET" at bounding box center [376, 209] width 288 height 17
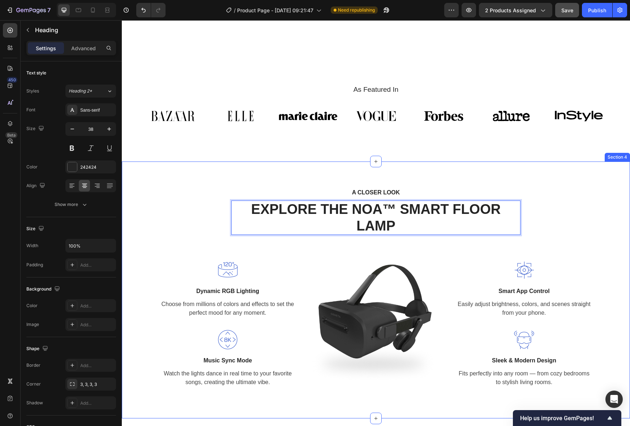
click at [561, 217] on div "A CLOSER LOOK Text block EXPLORE THE NOA™ SMART FLOOR LAMP Heading 56 Row Image…" at bounding box center [375, 289] width 497 height 205
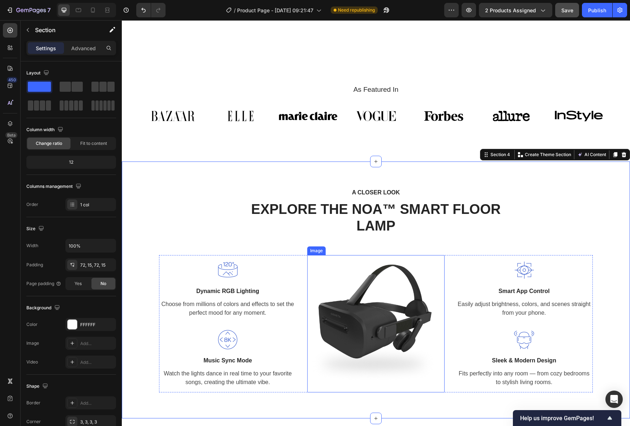
click at [415, 327] on img at bounding box center [375, 323] width 137 height 137
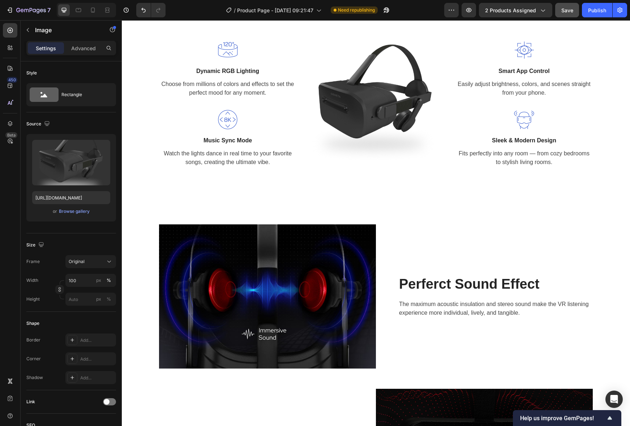
scroll to position [598, 0]
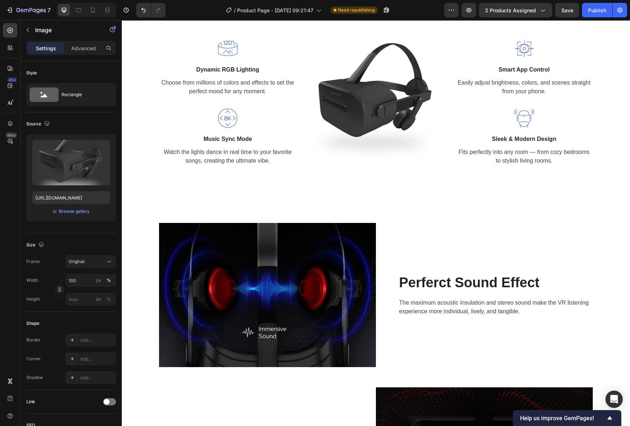
click at [372, 77] on img at bounding box center [375, 102] width 137 height 137
click at [375, 91] on img at bounding box center [375, 102] width 137 height 137
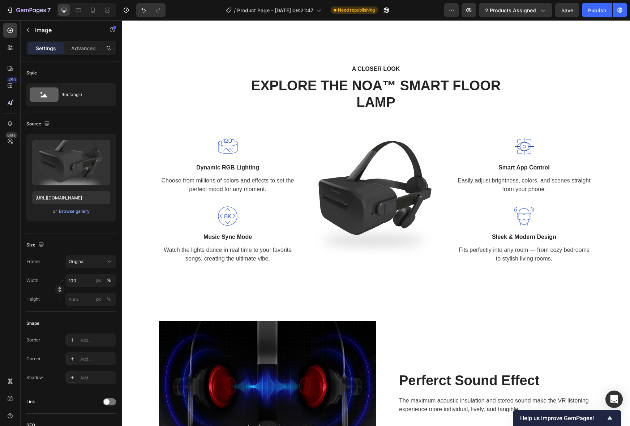
scroll to position [487, 0]
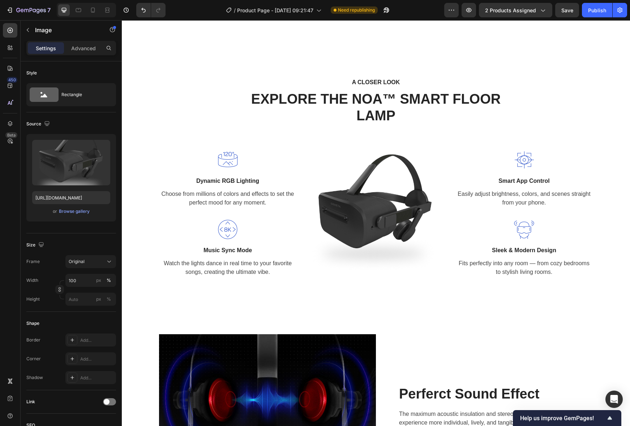
click at [401, 226] on img at bounding box center [375, 213] width 137 height 137
click at [362, 221] on img at bounding box center [375, 213] width 137 height 137
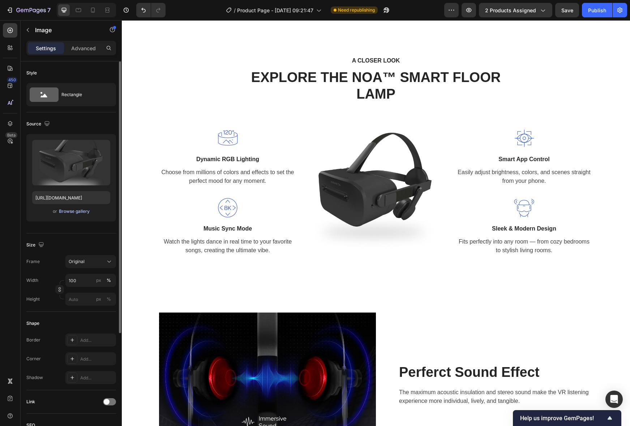
click at [75, 213] on div "Browse gallery" at bounding box center [74, 211] width 31 height 7
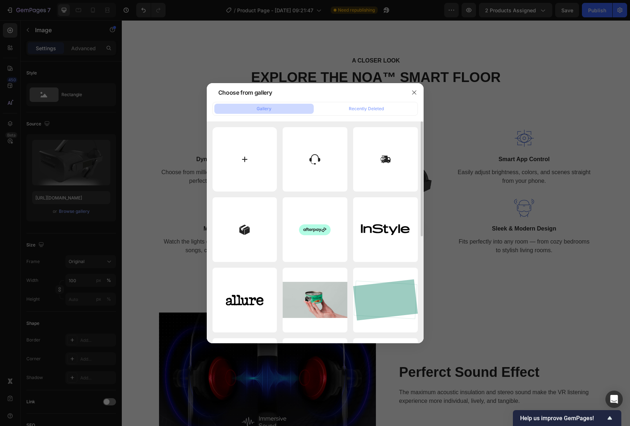
click at [271, 167] on input "file" at bounding box center [244, 159] width 65 height 65
type input "C:\fakepath\image.png"
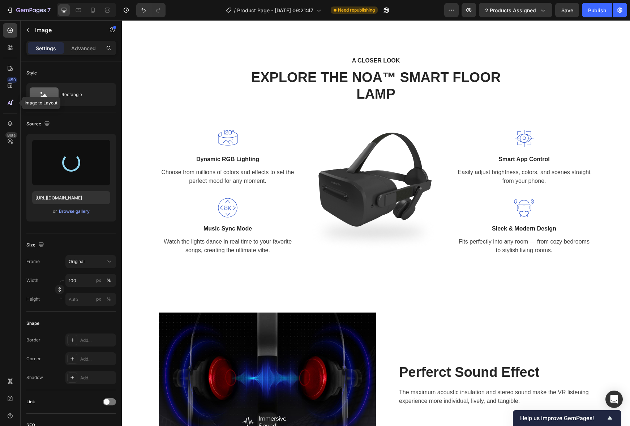
type input "[URL][DOMAIN_NAME]"
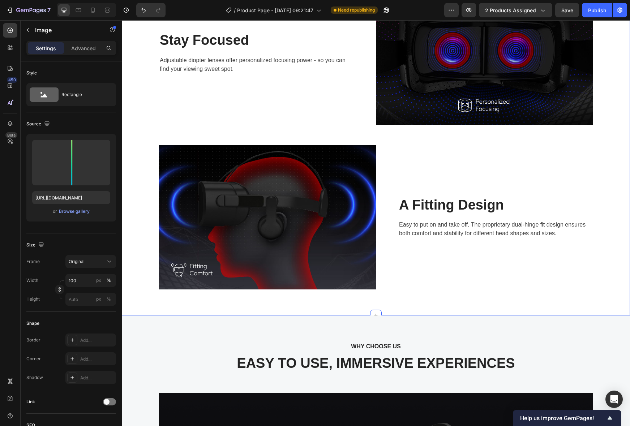
scroll to position [1084, 0]
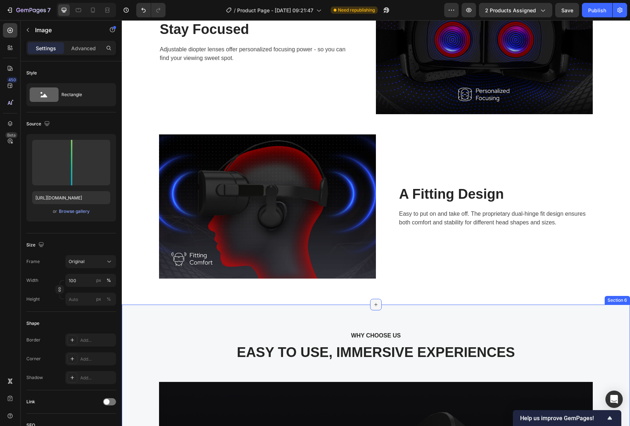
click at [376, 306] on icon at bounding box center [376, 305] width 6 height 6
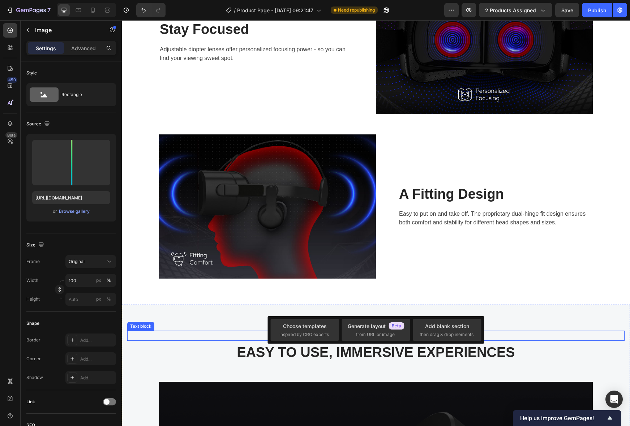
click at [192, 332] on p "WHY CHOOSE US" at bounding box center [376, 335] width 484 height 9
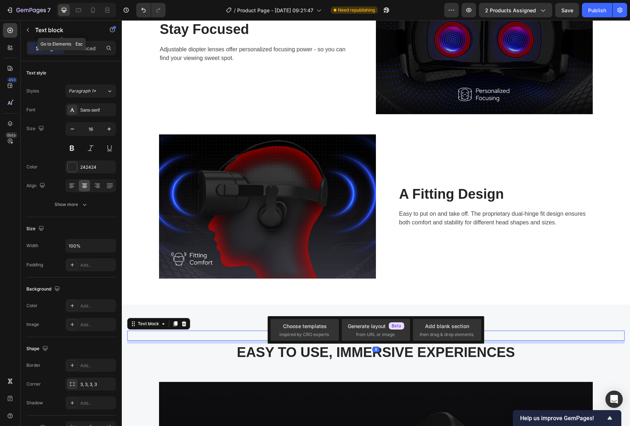
click at [34, 33] on div "Text block" at bounding box center [62, 30] width 82 height 19
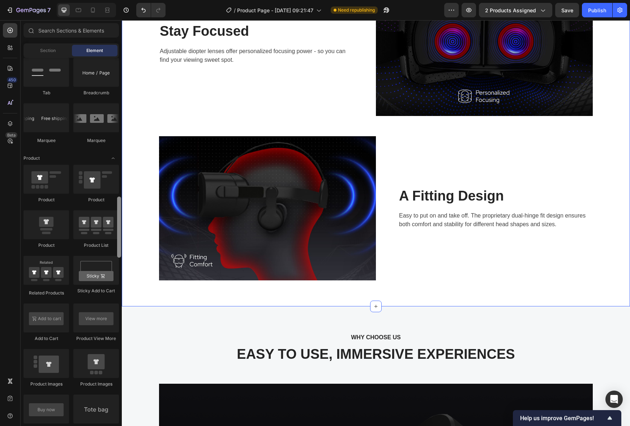
scroll to position [1080, 0]
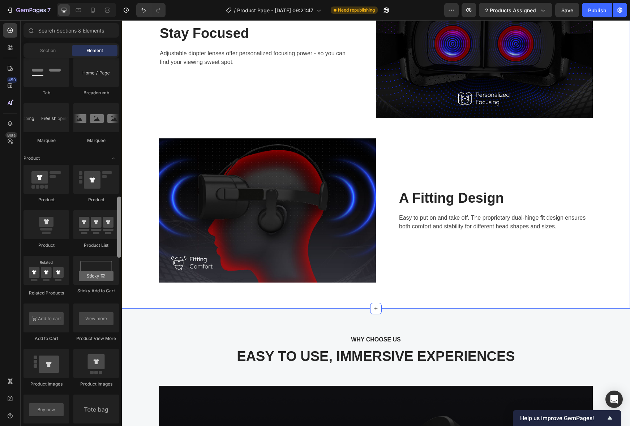
drag, startPoint x: 241, startPoint y: 160, endPoint x: 126, endPoint y: 293, distance: 175.7
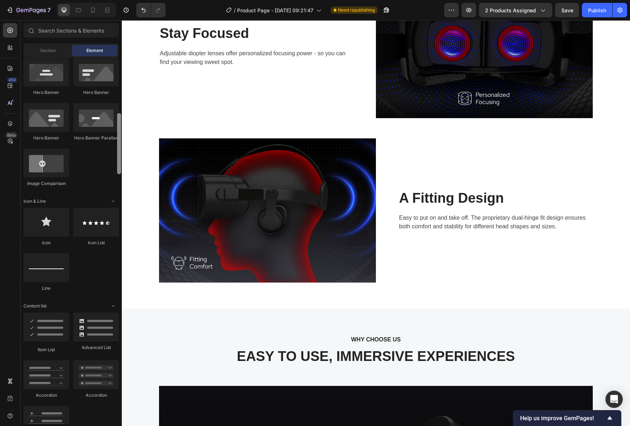
scroll to position [494, 0]
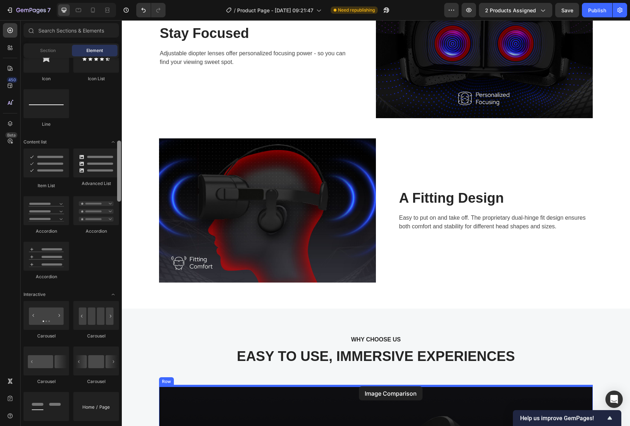
drag, startPoint x: 175, startPoint y: 189, endPoint x: 359, endPoint y: 386, distance: 269.6
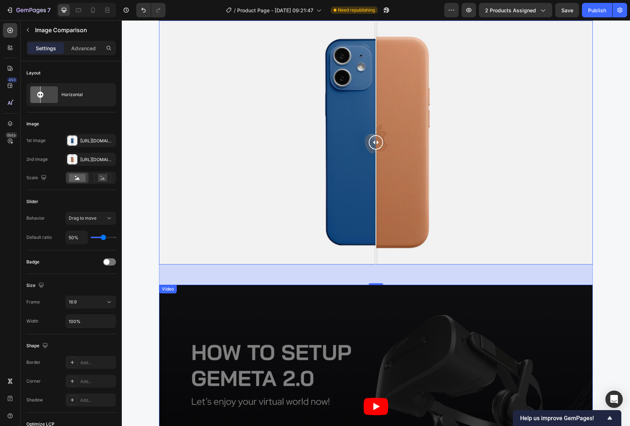
scroll to position [1448, 0]
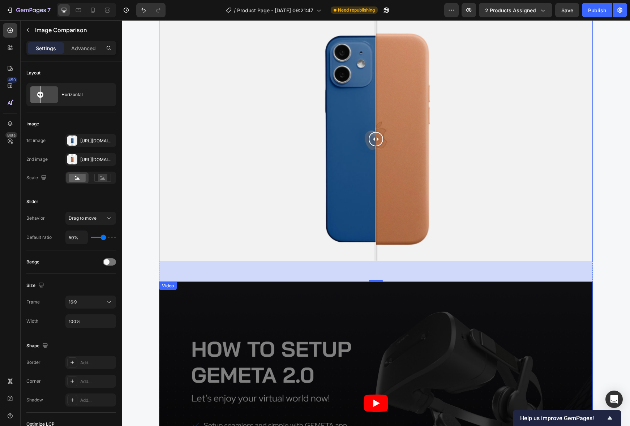
click at [563, 308] on article at bounding box center [375, 403] width 433 height 244
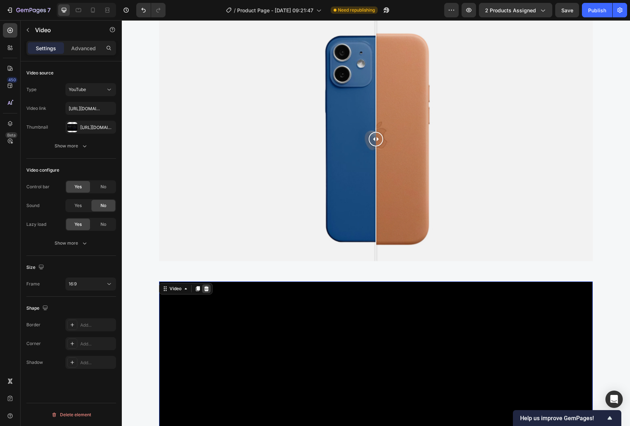
click at [204, 286] on icon at bounding box center [206, 289] width 6 height 6
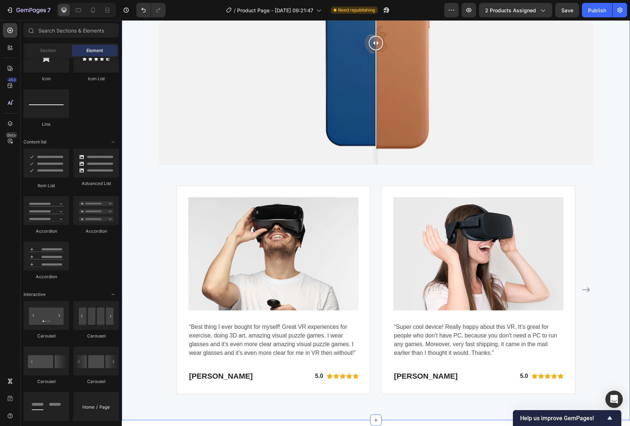
scroll to position [1571, 0]
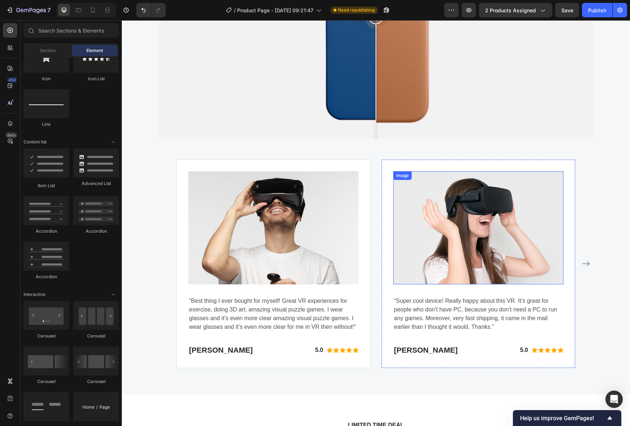
click at [424, 227] on img at bounding box center [478, 227] width 170 height 113
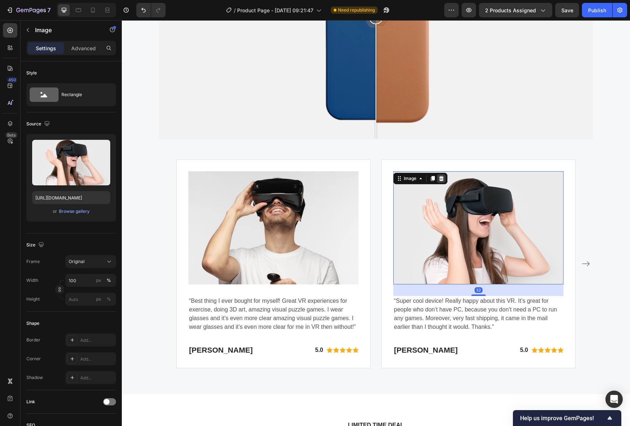
click at [443, 179] on icon at bounding box center [441, 179] width 6 height 6
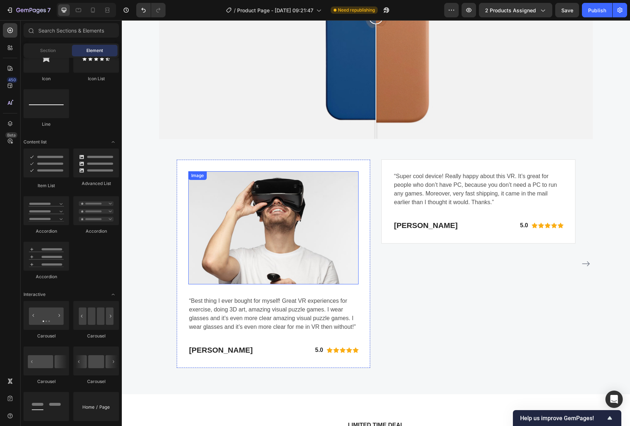
click at [327, 209] on img at bounding box center [273, 227] width 170 height 113
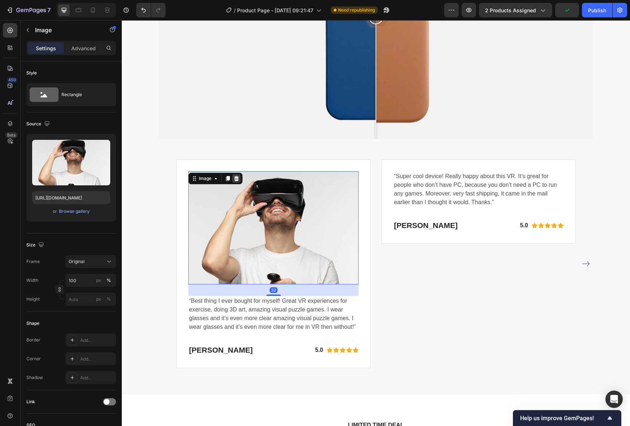
click at [238, 178] on icon at bounding box center [236, 179] width 6 height 6
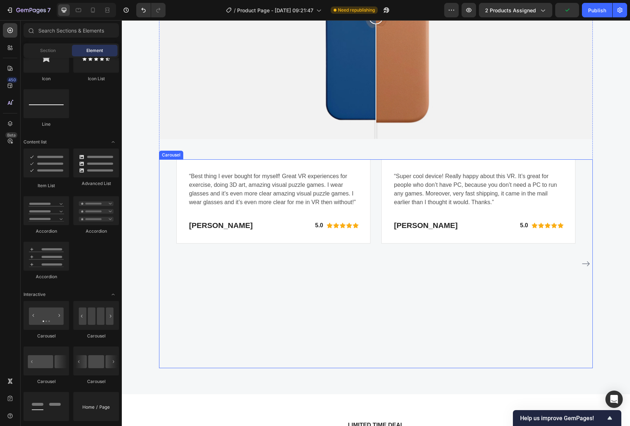
click at [588, 262] on icon "Carousel Next Arrow" at bounding box center [585, 263] width 9 height 9
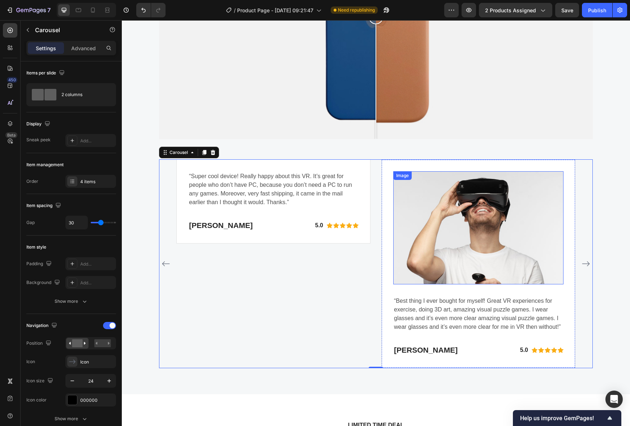
click at [416, 204] on img at bounding box center [478, 227] width 170 height 113
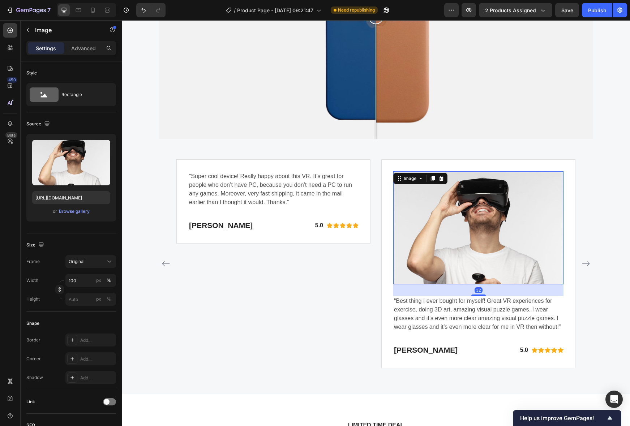
click at [443, 177] on icon at bounding box center [441, 178] width 5 height 5
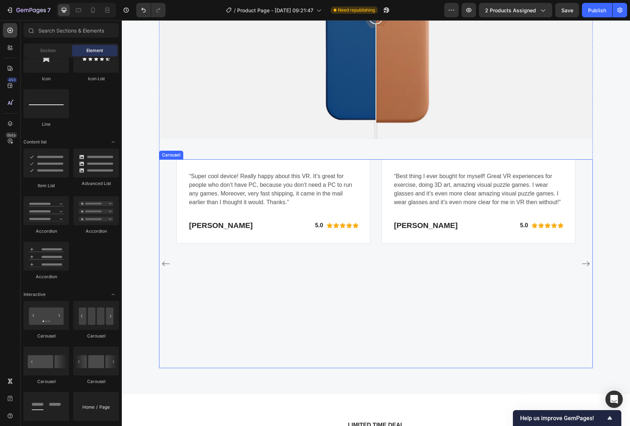
click at [586, 267] on icon "Carousel Next Arrow" at bounding box center [585, 263] width 9 height 9
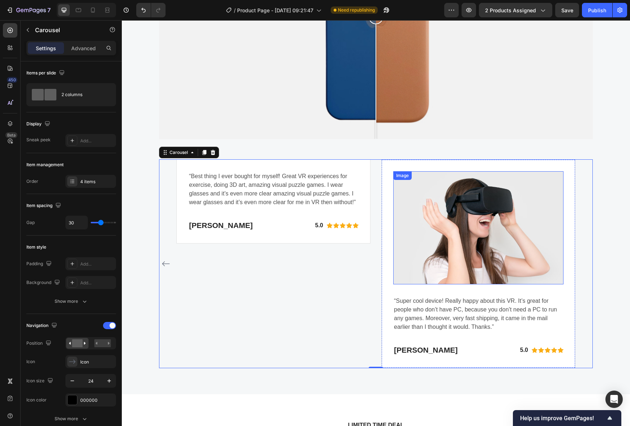
click at [416, 210] on img at bounding box center [478, 227] width 170 height 113
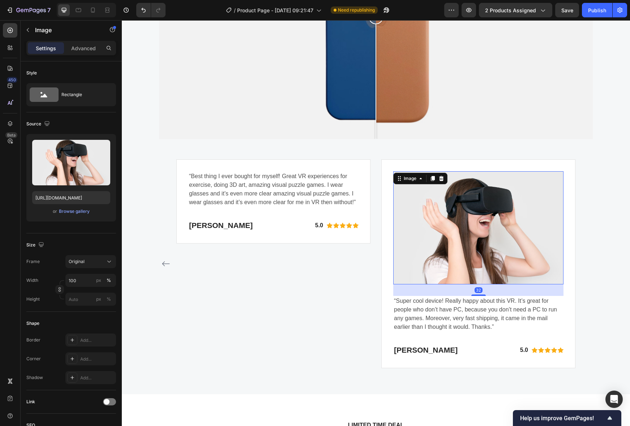
click at [445, 177] on div "Image" at bounding box center [420, 179] width 54 height 12
click at [441, 176] on icon at bounding box center [441, 179] width 6 height 6
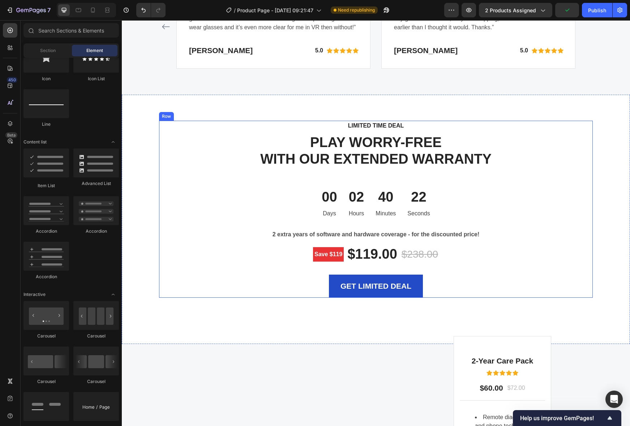
scroll to position [1831, 0]
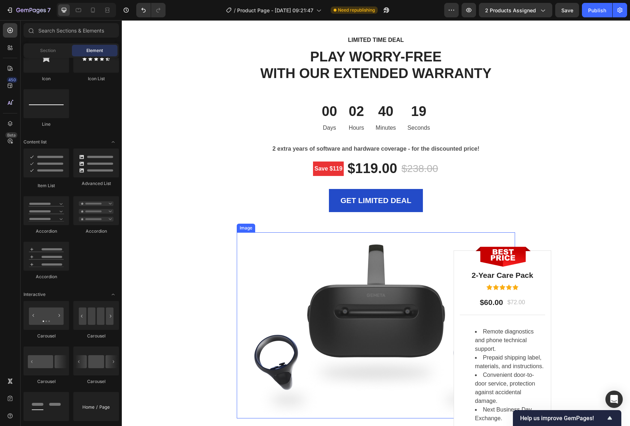
click at [376, 273] on img at bounding box center [376, 325] width 278 height 186
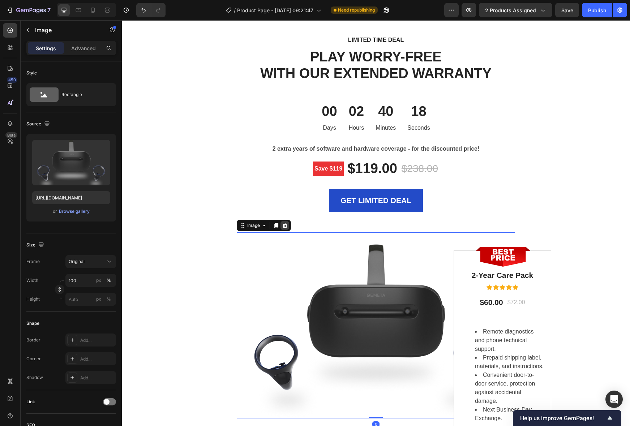
click at [284, 225] on icon at bounding box center [285, 226] width 6 height 6
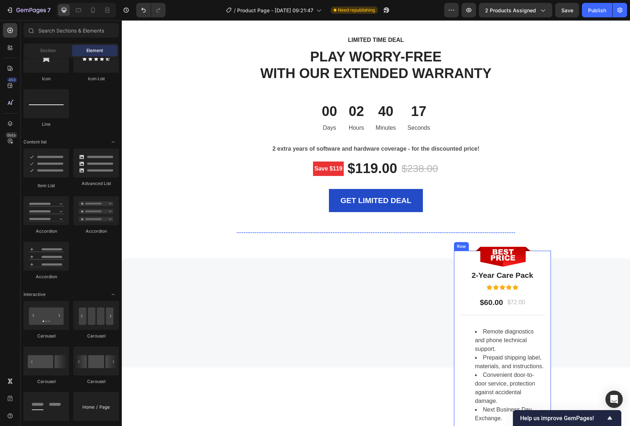
click at [502, 283] on div "Image 2-Year Care Pack Heading Icon Icon Icon Icon Icon Icon List Hoz $60.00 Te…" at bounding box center [501, 349] width 85 height 160
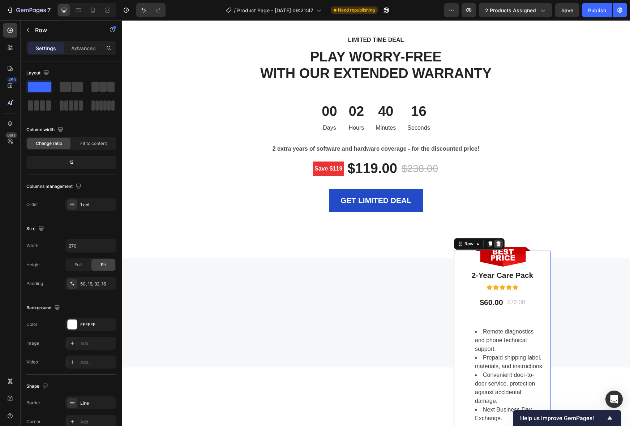
click at [498, 240] on div at bounding box center [498, 243] width 9 height 9
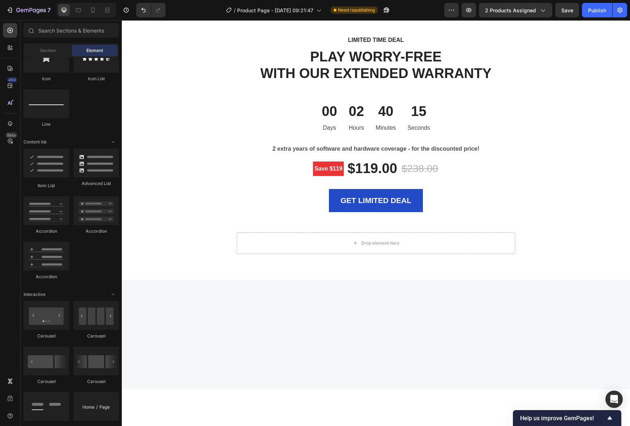
click at [433, 310] on div at bounding box center [376, 334] width 508 height 109
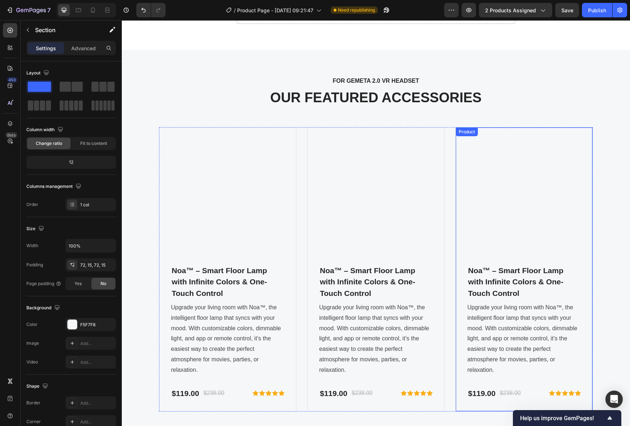
scroll to position [2064, 0]
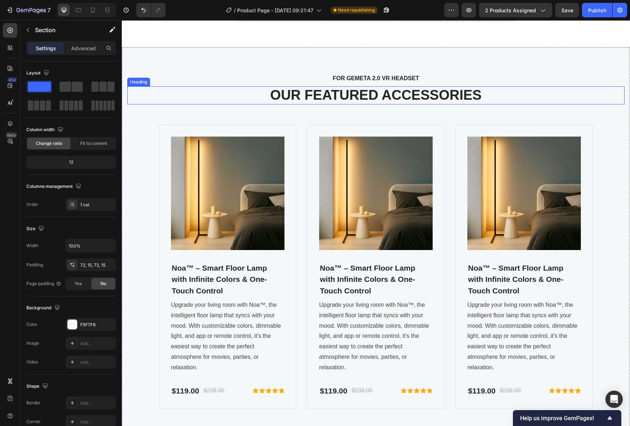
drag, startPoint x: 539, startPoint y: 88, endPoint x: 535, endPoint y: 87, distance: 4.1
click at [539, 88] on p "OUR FEATURED ACCESSORIES" at bounding box center [376, 95] width 496 height 17
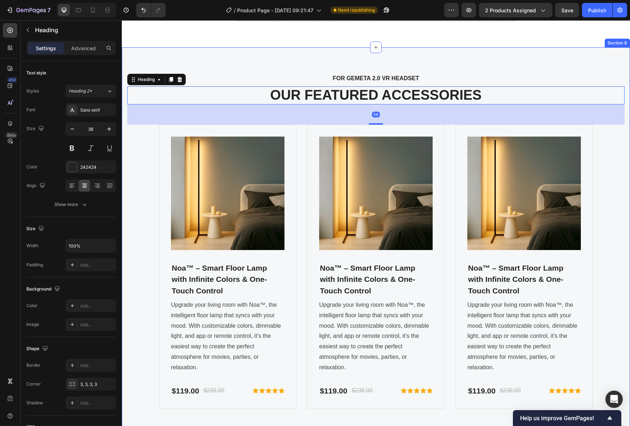
click at [467, 65] on div "FOR GEMETA 2.0 VR HEADSET Text block OUR FEATURED ACCESSORIES Heading 56 Produc…" at bounding box center [376, 241] width 508 height 388
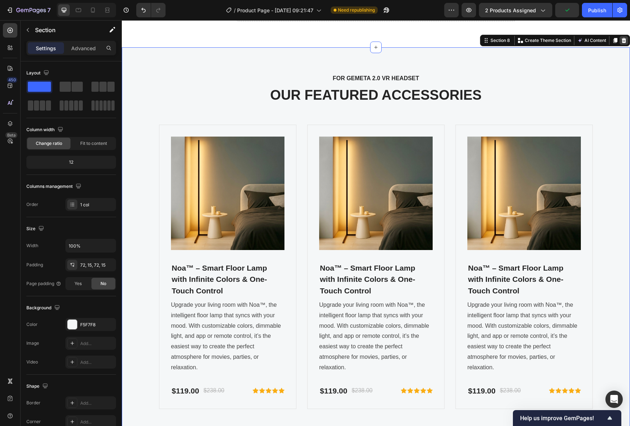
click at [622, 40] on icon at bounding box center [624, 41] width 6 height 6
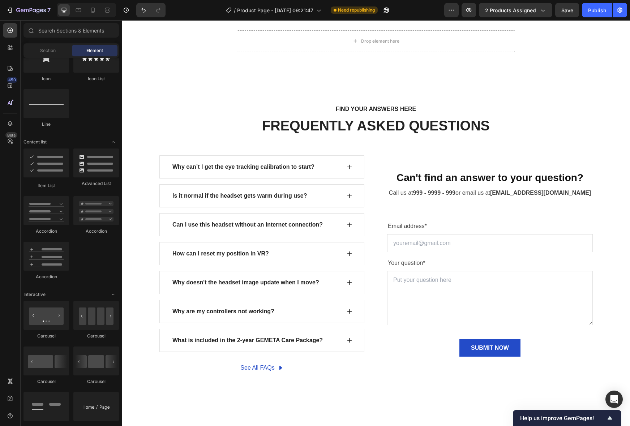
scroll to position [2029, 0]
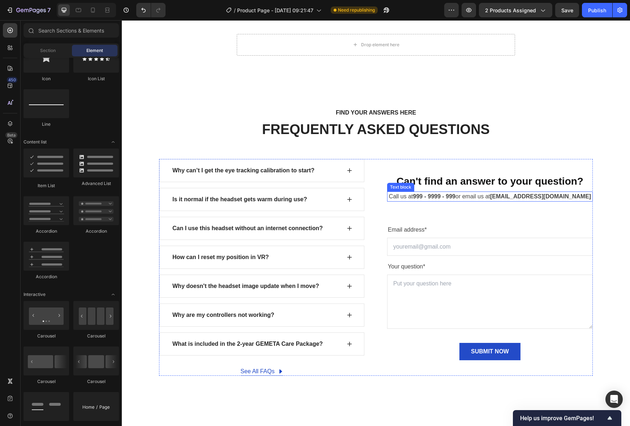
click at [455, 196] on strong "999 - 9999 - 999" at bounding box center [434, 196] width 42 height 6
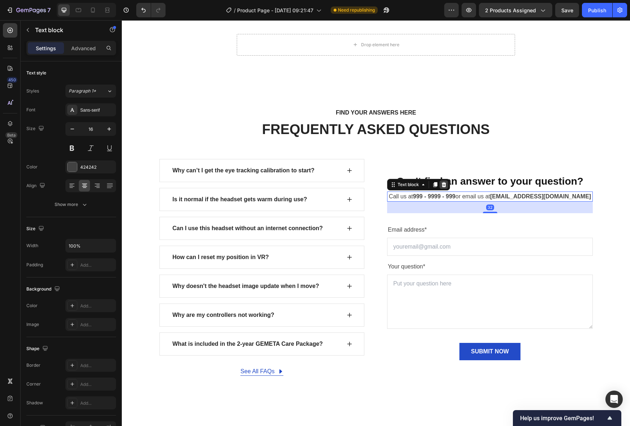
click at [444, 185] on icon at bounding box center [443, 184] width 5 height 5
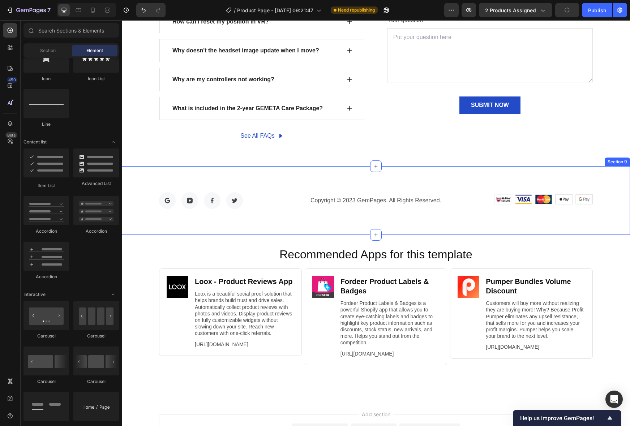
scroll to position [2267, 0]
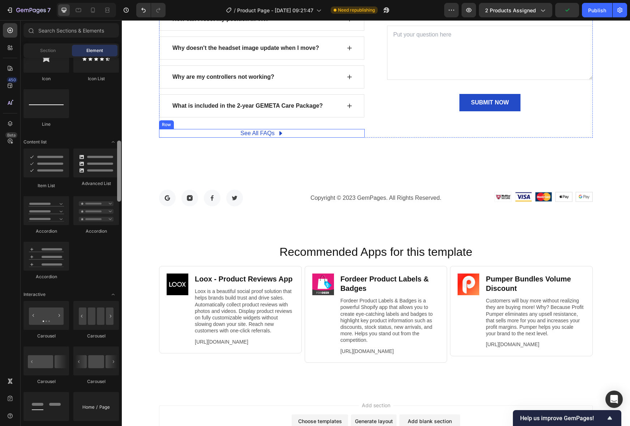
click at [295, 133] on div "See All FAQs Button Row" at bounding box center [262, 133] width 206 height 9
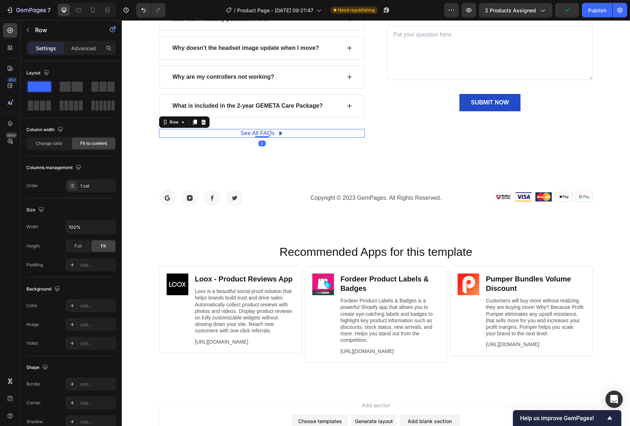
click at [206, 121] on icon at bounding box center [203, 122] width 6 height 6
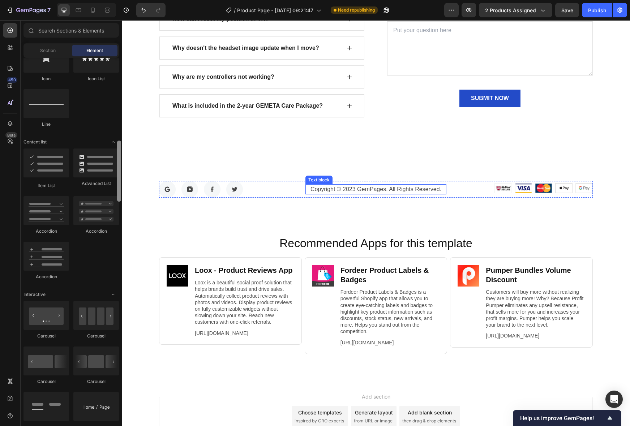
click at [440, 194] on div "Copyright © 2023 GemPages. All Rights Reserved." at bounding box center [375, 189] width 141 height 10
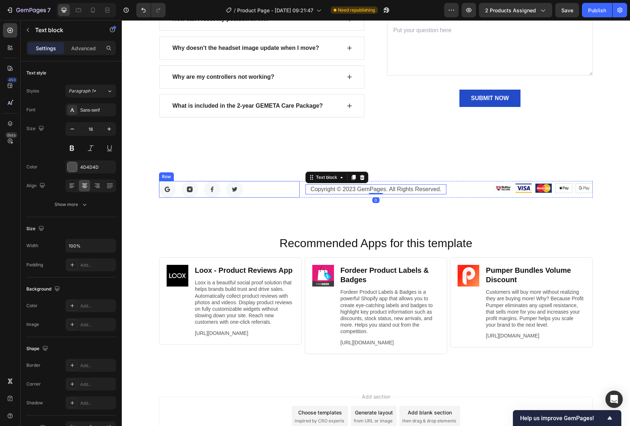
click at [277, 190] on div "Image Image Image Image Row" at bounding box center [229, 189] width 141 height 17
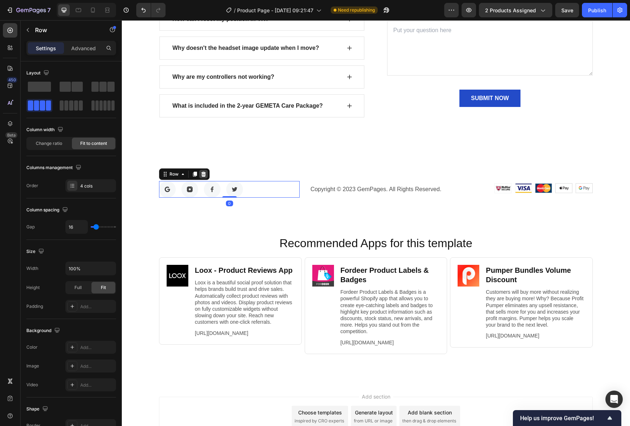
click at [205, 174] on icon at bounding box center [203, 173] width 5 height 5
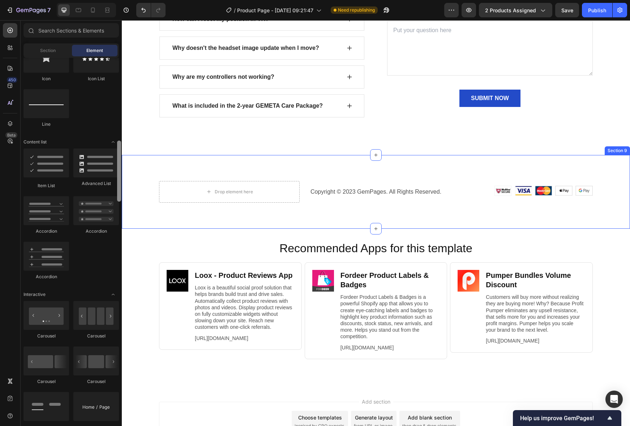
click at [143, 186] on div "Drop element here Copyright © 2023 GemPages. All Rights Reserved. Text block Im…" at bounding box center [375, 192] width 497 height 22
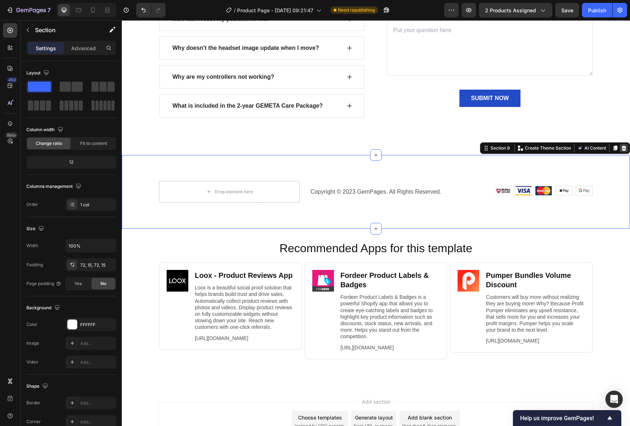
click at [625, 148] on icon at bounding box center [623, 147] width 5 height 5
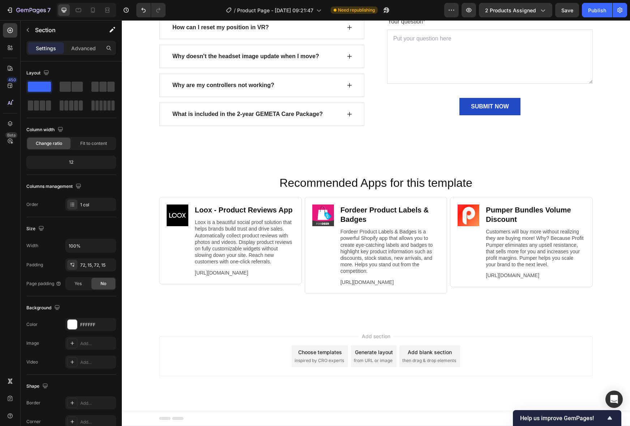
scroll to position [2265, 0]
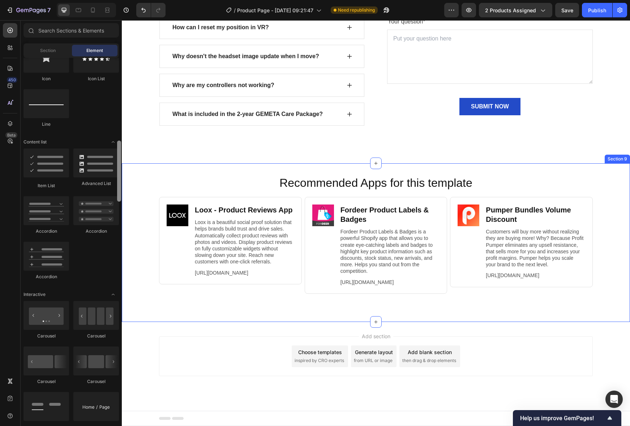
click at [613, 200] on div "Recommended Apps for this template Heading Image Loox ‑ Product Reviews App Hea…" at bounding box center [376, 242] width 508 height 135
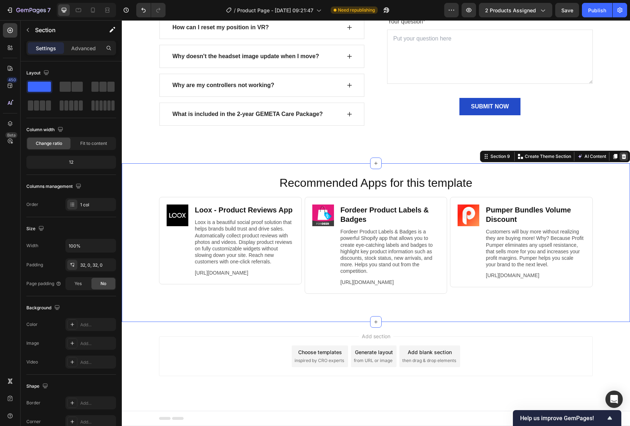
click at [622, 154] on icon at bounding box center [623, 156] width 5 height 5
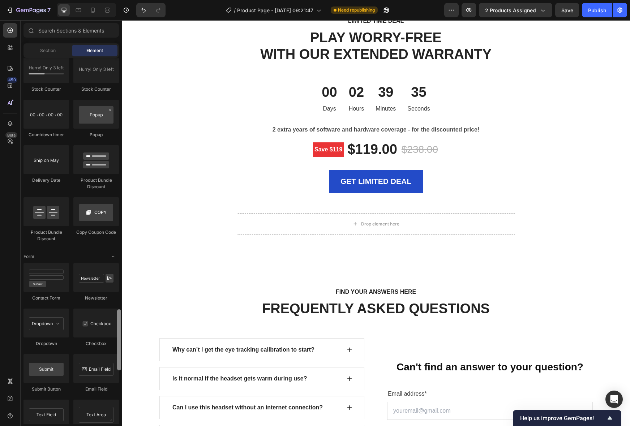
scroll to position [1674, 0]
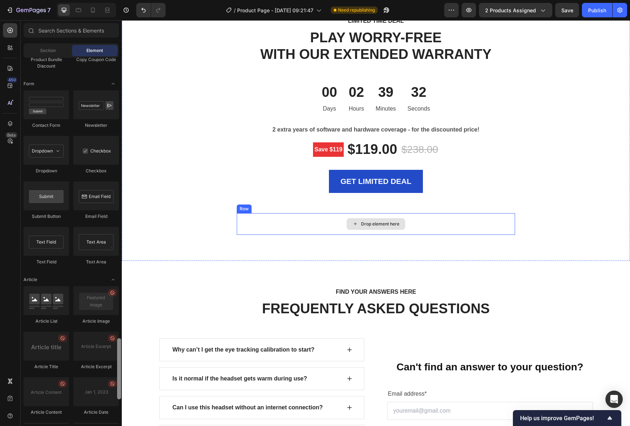
click at [269, 220] on div "Drop element here" at bounding box center [376, 224] width 278 height 22
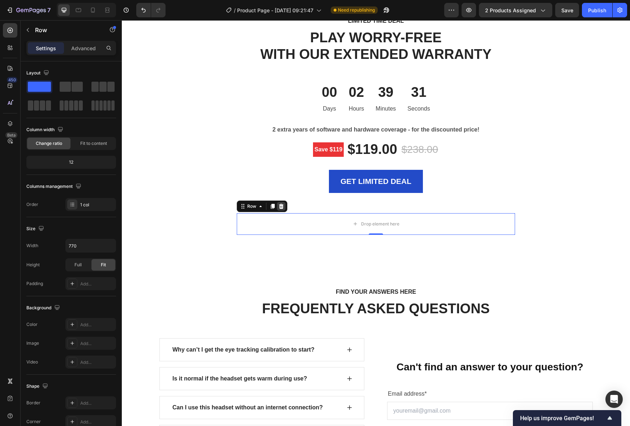
click at [281, 207] on icon at bounding box center [281, 206] width 6 height 6
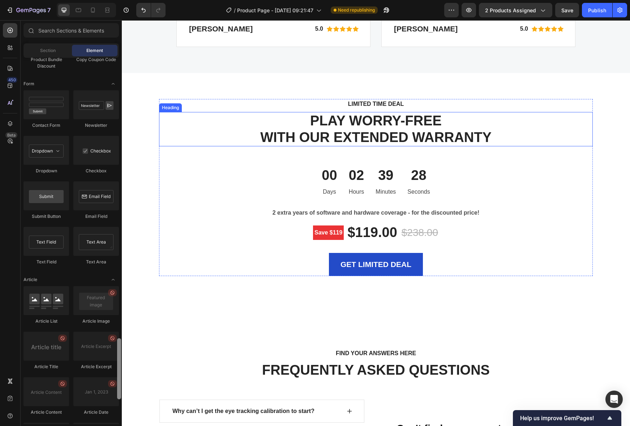
scroll to position [1769, 0]
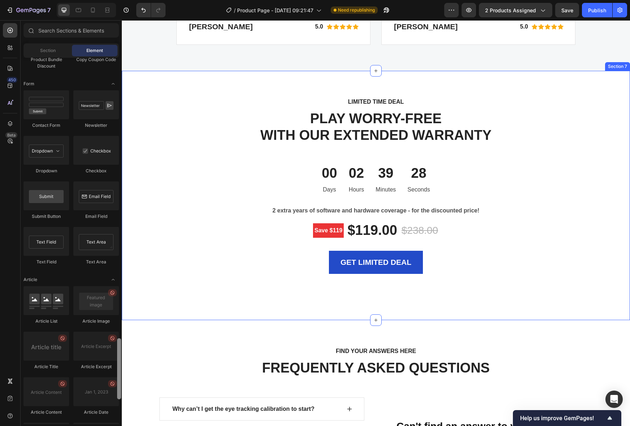
click at [513, 85] on div "LIMITED TIME DEAL Text block PLAY WORRY-FREE WITH OUR EXTENDED WARRANTY Heading…" at bounding box center [376, 195] width 508 height 249
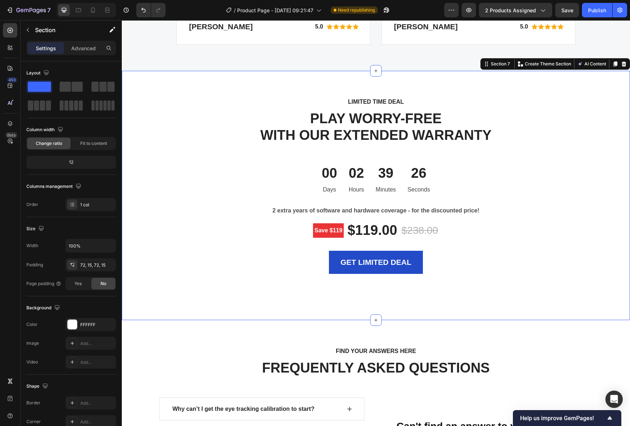
click at [625, 64] on icon at bounding box center [623, 63] width 5 height 5
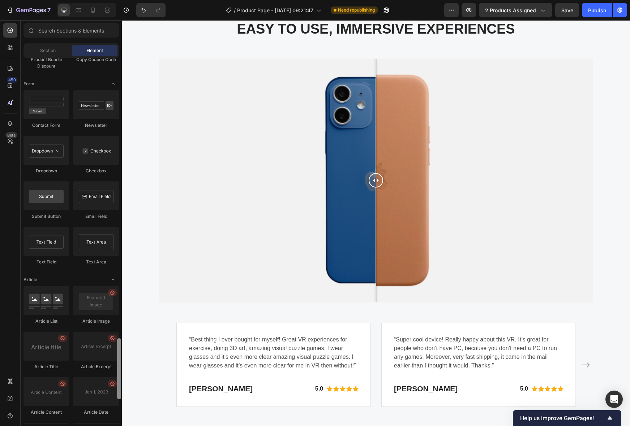
scroll to position [1406, 0]
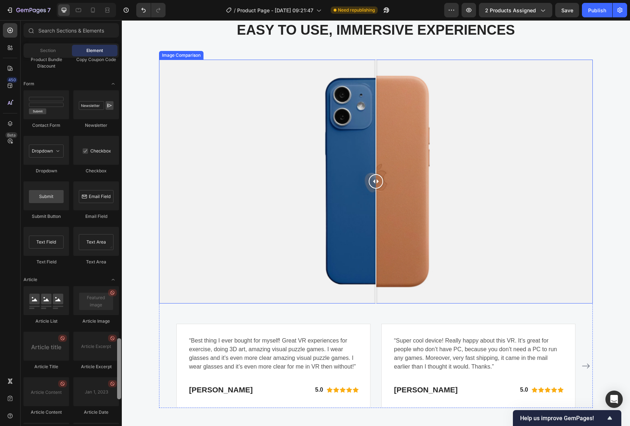
click at [342, 161] on div at bounding box center [375, 182] width 433 height 244
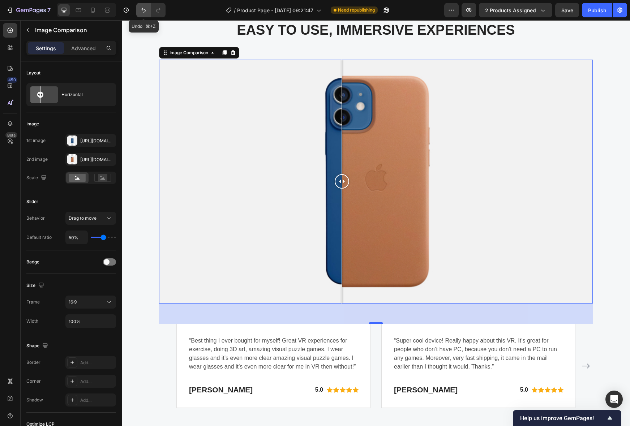
click at [141, 8] on icon "Undo/Redo" at bounding box center [143, 10] width 7 height 7
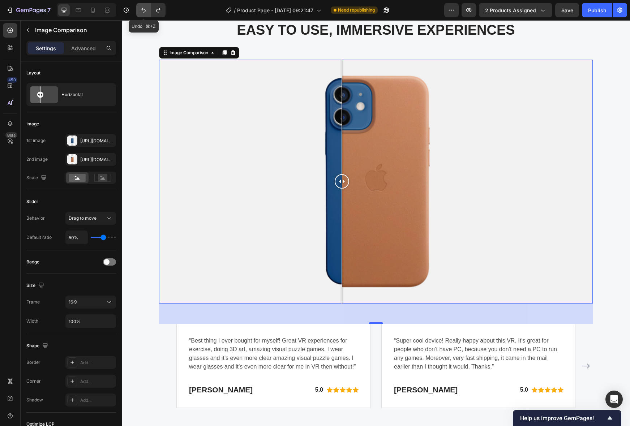
click at [141, 8] on icon "Undo/Redo" at bounding box center [143, 10] width 7 height 7
click at [143, 8] on icon "Undo/Redo" at bounding box center [143, 10] width 7 height 7
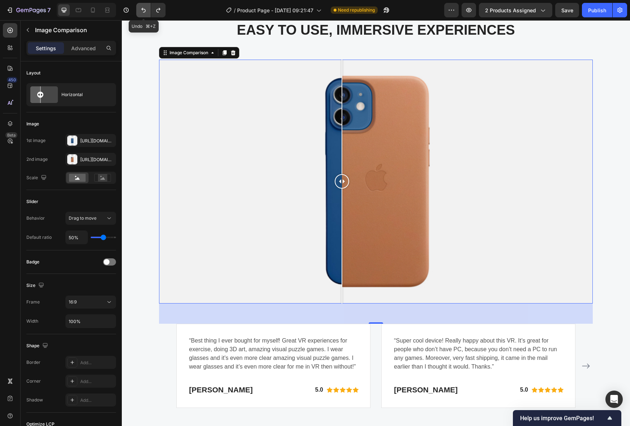
click at [143, 8] on icon "Undo/Redo" at bounding box center [143, 10] width 7 height 7
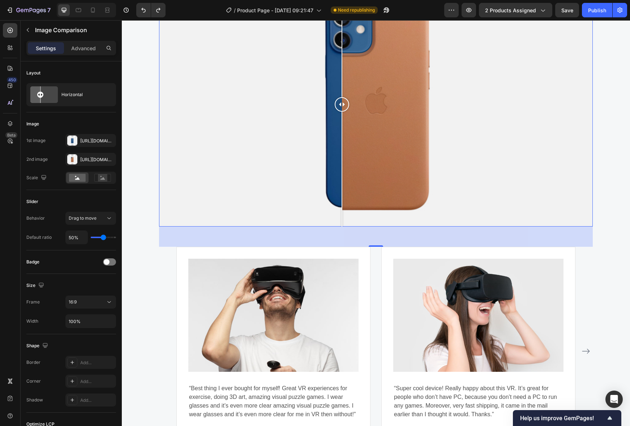
scroll to position [1892, 0]
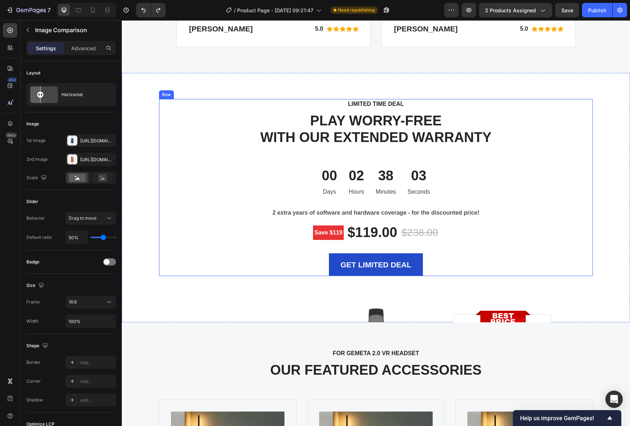
click at [537, 150] on div "LIMITED TIME DEAL Text block PLAY WORRY-FREE WITH OUR EXTENDED WARRANTY Heading…" at bounding box center [375, 187] width 433 height 177
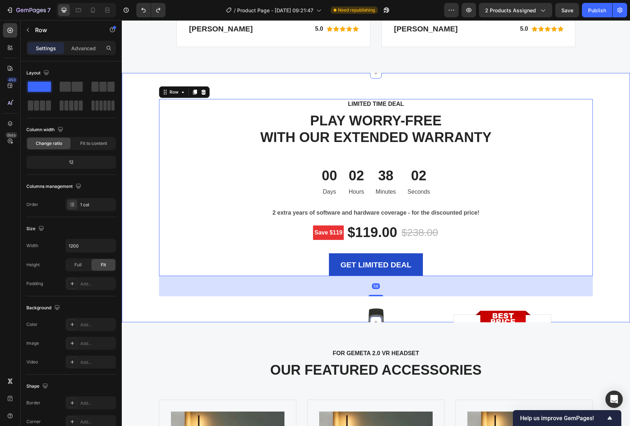
click at [545, 90] on div "LIMITED TIME DEAL Text block PLAY WORRY-FREE WITH OUR EXTENDED WARRANTY Heading…" at bounding box center [376, 197] width 508 height 249
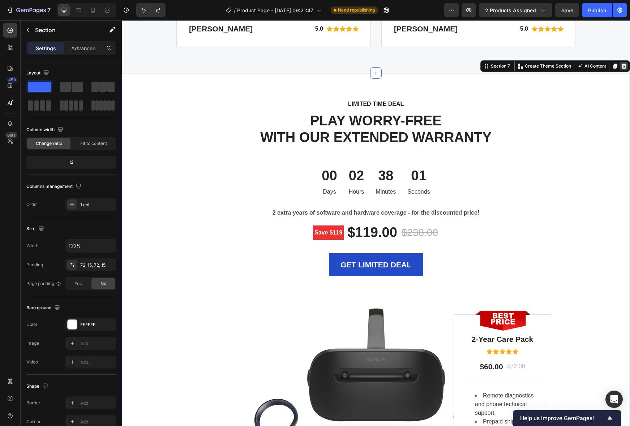
click at [622, 65] on icon at bounding box center [624, 66] width 6 height 6
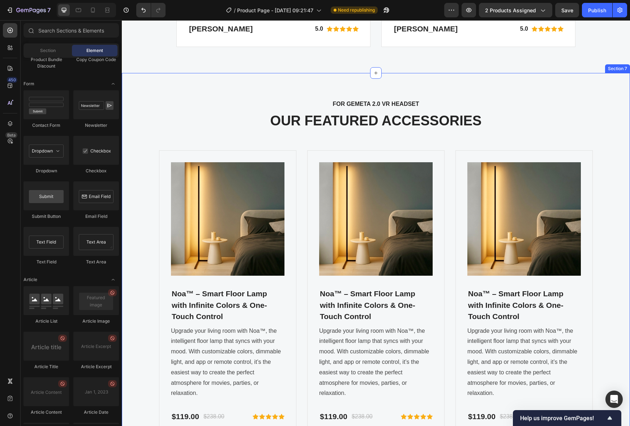
click at [605, 80] on div "FOR GEMETA 2.0 VR HEADSET Text block OUR FEATURED ACCESSORIES Heading Product I…" at bounding box center [376, 267] width 508 height 388
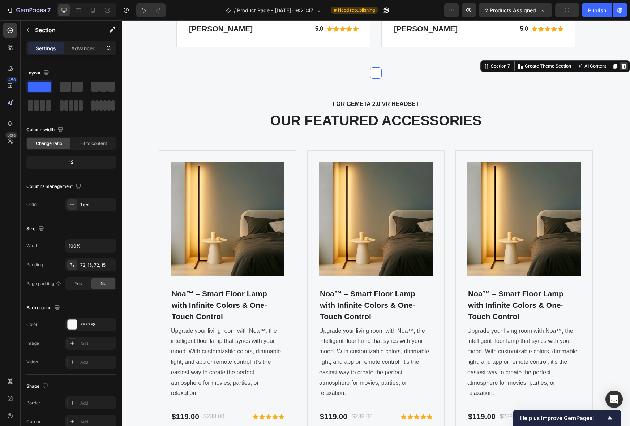
click at [625, 67] on icon at bounding box center [623, 66] width 5 height 5
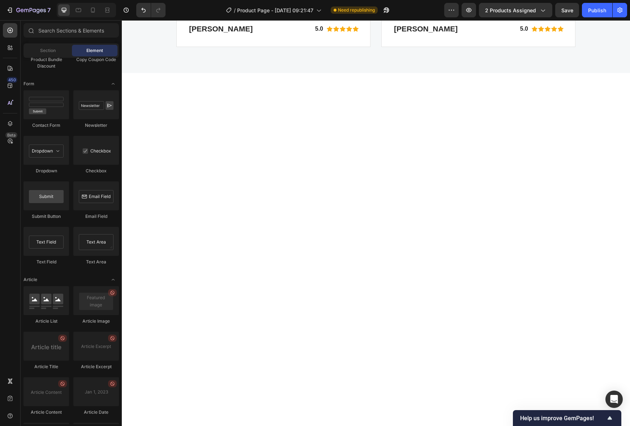
click at [501, 132] on div at bounding box center [376, 228] width 508 height 311
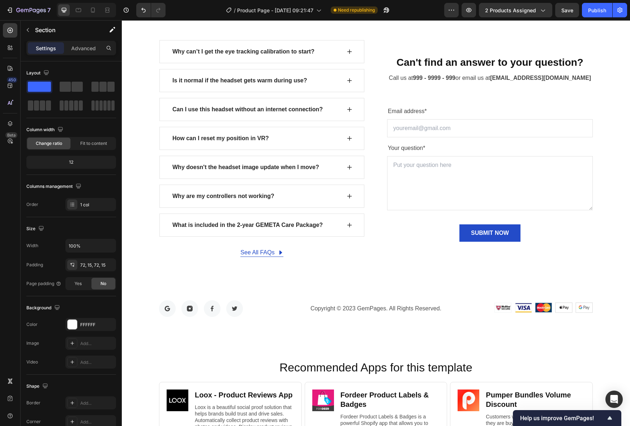
scroll to position [2003, 0]
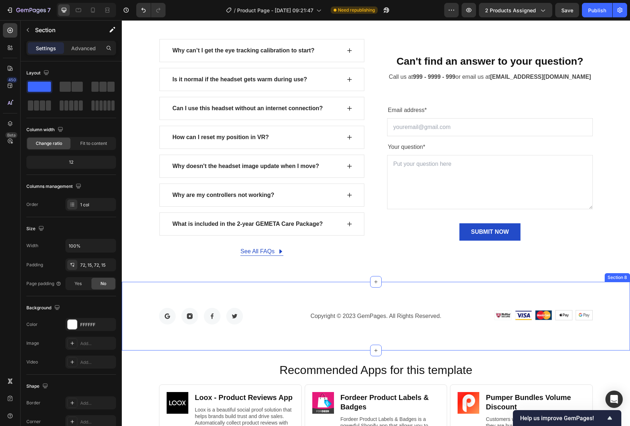
click at [622, 307] on div "Image Image Image Image Row Copyright © 2023 GemPages. All Rights Reserved. Tex…" at bounding box center [376, 316] width 508 height 69
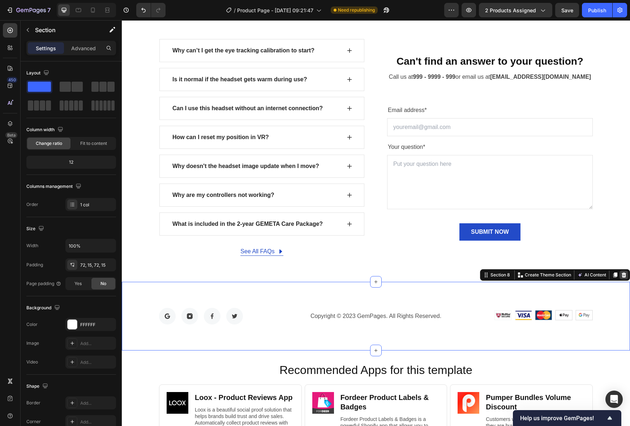
click at [625, 275] on icon at bounding box center [623, 274] width 5 height 5
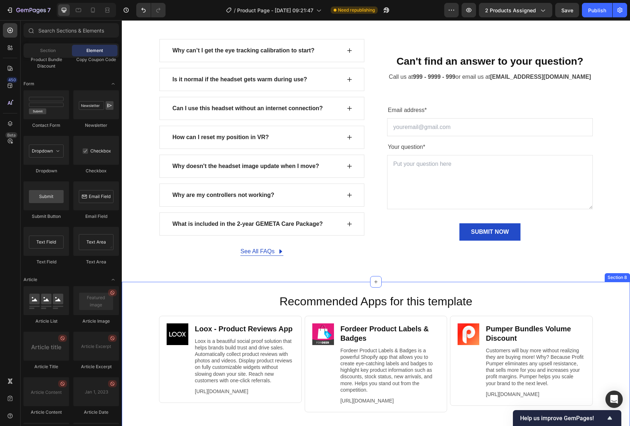
click at [610, 285] on div "Recommended Apps for this template Heading Image Loox ‑ Product Reviews App Hea…" at bounding box center [376, 361] width 508 height 159
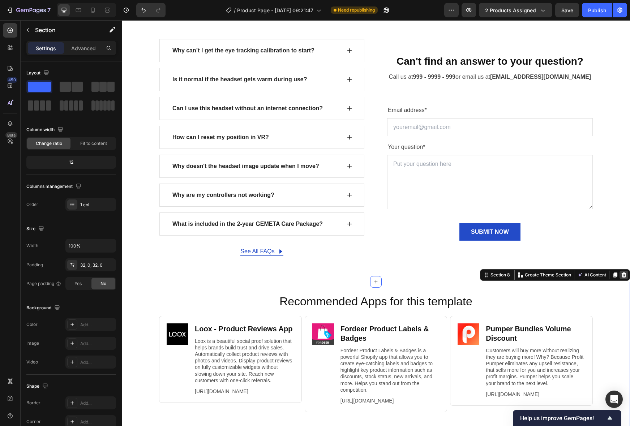
click at [623, 276] on icon at bounding box center [623, 274] width 5 height 5
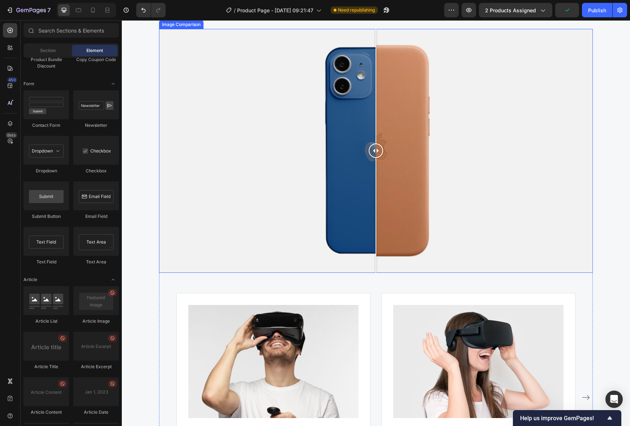
scroll to position [1494, 0]
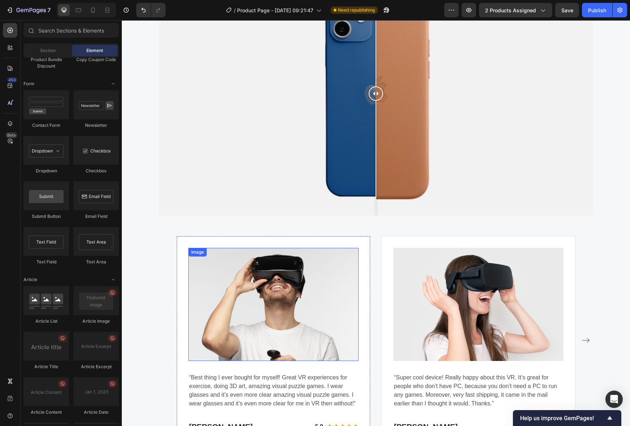
click at [298, 286] on img at bounding box center [273, 304] width 170 height 113
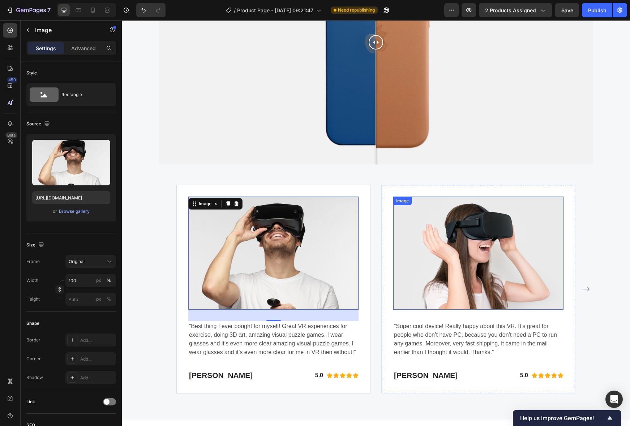
scroll to position [1546, 0]
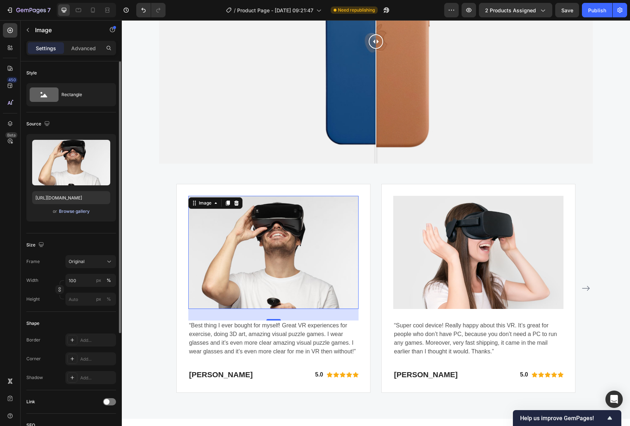
click at [75, 213] on div "Browse gallery" at bounding box center [74, 211] width 31 height 7
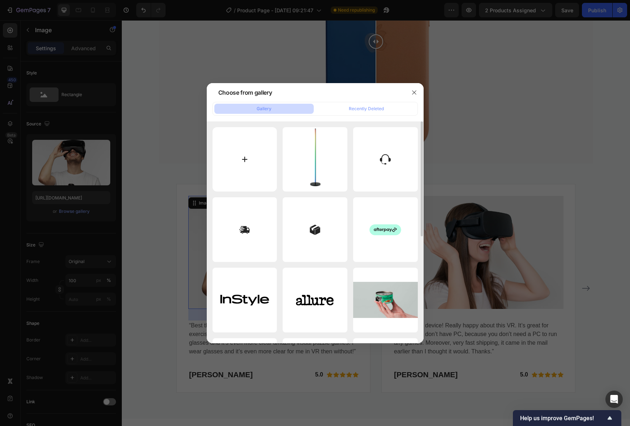
click at [262, 180] on input "file" at bounding box center [244, 159] width 65 height 65
type input "C:\fakepath\Photoroom_20250418_173233.webp"
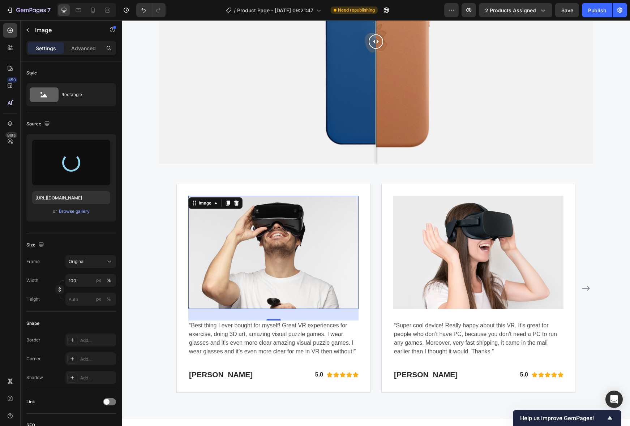
type input "[URL][DOMAIN_NAME]"
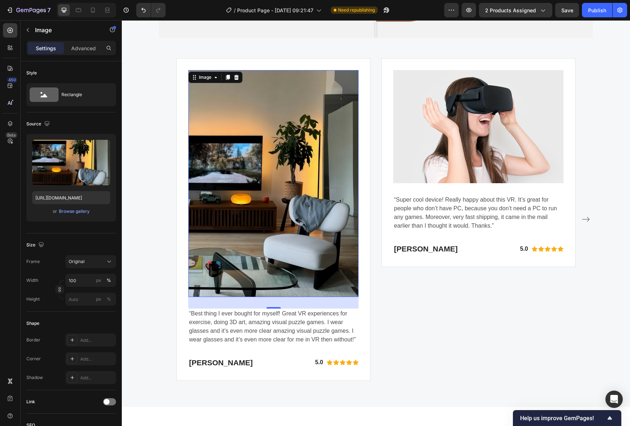
scroll to position [1671, 0]
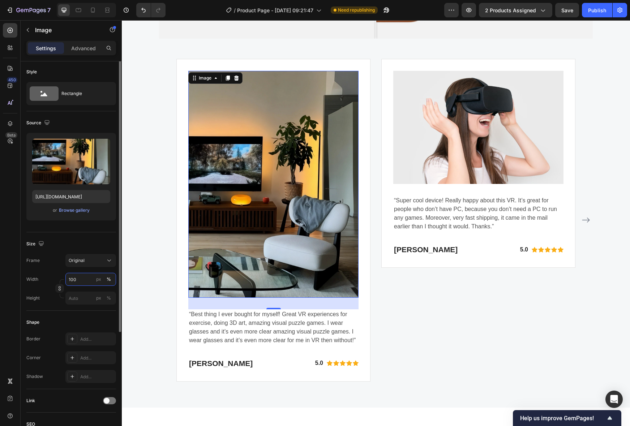
click at [77, 276] on input "100" at bounding box center [90, 279] width 51 height 13
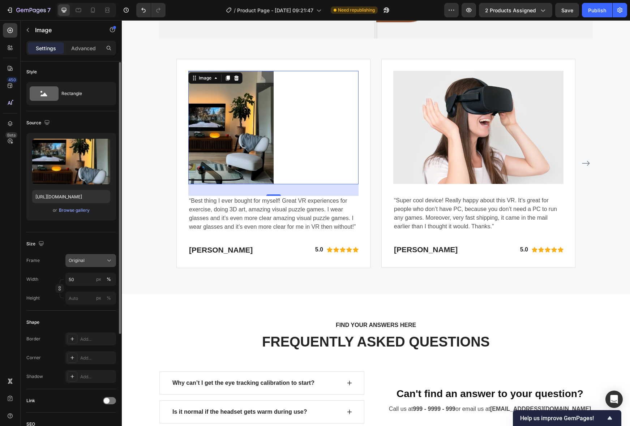
click at [94, 265] on button "Original" at bounding box center [90, 260] width 51 height 13
click at [94, 300] on div "Horizontal" at bounding box center [84, 306] width 58 height 14
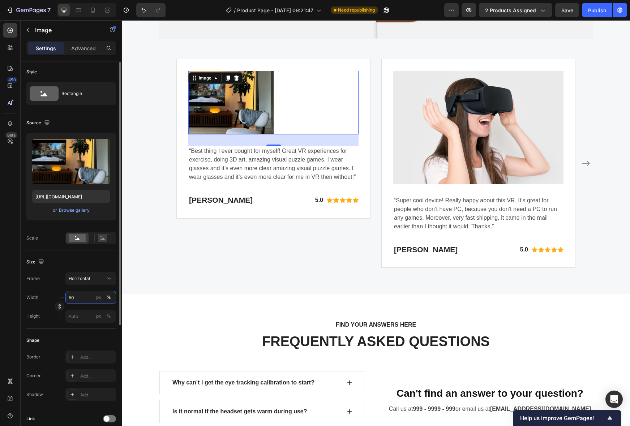
click at [87, 295] on input "50" at bounding box center [90, 297] width 51 height 13
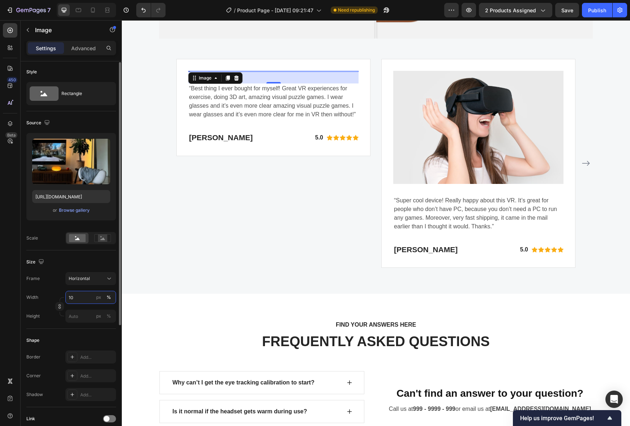
type input "100"
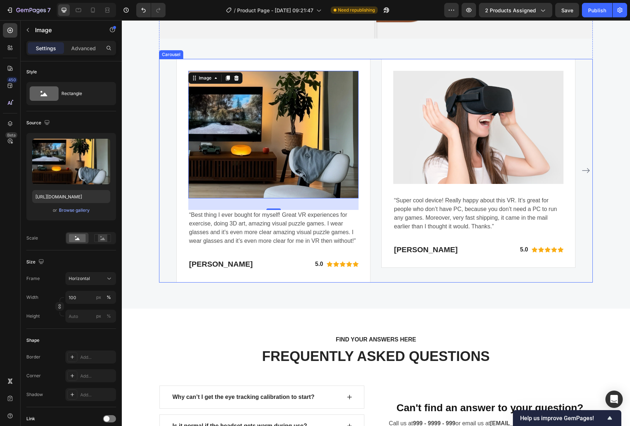
click at [480, 280] on div "Image “Super cool device! Really happy about this VR. It’s great for people who…" at bounding box center [478, 171] width 194 height 224
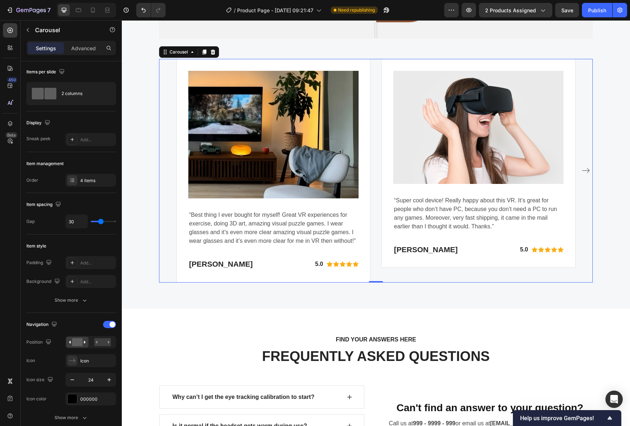
scroll to position [0, 0]
click at [424, 148] on img at bounding box center [478, 127] width 170 height 113
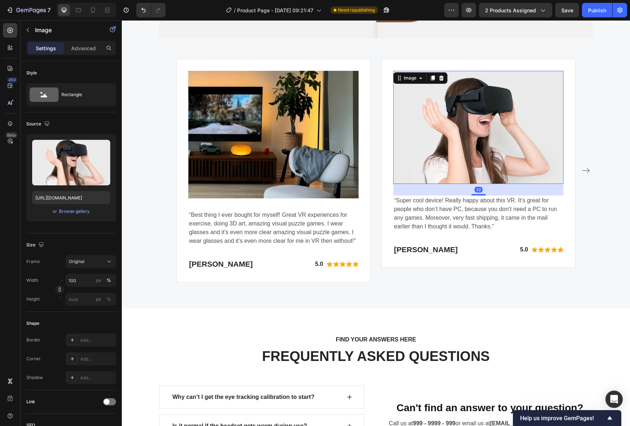
click at [306, 153] on img at bounding box center [273, 135] width 170 height 128
click at [513, 146] on img at bounding box center [478, 127] width 170 height 113
click at [72, 209] on div "Browse gallery" at bounding box center [74, 211] width 31 height 7
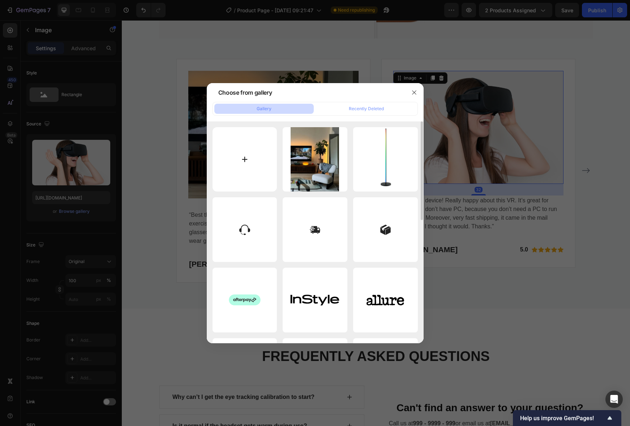
click at [264, 153] on input "file" at bounding box center [244, 159] width 65 height 65
type input "C:\fakepath\Photoroom_20250418_181842.webp"
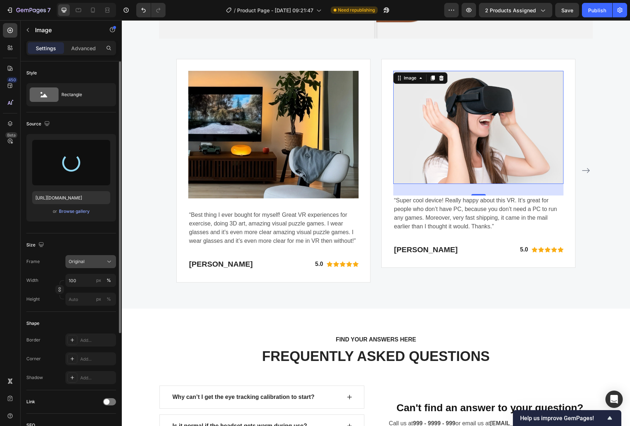
click at [96, 264] on div "Original" at bounding box center [86, 261] width 35 height 7
click at [91, 304] on div "Horizontal" at bounding box center [89, 306] width 42 height 7
type input "[URL][DOMAIN_NAME]"
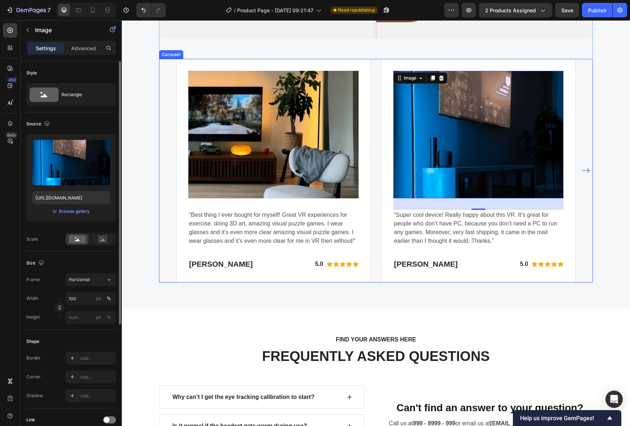
click at [586, 170] on icon "Carousel Next Arrow" at bounding box center [585, 170] width 9 height 9
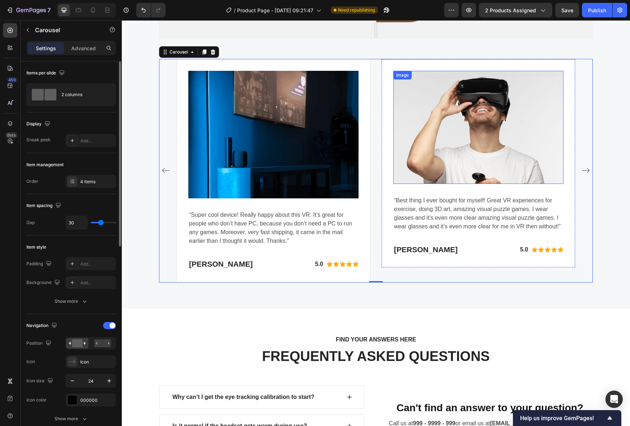
click at [405, 134] on img at bounding box center [478, 127] width 170 height 113
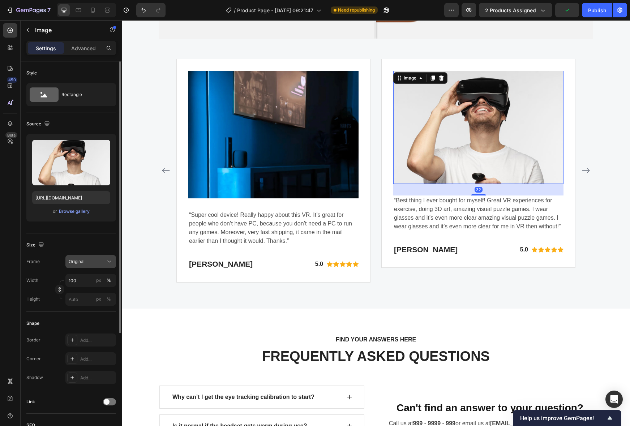
click at [96, 266] on button "Original" at bounding box center [90, 261] width 51 height 13
click at [92, 304] on div "Horizontal" at bounding box center [89, 306] width 42 height 7
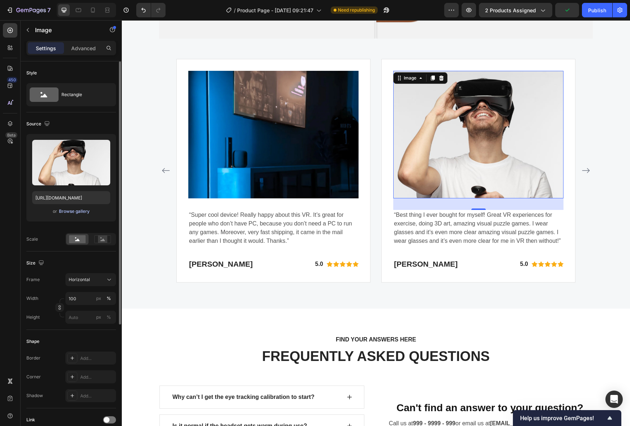
click at [80, 208] on div "Browse gallery" at bounding box center [74, 211] width 31 height 7
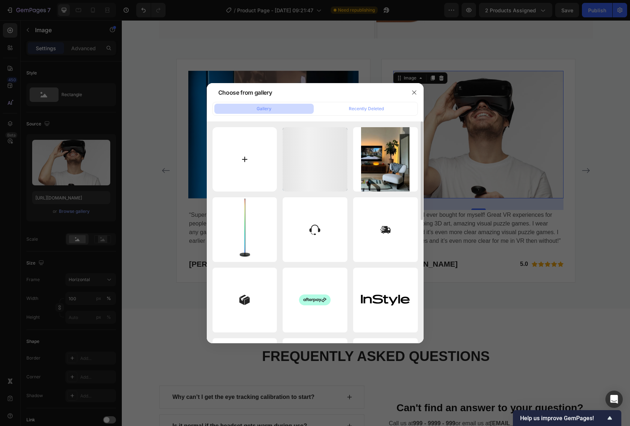
click at [238, 154] on input "file" at bounding box center [244, 159] width 65 height 65
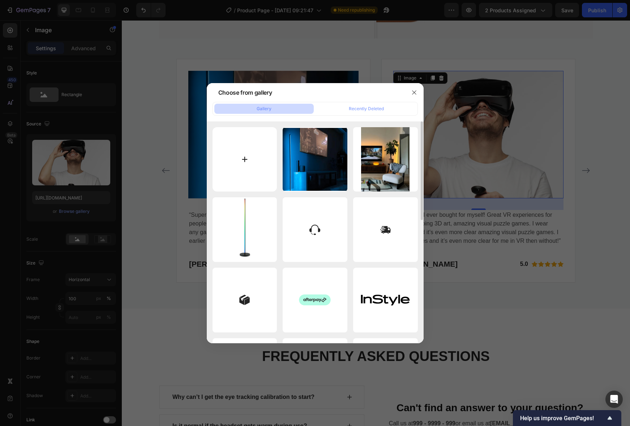
type input "C:\fakepath\Photoroom_20250418_174109.webp"
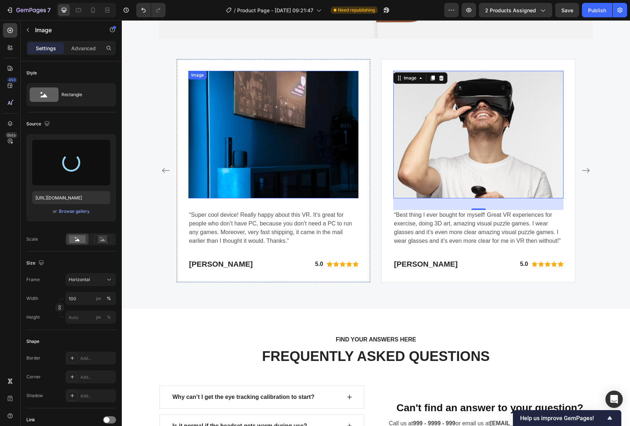
type input "[URL][DOMAIN_NAME]"
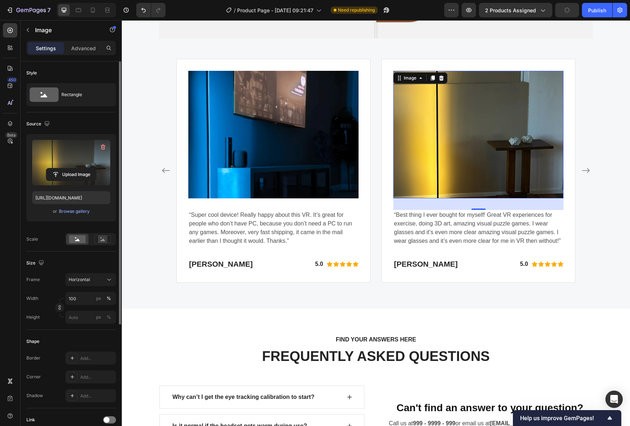
click at [60, 160] on label at bounding box center [71, 163] width 78 height 46
click at [60, 168] on input "file" at bounding box center [71, 174] width 50 height 12
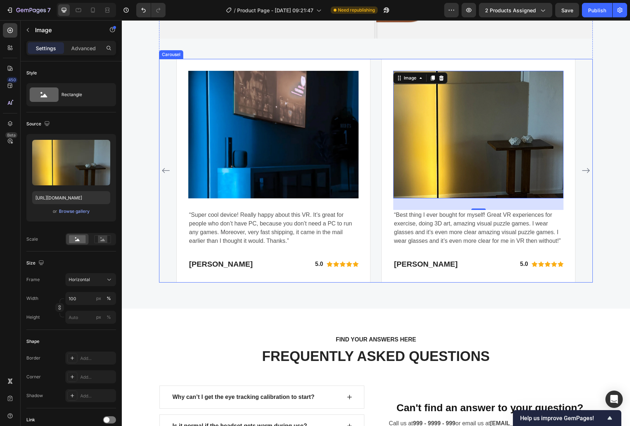
click at [587, 167] on icon "Carousel Next Arrow" at bounding box center [585, 170] width 9 height 9
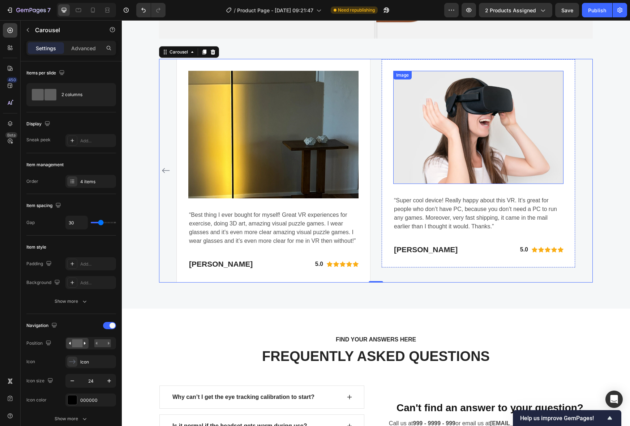
click at [411, 148] on img at bounding box center [478, 127] width 170 height 113
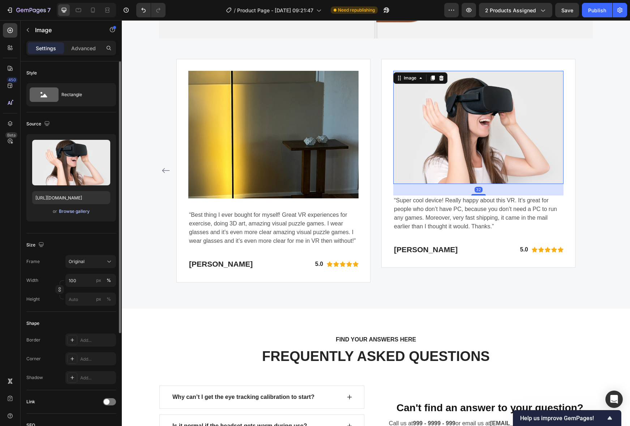
click at [71, 211] on div "Browse gallery" at bounding box center [74, 211] width 31 height 7
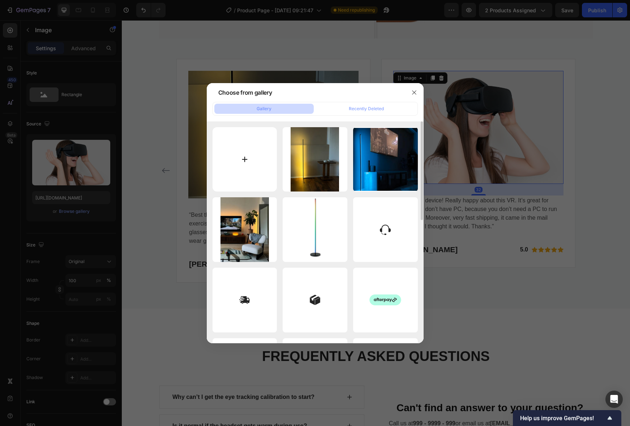
click at [265, 174] on input "file" at bounding box center [244, 159] width 65 height 65
type input "C:\fakepath\145916480-1729523093.8289.jpg"
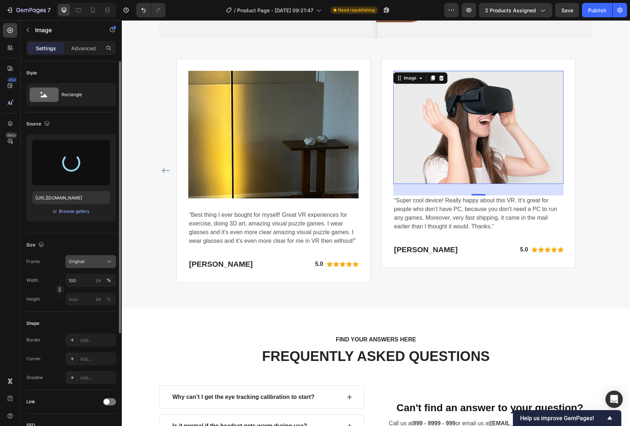
click at [83, 267] on button "Original" at bounding box center [90, 261] width 51 height 13
click at [96, 307] on div "Horizontal" at bounding box center [89, 306] width 42 height 7
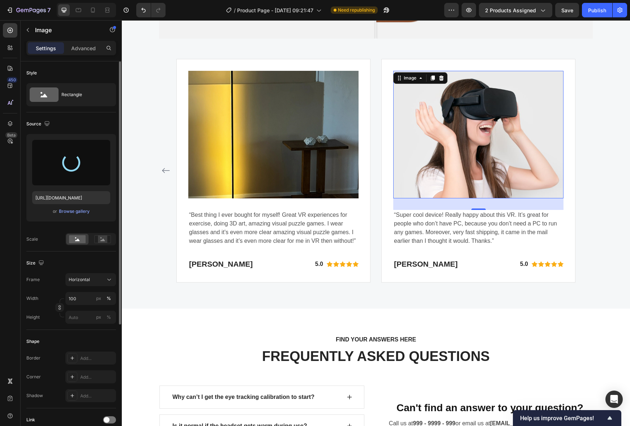
type input "[URL][DOMAIN_NAME]"
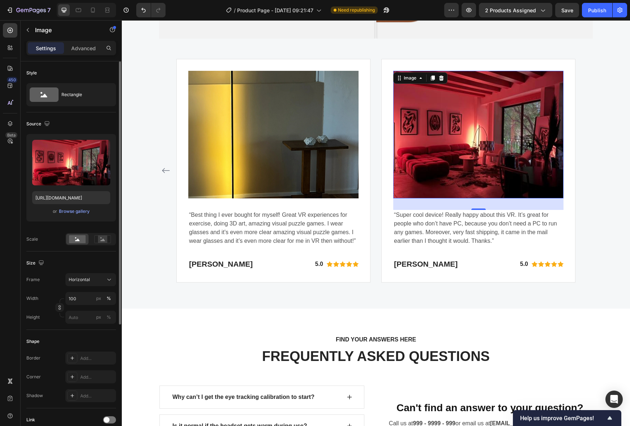
click at [420, 221] on p "“Super cool device! Really happy about this VR. It’s great for people who don’t…" at bounding box center [478, 228] width 169 height 35
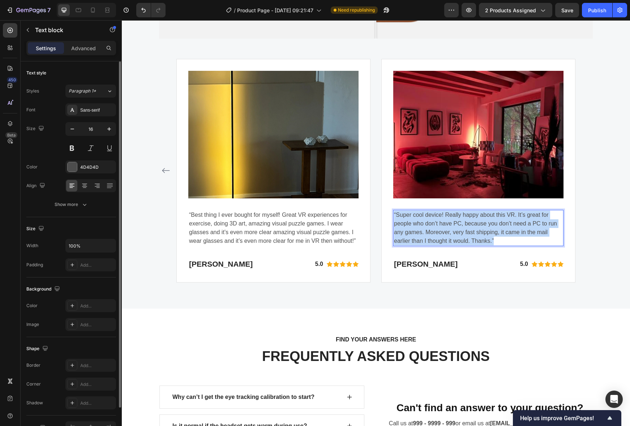
click at [420, 221] on p "“Super cool device! Really happy about this VR. It’s great for people who don’t…" at bounding box center [478, 228] width 169 height 35
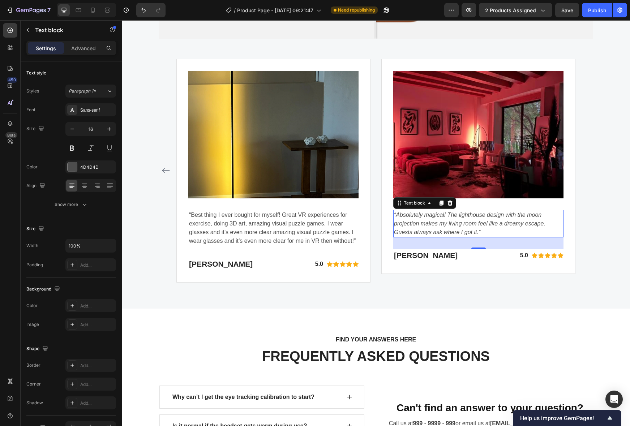
click at [433, 255] on p "[PERSON_NAME]" at bounding box center [433, 256] width 78 height 12
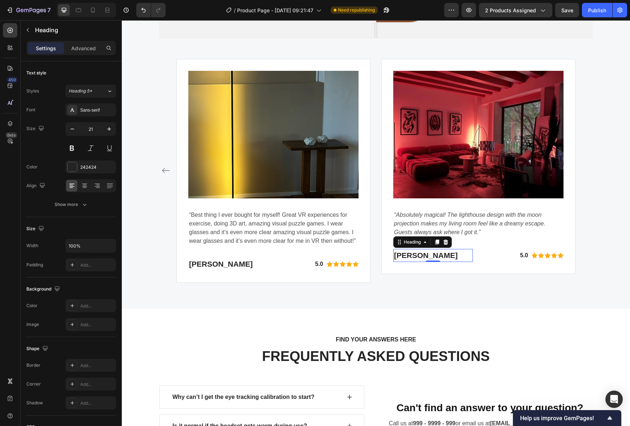
click at [433, 255] on p "[PERSON_NAME]" at bounding box center [433, 256] width 78 height 12
click at [225, 219] on p "“Best thing I ever bought for myself! Great VR experiences for exercise, doing …" at bounding box center [273, 228] width 169 height 35
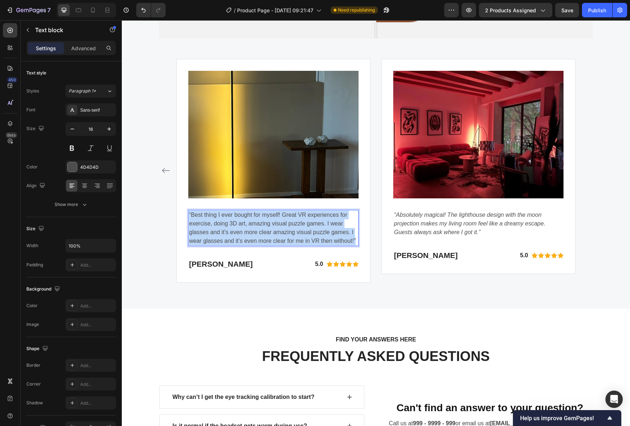
click at [225, 219] on p "“Best thing I ever bought for myself! Great VR experiences for exercise, doing …" at bounding box center [273, 228] width 169 height 35
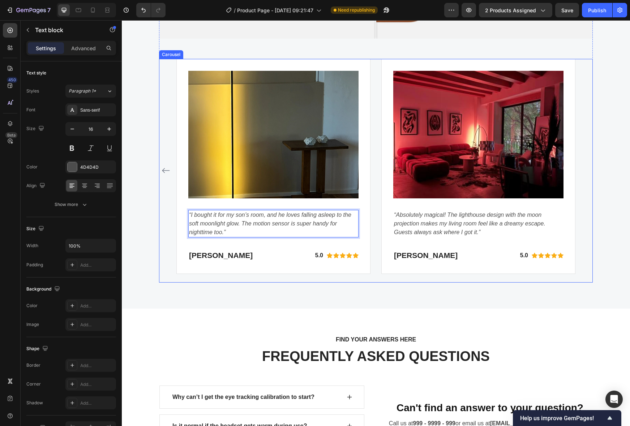
click at [166, 169] on icon "Carousel Back Arrow" at bounding box center [165, 170] width 9 height 9
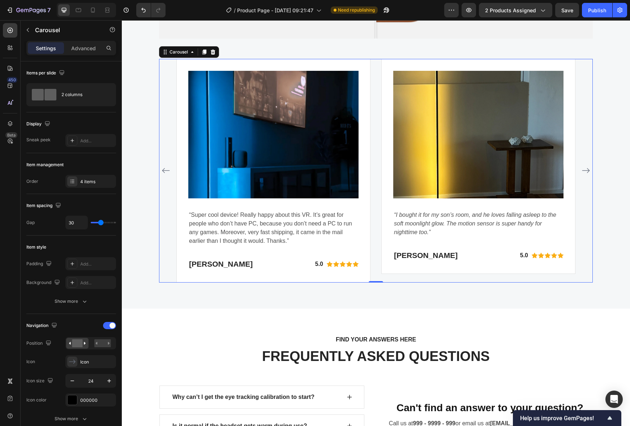
click at [433, 255] on p "Eric Raymond" at bounding box center [433, 256] width 78 height 12
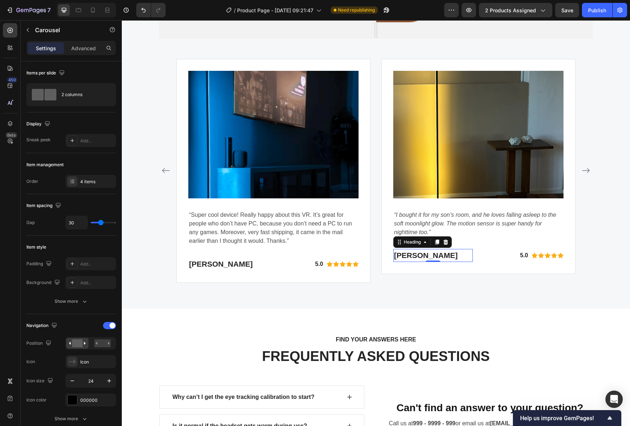
click at [433, 255] on p "Eric Raymond" at bounding box center [433, 256] width 78 height 12
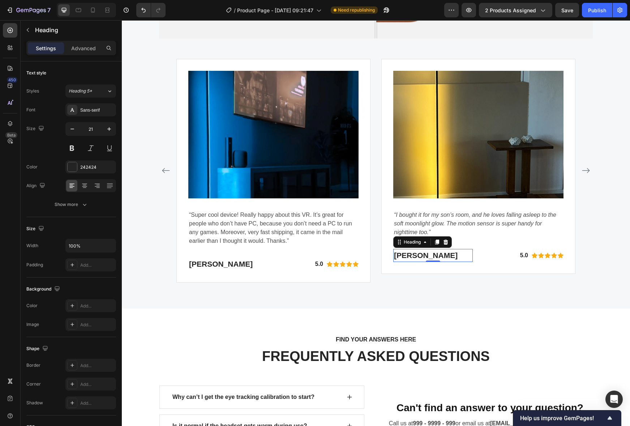
click at [255, 221] on p "“Super cool device! Really happy about this VR. It’s great for people who don’t…" at bounding box center [273, 228] width 169 height 35
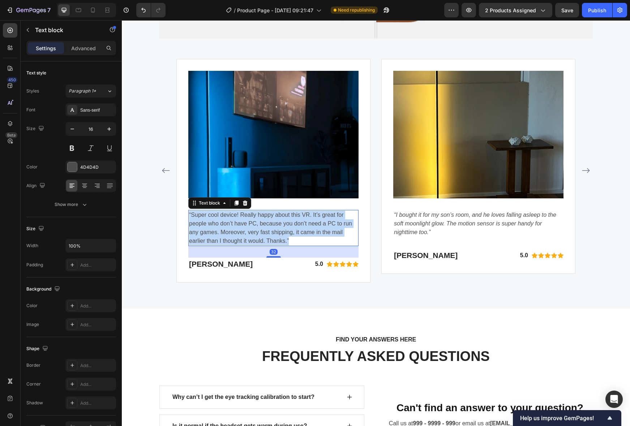
click at [255, 221] on p "“Super cool device! Really happy about this VR. It’s great for people who don’t…" at bounding box center [273, 228] width 169 height 35
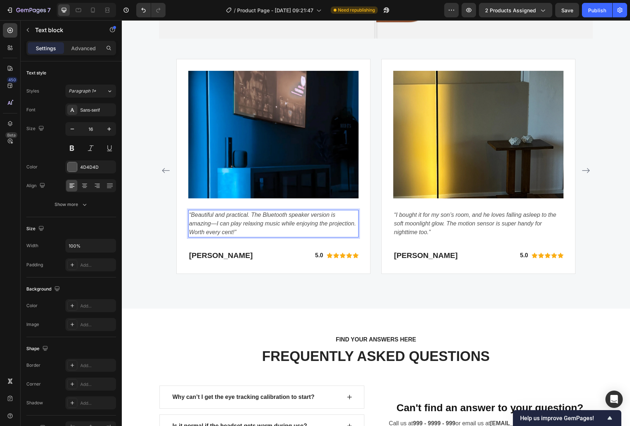
click at [217, 253] on p "Gabriella Holland" at bounding box center [228, 256] width 78 height 12
click at [216, 253] on p "Gabriella Holland" at bounding box center [228, 256] width 78 height 12
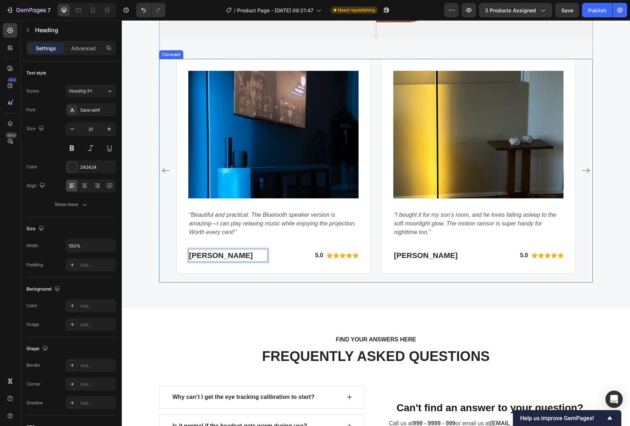
click at [165, 174] on icon "Carousel Back Arrow" at bounding box center [165, 170] width 9 height 9
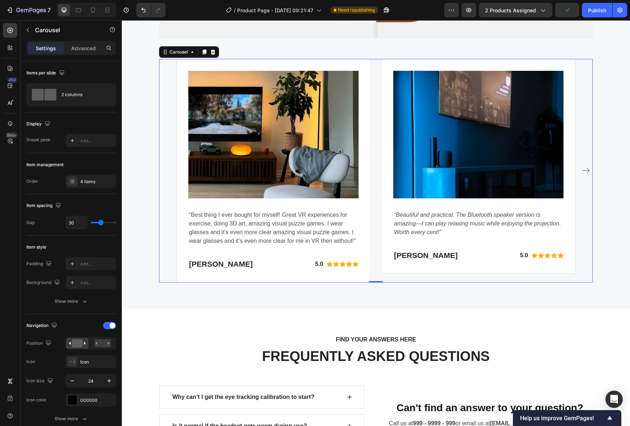
click at [221, 263] on p "Eric Raymond" at bounding box center [228, 264] width 78 height 12
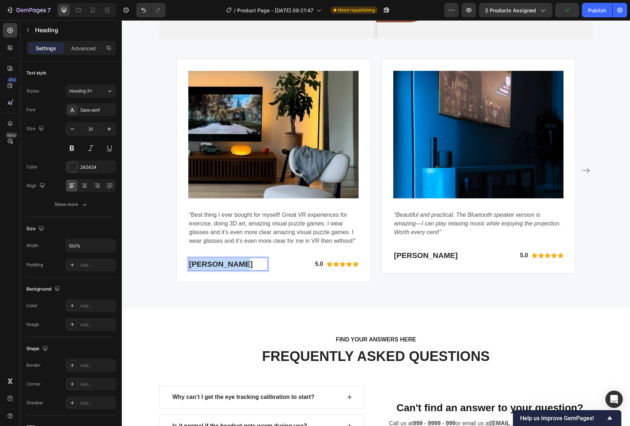
click at [221, 263] on p "Eric Raymond" at bounding box center [228, 264] width 78 height 12
click at [230, 221] on p "“Best thing I ever bought for myself! Great VR experiences for exercise, doing …" at bounding box center [273, 228] width 169 height 35
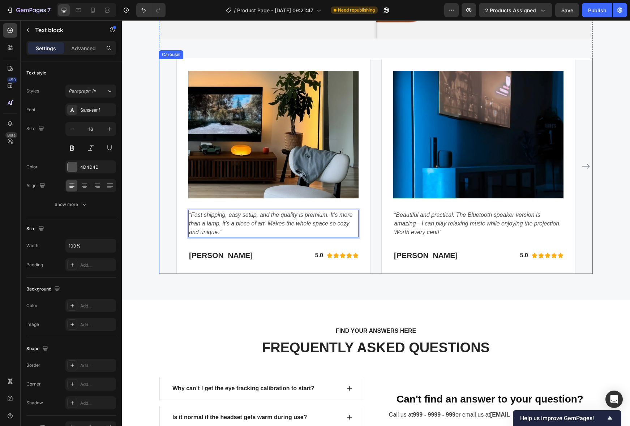
click at [591, 254] on div "Image “Fast shipping, easy setup, and the quality is premium. It’s more than a …" at bounding box center [375, 166] width 433 height 215
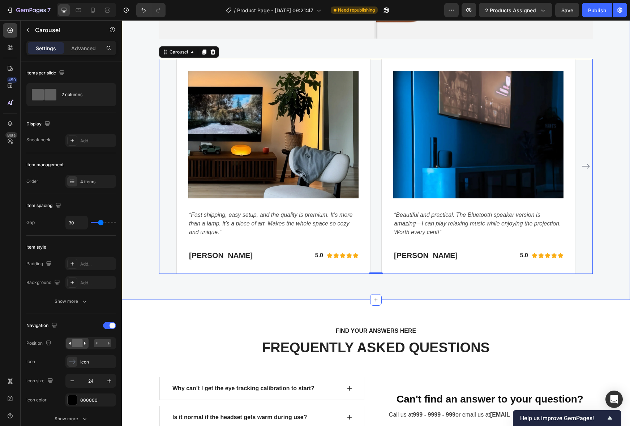
click at [615, 253] on div "WHY CHOOSE US Text block EASY TO USE, IMMERSIVE EXPERIENCES Heading Image Compa…" at bounding box center [375, 9] width 497 height 530
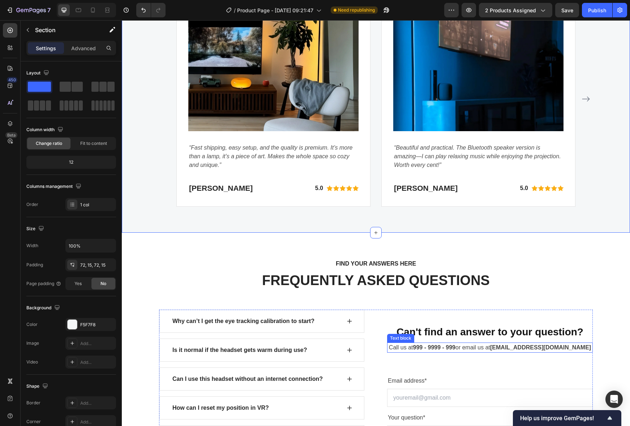
scroll to position [1738, 0]
click at [486, 347] on p "Call us at 999 - 9999 - 999 or email us at support@gempages.net" at bounding box center [490, 347] width 204 height 9
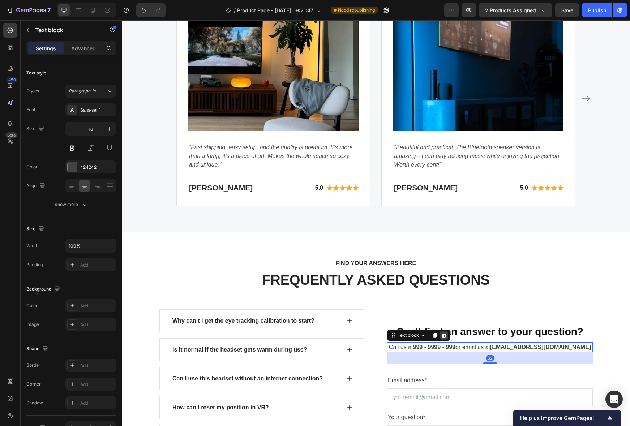
click at [446, 337] on icon at bounding box center [444, 335] width 6 height 6
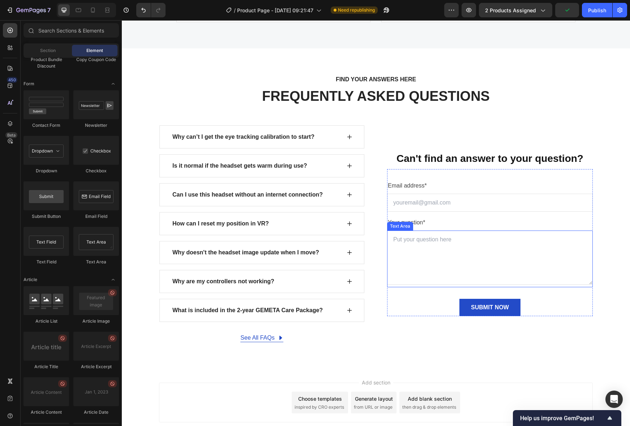
scroll to position [1922, 0]
click at [276, 336] on div "See All FAQs" at bounding box center [261, 338] width 43 height 9
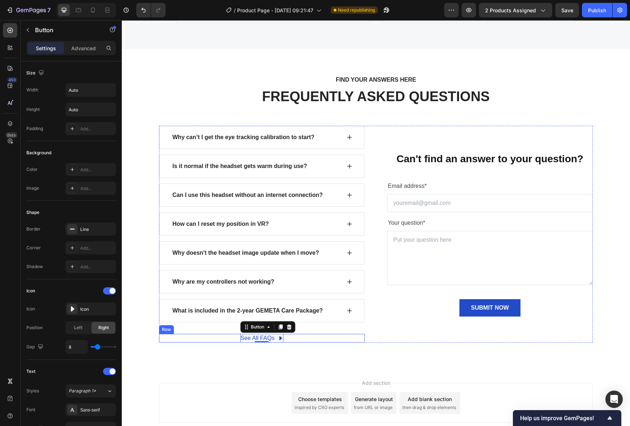
click at [307, 339] on div "See All FAQs Button 0 Row" at bounding box center [262, 338] width 206 height 9
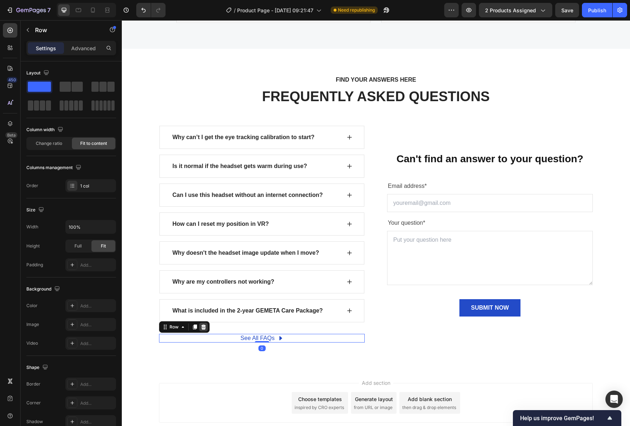
click at [203, 327] on icon at bounding box center [203, 327] width 6 height 6
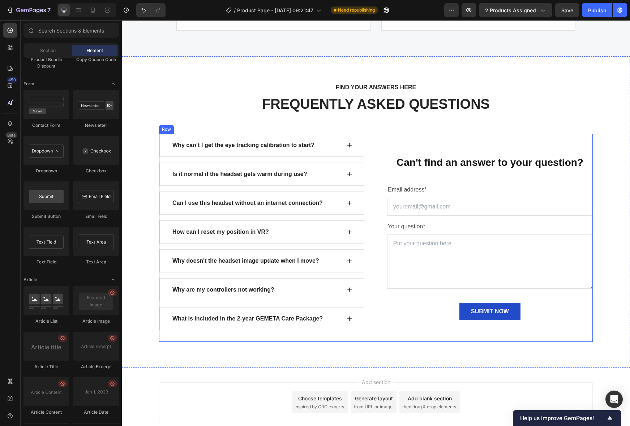
scroll to position [1913, 0]
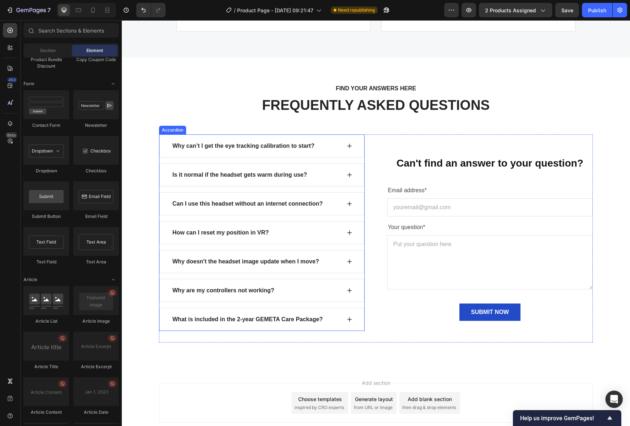
click at [281, 156] on div "Why can’t I get the eye tracking calibration to start?" at bounding box center [261, 145] width 205 height 23
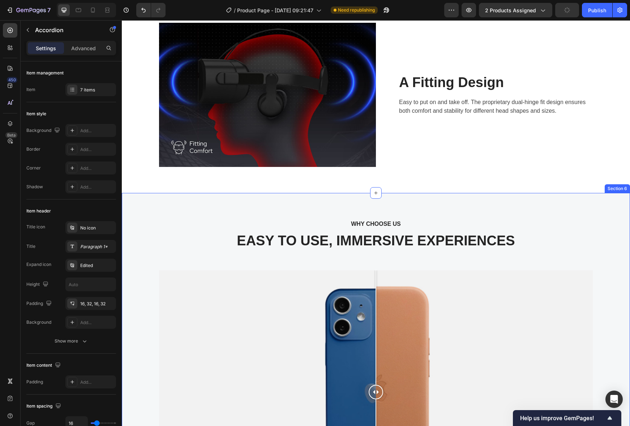
scroll to position [1195, 0]
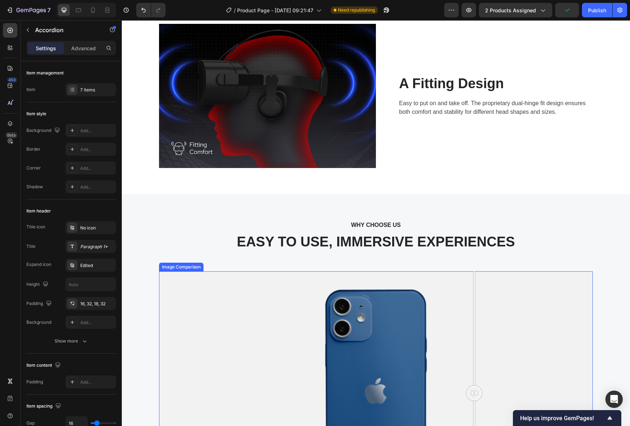
click at [474, 302] on div at bounding box center [375, 393] width 433 height 244
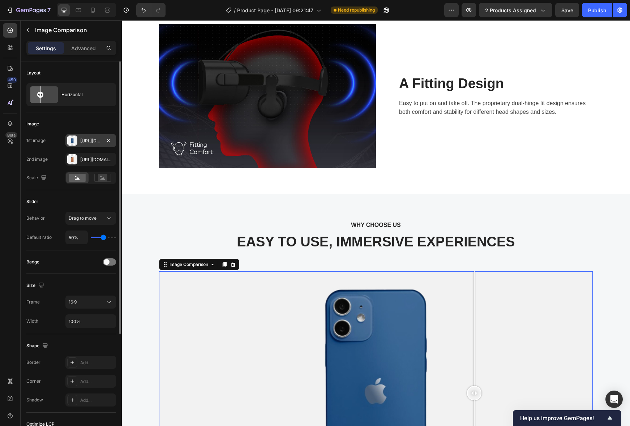
click at [90, 141] on div "Https://cdn.Shopify.Com/s/files/1/2005/9307/files/image_compare_before.Png" at bounding box center [90, 141] width 21 height 7
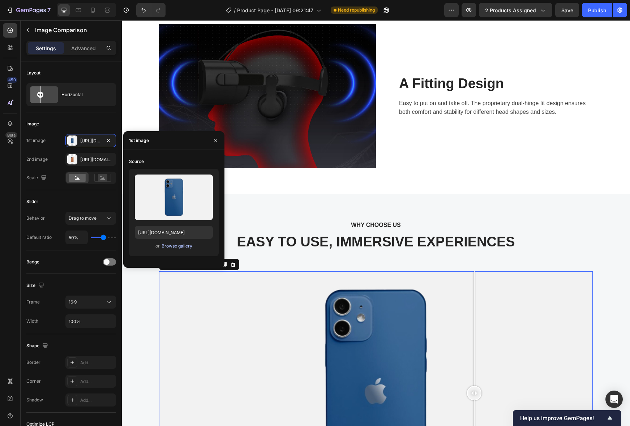
click at [176, 244] on div "Browse gallery" at bounding box center [176, 246] width 31 height 7
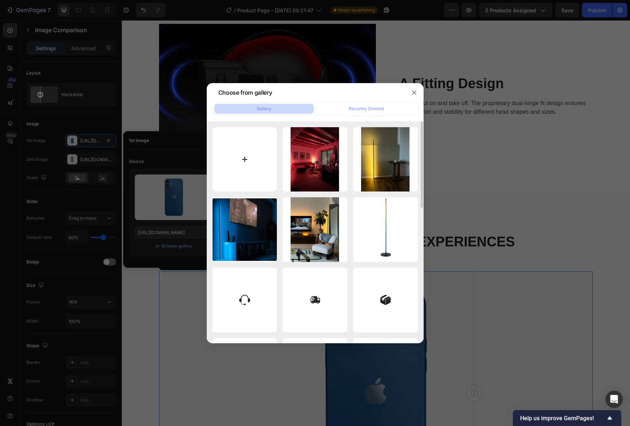
click at [225, 165] on input "file" at bounding box center [244, 159] width 65 height 65
type input "C:\fakepath\Screenshot 2025-09-29 at 12.11.32.png"
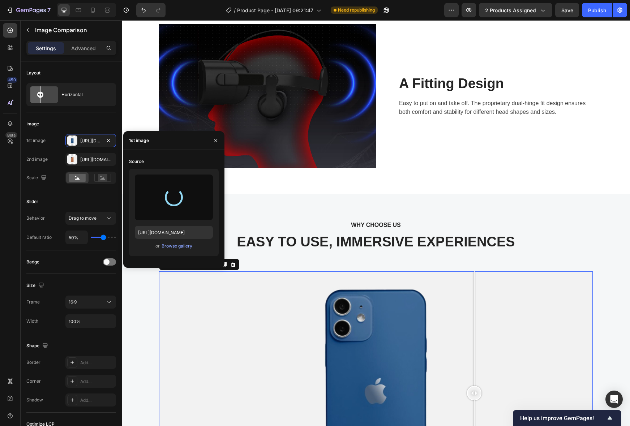
type input "https://cdn.shopify.com/s/files/1/0937/2667/1225/files/gempages_585127974513148…"
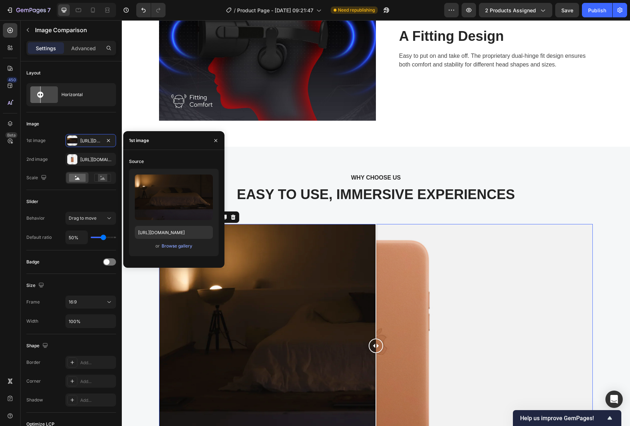
scroll to position [1243, 0]
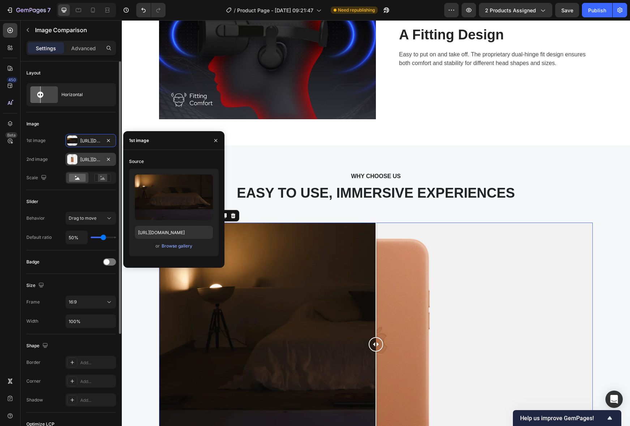
click at [83, 157] on div "Https://cdn.Shopify.Com/s/files/1/2005/9307/files/image_compare_after.Png" at bounding box center [90, 159] width 21 height 7
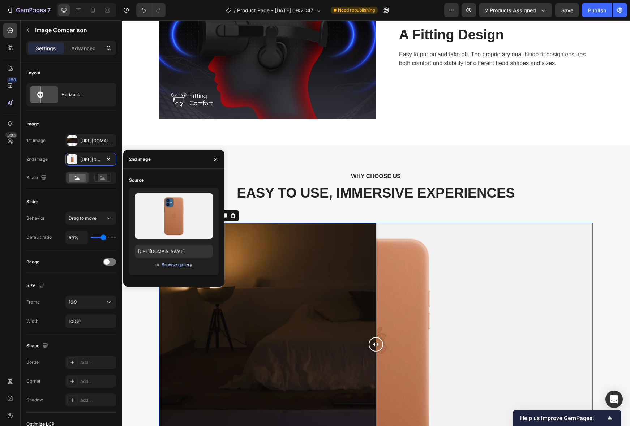
click at [176, 264] on div "Browse gallery" at bounding box center [176, 265] width 31 height 7
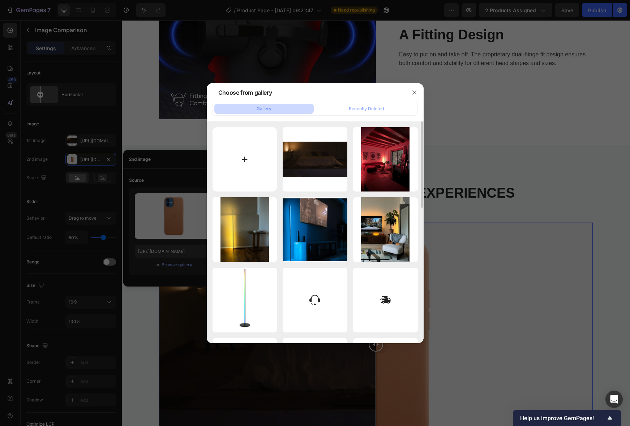
click at [243, 168] on input "file" at bounding box center [244, 159] width 65 height 65
type input "C:\fakepath\Screenshot 2025-09-29 at 12.11.42.png"
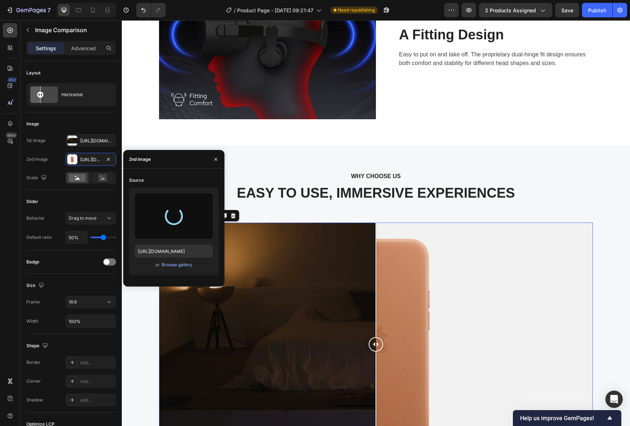
type input "https://cdn.shopify.com/s/files/1/0937/2667/1225/files/gempages_585127974513148…"
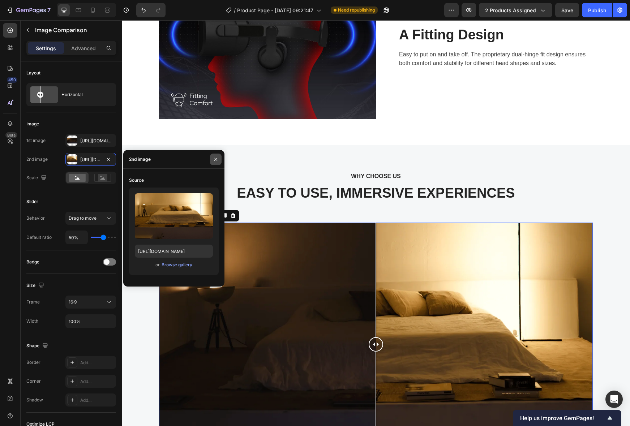
click at [214, 156] on icon "button" at bounding box center [216, 159] width 6 height 6
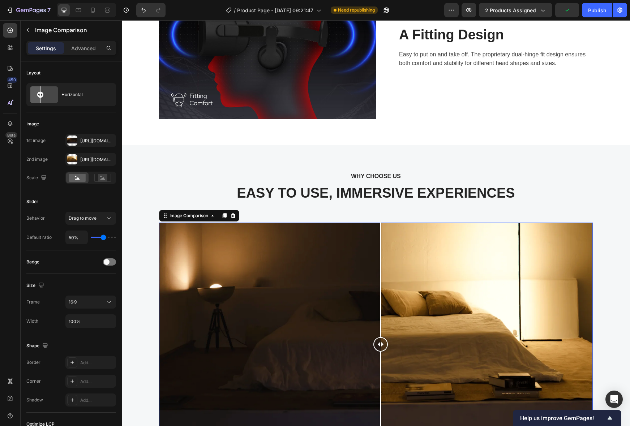
drag, startPoint x: 377, startPoint y: 344, endPoint x: 380, endPoint y: 348, distance: 5.4
click at [380, 348] on div at bounding box center [380, 344] width 14 height 14
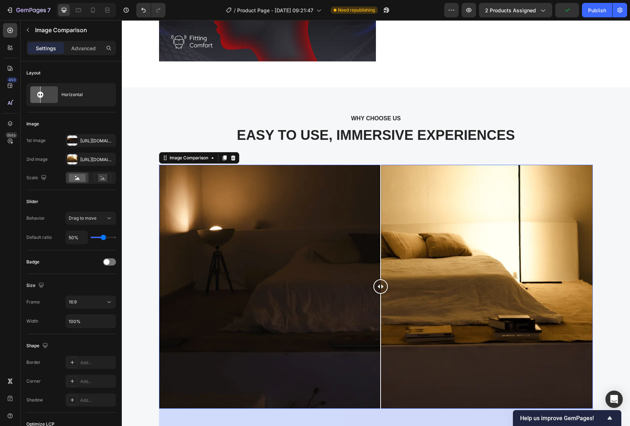
scroll to position [1303, 0]
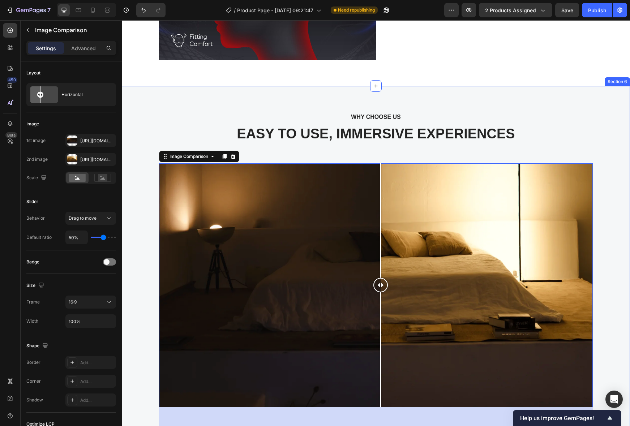
click at [403, 106] on div "WHY CHOOSE US Text block EASY TO USE, IMMERSIVE EXPERIENCES Heading Image Compa…" at bounding box center [376, 377] width 508 height 582
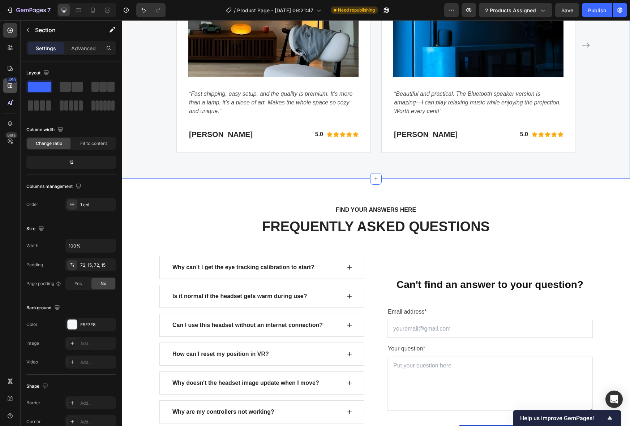
scroll to position [1793, 0]
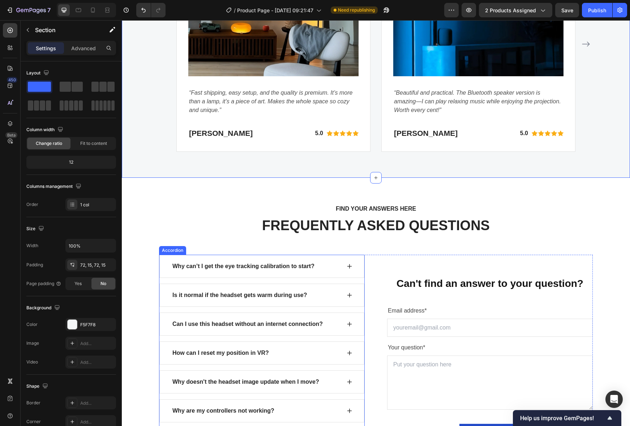
click at [280, 264] on div "Why can’t I get the eye tracking calibration to start?" at bounding box center [243, 266] width 144 height 11
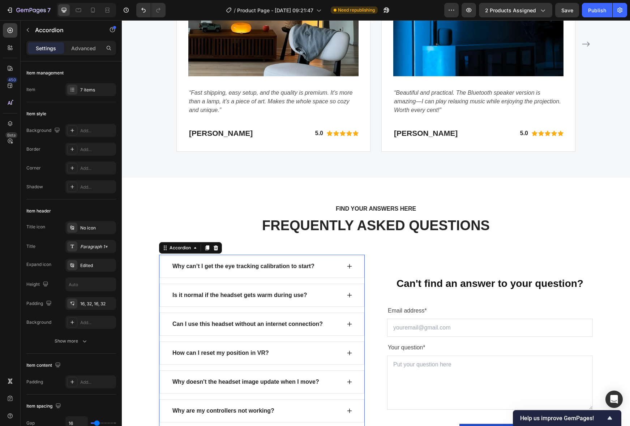
click at [280, 264] on div "Why can’t I get the eye tracking calibration to start?" at bounding box center [243, 266] width 144 height 11
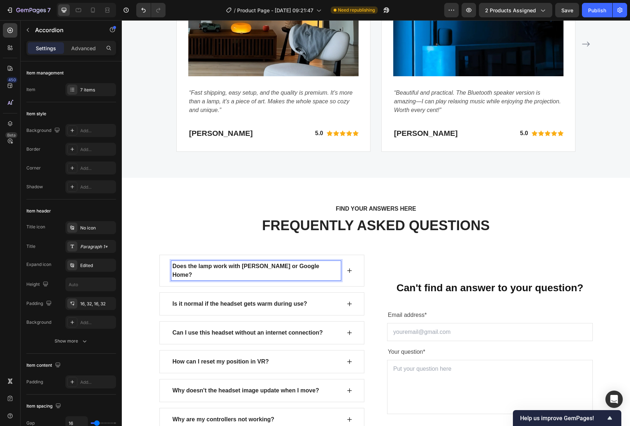
click at [321, 263] on div "Does the lamp work with Alexa or Google Home?" at bounding box center [255, 271] width 169 height 20
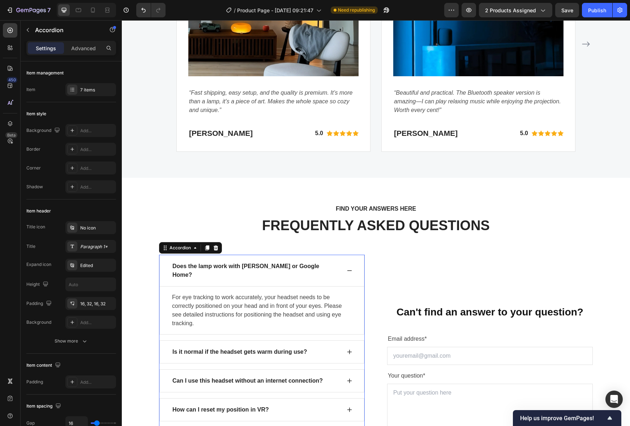
click at [246, 293] on p "For eye tracking to work accurately, your headset needs to be correctly positio…" at bounding box center [262, 310] width 180 height 35
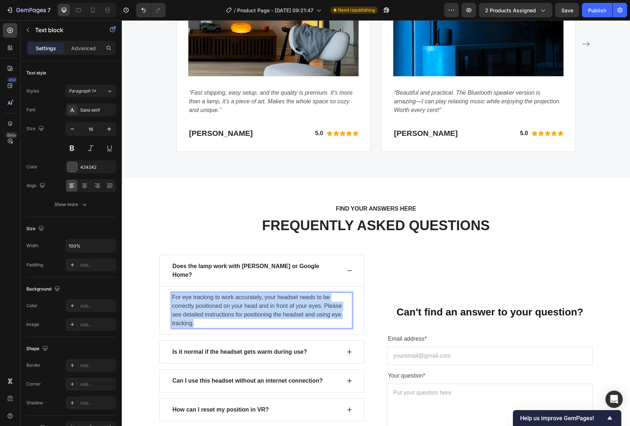
click at [246, 293] on p "For eye tracking to work accurately, your headset needs to be correctly positio…" at bounding box center [262, 310] width 180 height 35
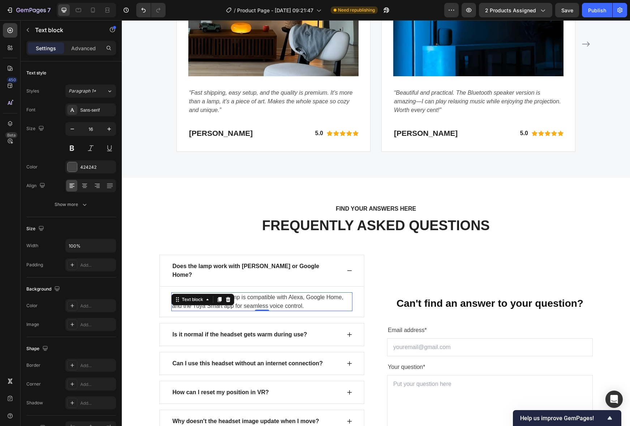
click at [225, 330] on p "Is it normal if the headset gets warm during use?" at bounding box center [239, 334] width 135 height 9
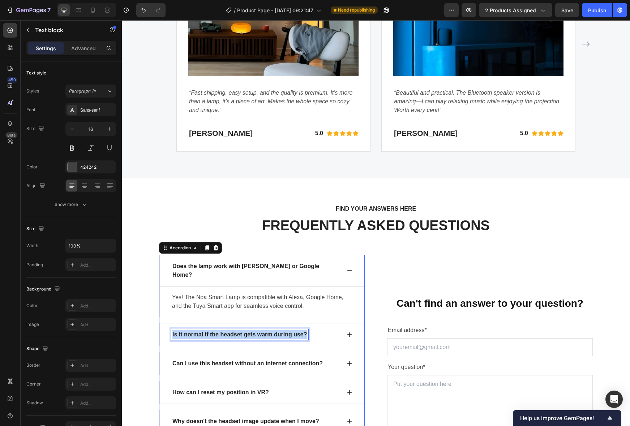
click at [225, 330] on p "Is it normal if the headset gets warm during use?" at bounding box center [239, 334] width 135 height 9
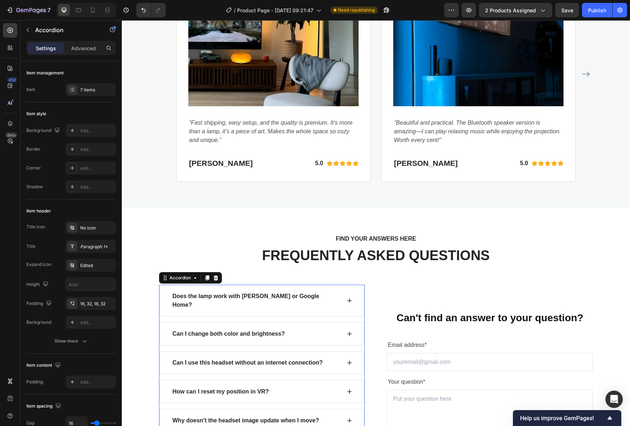
scroll to position [1762, 0]
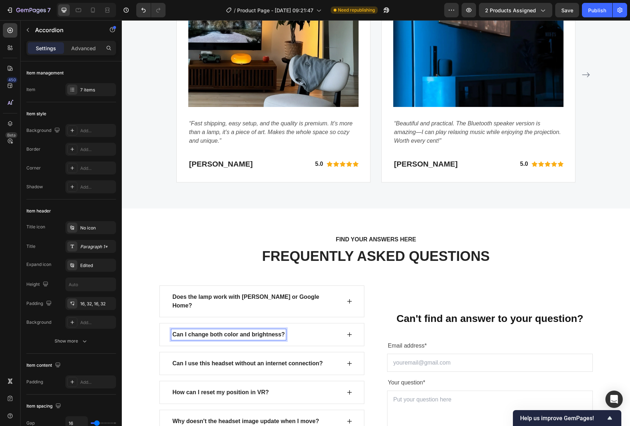
click at [346, 327] on div "Can I change both color and brightness?" at bounding box center [261, 334] width 205 height 23
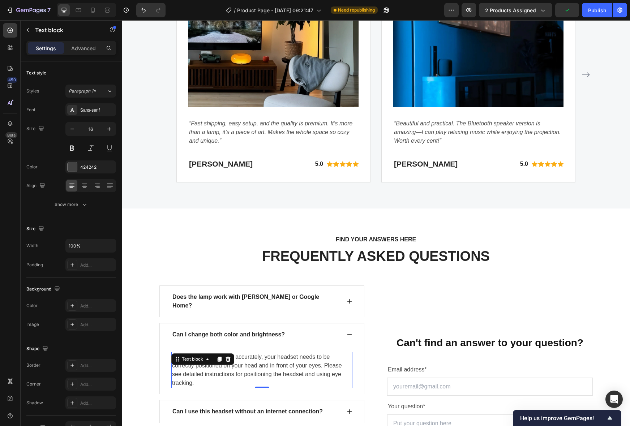
click at [254, 353] on p "For eye tracking to work accurately, your headset needs to be correctly positio…" at bounding box center [262, 370] width 180 height 35
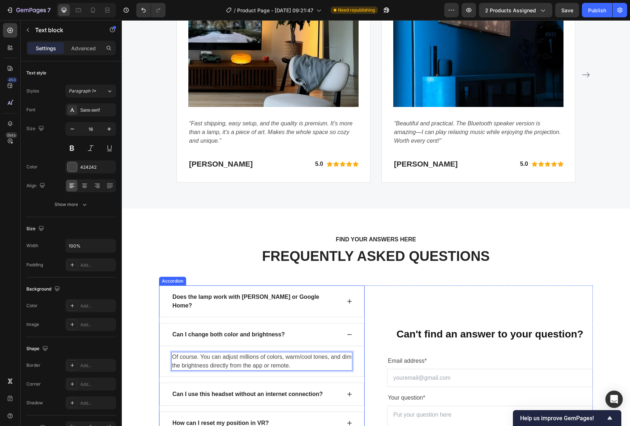
click at [267, 390] on p "Can I use this headset without an internet connection?" at bounding box center [247, 394] width 150 height 9
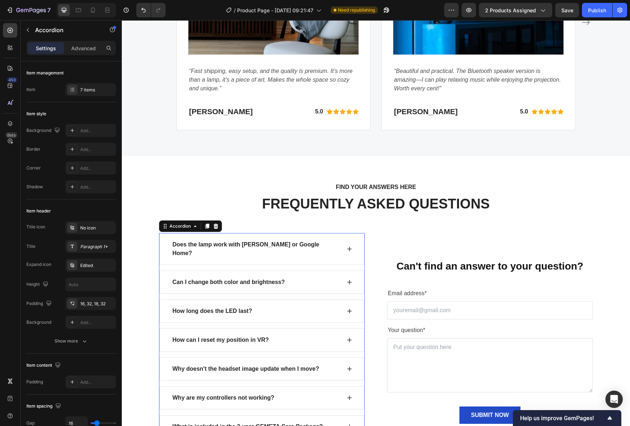
scroll to position [1818, 0]
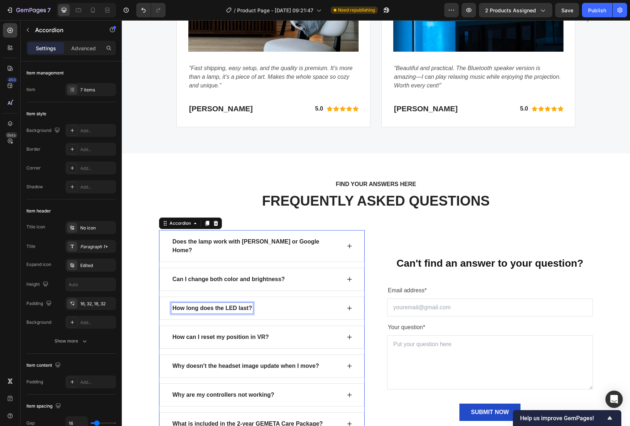
click at [349, 305] on icon at bounding box center [349, 308] width 6 height 6
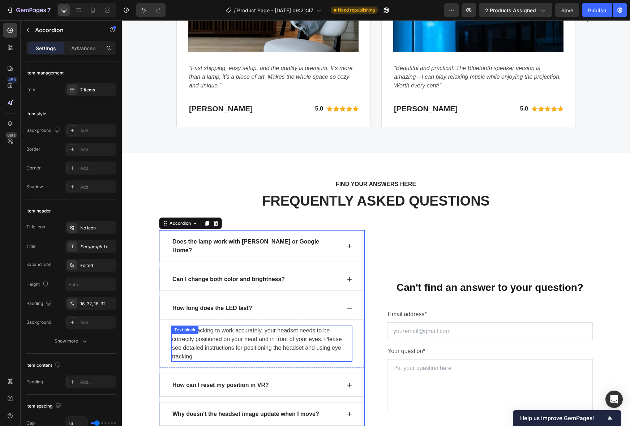
click at [245, 327] on p "For eye tracking to work accurately, your headset needs to be correctly positio…" at bounding box center [262, 343] width 180 height 35
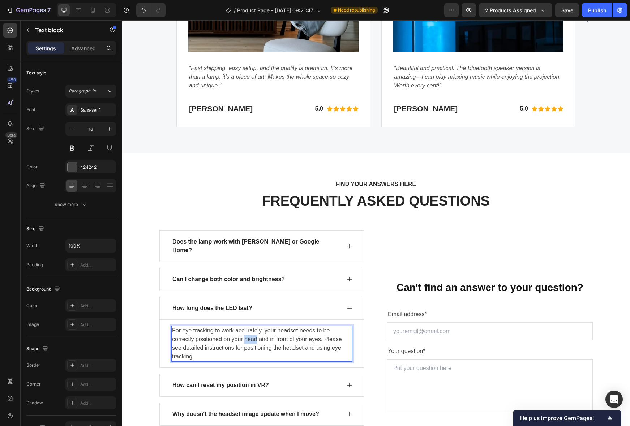
click at [245, 327] on p "For eye tracking to work accurately, your headset needs to be correctly positio…" at bounding box center [262, 343] width 180 height 35
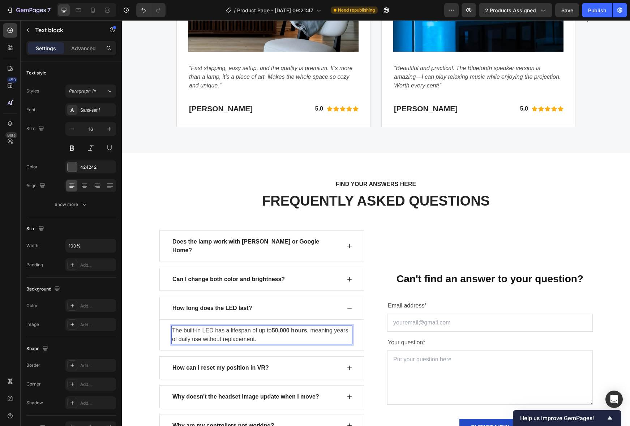
click at [206, 362] on div "How can I reset my position in VR?" at bounding box center [220, 367] width 99 height 11
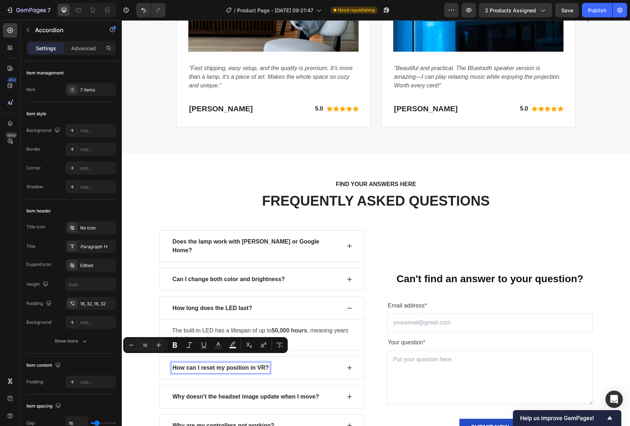
click at [207, 362] on div "How can I reset my position in VR?" at bounding box center [220, 367] width 99 height 11
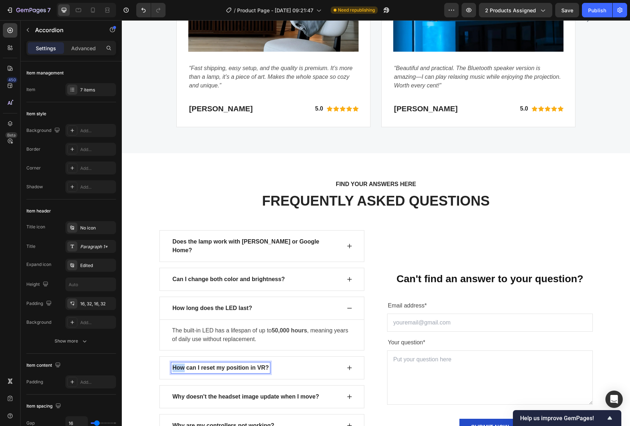
click at [207, 362] on div "How can I reset my position in VR?" at bounding box center [220, 367] width 99 height 11
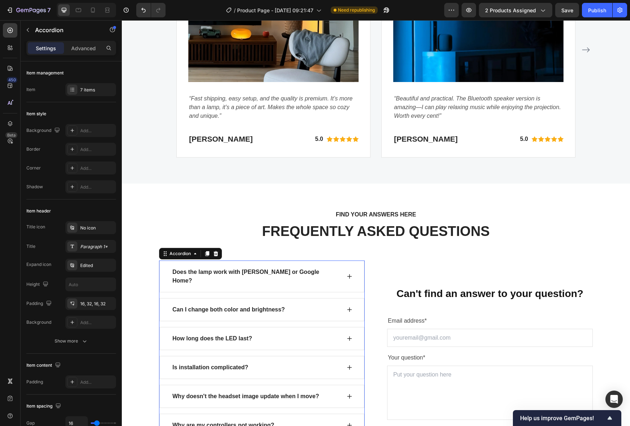
scroll to position [1787, 0]
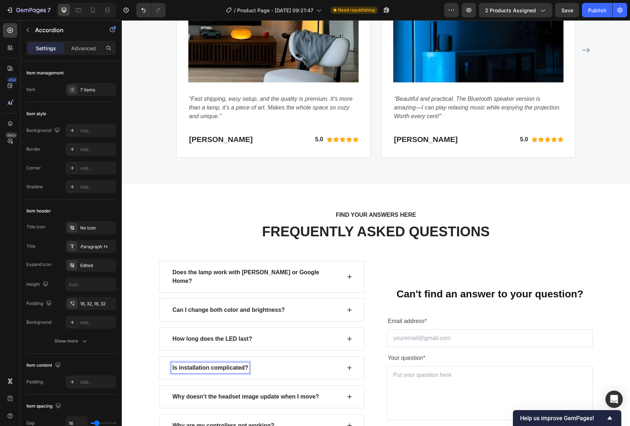
click at [229, 364] on strong "Is installation complicated?" at bounding box center [210, 367] width 76 height 6
click at [331, 367] on div "Is installation complicated?" at bounding box center [261, 367] width 205 height 23
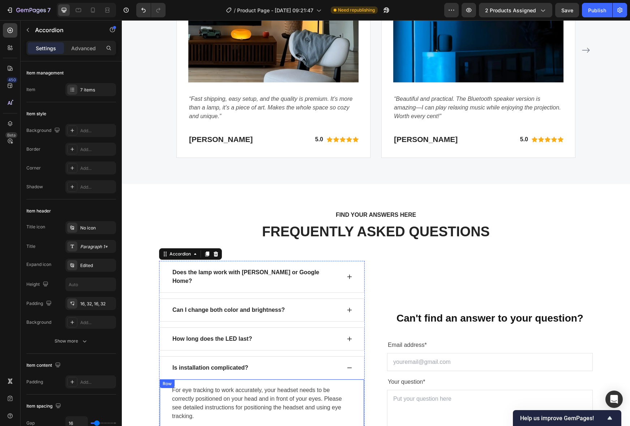
click at [240, 390] on p "For eye tracking to work accurately, your headset needs to be correctly positio…" at bounding box center [262, 403] width 180 height 35
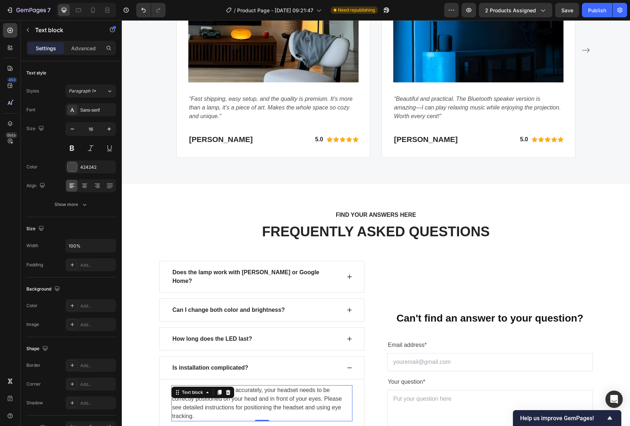
click at [240, 390] on p "For eye tracking to work accurately, your headset needs to be correctly positio…" at bounding box center [262, 403] width 180 height 35
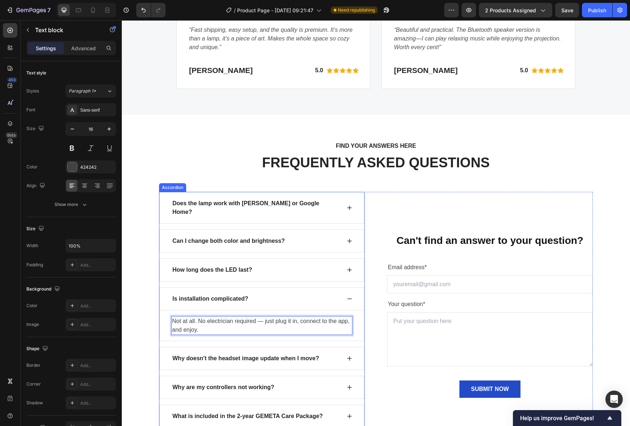
scroll to position [1855, 0]
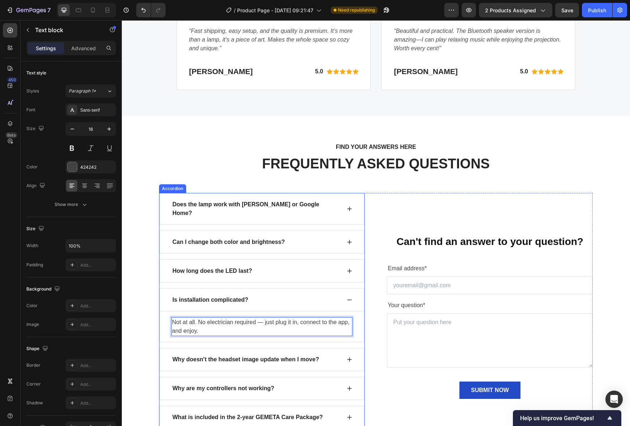
click at [250, 355] on p "Why doesn't the headset image update when I move?" at bounding box center [245, 359] width 147 height 9
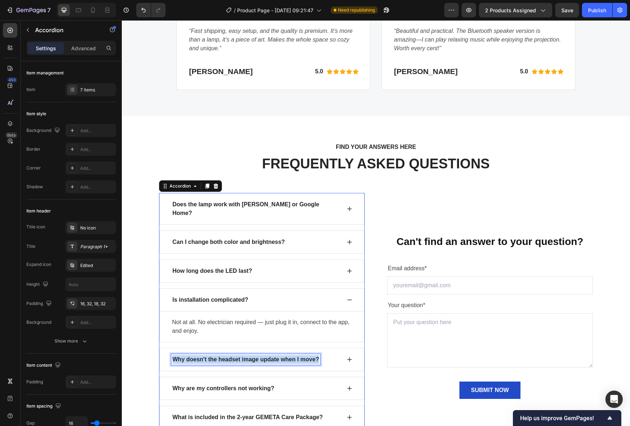
click at [250, 355] on p "Why doesn't the headset image update when I move?" at bounding box center [245, 359] width 147 height 9
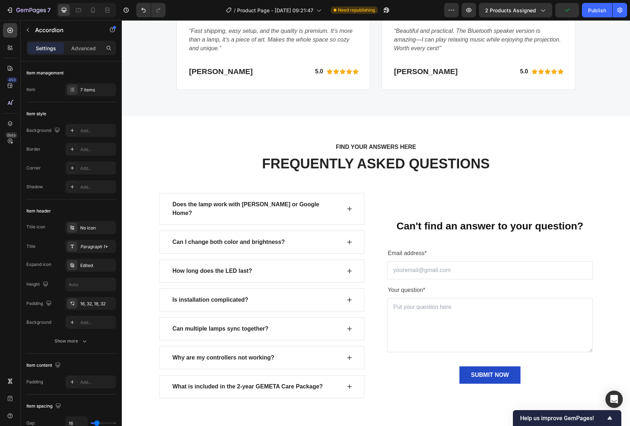
click at [345, 340] on div "Can multiple lamps sync together?" at bounding box center [261, 328] width 205 height 23
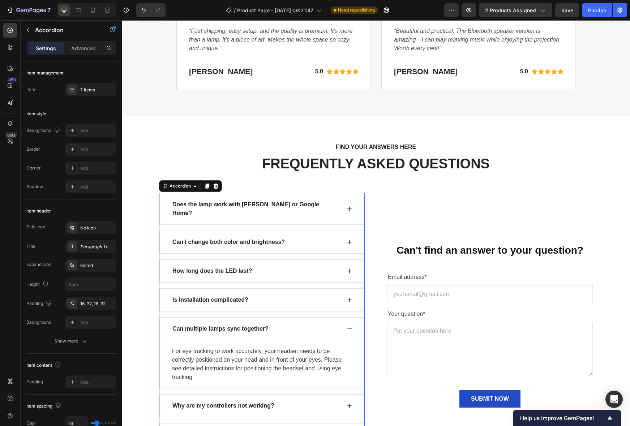
click at [236, 351] on p "For eye tracking to work accurately, your headset needs to be correctly positio…" at bounding box center [262, 364] width 180 height 35
click at [236, 352] on p "For eye tracking to work accurately, your headset needs to be correctly positio…" at bounding box center [262, 364] width 180 height 35
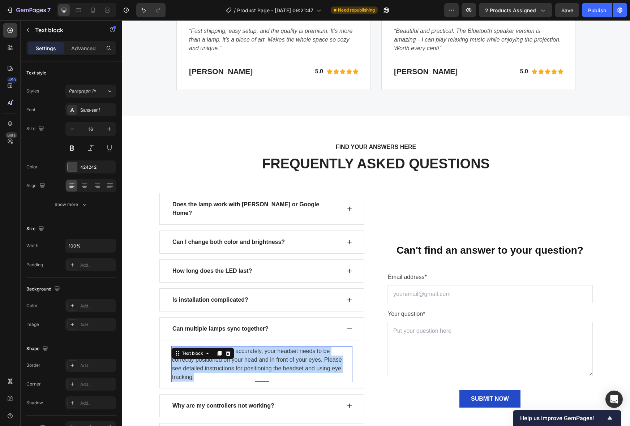
click at [236, 352] on p "For eye tracking to work accurately, your headset needs to be correctly positio…" at bounding box center [262, 364] width 180 height 35
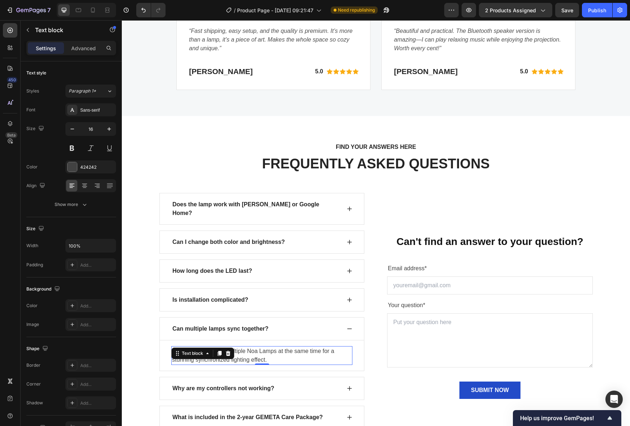
click at [238, 384] on p "Why are my controllers not working?" at bounding box center [223, 388] width 102 height 9
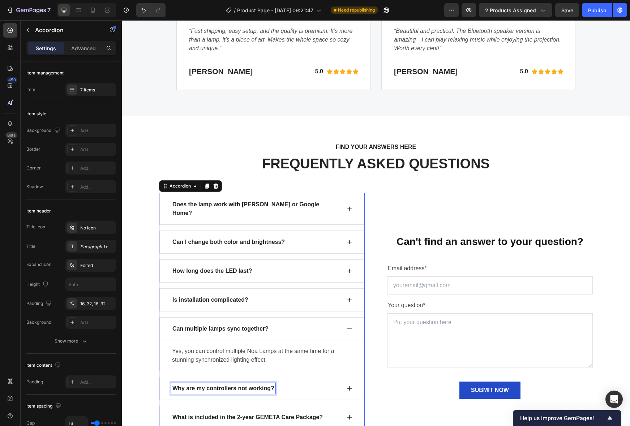
click at [238, 384] on p "Why are my controllers not working?" at bounding box center [223, 388] width 102 height 9
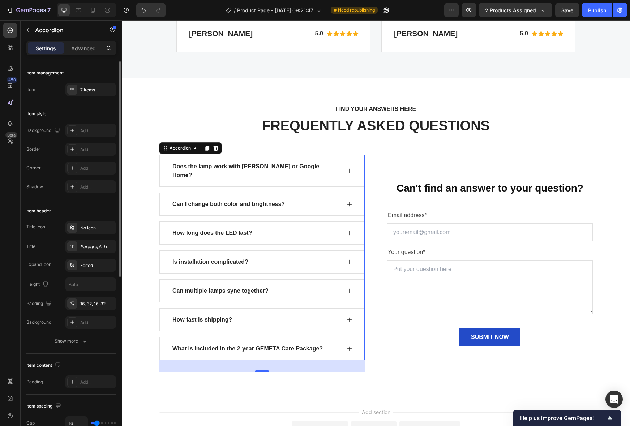
scroll to position [1893, 0]
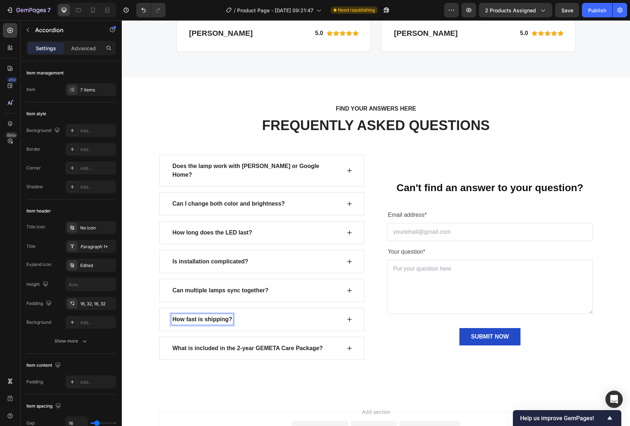
click at [347, 308] on div "How fast is shipping?" at bounding box center [261, 319] width 205 height 23
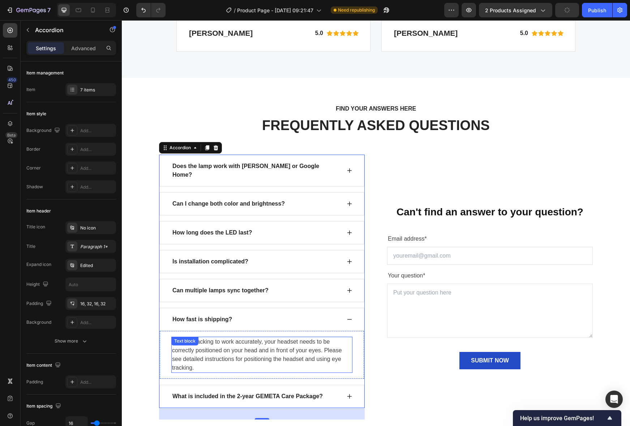
click at [224, 337] on div "For eye tracking to work accurately, your headset needs to be correctly positio…" at bounding box center [261, 355] width 181 height 36
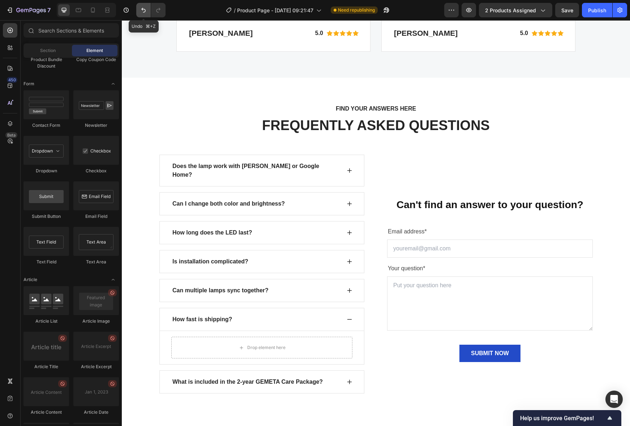
click at [142, 8] on icon "Undo/Redo" at bounding box center [143, 10] width 4 height 5
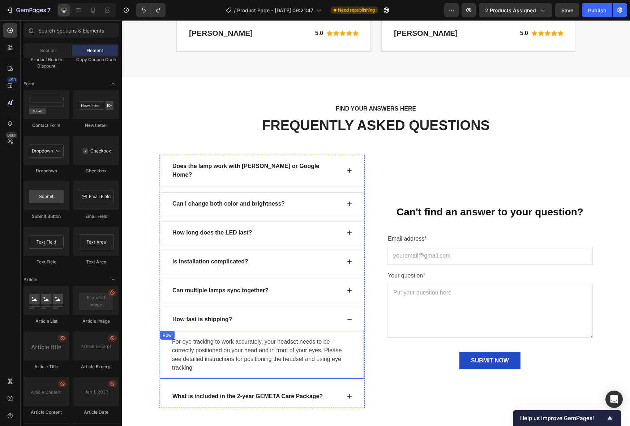
click at [218, 337] on p "For eye tracking to work accurately, your headset needs to be correctly positio…" at bounding box center [262, 354] width 180 height 35
click at [218, 341] on icon at bounding box center [219, 343] width 4 height 5
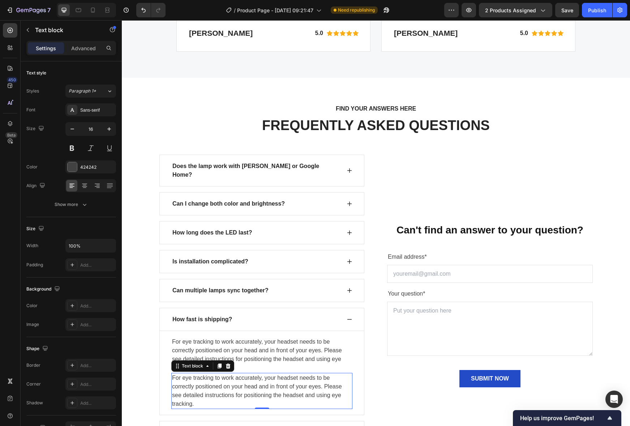
click at [218, 337] on div "For eye tracking to work accurately, your headset needs to be correctly positio…" at bounding box center [261, 355] width 181 height 36
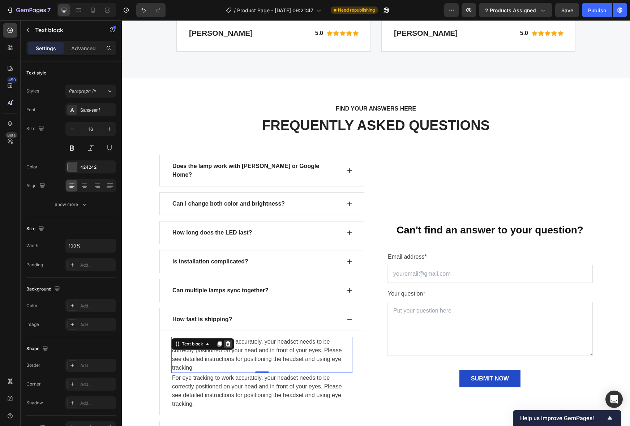
click at [228, 341] on icon at bounding box center [228, 343] width 5 height 5
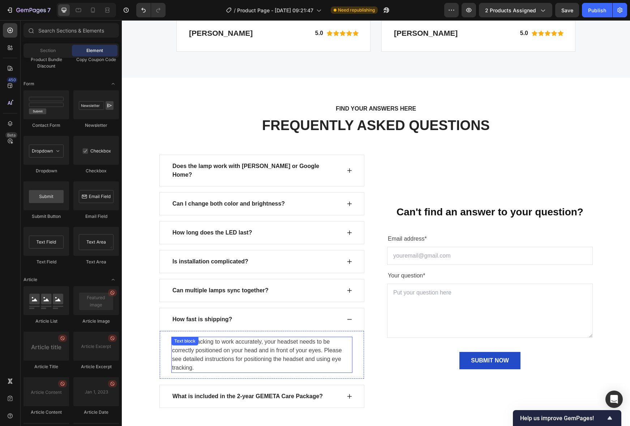
click at [236, 346] on p "For eye tracking to work accurately, your headset needs to be correctly positio…" at bounding box center [262, 354] width 180 height 35
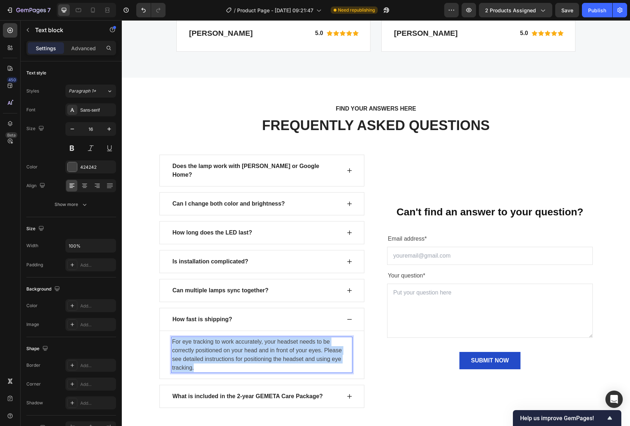
click at [236, 346] on p "For eye tracking to work accurately, your headset needs to be correctly positio…" at bounding box center [262, 354] width 180 height 35
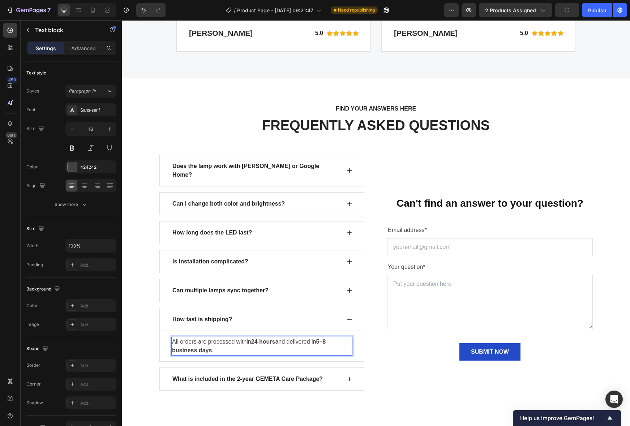
click at [220, 375] on p "What is included in the 2-year GEMETA Care Package?" at bounding box center [247, 379] width 150 height 9
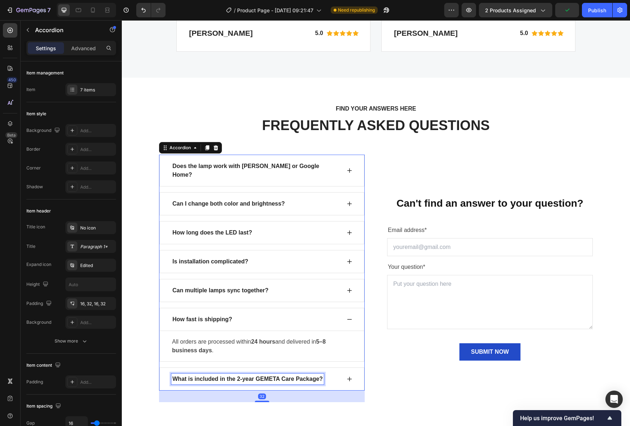
click at [220, 375] on p "What is included in the 2-year GEMETA Care Package?" at bounding box center [247, 379] width 150 height 9
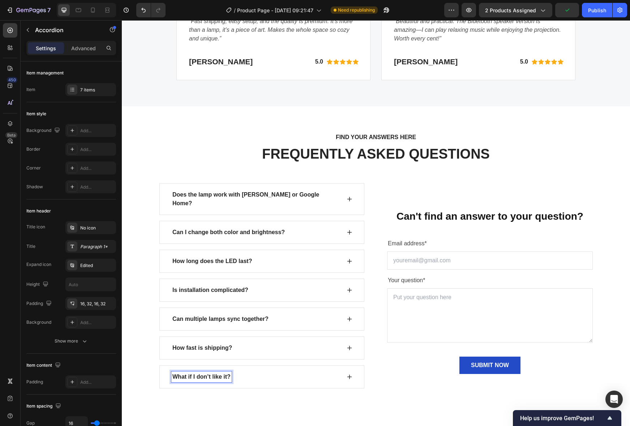
scroll to position [1862, 0]
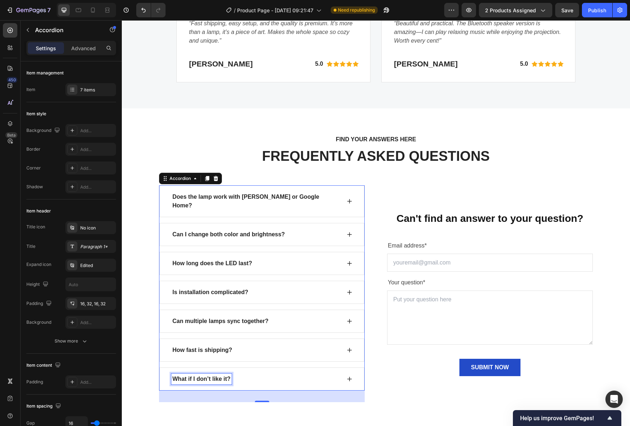
click at [349, 377] on icon at bounding box center [349, 379] width 5 height 5
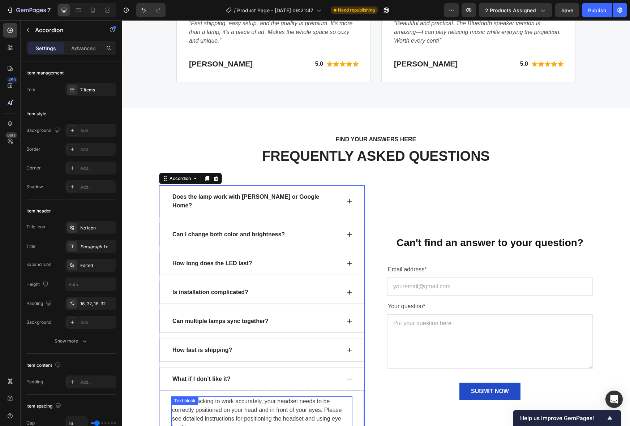
click at [235, 397] on p "For eye tracking to work accurately, your headset needs to be correctly positio…" at bounding box center [262, 414] width 180 height 35
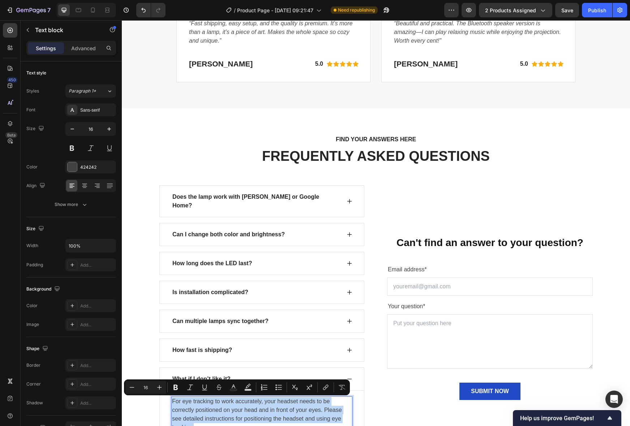
click at [235, 397] on p "For eye tracking to work accurately, your headset needs to be correctly positio…" at bounding box center [262, 414] width 180 height 35
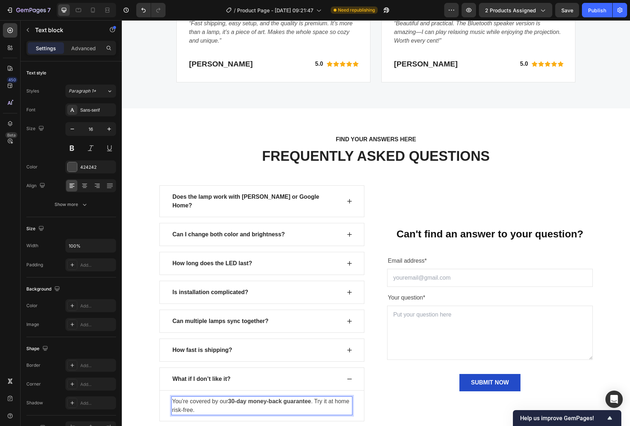
click at [234, 398] on strong "30-day money-back guarantee" at bounding box center [269, 401] width 83 height 6
click at [390, 385] on div "SUBMIT NOW Submit Button" at bounding box center [490, 382] width 206 height 17
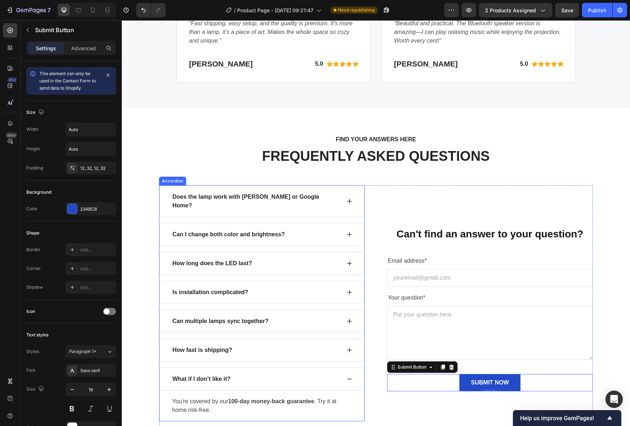
click at [350, 376] on icon at bounding box center [349, 379] width 6 height 6
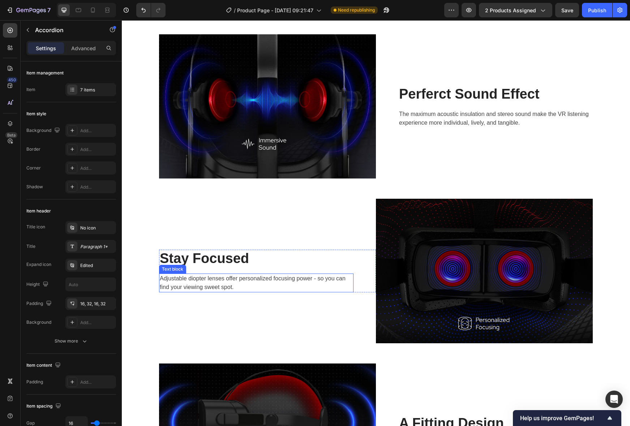
scroll to position [840, 0]
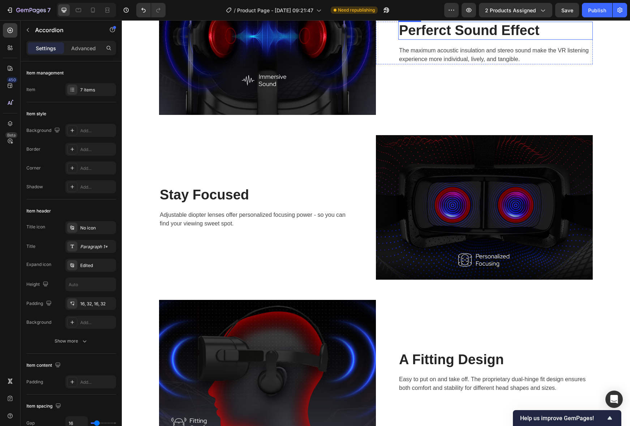
click at [457, 39] on p "Perferct Sound Effect" at bounding box center [495, 30] width 193 height 17
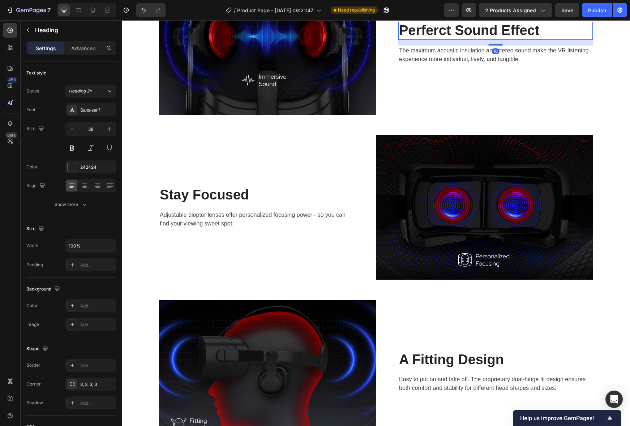
click at [457, 39] on p "Perferct Sound Effect" at bounding box center [495, 30] width 193 height 17
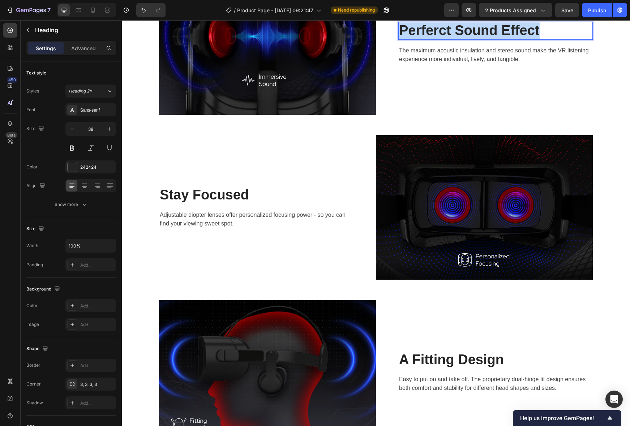
click at [457, 39] on p "Perferct Sound Effect" at bounding box center [495, 30] width 193 height 17
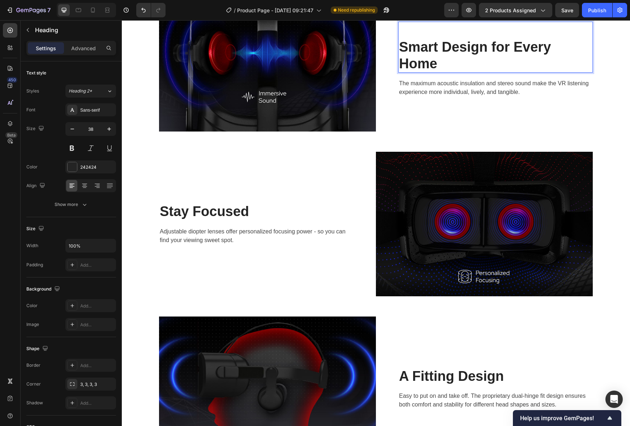
scroll to position [831, 0]
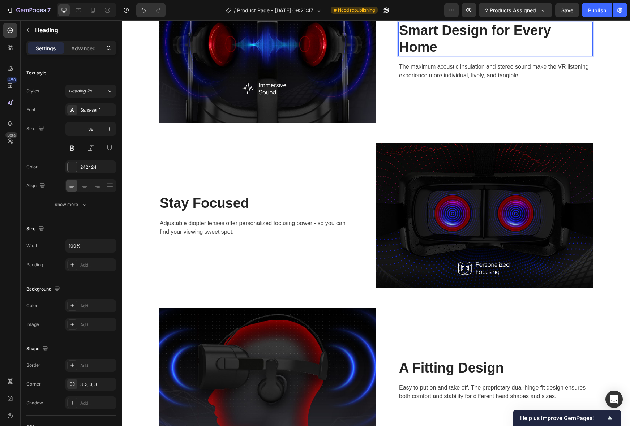
click at [406, 80] on p "The maximum acoustic insulation and stereo sound make the VR listening experien…" at bounding box center [495, 70] width 193 height 17
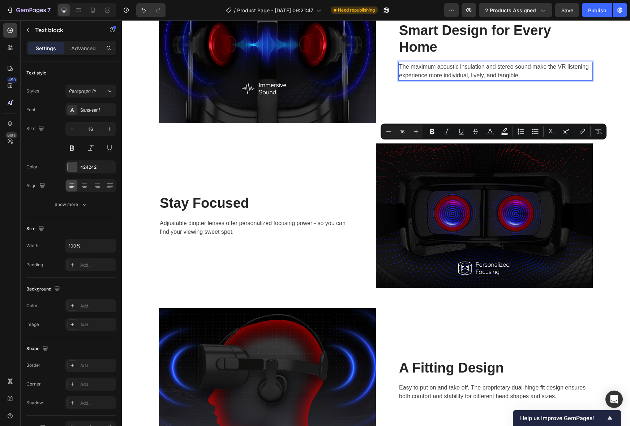
scroll to position [827, 0]
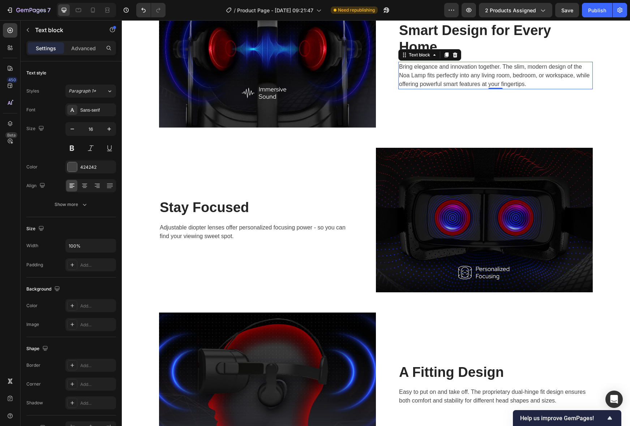
click at [210, 216] on p "Stay Focused" at bounding box center [256, 207] width 193 height 17
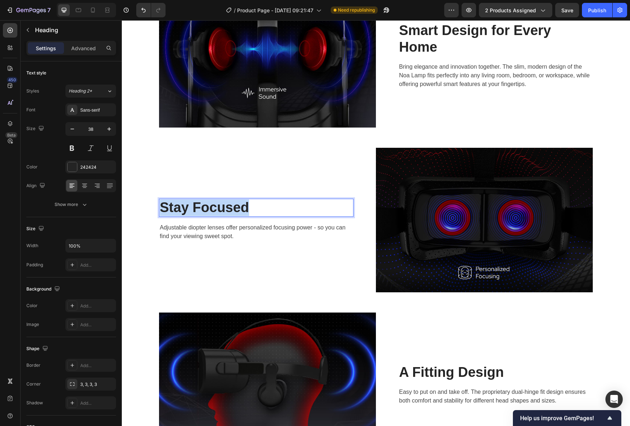
click at [210, 216] on p "Stay Focused" at bounding box center [256, 207] width 193 height 17
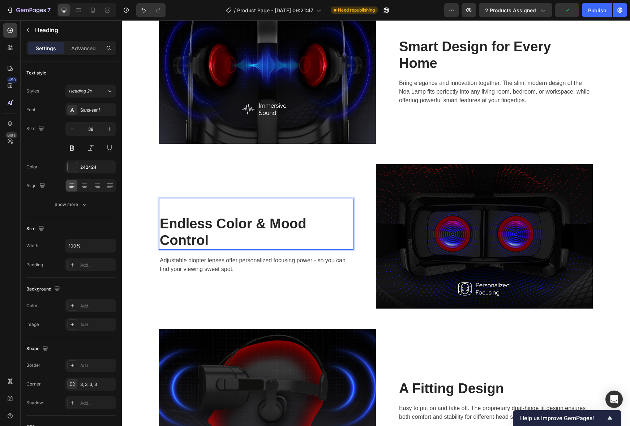
scroll to position [819, 0]
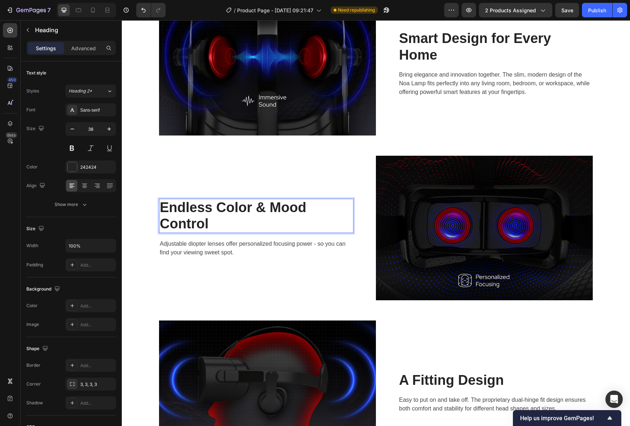
click at [194, 257] on p "Adjustable diopter lenses offer personalized focusing power - so you can find y…" at bounding box center [256, 247] width 193 height 17
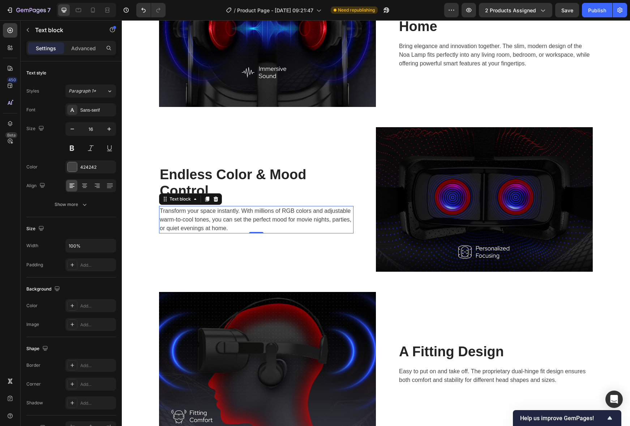
scroll to position [933, 0]
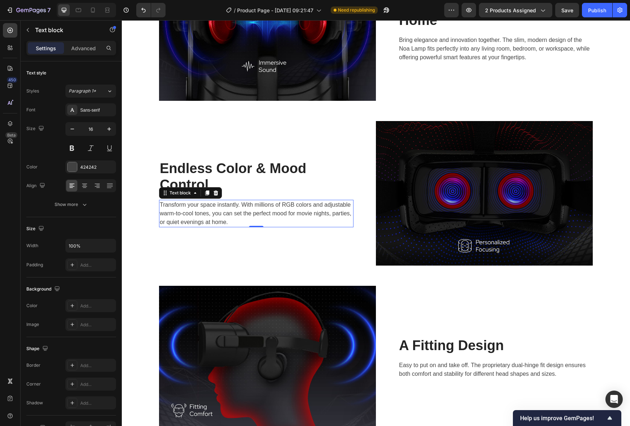
click at [463, 368] on p "Easy to put on and take off. The proprietary dual-hinge fit design ensures both…" at bounding box center [495, 369] width 193 height 17
drag, startPoint x: 463, startPoint y: 368, endPoint x: 448, endPoint y: 347, distance: 26.1
click at [463, 368] on p "Easy to put on and take off. The proprietary dual-hinge fit design ensures both…" at bounding box center [495, 369] width 193 height 17
click at [450, 354] on p "A Fitting Design" at bounding box center [495, 345] width 193 height 17
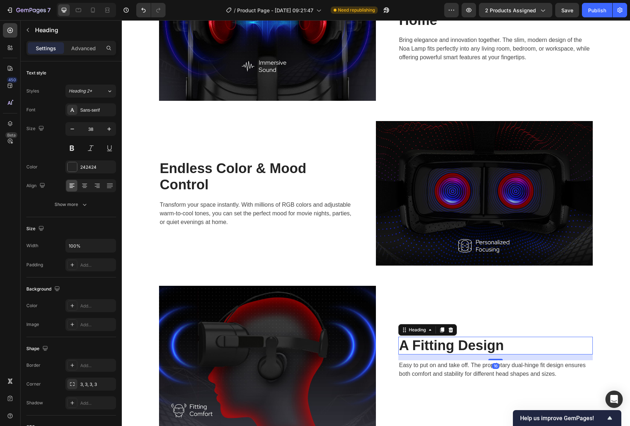
click at [446, 345] on p "A Fitting Design" at bounding box center [495, 345] width 193 height 17
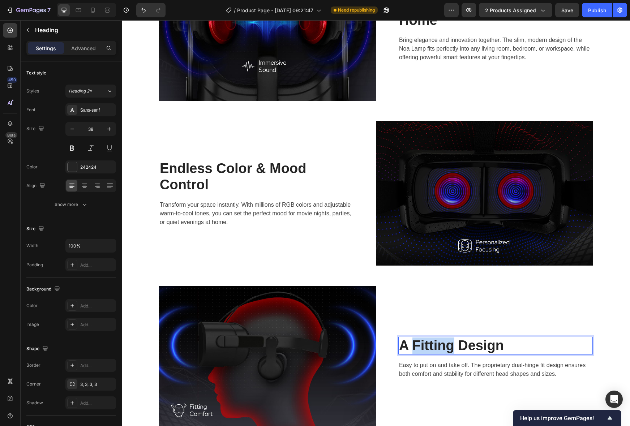
click at [446, 345] on p "A Fitting Design" at bounding box center [495, 345] width 193 height 17
click at [438, 373] on p "Easy to put on and take off. The proprietary dual-hinge fit design ensures both…" at bounding box center [495, 369] width 193 height 17
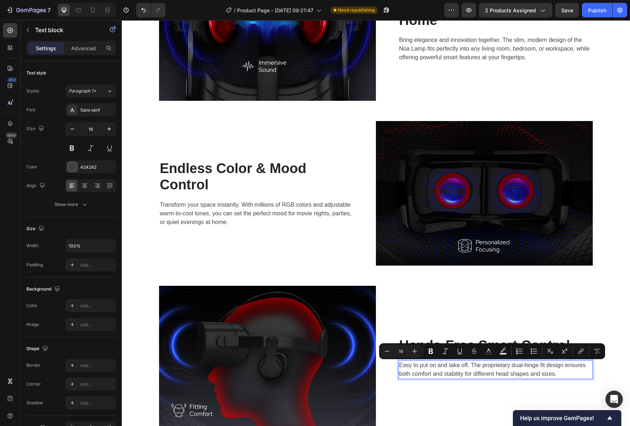
scroll to position [928, 0]
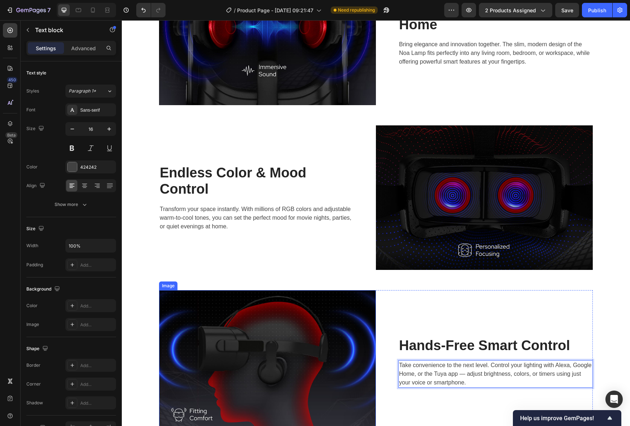
click at [310, 333] on img at bounding box center [267, 362] width 217 height 144
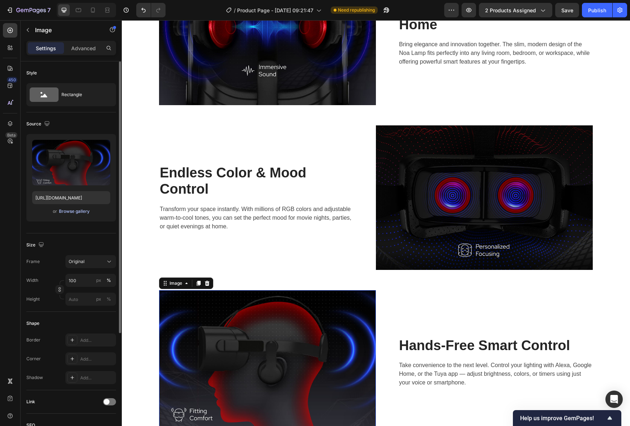
click at [62, 211] on div "Browse gallery" at bounding box center [74, 211] width 31 height 7
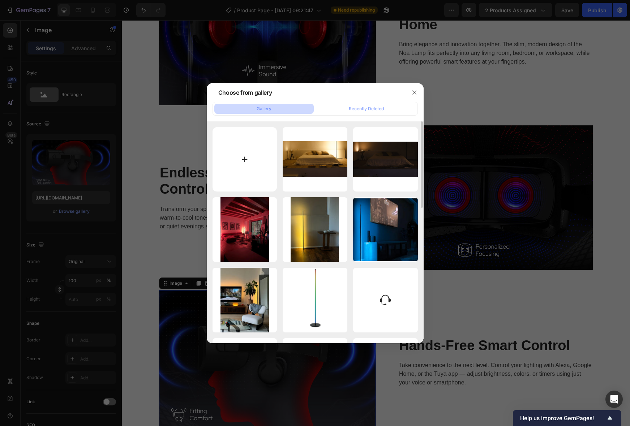
click at [238, 165] on input "file" at bounding box center [244, 159] width 65 height 65
click at [255, 183] on input "file" at bounding box center [244, 159] width 65 height 65
type input "C:\fakepath\DB4D4582-229B-4B30-A0BC-2A04234E0264.webp"
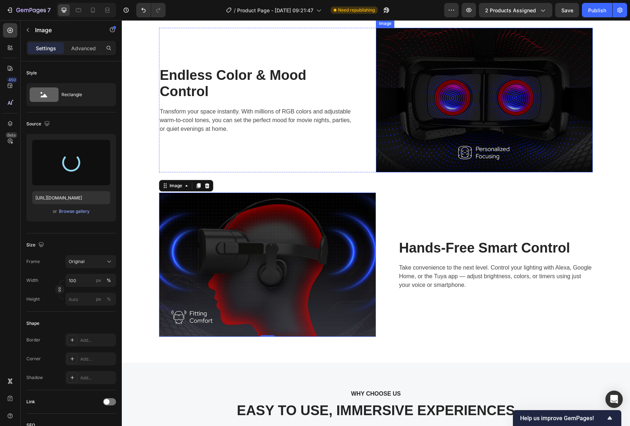
scroll to position [1027, 0]
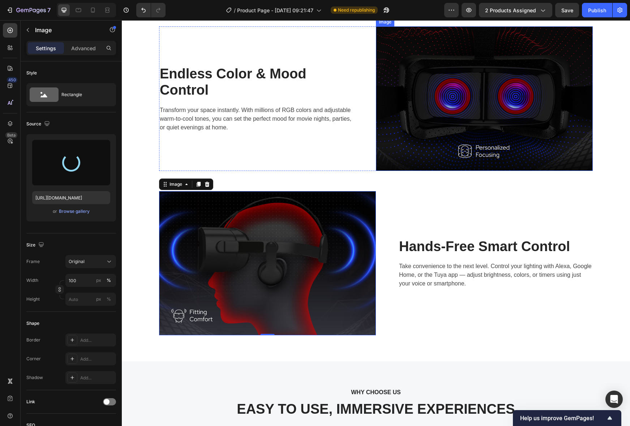
type input "https://cdn.shopify.com/s/files/1/0937/2667/1225/files/gempages_585127974513148…"
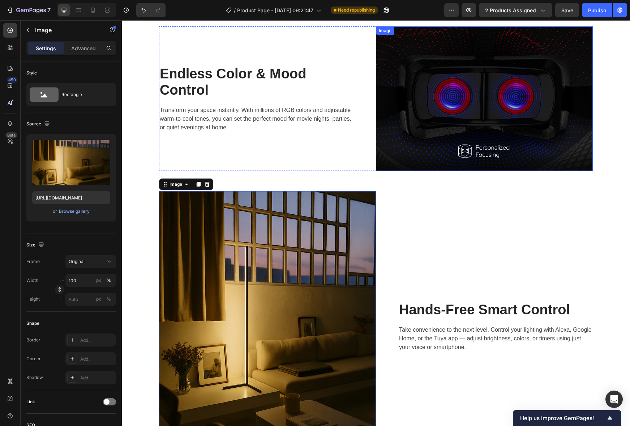
click at [418, 152] on img at bounding box center [484, 98] width 217 height 144
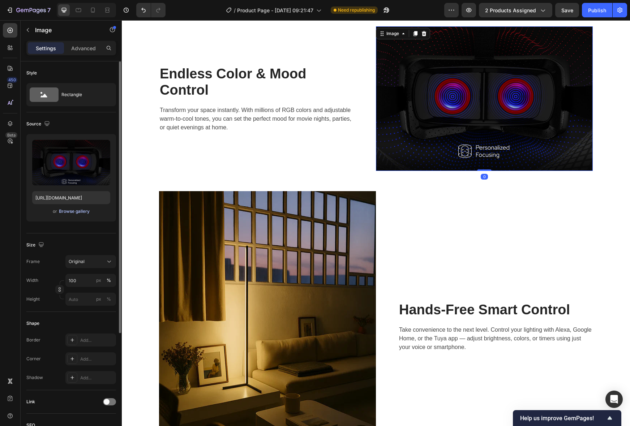
click at [78, 212] on div "Browse gallery" at bounding box center [74, 211] width 31 height 7
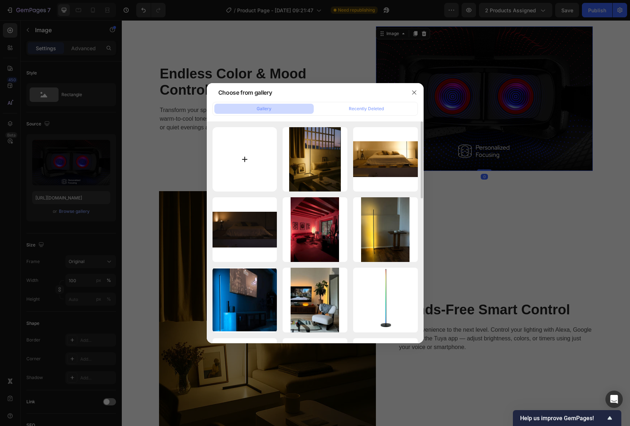
click at [237, 171] on input "file" at bounding box center [244, 159] width 65 height 65
type input "C:\fakepath\Photoroom_20250408_145512.webp"
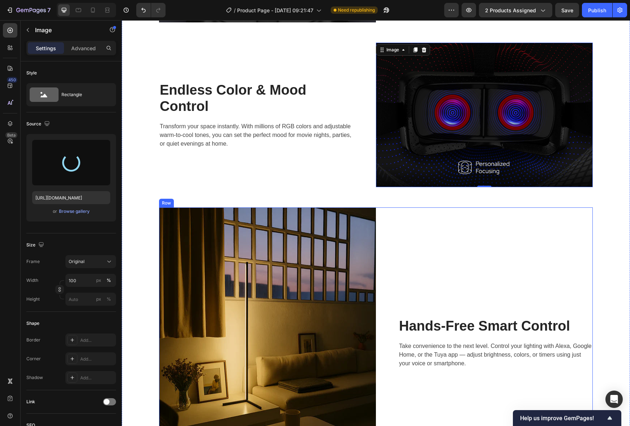
scroll to position [1005, 0]
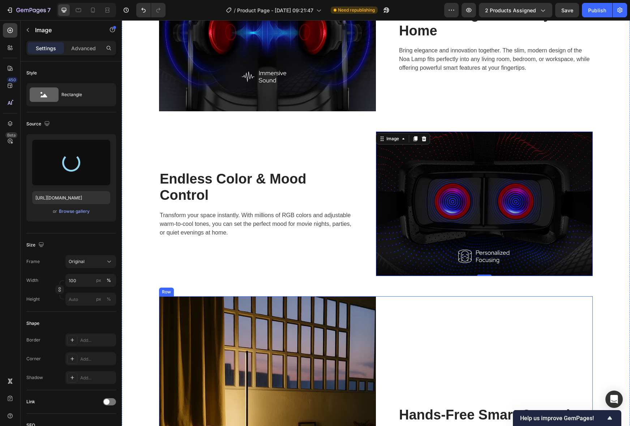
type input "https://cdn.shopify.com/s/files/1/0937/2667/1225/files/gempages_585127974513148…"
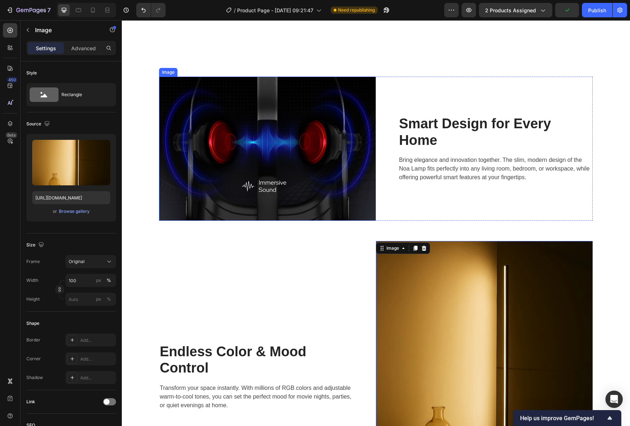
scroll to position [812, 0]
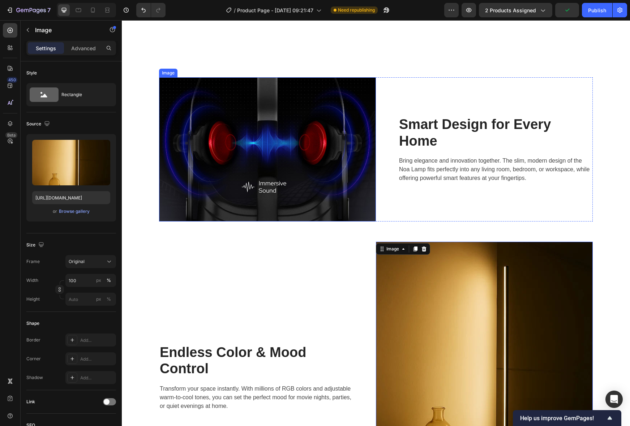
click at [352, 148] on img at bounding box center [267, 149] width 217 height 144
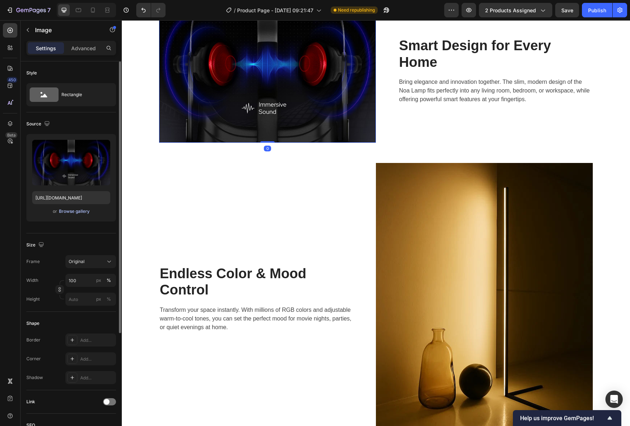
click at [74, 212] on div "Browse gallery" at bounding box center [74, 211] width 31 height 7
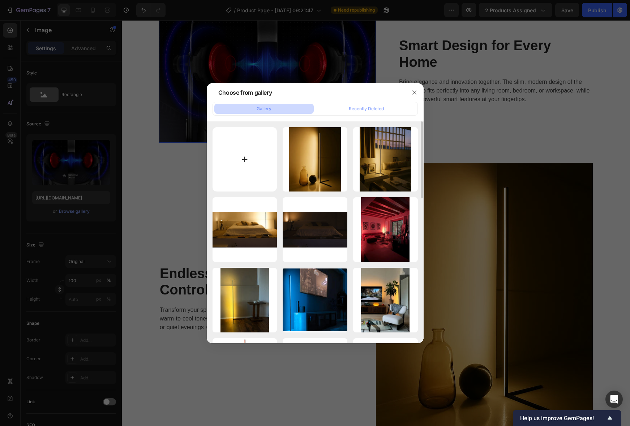
click at [229, 176] on input "file" at bounding box center [244, 159] width 65 height 65
type input "C:\fakepath\Photoroom_20250408_181039.webp"
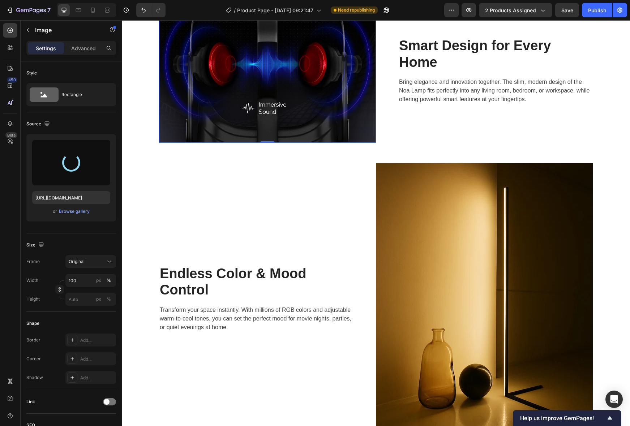
type input "https://cdn.shopify.com/s/files/1/0937/2667/1225/files/gempages_585127974513148…"
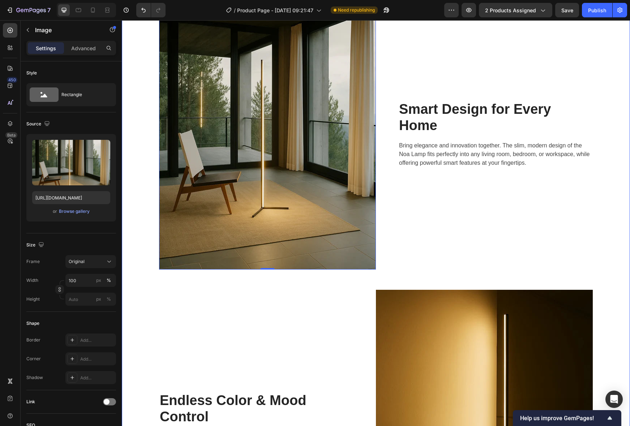
click at [594, 265] on div "Image 0 ⁠⁠⁠⁠⁠⁠⁠ Smart Design for Every Home Heading Bring elegance and innovati…" at bounding box center [375, 425] width 497 height 853
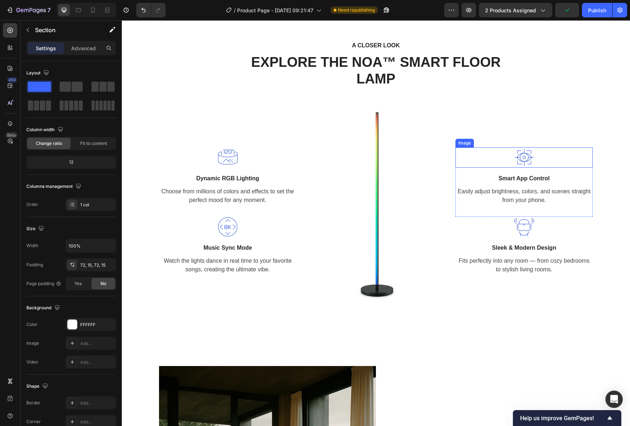
scroll to position [503, 0]
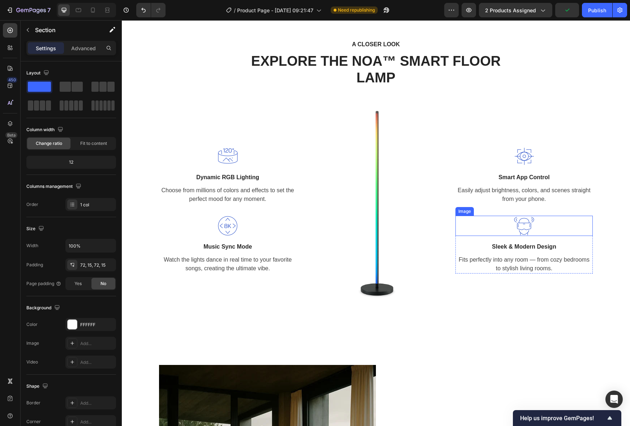
click at [527, 236] on img at bounding box center [524, 226] width 20 height 20
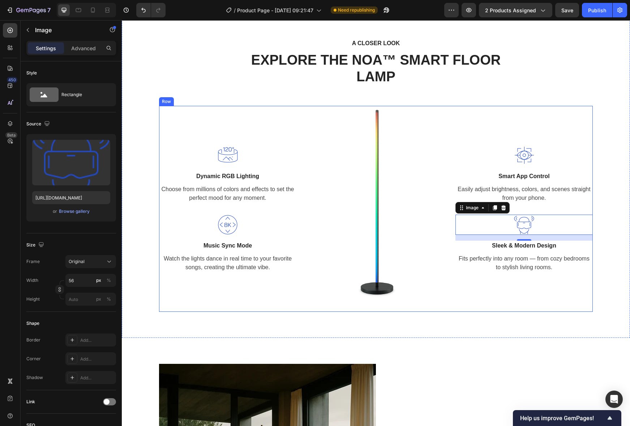
scroll to position [503, 0]
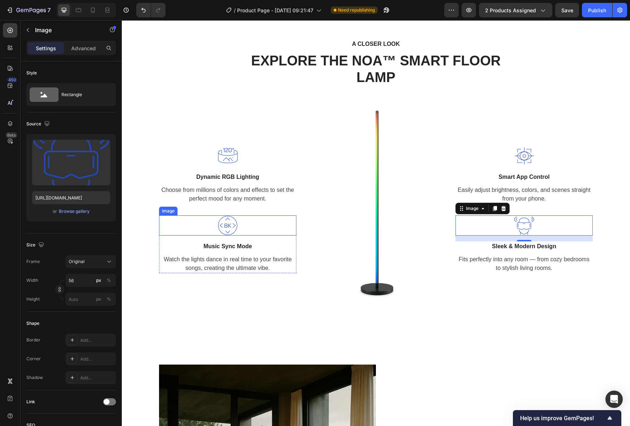
click at [228, 236] on img at bounding box center [227, 225] width 20 height 20
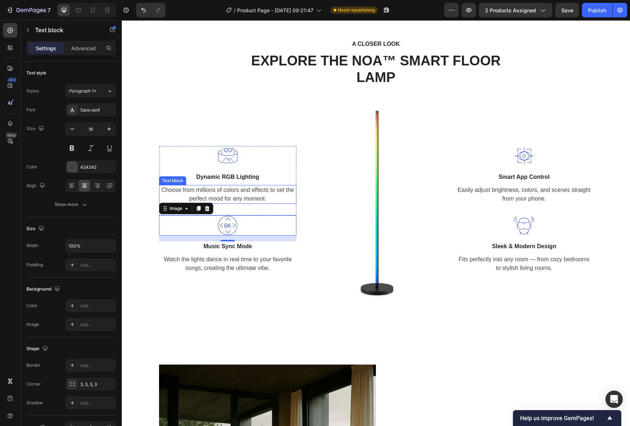
click at [225, 203] on p "Choose from millions of colors and effects to set the perfect mood for any mome…" at bounding box center [228, 194] width 136 height 17
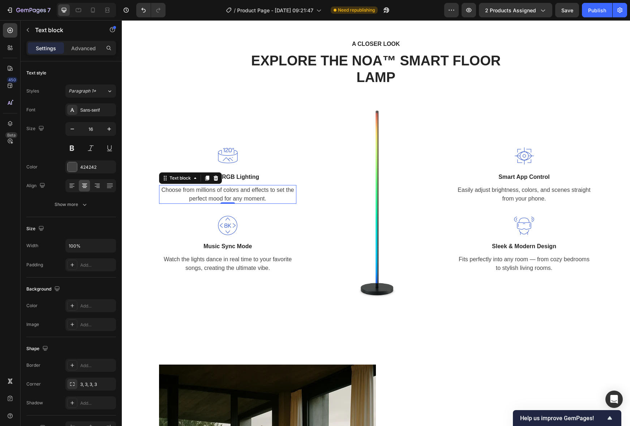
click at [225, 203] on p "Choose from millions of colors and effects to set the perfect mood for any mome…" at bounding box center [228, 194] width 136 height 17
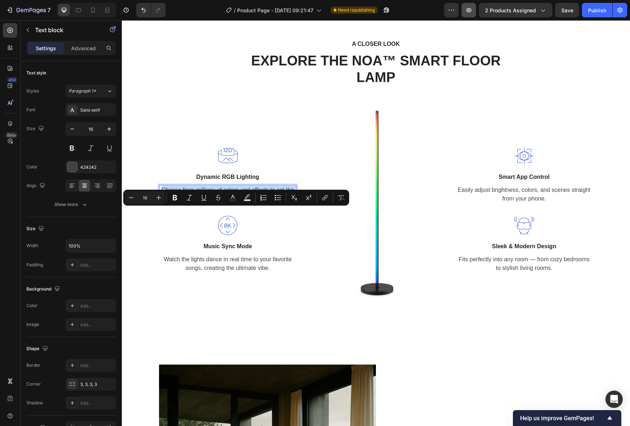
copy p "Choose from millions of colors and effects to set the perfect mood for any mome…"
click at [230, 166] on img at bounding box center [227, 156] width 20 height 20
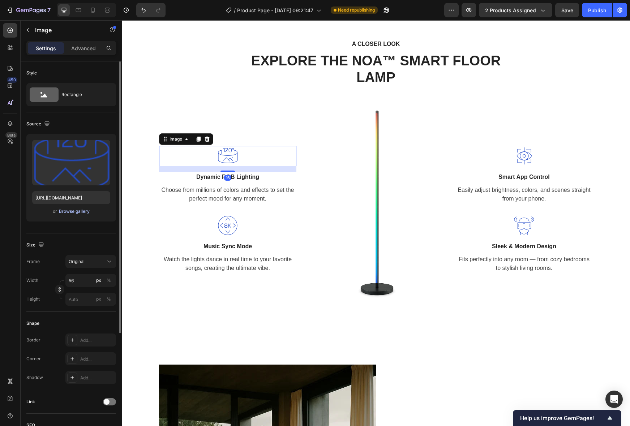
click at [77, 212] on div "Browse gallery" at bounding box center [74, 211] width 31 height 7
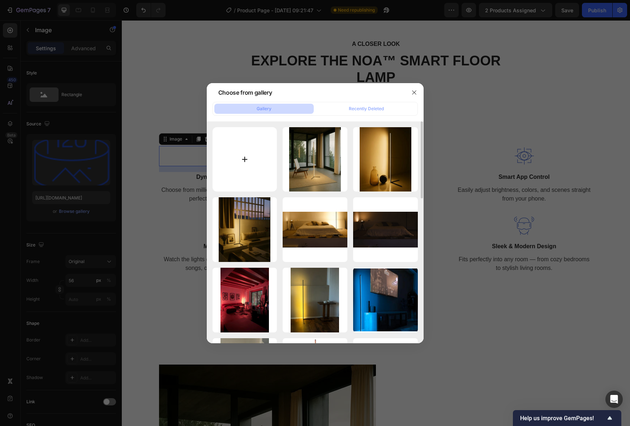
click at [250, 186] on input "file" at bounding box center [244, 159] width 65 height 65
type input "C:\fakepath\color-palette_6711288.png"
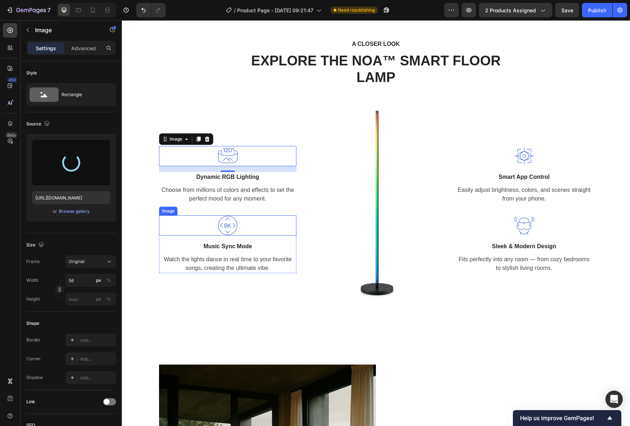
type input "https://cdn.shopify.com/s/files/1/0937/2667/1225/files/gempages_585127974513148…"
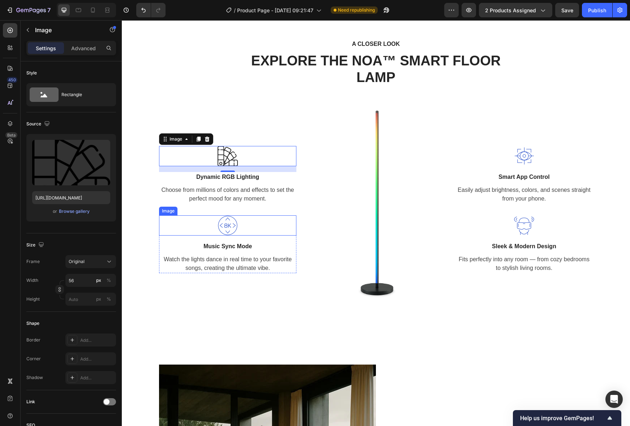
click at [230, 236] on img at bounding box center [227, 225] width 20 height 20
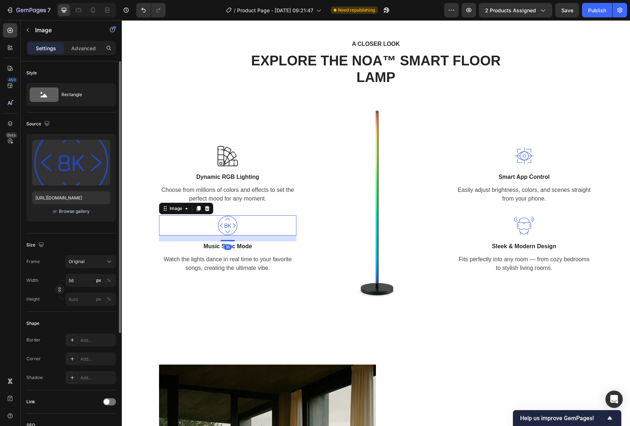
click at [76, 212] on div "Browse gallery" at bounding box center [74, 211] width 31 height 7
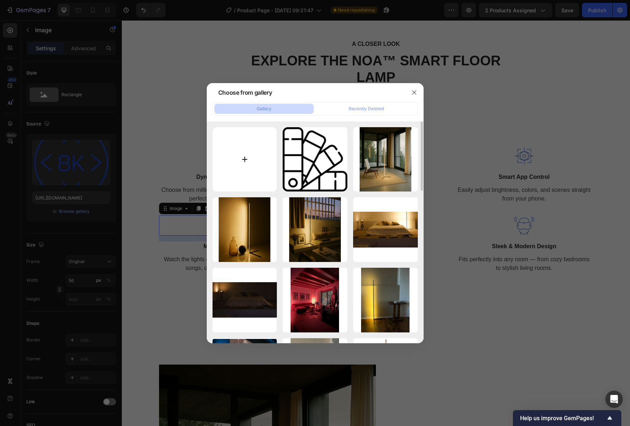
click at [263, 177] on input "file" at bounding box center [244, 159] width 65 height 65
type input "C:\fakepath\headphones_3975937.png"
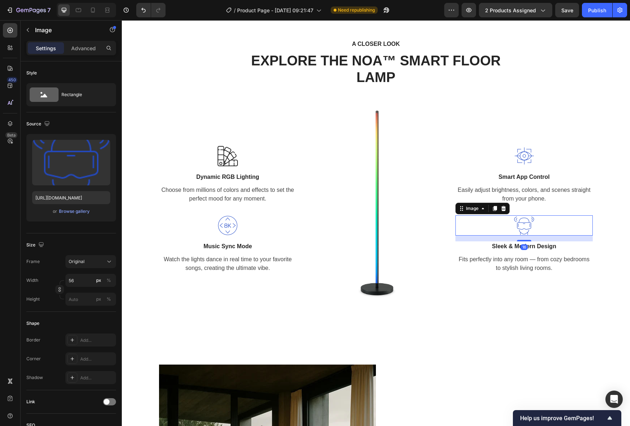
click at [526, 236] on img at bounding box center [524, 225] width 20 height 20
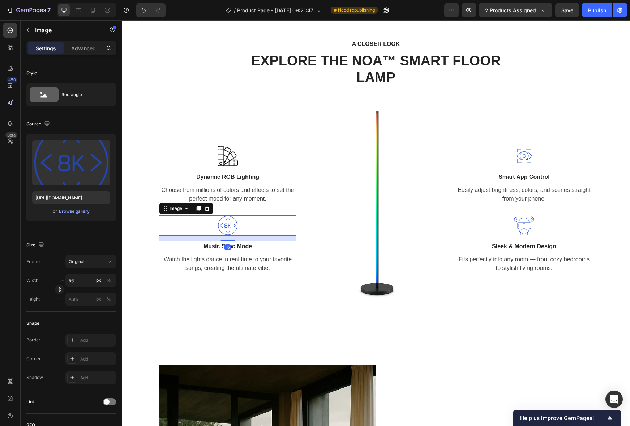
click at [227, 236] on img at bounding box center [227, 225] width 20 height 20
click at [65, 212] on div "Browse gallery" at bounding box center [74, 211] width 31 height 7
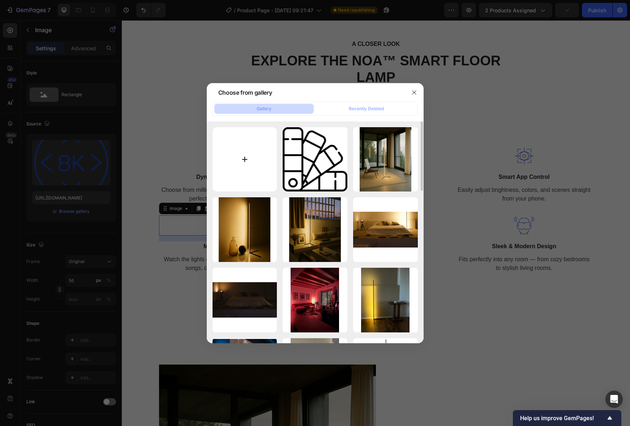
click at [252, 160] on input "file" at bounding box center [244, 159] width 65 height 65
type input "C:\fakepath\color-palette_6711288.png"
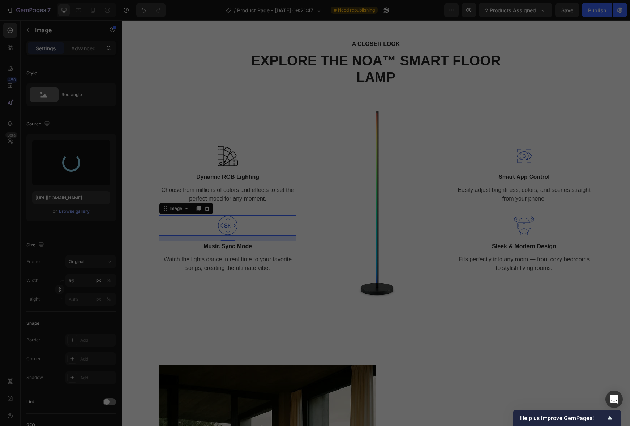
type input "https://cdn.shopify.com/s/files/1/0937/2667/1225/files/gempages_585127974513148…"
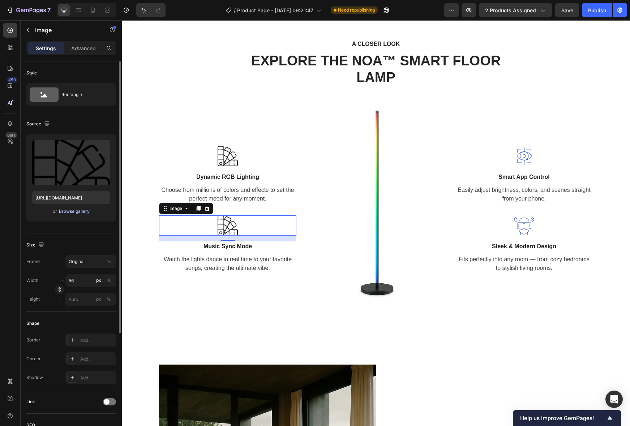
scroll to position [1, 0]
click at [79, 209] on div "Browse gallery" at bounding box center [74, 210] width 31 height 7
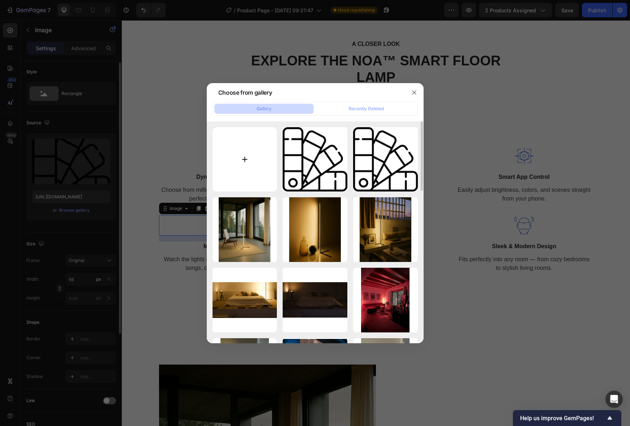
click at [263, 147] on input "file" at bounding box center [244, 159] width 65 height 65
type input "C:\fakepath\headphones_3975937.png"
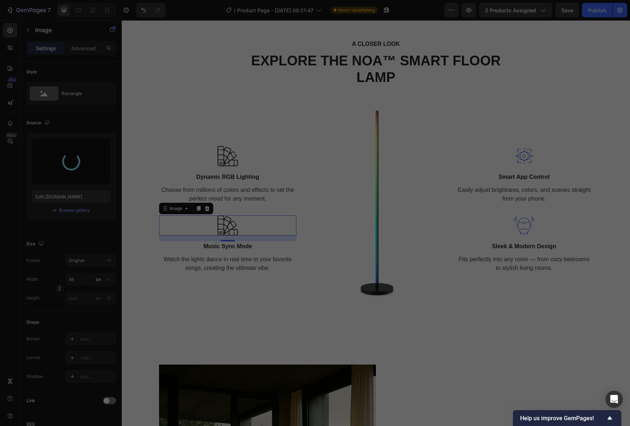
type input "https://cdn.shopify.com/s/files/1/0937/2667/1225/files/gempages_585127974513148…"
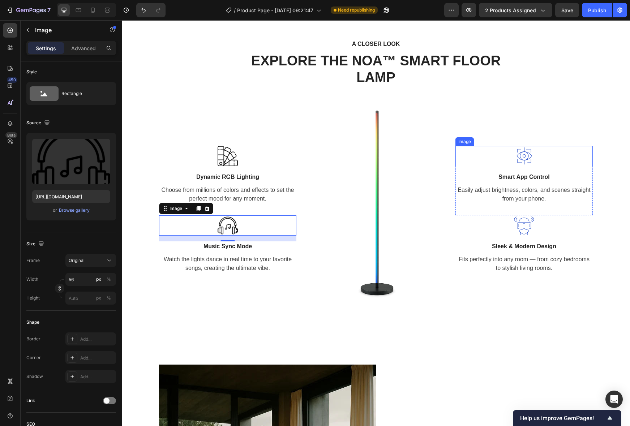
click at [522, 166] on img at bounding box center [524, 156] width 20 height 20
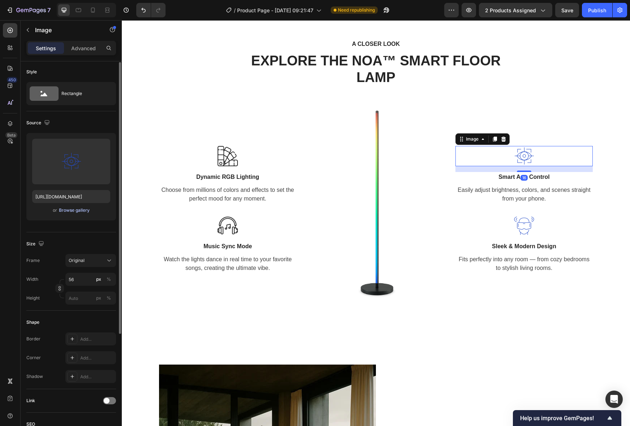
click at [72, 210] on div "Browse gallery" at bounding box center [74, 210] width 31 height 7
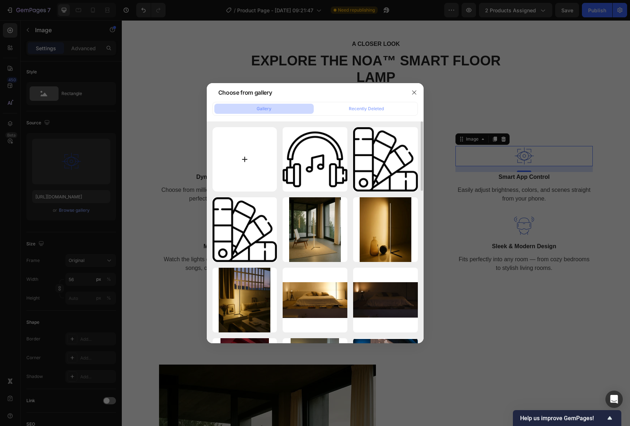
click at [251, 144] on input "file" at bounding box center [244, 159] width 65 height 65
type input "C:\fakepath\like_5781249.png"
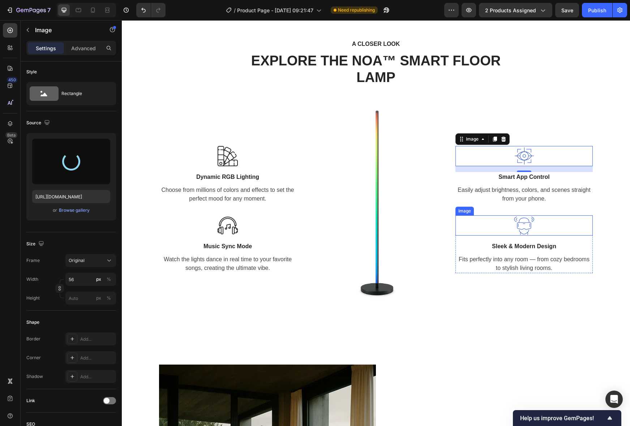
type input "https://cdn.shopify.com/s/files/1/0937/2667/1225/files/gempages_585127974513148…"
click at [522, 236] on img at bounding box center [524, 225] width 20 height 20
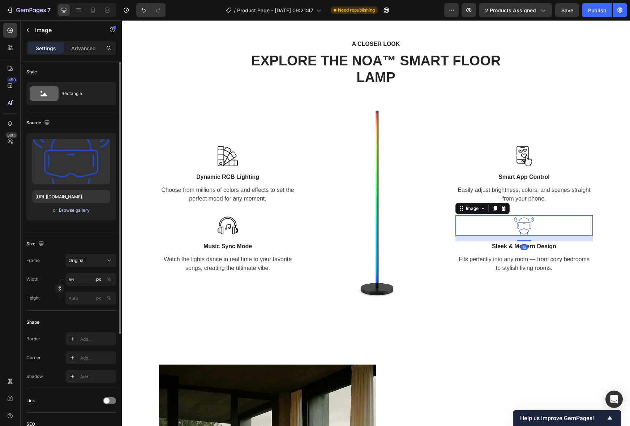
click at [71, 211] on div "Browse gallery" at bounding box center [74, 210] width 31 height 7
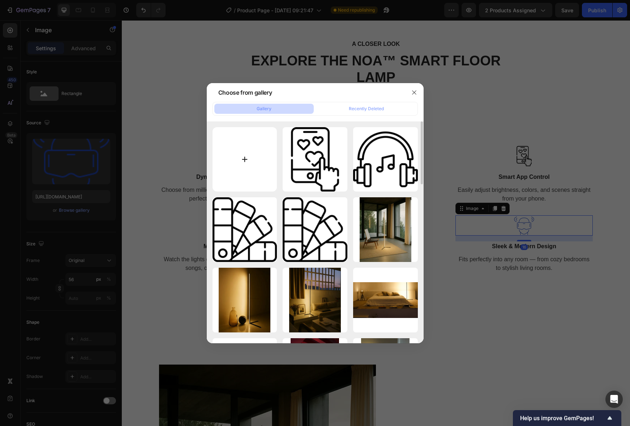
click at [227, 168] on input "file" at bounding box center [244, 159] width 65 height 65
type input "C:\fakepath\idea_4395292.png"
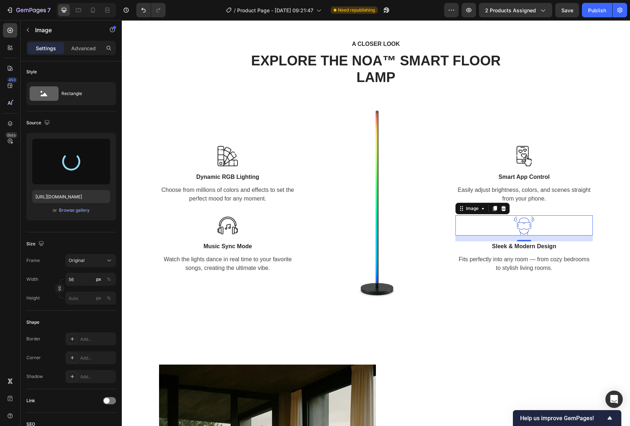
type input "https://cdn.shopify.com/s/files/1/0937/2667/1225/files/gempages_585127974513148…"
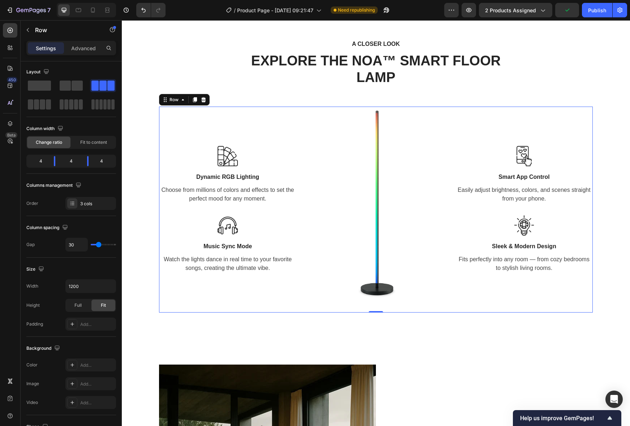
click at [483, 312] on div "Image Smart App Control Text block Easily adjust brightness, colors, and scenes…" at bounding box center [523, 210] width 137 height 206
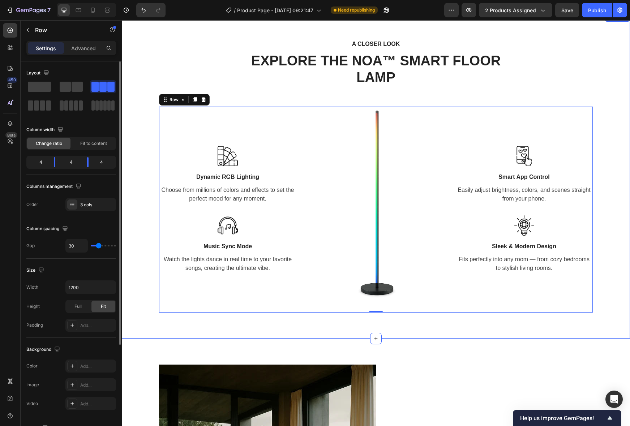
click at [617, 286] on div "A CLOSER LOOK Text block EXPLORE THE NOA™ SMART FLOOR LAMP Heading Row Image Dy…" at bounding box center [375, 175] width 497 height 273
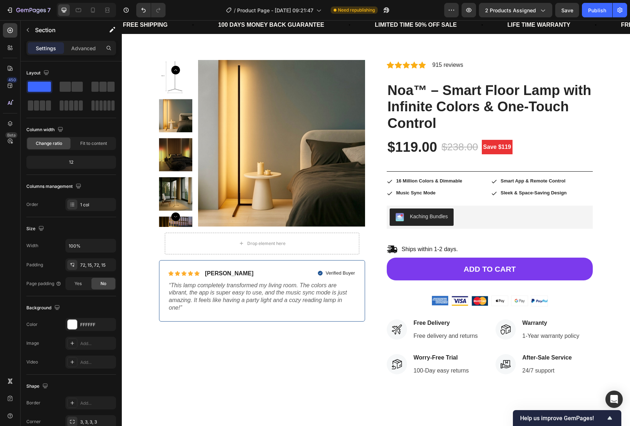
scroll to position [18, 0]
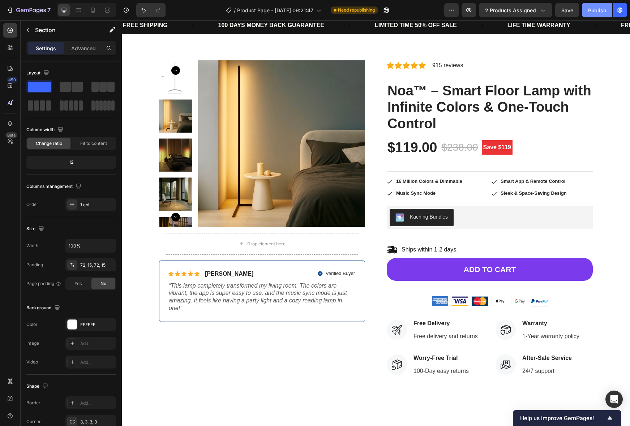
click at [602, 8] on div "Publish" at bounding box center [597, 11] width 18 height 8
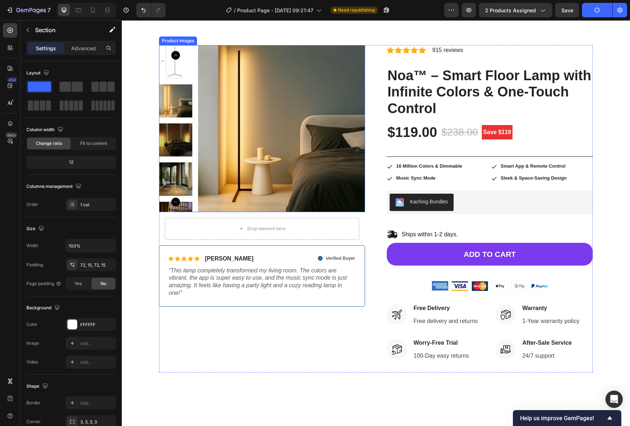
scroll to position [32, 0]
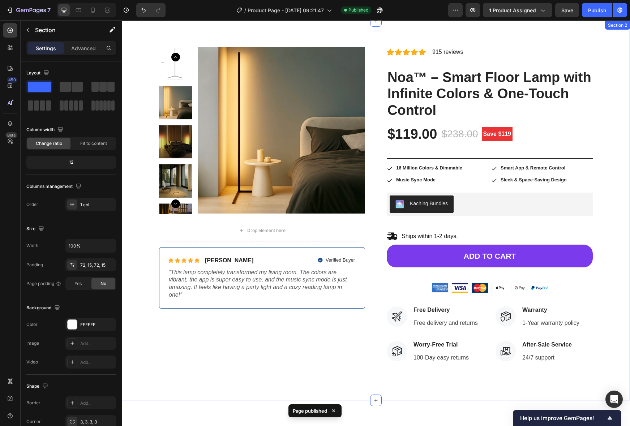
click at [413, 378] on div "Product Images Drop element here Row Icon Icon Icon Icon Icon Icon List Sophie …" at bounding box center [376, 211] width 508 height 380
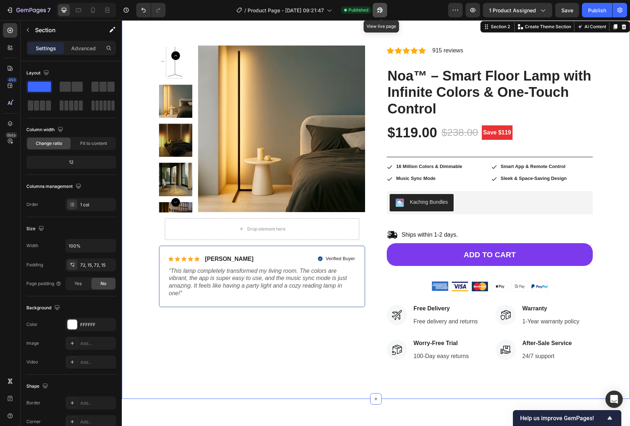
click at [379, 8] on icon "button" at bounding box center [379, 10] width 5 height 5
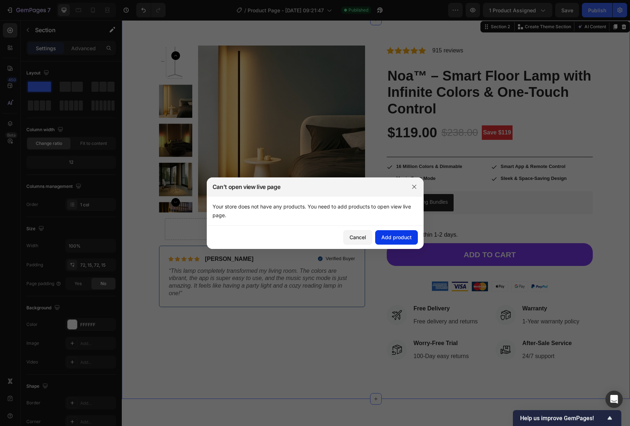
click at [395, 241] on div "Add product" at bounding box center [396, 237] width 30 height 8
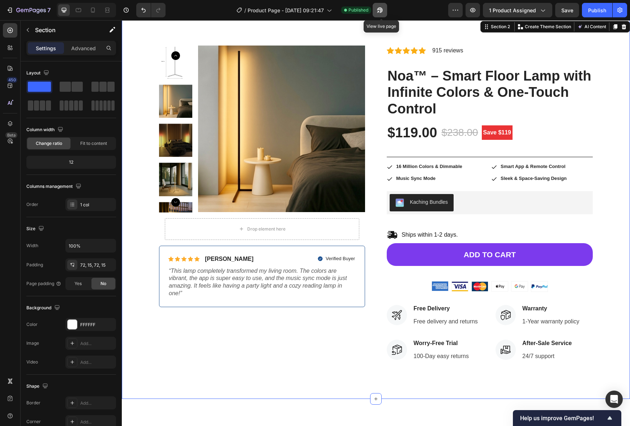
click at [377, 12] on icon "button" at bounding box center [379, 10] width 7 height 7
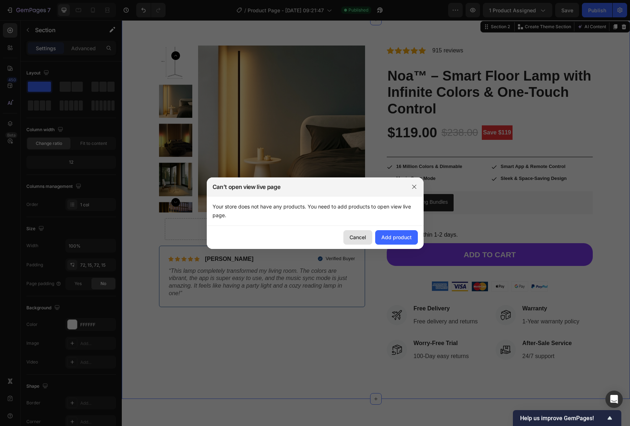
click at [358, 236] on div "Cancel" at bounding box center [357, 237] width 17 height 8
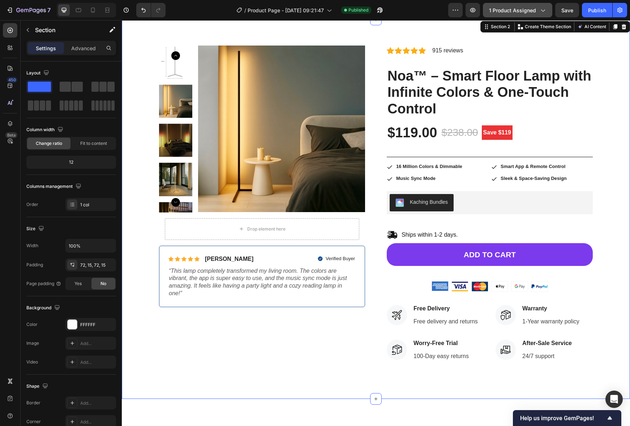
click at [526, 8] on span "1 product assigned" at bounding box center [512, 11] width 47 height 8
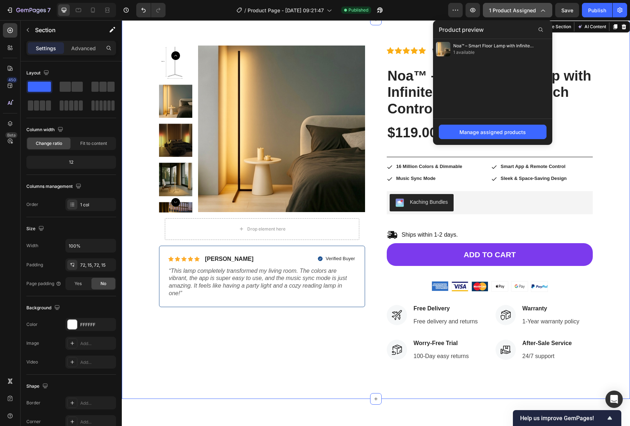
click at [526, 8] on span "1 product assigned" at bounding box center [512, 11] width 47 height 8
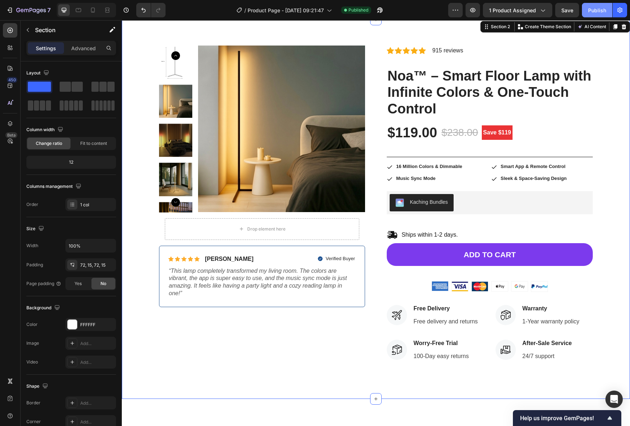
click at [599, 12] on div "Publish" at bounding box center [597, 11] width 18 height 8
click at [425, 343] on p "Worry-Free Trial" at bounding box center [440, 343] width 55 height 9
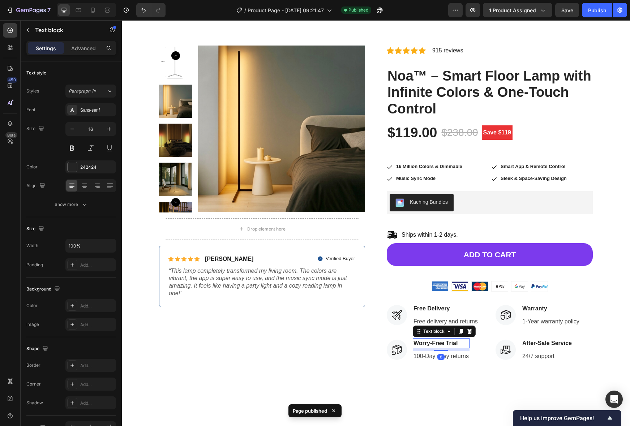
click at [425, 343] on p "Worry-Free Trial" at bounding box center [440, 343] width 55 height 9
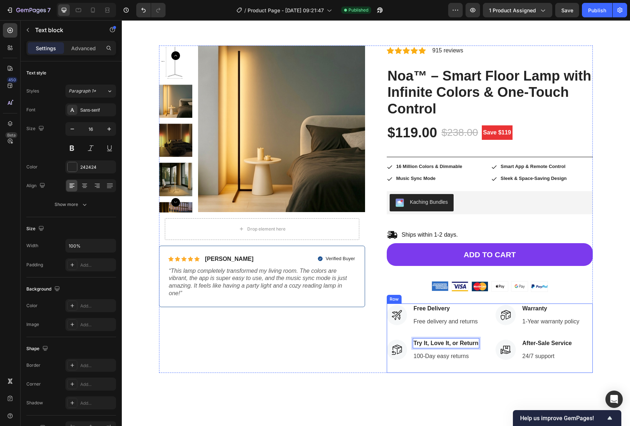
click at [465, 371] on div "Icon Free Delivery Text block Free delivery and returns Text block Icon List Ic…" at bounding box center [434, 337] width 97 height 69
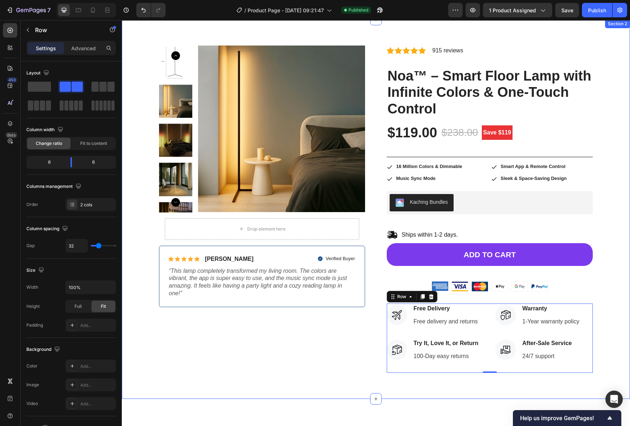
click at [618, 299] on div "Product Images Drop element here Row Icon Icon Icon Icon Icon Icon List Sophie …" at bounding box center [375, 210] width 497 height 328
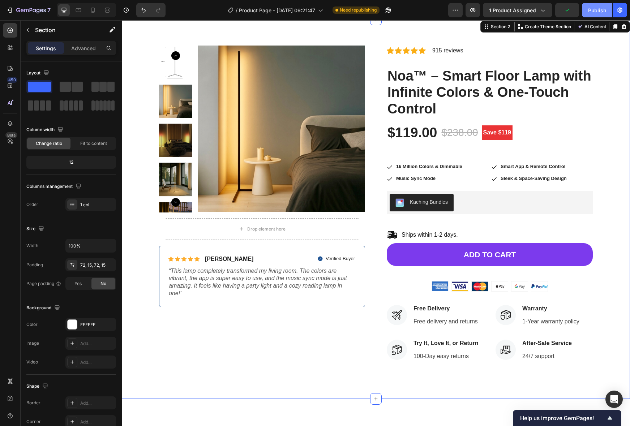
click at [590, 12] on div "Publish" at bounding box center [597, 11] width 18 height 8
click at [96, 10] on icon at bounding box center [92, 10] width 7 height 7
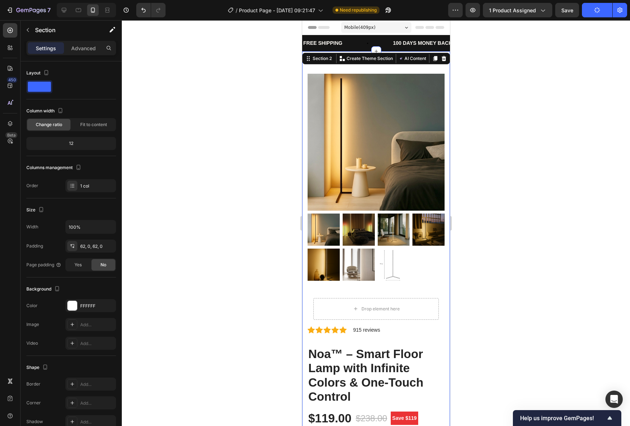
click at [494, 197] on div at bounding box center [376, 223] width 508 height 406
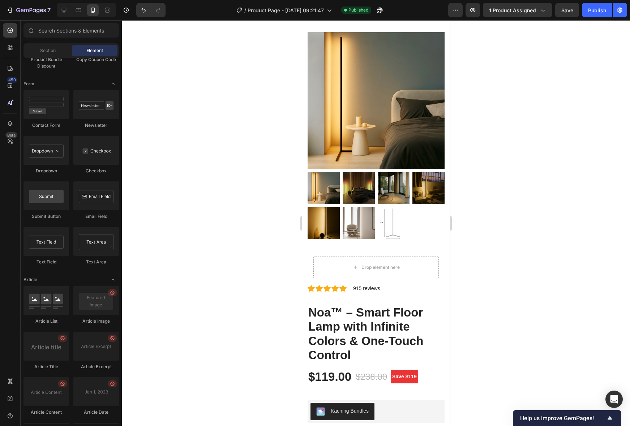
scroll to position [91, 0]
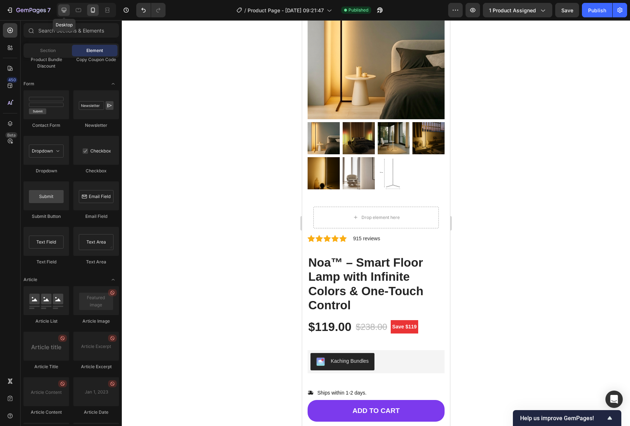
click at [66, 13] on icon at bounding box center [63, 10] width 7 height 7
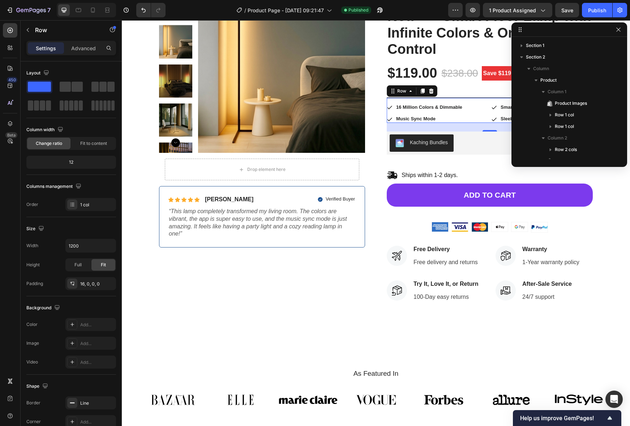
click at [484, 113] on div "Icon 16 Million Colors & Dimmable Text Block Row Icon Smart App & Remote Contro…" at bounding box center [489, 114] width 206 height 20
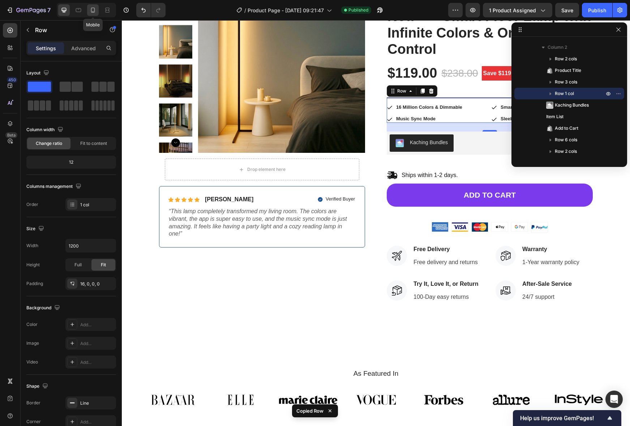
click at [94, 10] on icon at bounding box center [93, 10] width 4 height 5
type input "100%"
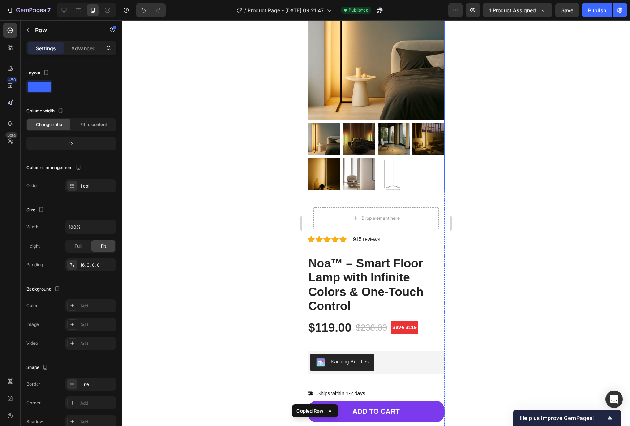
scroll to position [66, 0]
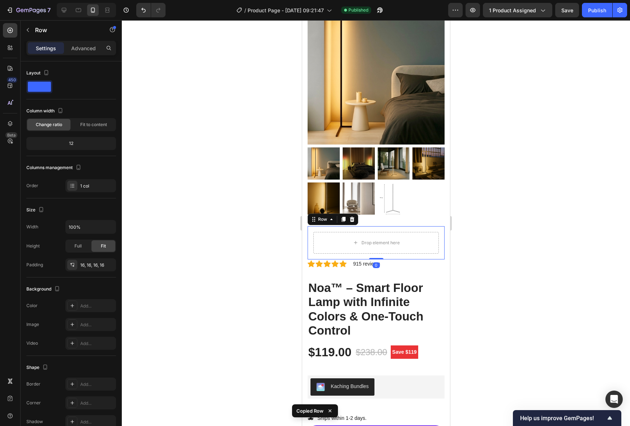
click at [337, 229] on div "Drop element here Row 0" at bounding box center [375, 242] width 137 height 33
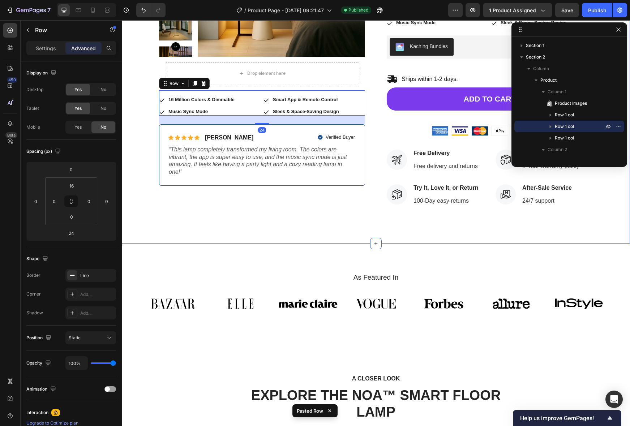
scroll to position [185, 0]
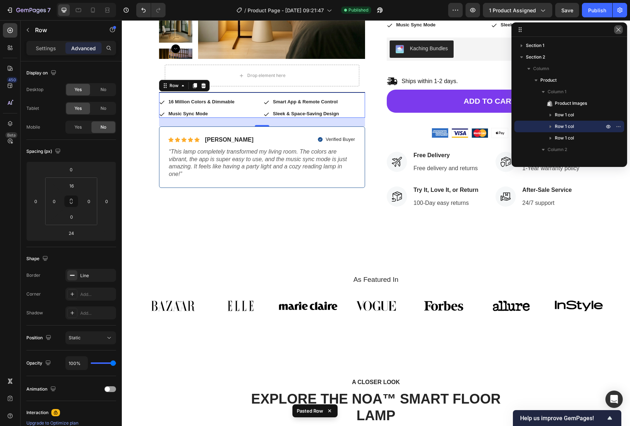
click at [617, 29] on icon "button" at bounding box center [618, 29] width 4 height 4
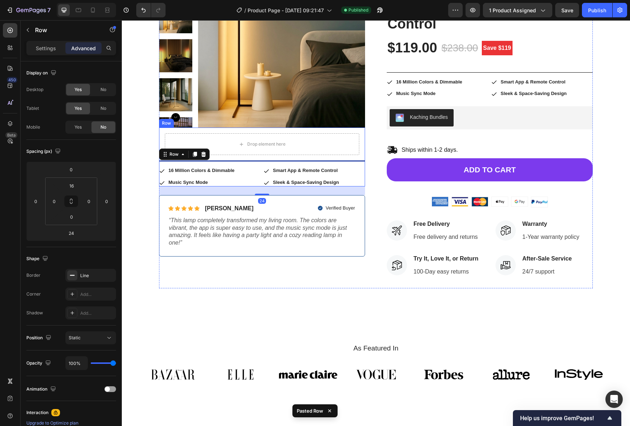
scroll to position [116, 0]
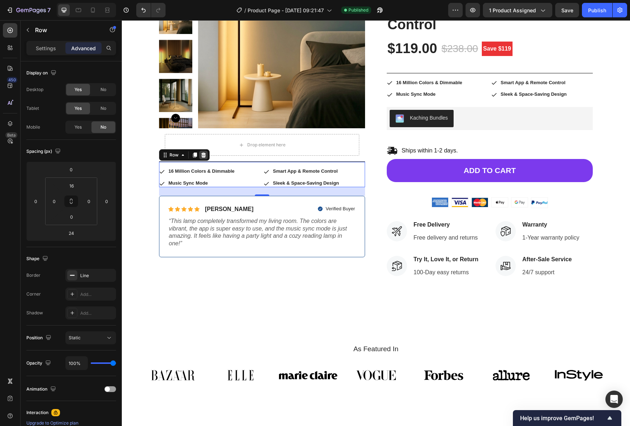
click at [203, 156] on icon at bounding box center [203, 154] width 5 height 5
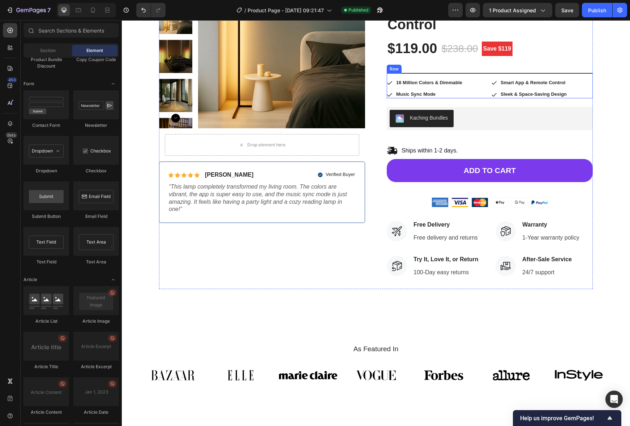
click at [480, 88] on div "Icon 16 Million Colors & Dimmable Text Block Row Icon Smart App & Remote Contro…" at bounding box center [489, 89] width 206 height 20
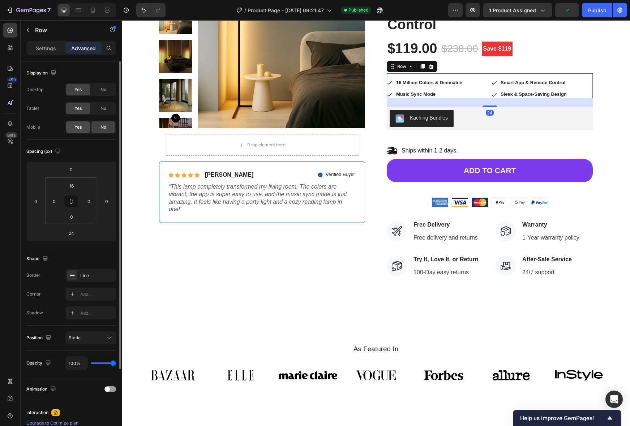
click at [75, 126] on span "Yes" at bounding box center [77, 127] width 7 height 7
click at [96, 12] on icon at bounding box center [92, 10] width 7 height 7
type input "0"
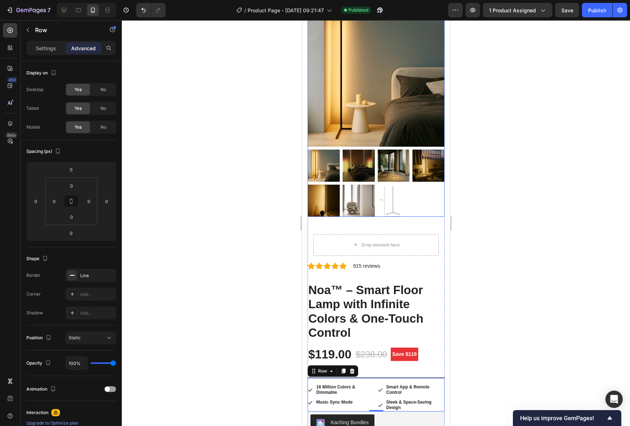
scroll to position [62, 0]
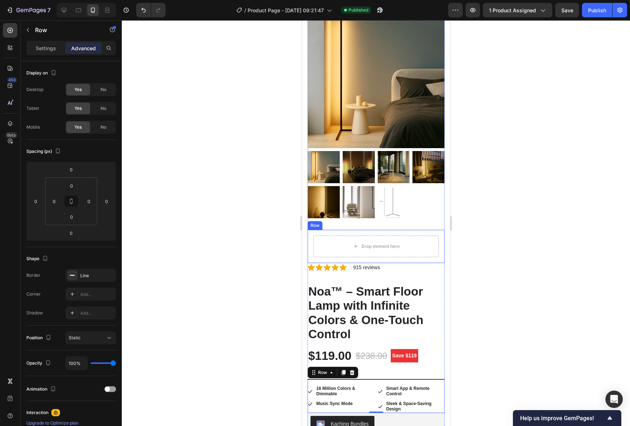
click at [408, 233] on div "Drop element here Row" at bounding box center [375, 246] width 137 height 33
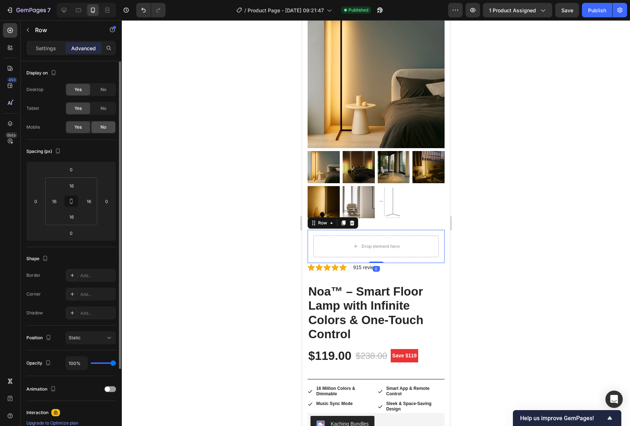
click at [94, 125] on div "No" at bounding box center [103, 127] width 24 height 12
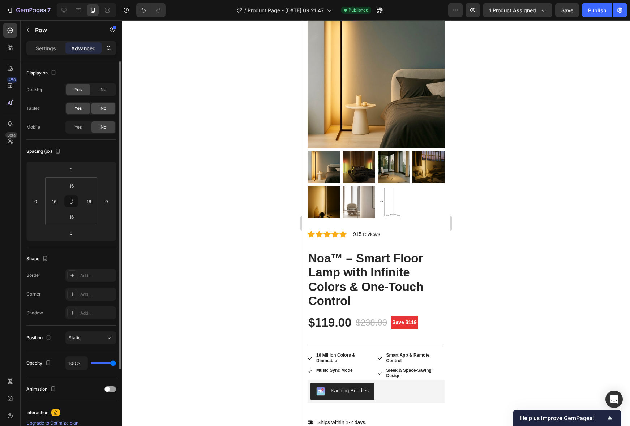
click at [101, 107] on span "No" at bounding box center [103, 108] width 6 height 7
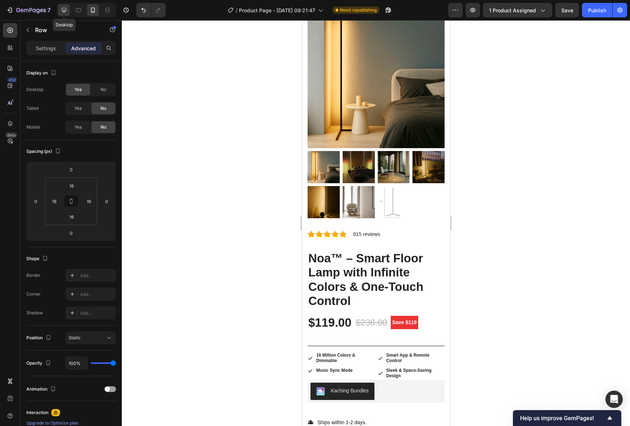
click at [66, 9] on icon at bounding box center [63, 10] width 7 height 7
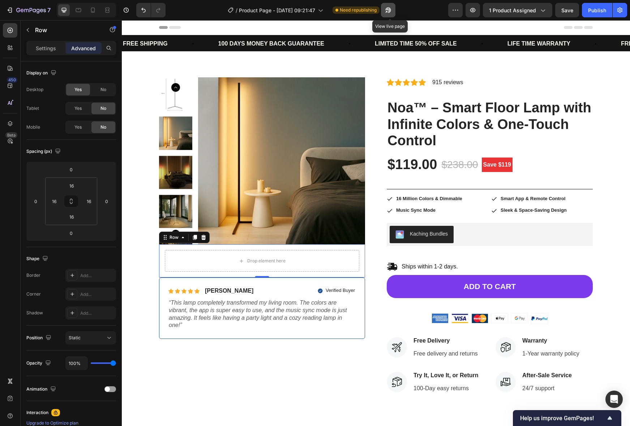
click at [392, 11] on icon "button" at bounding box center [387, 10] width 7 height 7
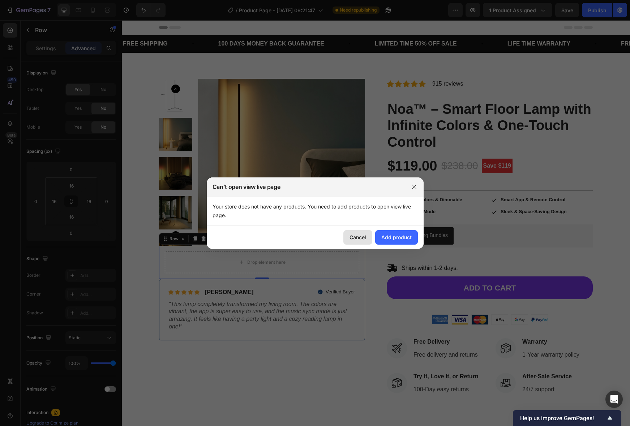
click at [355, 234] on div "Cancel" at bounding box center [357, 237] width 17 height 8
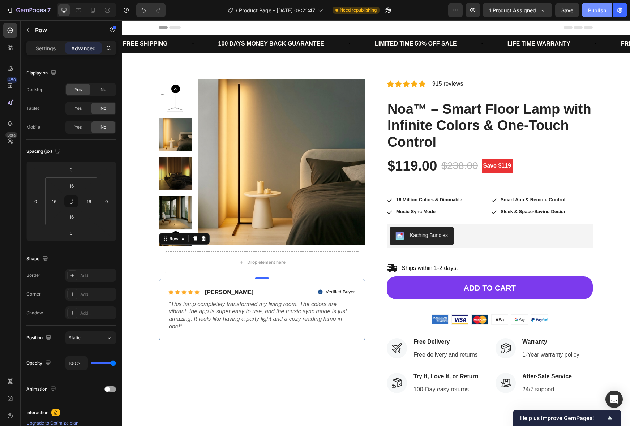
click at [591, 16] on button "Publish" at bounding box center [597, 10] width 30 height 14
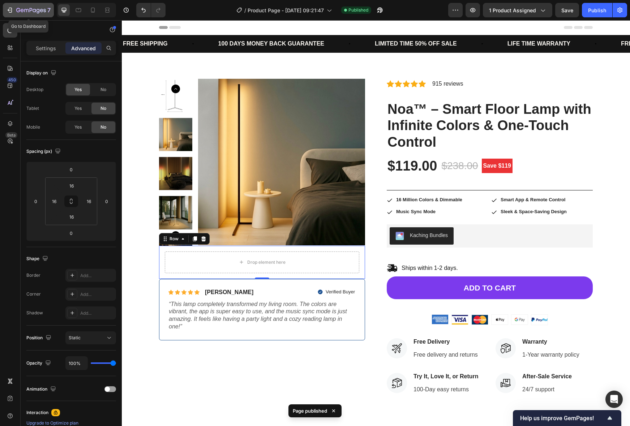
click at [27, 14] on div "7" at bounding box center [33, 10] width 34 height 9
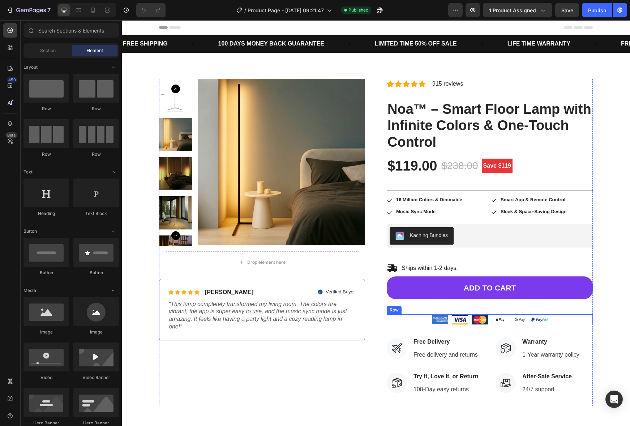
click at [561, 319] on div "Image Image Image Image Image Image Row" at bounding box center [489, 319] width 206 height 11
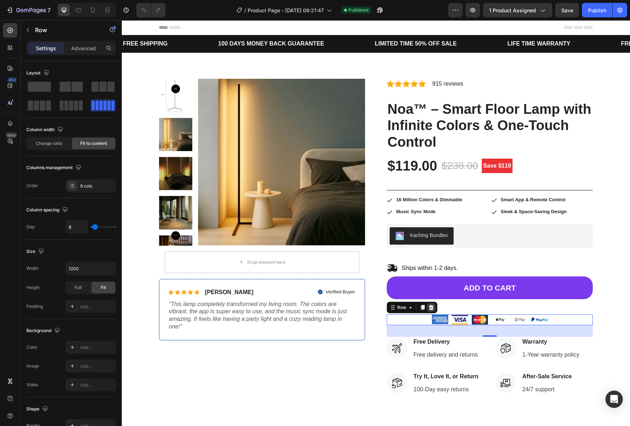
click at [432, 307] on icon at bounding box center [431, 307] width 5 height 5
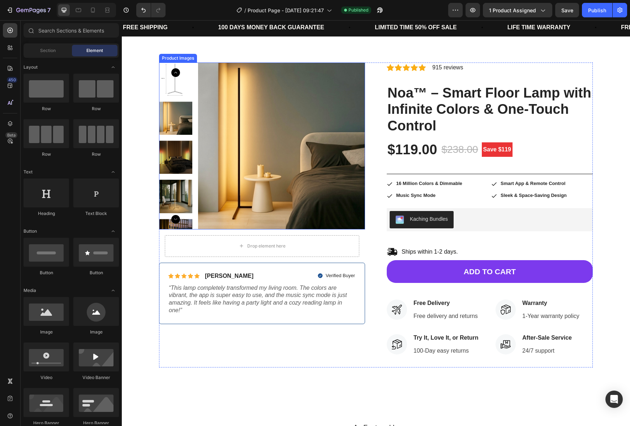
scroll to position [18, 0]
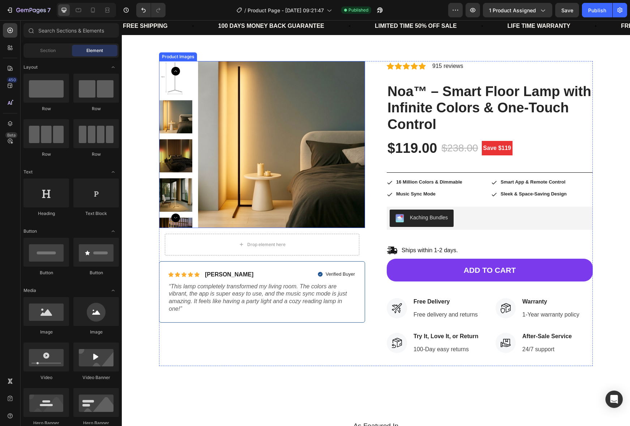
click at [228, 192] on img at bounding box center [281, 144] width 167 height 167
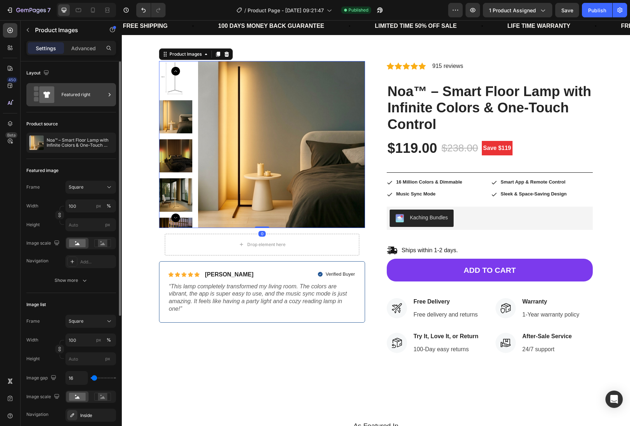
click at [70, 101] on div "Featured right" at bounding box center [83, 94] width 44 height 17
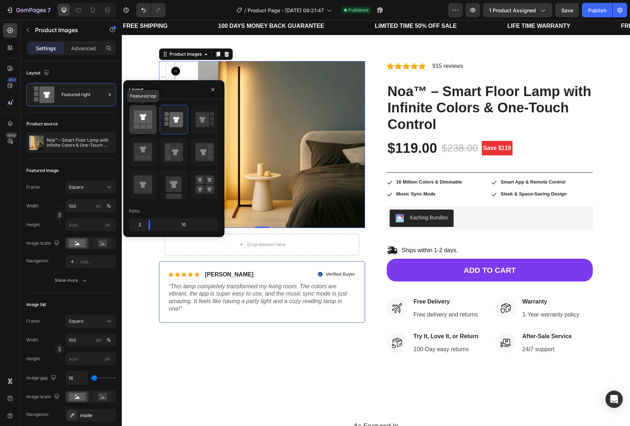
click at [144, 126] on rect at bounding box center [143, 126] width 6 height 4
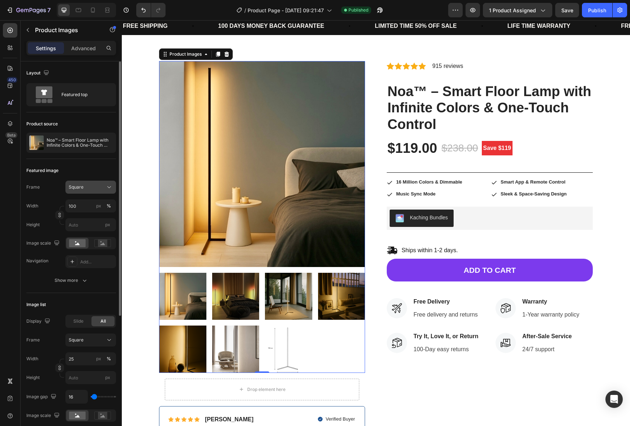
click at [94, 192] on button "Square" at bounding box center [90, 187] width 51 height 13
click at [88, 228] on div "Horizontal" at bounding box center [84, 232] width 58 height 14
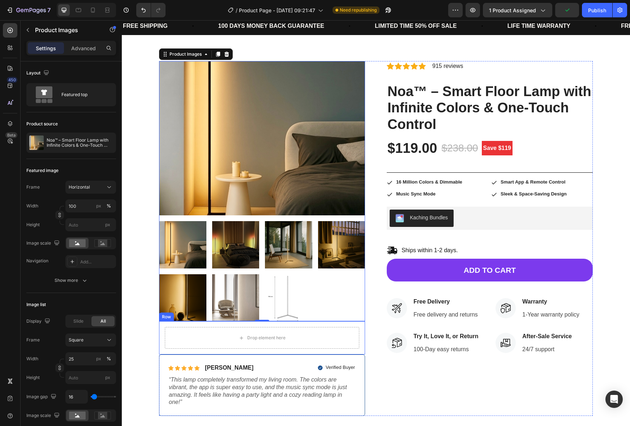
click at [359, 335] on div "Drop element here Row" at bounding box center [262, 337] width 206 height 33
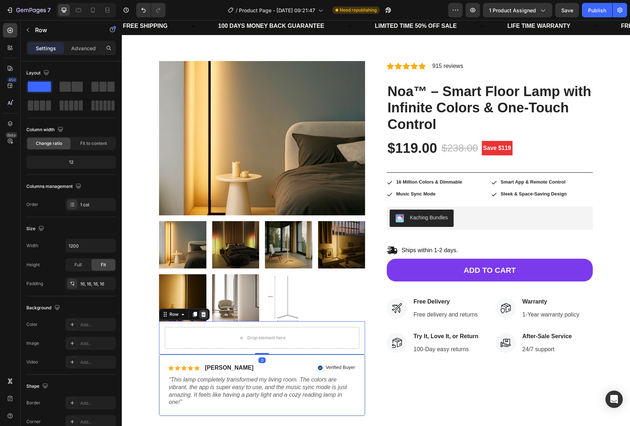
click at [203, 314] on icon at bounding box center [203, 314] width 5 height 5
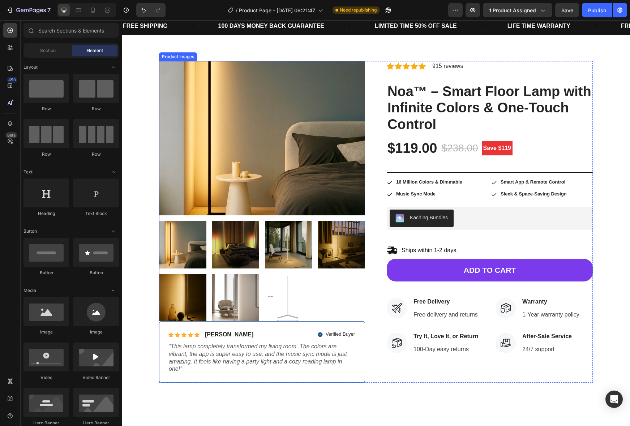
click at [315, 314] on div at bounding box center [262, 271] width 206 height 100
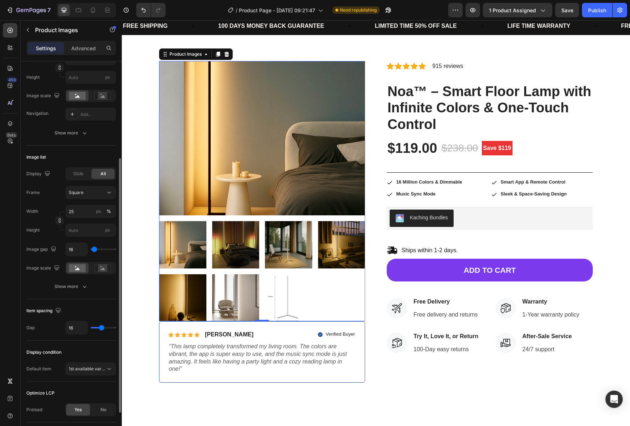
scroll to position [197, 0]
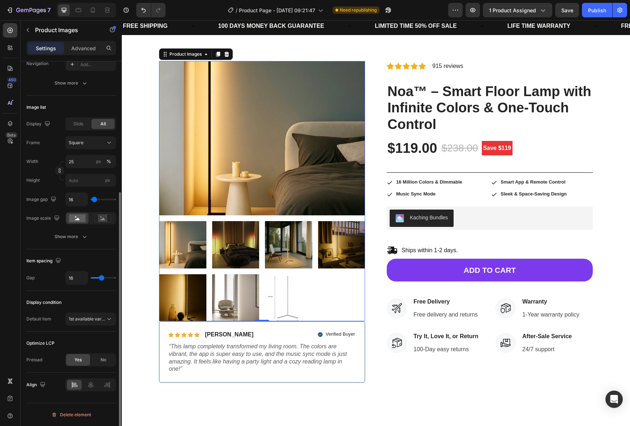
type input "23"
type input "24"
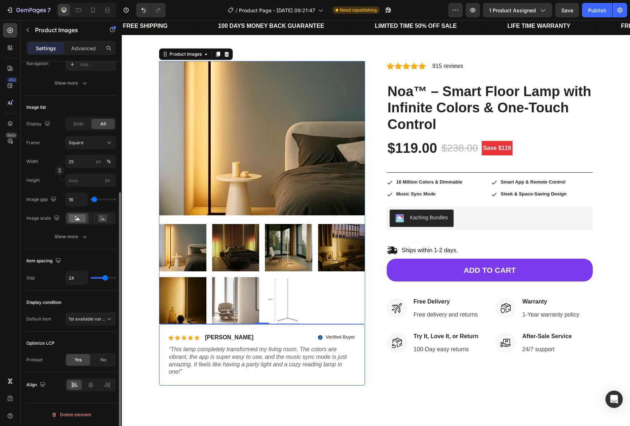
type input "24"
click at [105, 277] on input "range" at bounding box center [103, 277] width 25 height 1
type input "17"
type input "16"
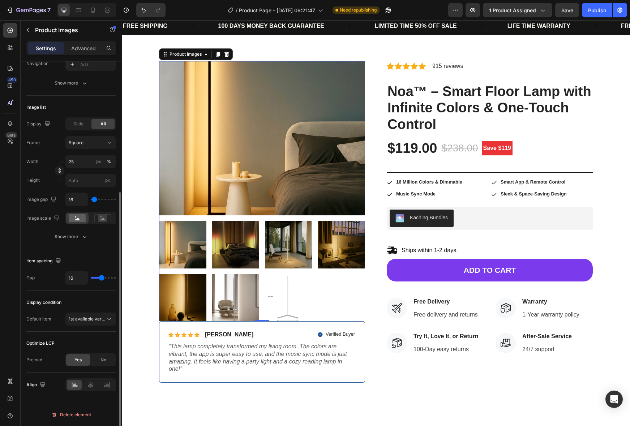
type input "16"
click at [101, 278] on input "range" at bounding box center [103, 277] width 25 height 1
click at [164, 325] on div "Icon Icon Icon Icon Icon Icon List [PERSON_NAME] Text Block Row Verified Buyer …" at bounding box center [262, 351] width 206 height 61
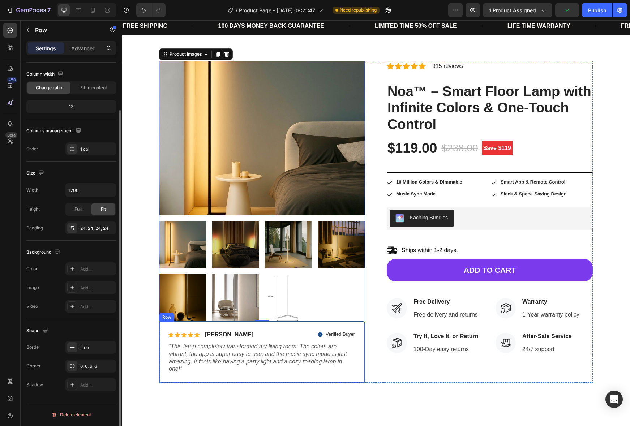
scroll to position [0, 0]
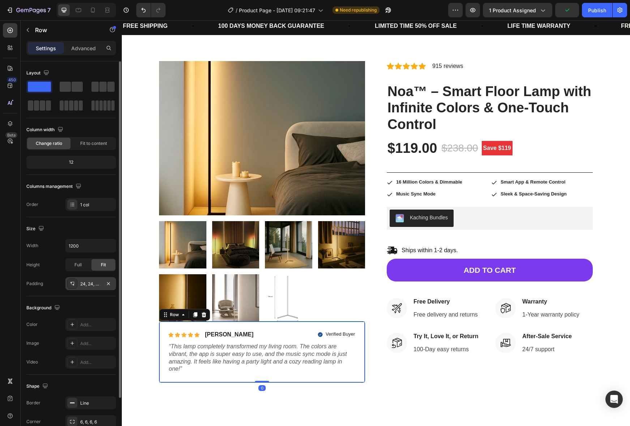
click at [72, 285] on icon at bounding box center [72, 284] width 6 height 6
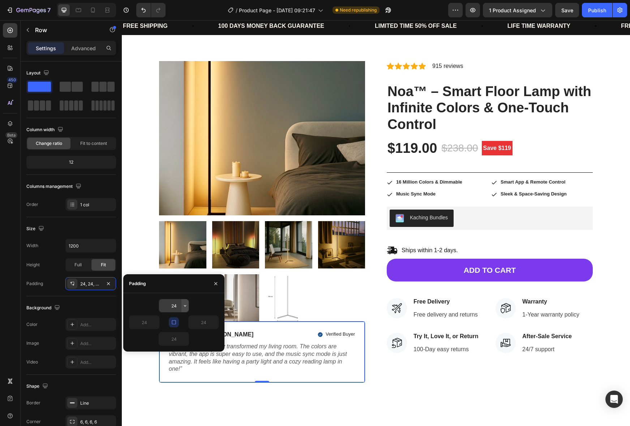
click at [186, 305] on icon "button" at bounding box center [185, 306] width 6 height 6
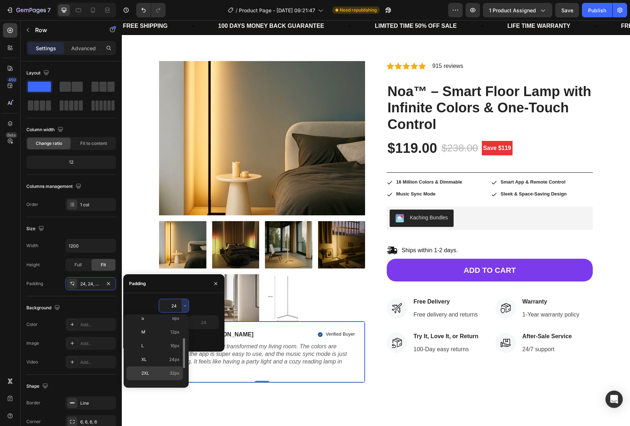
scroll to position [53, 0]
click at [161, 405] on p "5XL 112px" at bounding box center [160, 408] width 38 height 7
type input "112"
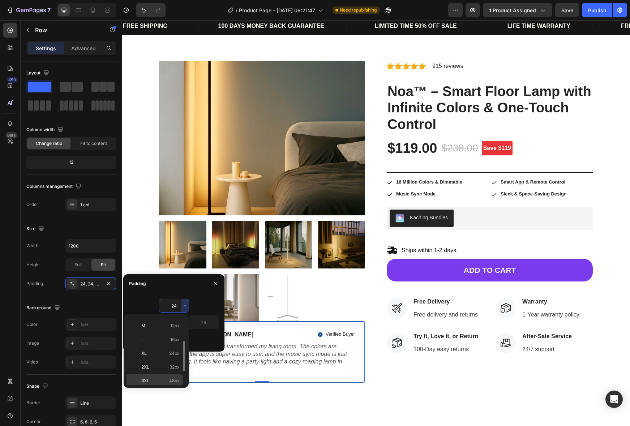
type input "112"
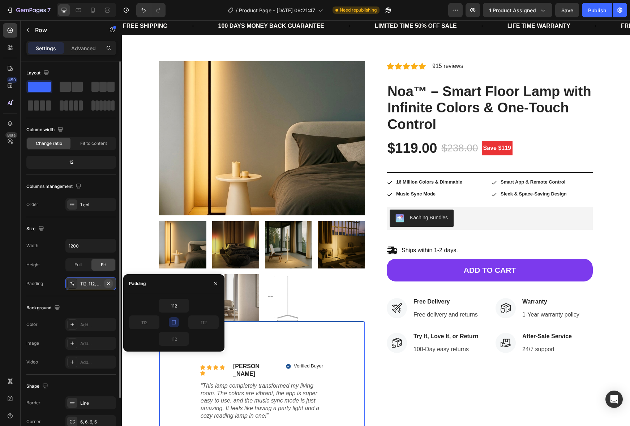
click at [109, 285] on icon "button" at bounding box center [108, 284] width 6 height 6
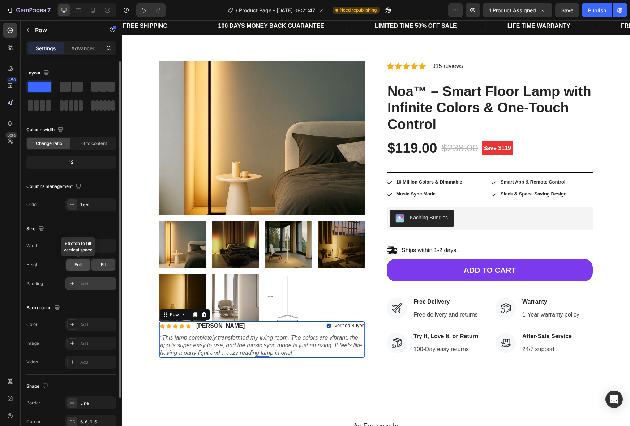
click at [78, 266] on span "Full" at bounding box center [77, 265] width 7 height 7
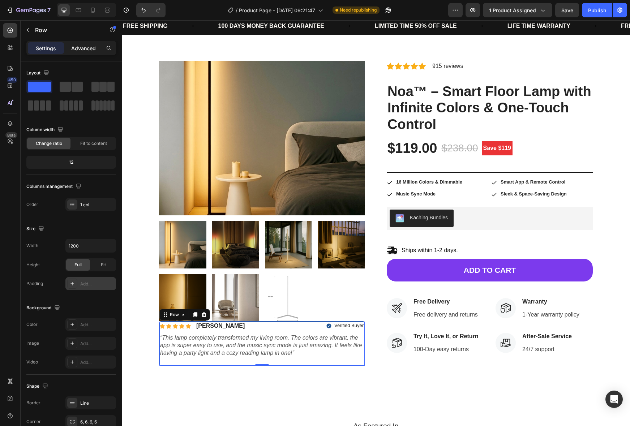
click at [81, 51] on p "Advanced" at bounding box center [83, 48] width 25 height 8
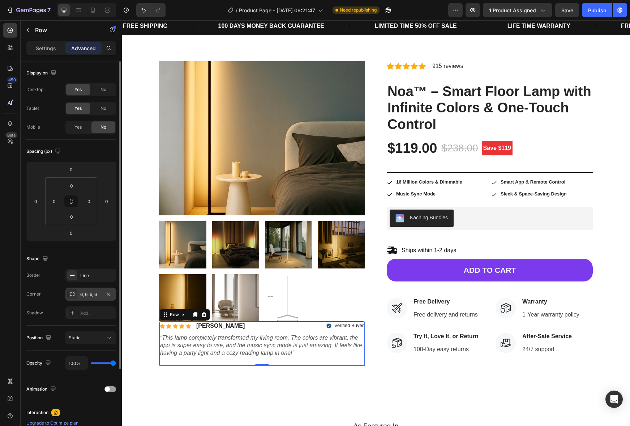
click at [73, 294] on icon at bounding box center [72, 294] width 6 height 6
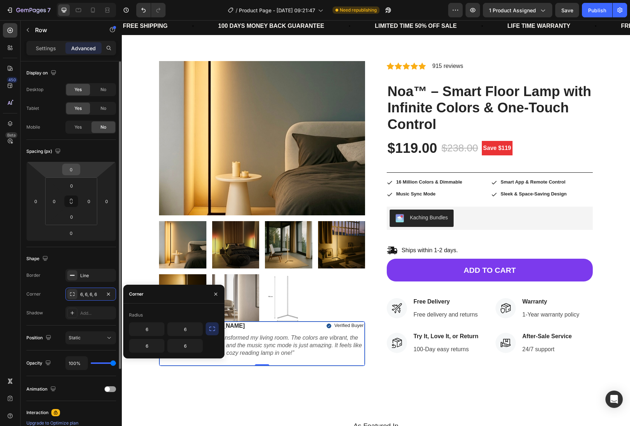
click at [73, 175] on div "0" at bounding box center [71, 170] width 18 height 12
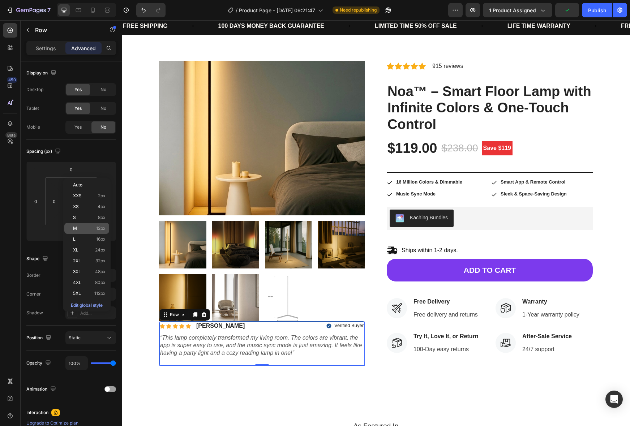
click at [92, 230] on p "M 12px" at bounding box center [89, 228] width 33 height 5
type input "12"
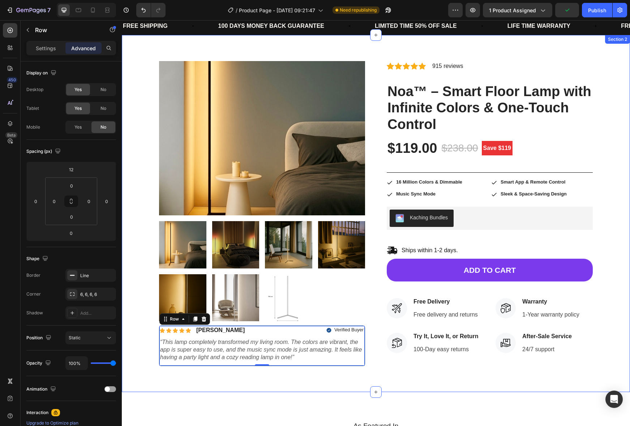
click at [439, 381] on div "Product Images Icon Icon Icon Icon Icon Icon List [PERSON_NAME] Text Block Row …" at bounding box center [376, 213] width 508 height 357
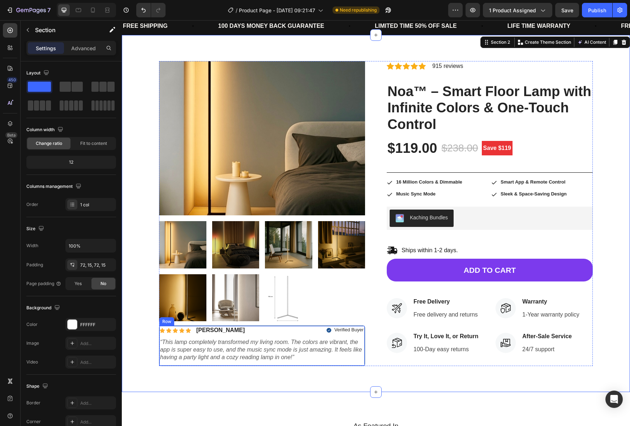
click at [291, 336] on div "Icon Icon Icon Icon Icon Icon List [PERSON_NAME] Text Block Row Verified Buyer …" at bounding box center [261, 346] width 205 height 40
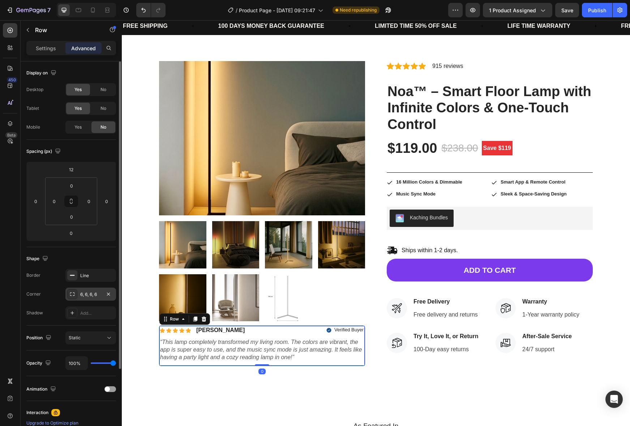
click at [86, 296] on div "6, 6, 6, 6" at bounding box center [90, 294] width 21 height 7
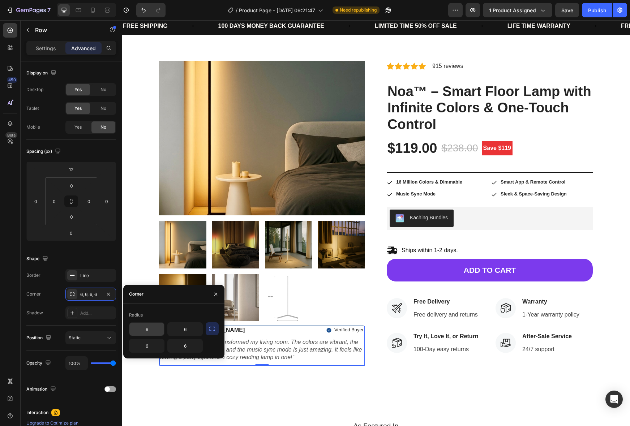
click at [161, 330] on input "6" at bounding box center [146, 329] width 35 height 13
click at [315, 364] on div "Icon Icon Icon Icon Icon Icon List [PERSON_NAME] Text Block Row Verified Buyer …" at bounding box center [261, 346] width 205 height 40
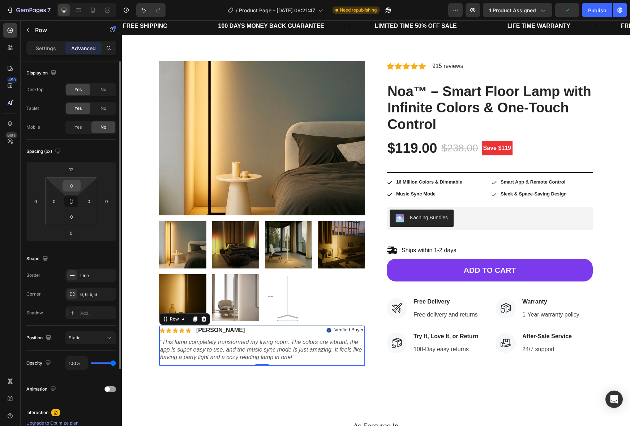
click at [70, 186] on input "0" at bounding box center [71, 185] width 14 height 11
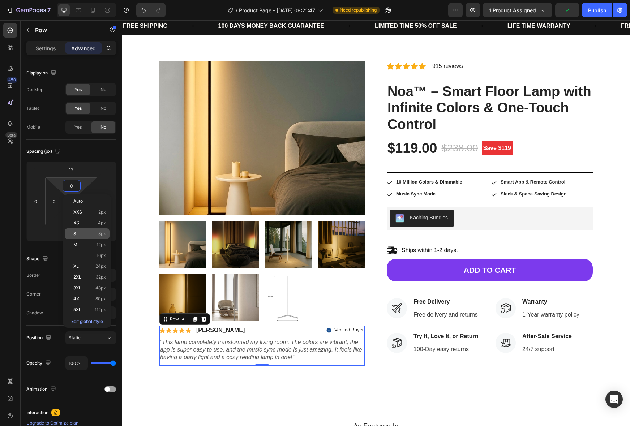
click at [89, 230] on div "S 8px" at bounding box center [87, 233] width 45 height 11
type input "8"
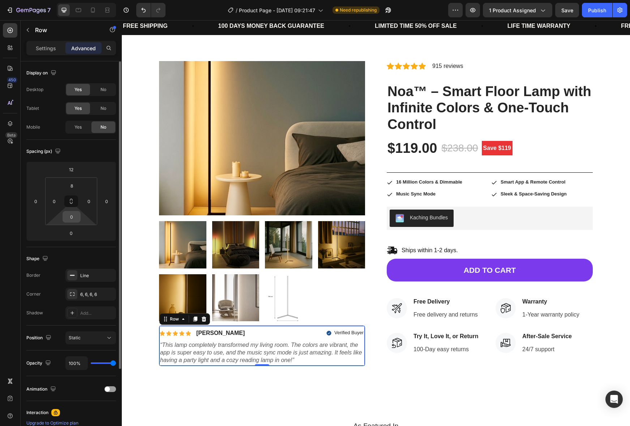
click at [75, 217] on input "0" at bounding box center [71, 216] width 14 height 11
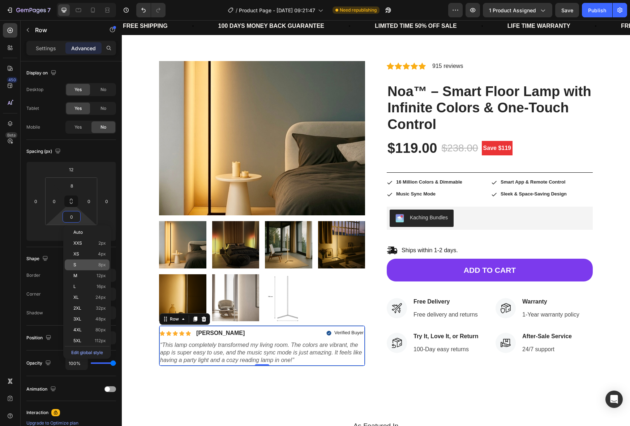
drag, startPoint x: 90, startPoint y: 264, endPoint x: 90, endPoint y: 260, distance: 4.0
click at [90, 264] on p "S 8px" at bounding box center [89, 264] width 33 height 5
type input "8"
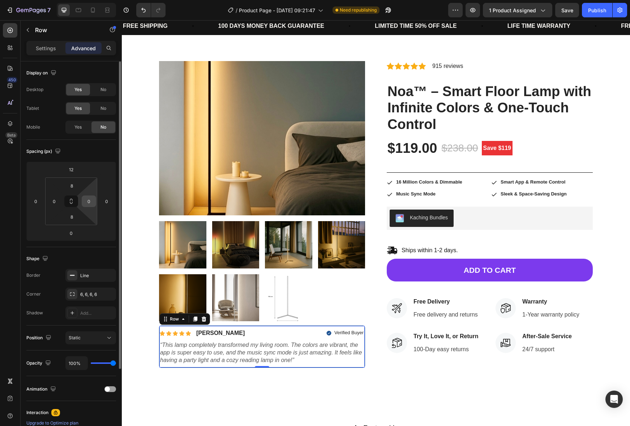
click at [93, 199] on input "0" at bounding box center [88, 201] width 11 height 11
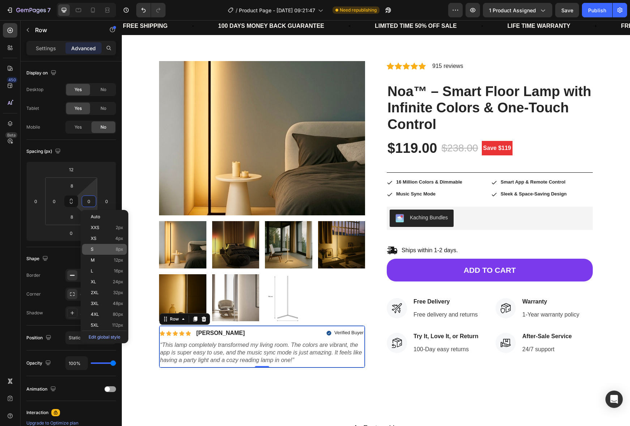
click at [112, 247] on p "S 8px" at bounding box center [107, 249] width 33 height 5
type input "8"
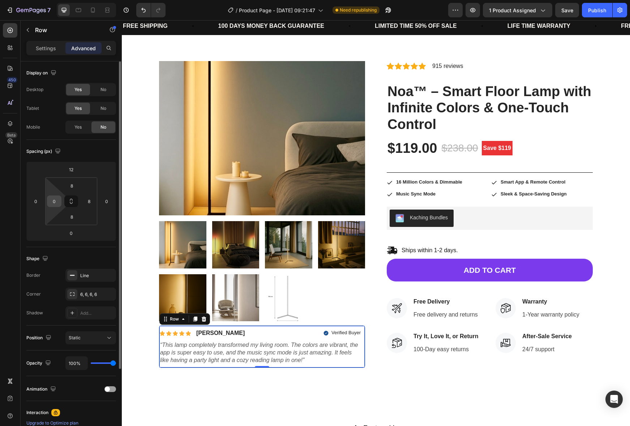
click at [50, 204] on input "0" at bounding box center [54, 201] width 11 height 11
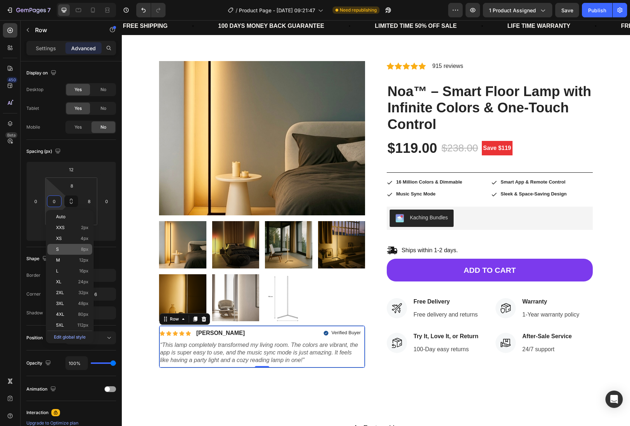
drag, startPoint x: 73, startPoint y: 249, endPoint x: 112, endPoint y: 260, distance: 40.0
click at [73, 249] on p "S 8px" at bounding box center [72, 249] width 33 height 5
type input "8"
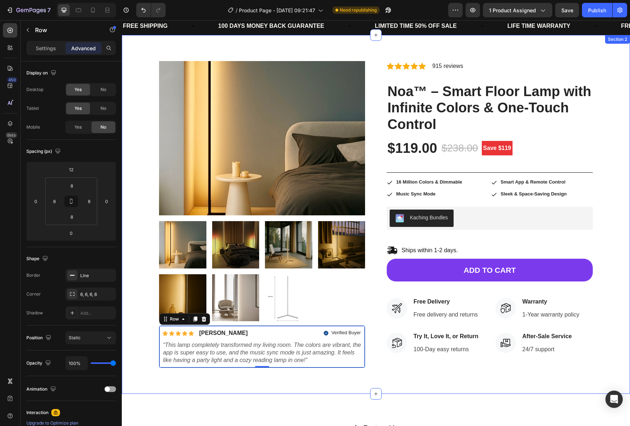
click at [437, 372] on div "Product Images Icon Icon Icon Icon Icon Icon List [PERSON_NAME] Text Block Row …" at bounding box center [376, 214] width 508 height 359
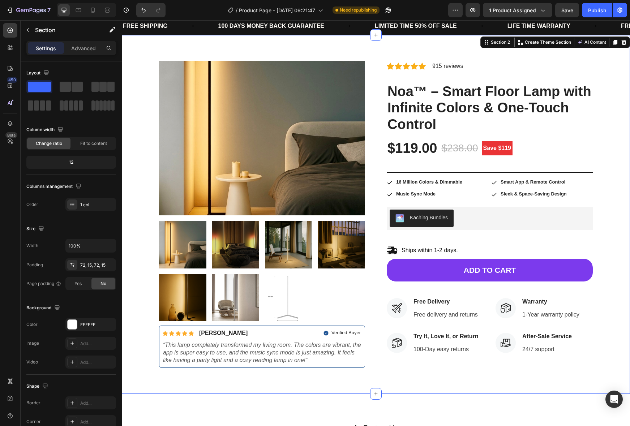
click at [607, 310] on div "Product Images Icon Icon Icon Icon Icon Icon List [PERSON_NAME] Text Block Row …" at bounding box center [375, 214] width 497 height 307
click at [593, 12] on div "Publish" at bounding box center [597, 11] width 18 height 8
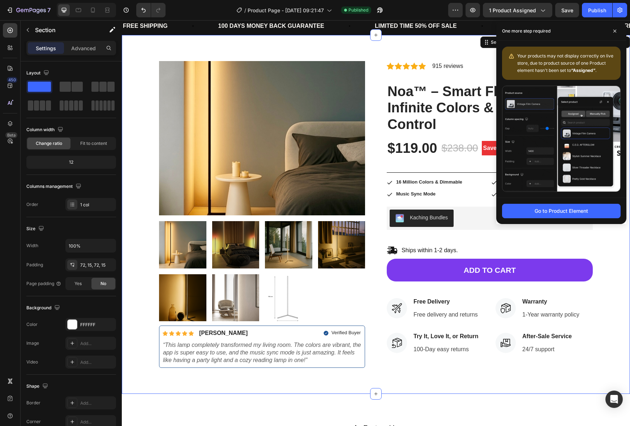
drag, startPoint x: 614, startPoint y: 29, endPoint x: 520, endPoint y: 40, distance: 93.8
click at [614, 29] on icon at bounding box center [615, 31] width 4 height 4
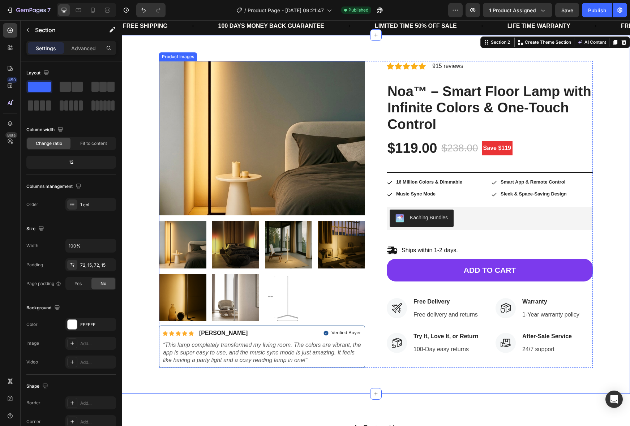
click at [185, 67] on img at bounding box center [262, 138] width 206 height 155
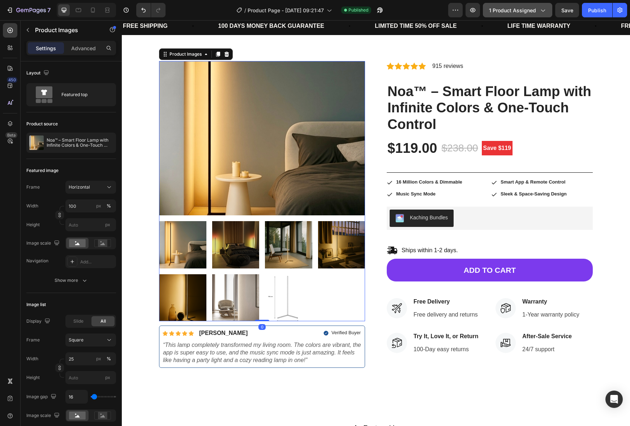
click at [514, 14] on button "1 product assigned" at bounding box center [517, 10] width 69 height 14
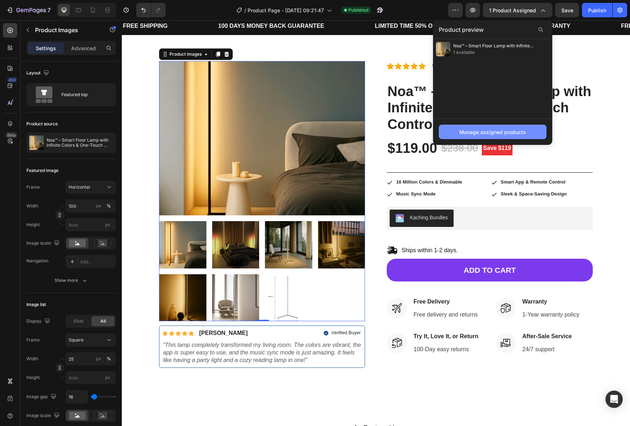
click at [484, 131] on div "Manage assigned products" at bounding box center [492, 132] width 66 height 8
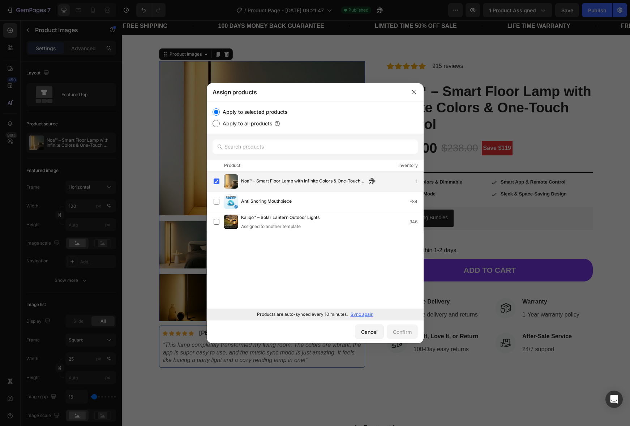
click at [271, 182] on span "Noa™ – Smart Floor Lamp with Infinite Colors & One-Touch Control" at bounding box center [304, 181] width 126 height 8
click at [285, 182] on div "Noa™ – Smart Floor Lamp with Infinite Colors & One-Touch Control Will be assign…" at bounding box center [309, 181] width 137 height 16
click at [371, 308] on div "Products are auto-synced every 10 minutes. Sync again" at bounding box center [315, 314] width 217 height 12
click at [368, 327] on button "Cancel" at bounding box center [369, 331] width 29 height 14
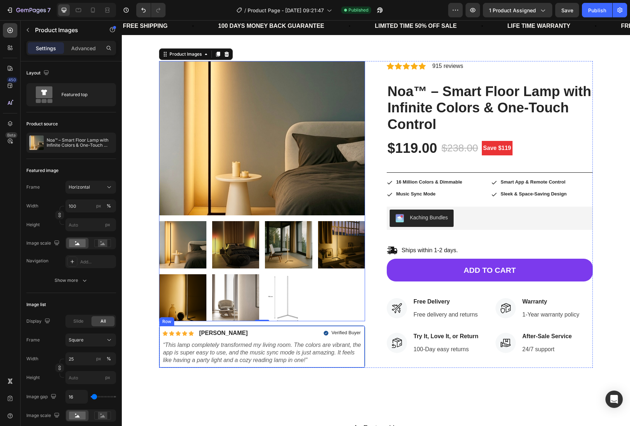
click at [359, 366] on div "Icon Icon Icon Icon Icon Icon List [PERSON_NAME] Text Block Row Verified Buyer …" at bounding box center [262, 346] width 206 height 42
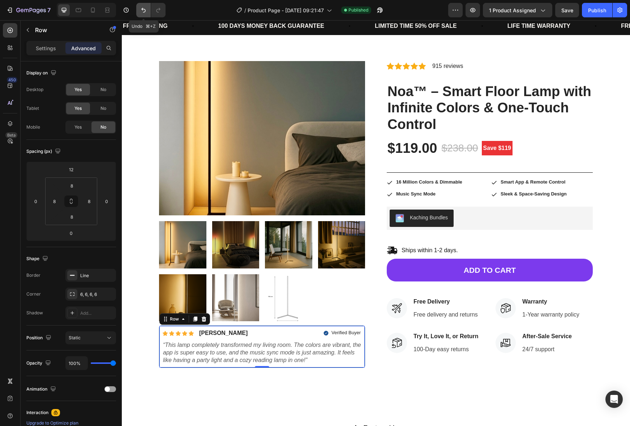
click at [140, 11] on icon "Undo/Redo" at bounding box center [143, 10] width 7 height 7
type input "0"
click at [140, 11] on icon "Undo/Redo" at bounding box center [143, 10] width 7 height 7
type input "0"
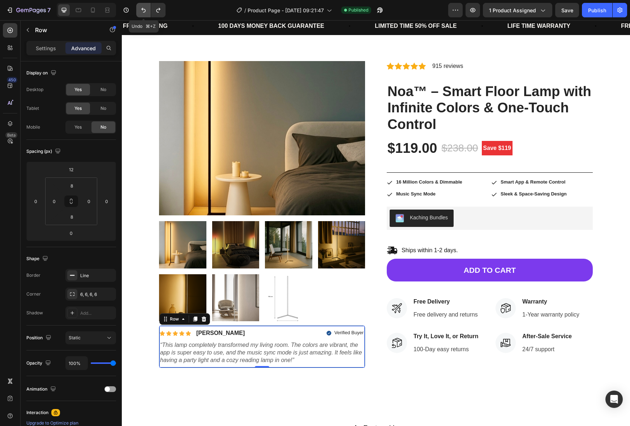
click at [140, 11] on icon "Undo/Redo" at bounding box center [143, 10] width 7 height 7
type input "0"
click at [140, 11] on icon "Undo/Redo" at bounding box center [143, 10] width 7 height 7
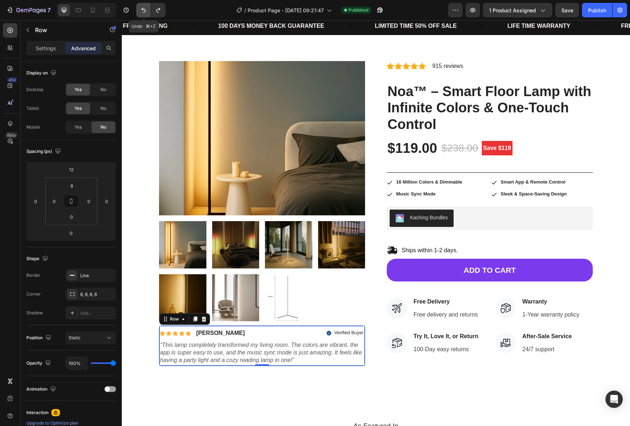
type input "0"
click at [140, 11] on icon "Undo/Redo" at bounding box center [143, 10] width 7 height 7
type input "0"
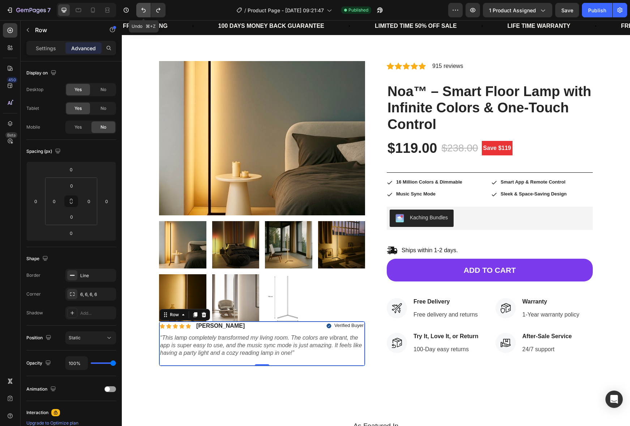
click at [140, 11] on icon "Undo/Redo" at bounding box center [143, 10] width 7 height 7
type input "112"
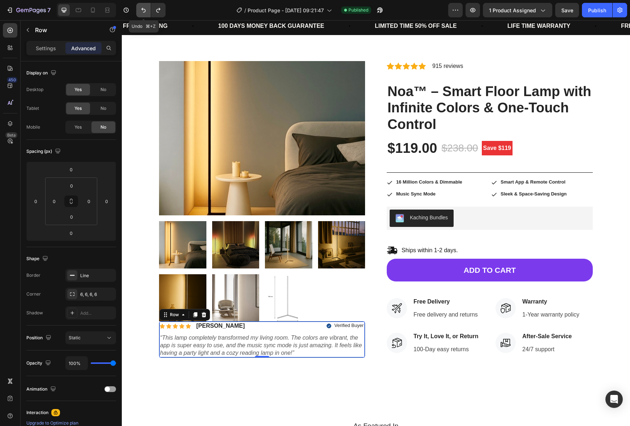
type input "112"
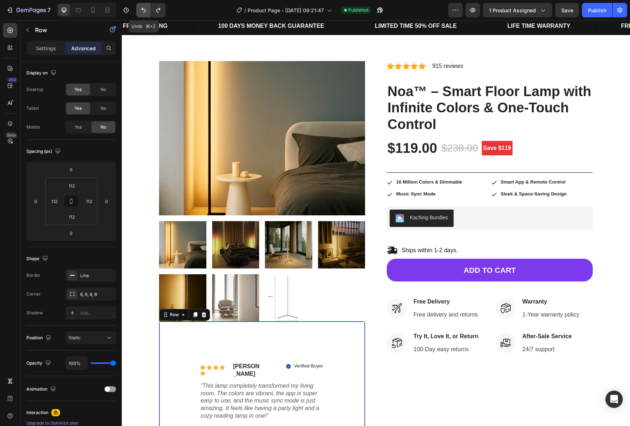
click at [140, 11] on icon "Undo/Redo" at bounding box center [143, 10] width 7 height 7
type input "24"
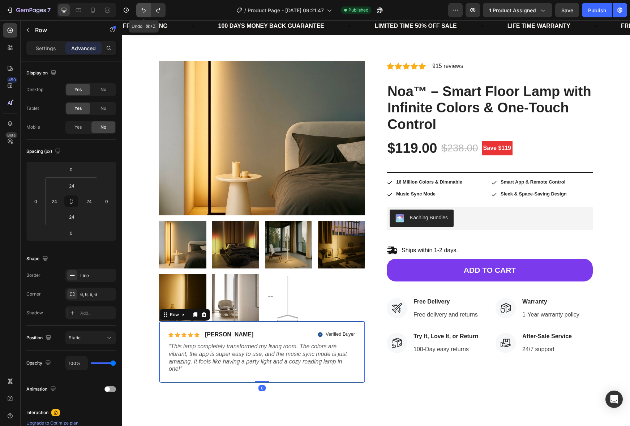
click at [140, 11] on icon "Undo/Redo" at bounding box center [143, 10] width 7 height 7
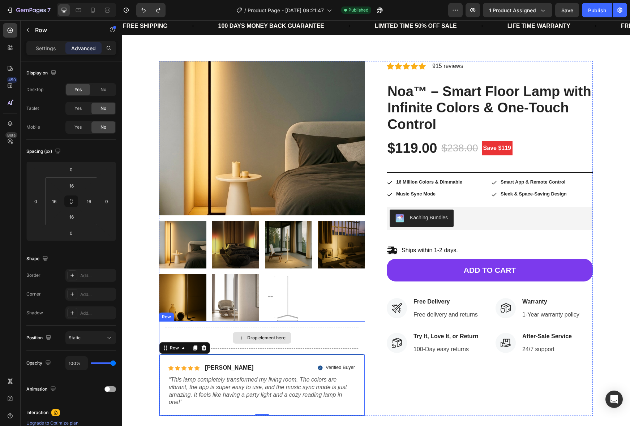
click at [358, 339] on div "Drop element here" at bounding box center [262, 338] width 194 height 22
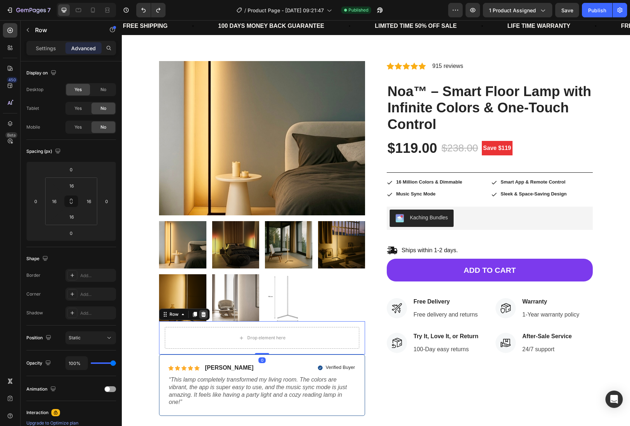
click at [205, 316] on icon at bounding box center [203, 314] width 6 height 6
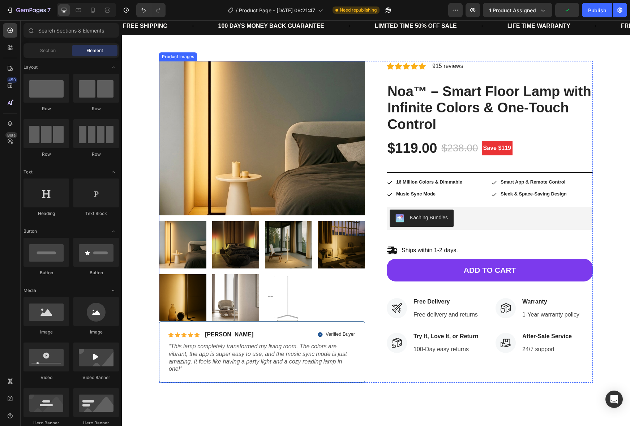
click at [312, 304] on div at bounding box center [262, 271] width 206 height 100
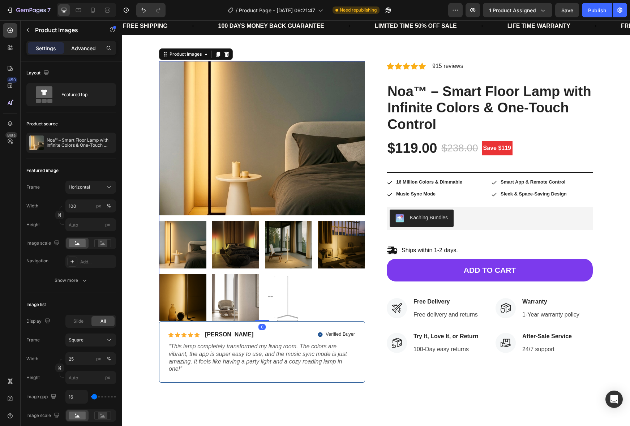
click at [93, 50] on p "Advanced" at bounding box center [83, 48] width 25 height 8
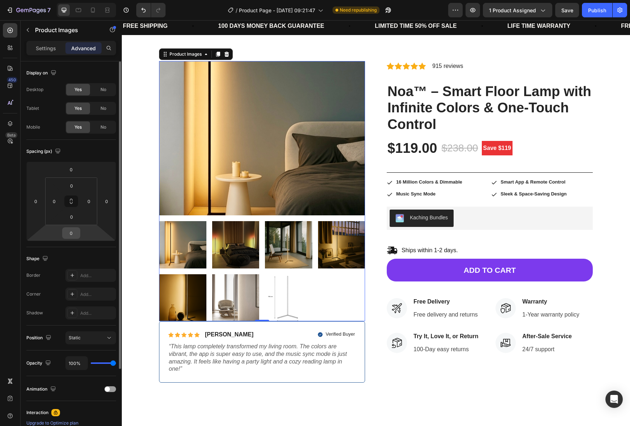
click at [72, 232] on input "0" at bounding box center [71, 233] width 14 height 11
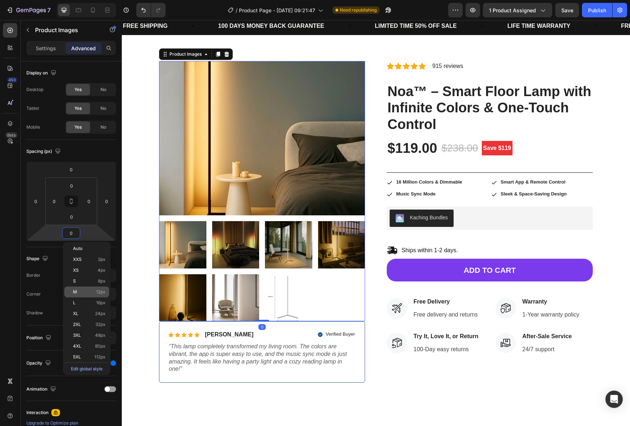
click at [95, 294] on div "M 12px" at bounding box center [86, 291] width 45 height 11
type input "12"
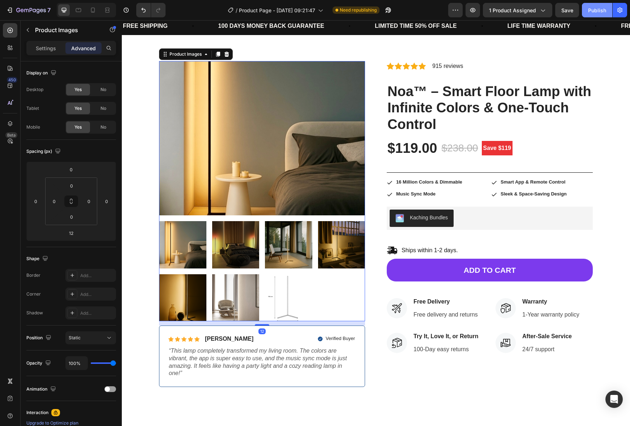
click at [597, 10] on div "Publish" at bounding box center [597, 11] width 18 height 8
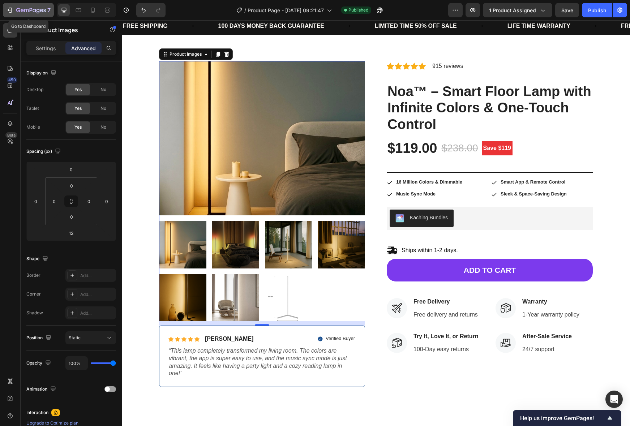
click at [21, 7] on div "7" at bounding box center [33, 10] width 34 height 9
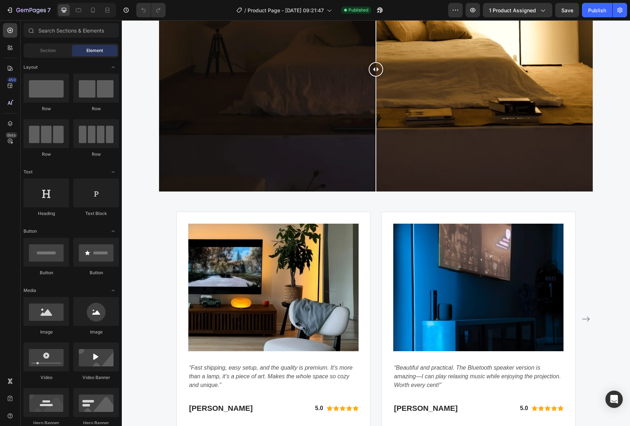
scroll to position [2739, 0]
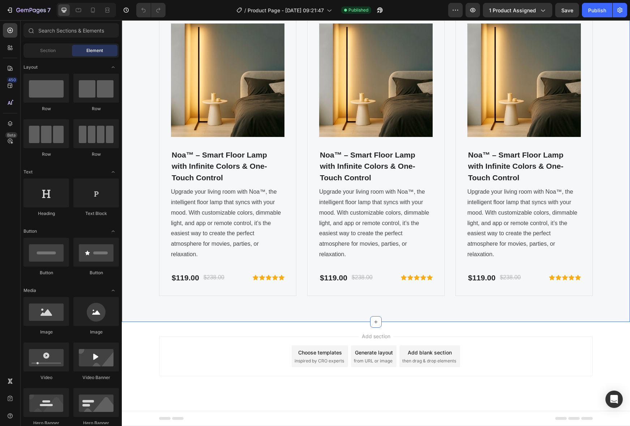
click at [536, 307] on div "FOR GEMETA 2.0 VR HEADSET Text block OUR FEATURED ACCESSORIES Heading Product I…" at bounding box center [376, 128] width 508 height 388
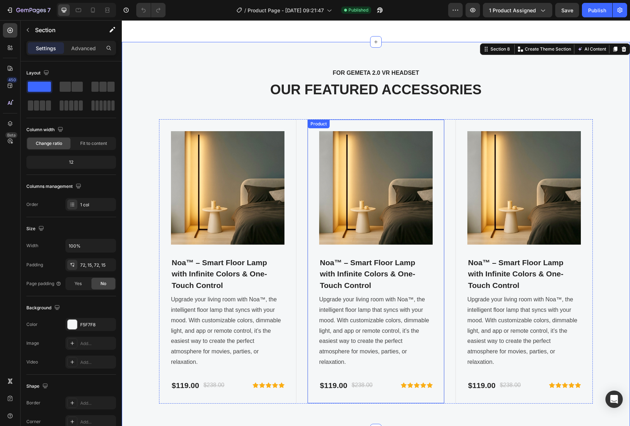
scroll to position [2628, 0]
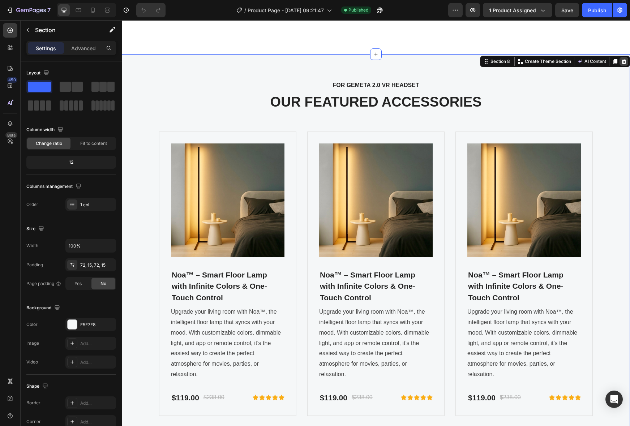
click at [622, 59] on icon at bounding box center [624, 62] width 6 height 6
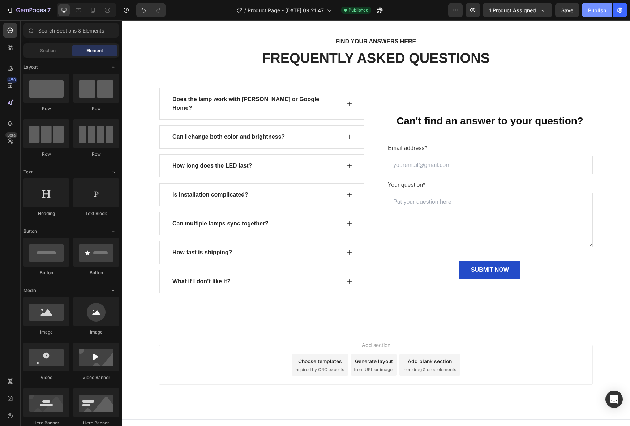
click at [602, 10] on div "Publish" at bounding box center [597, 11] width 18 height 8
click at [24, 12] on icon "button" at bounding box center [31, 11] width 30 height 6
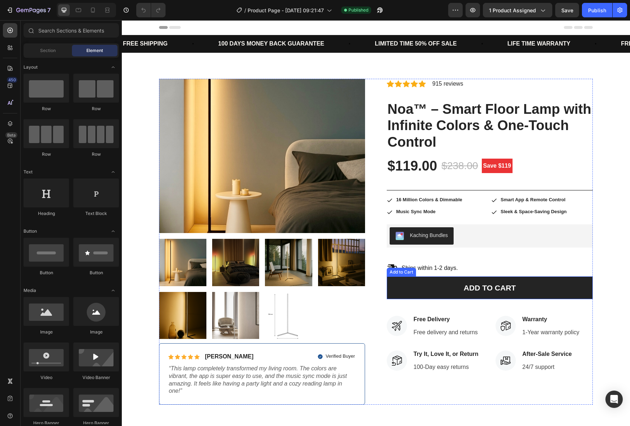
click at [434, 282] on button "ADD TO CART" at bounding box center [489, 287] width 206 height 23
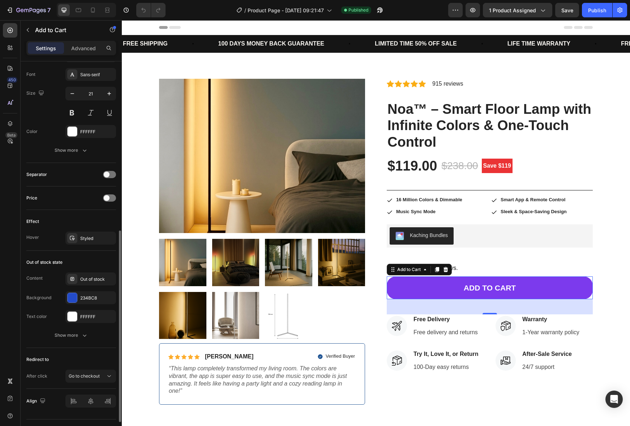
scroll to position [389, 0]
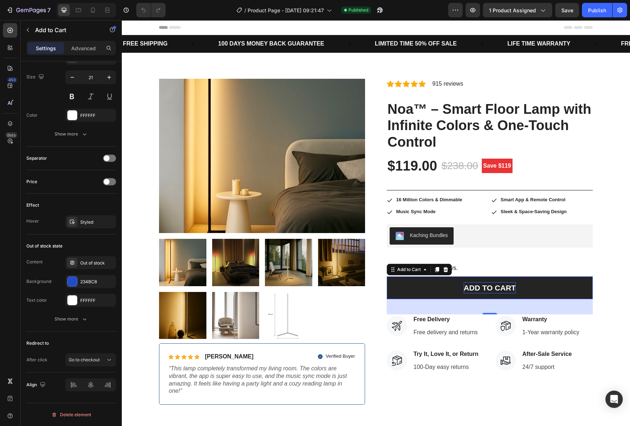
click at [494, 290] on div "ADD TO CART" at bounding box center [489, 288] width 52 height 12
click at [494, 290] on p "ADD TO CART" at bounding box center [489, 288] width 52 height 12
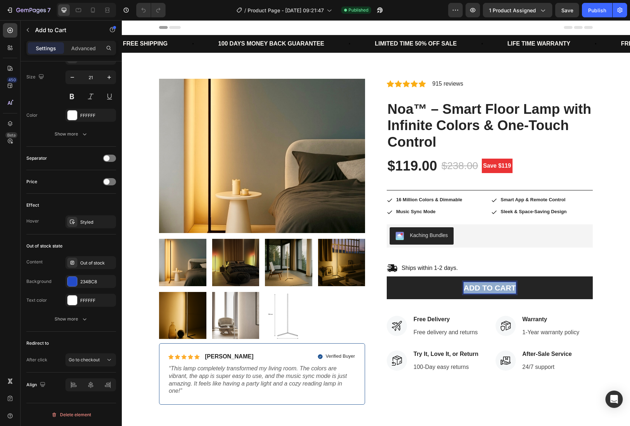
click at [494, 290] on p "ADD TO CART" at bounding box center [489, 288] width 52 height 12
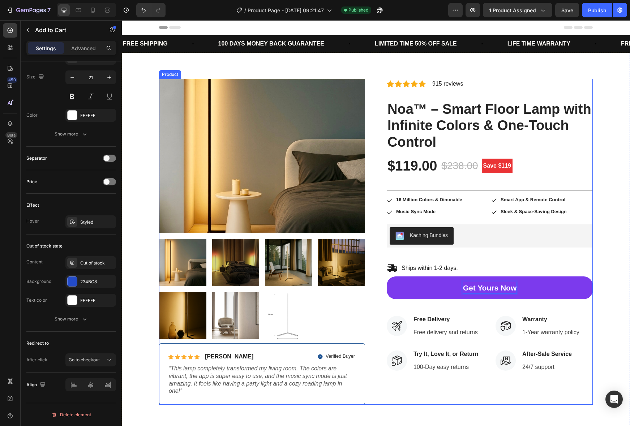
click at [478, 252] on div "Icon Icon Icon Icon Icon Icon List Hoz 915 reviews Text block Row Noa™ – Smart …" at bounding box center [489, 242] width 206 height 326
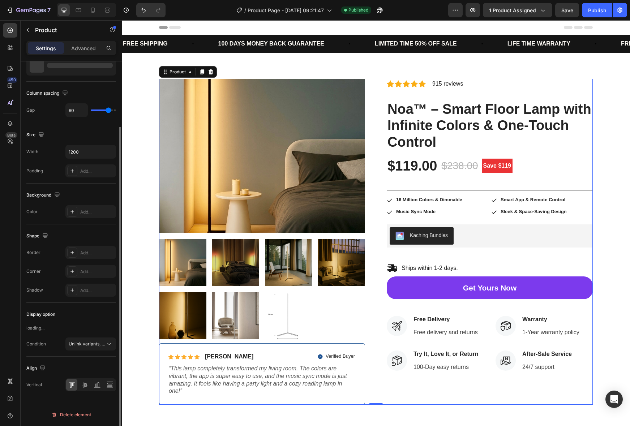
scroll to position [0, 0]
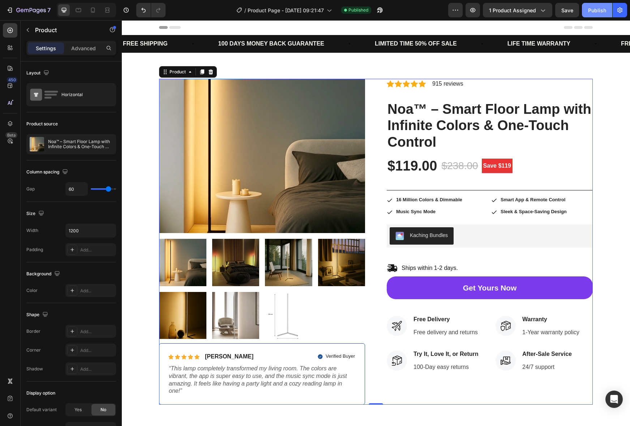
click at [593, 8] on div "Publish" at bounding box center [597, 11] width 18 height 8
click at [20, 4] on button "7" at bounding box center [28, 10] width 51 height 14
